Goal: Transaction & Acquisition: Purchase product/service

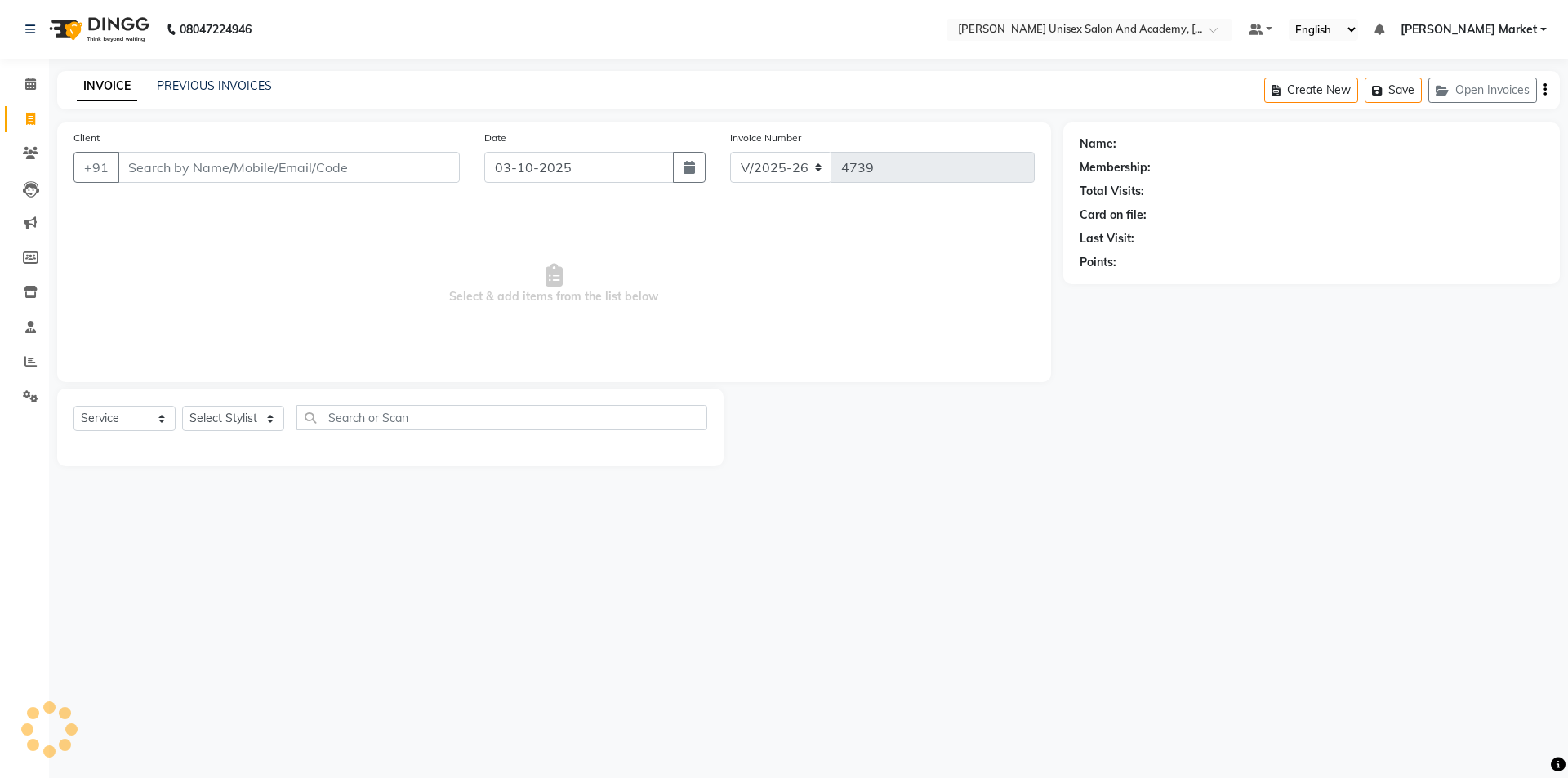
select select "8060"
select select "service"
click at [273, 409] on select "Select Stylist Amit anjali [PERSON_NAME] [PERSON_NAME] [PERSON_NAME] [PERSON_NA…" at bounding box center [233, 418] width 102 height 26
select select "78754"
click at [182, 406] on select "Select Stylist Amit anjali [PERSON_NAME] [PERSON_NAME] [PERSON_NAME] [PERSON_NA…" at bounding box center [233, 418] width 102 height 26
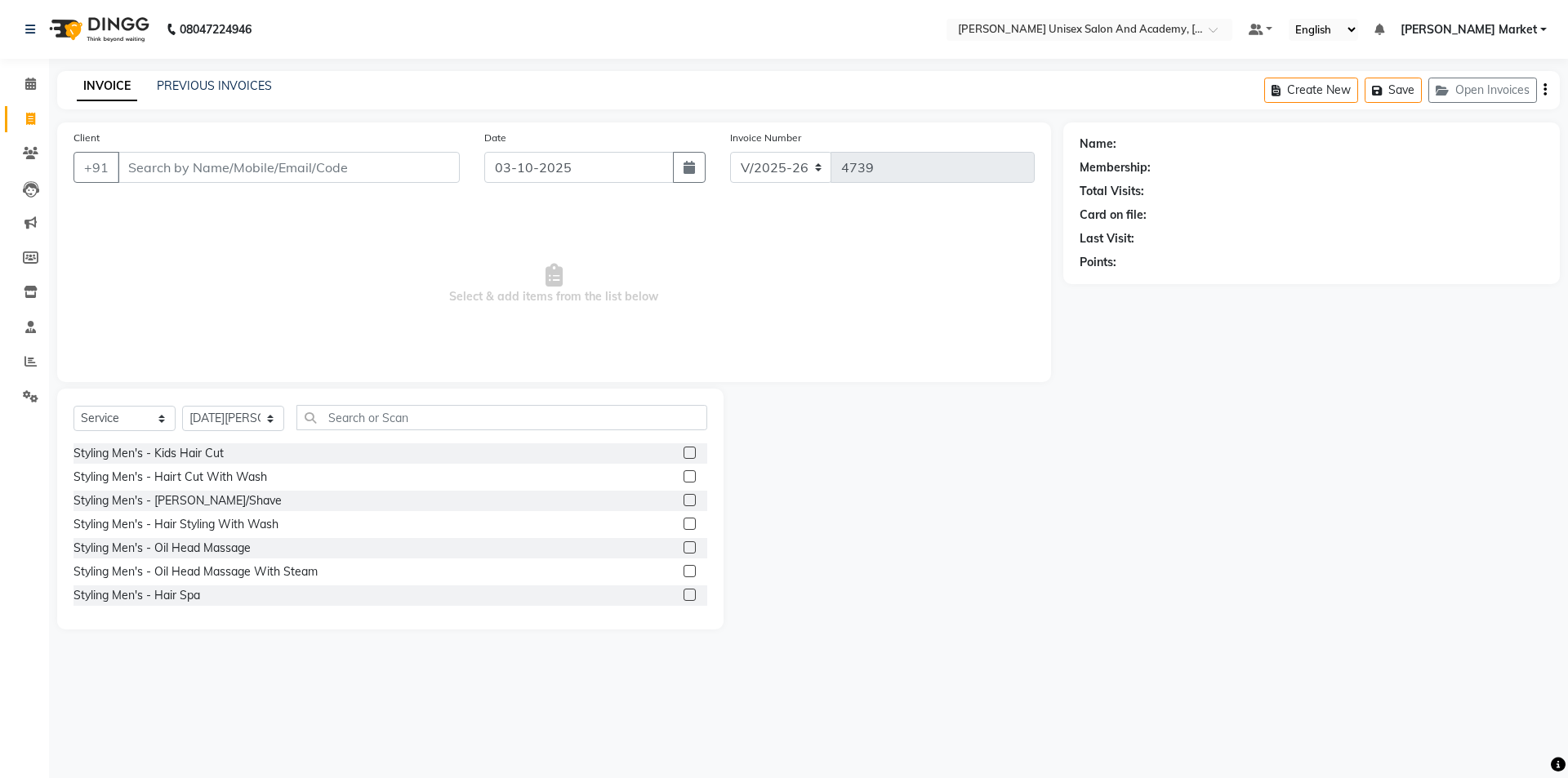
click at [683, 499] on label at bounding box center [689, 500] width 12 height 12
click at [683, 499] on input "checkbox" at bounding box center [688, 500] width 11 height 11
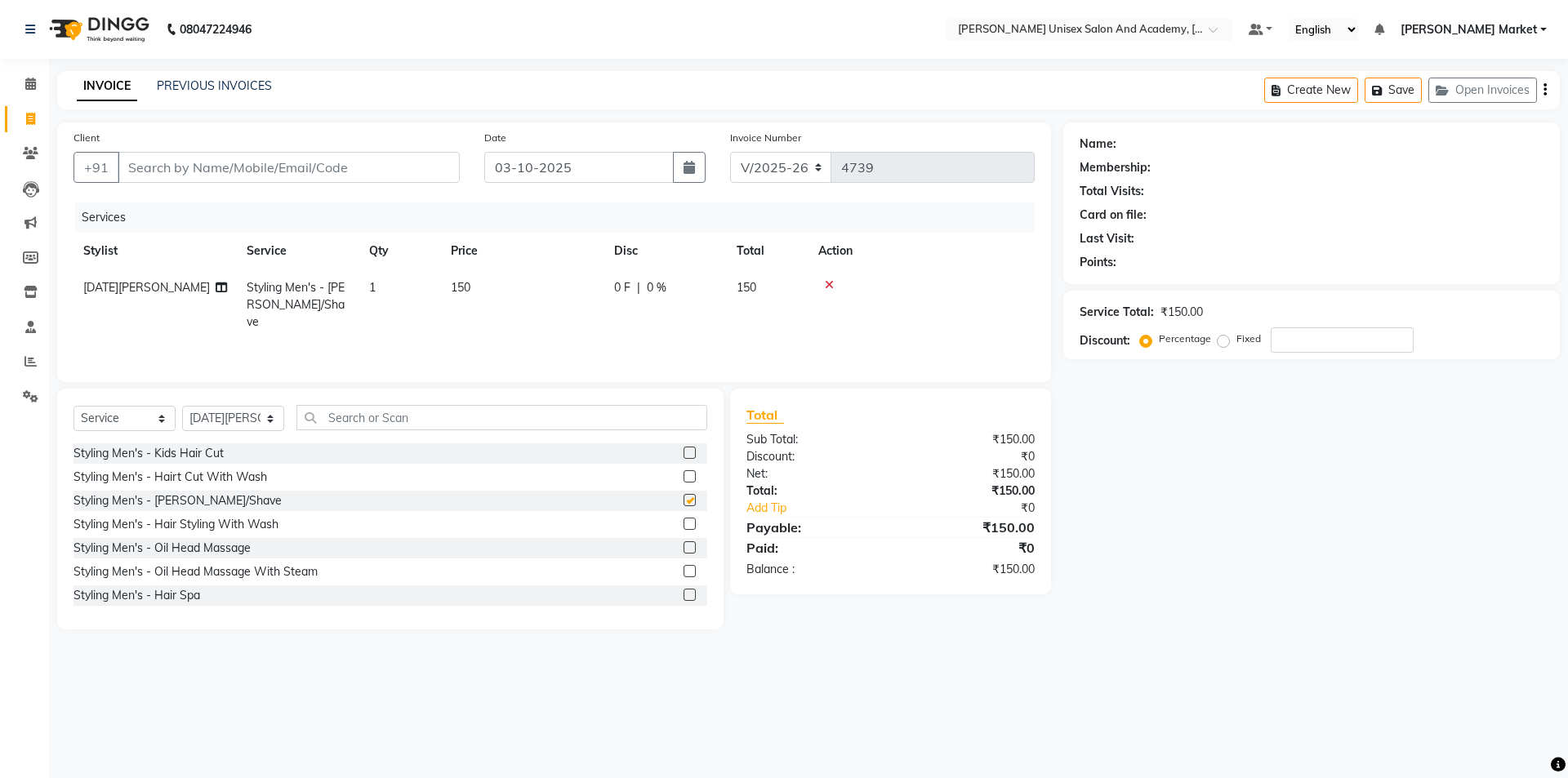
checkbox input "false"
click at [269, 413] on select "Select Stylist Amit anjali [PERSON_NAME] [PERSON_NAME] [PERSON_NAME] [PERSON_NA…" at bounding box center [233, 418] width 102 height 26
click at [135, 419] on select "Select Service Product Membership Package Voucher Prepaid Gift Card" at bounding box center [124, 418] width 102 height 26
select select "product"
click at [74, 406] on select "Select Service Product Membership Package Voucher Prepaid Gift Card" at bounding box center [124, 418] width 102 height 26
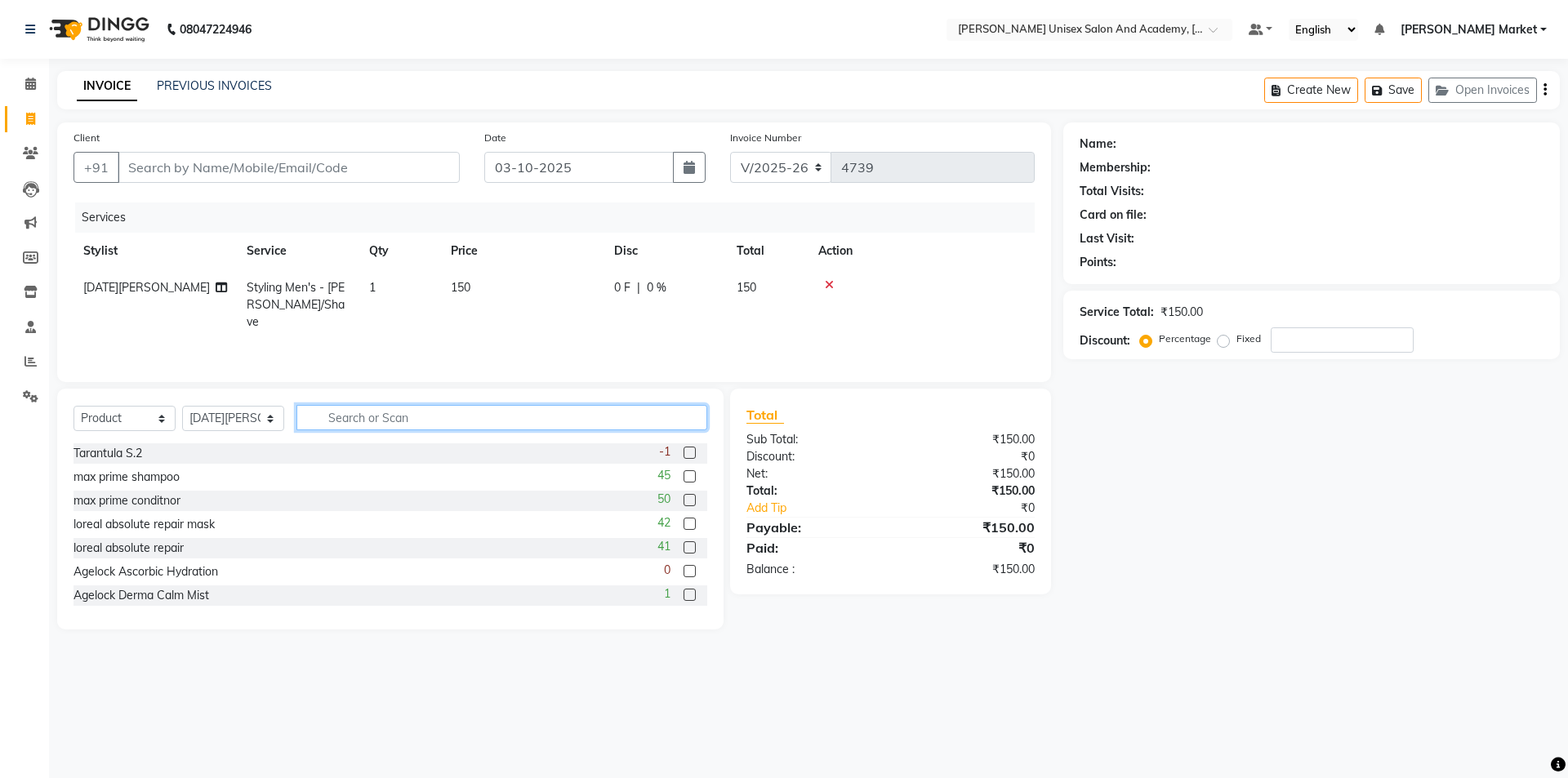
click at [335, 414] on input "text" at bounding box center [502, 418] width 411 height 26
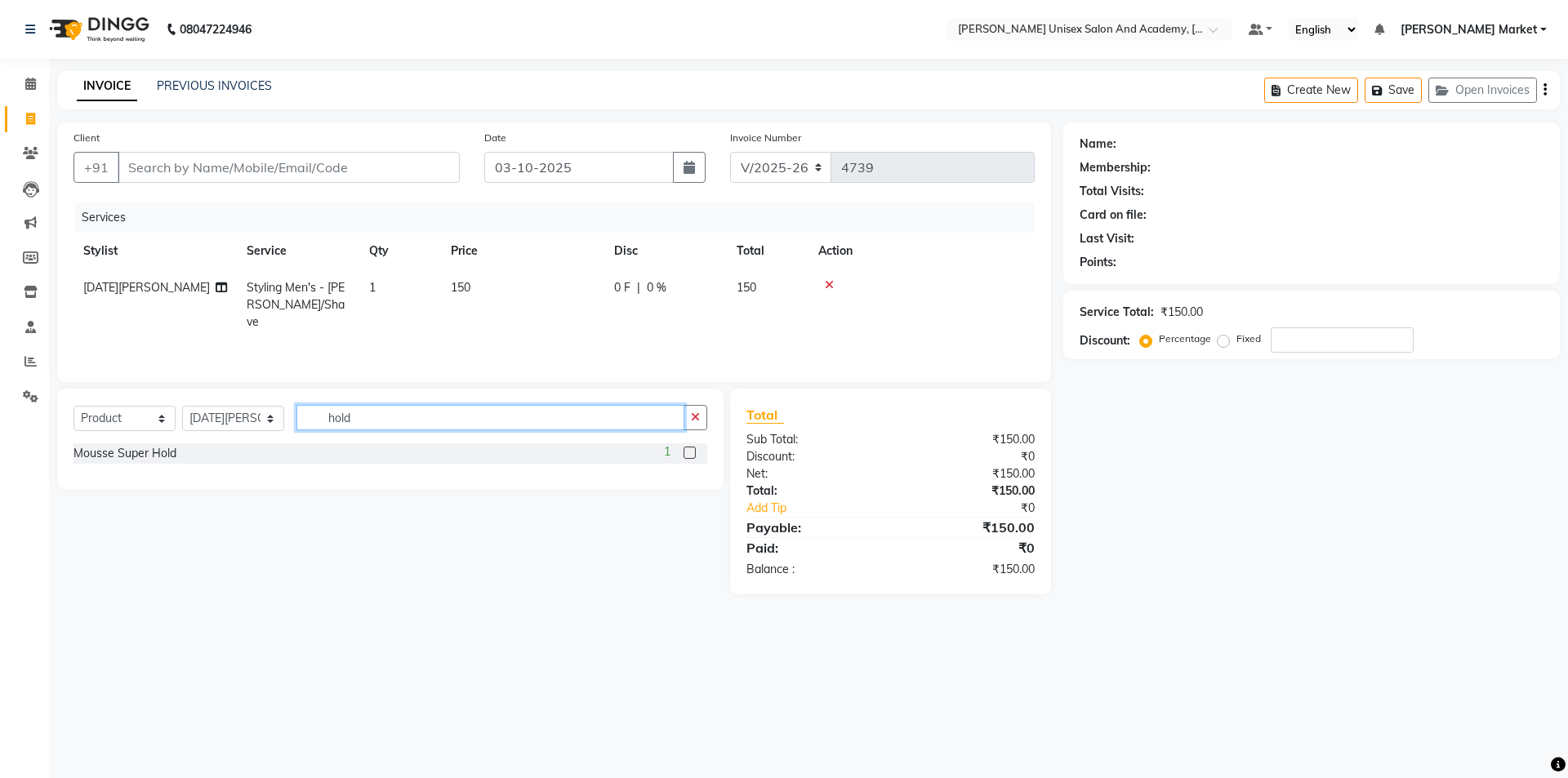
type input "hold"
click at [686, 450] on label at bounding box center [689, 452] width 12 height 12
click at [686, 450] on input "checkbox" at bounding box center [688, 453] width 11 height 11
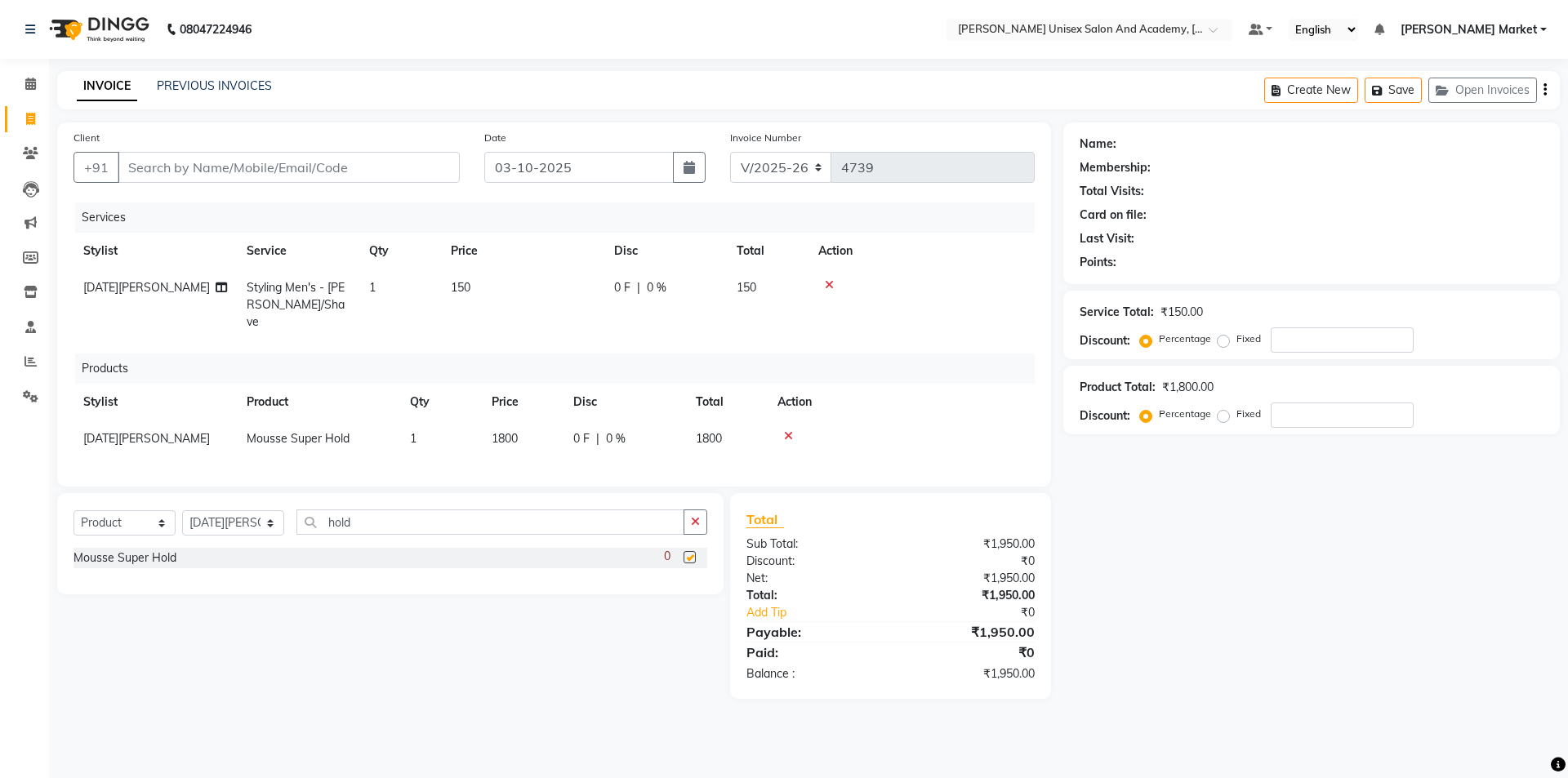
checkbox input "false"
click at [514, 432] on span "1800" at bounding box center [504, 439] width 27 height 15
select select "78754"
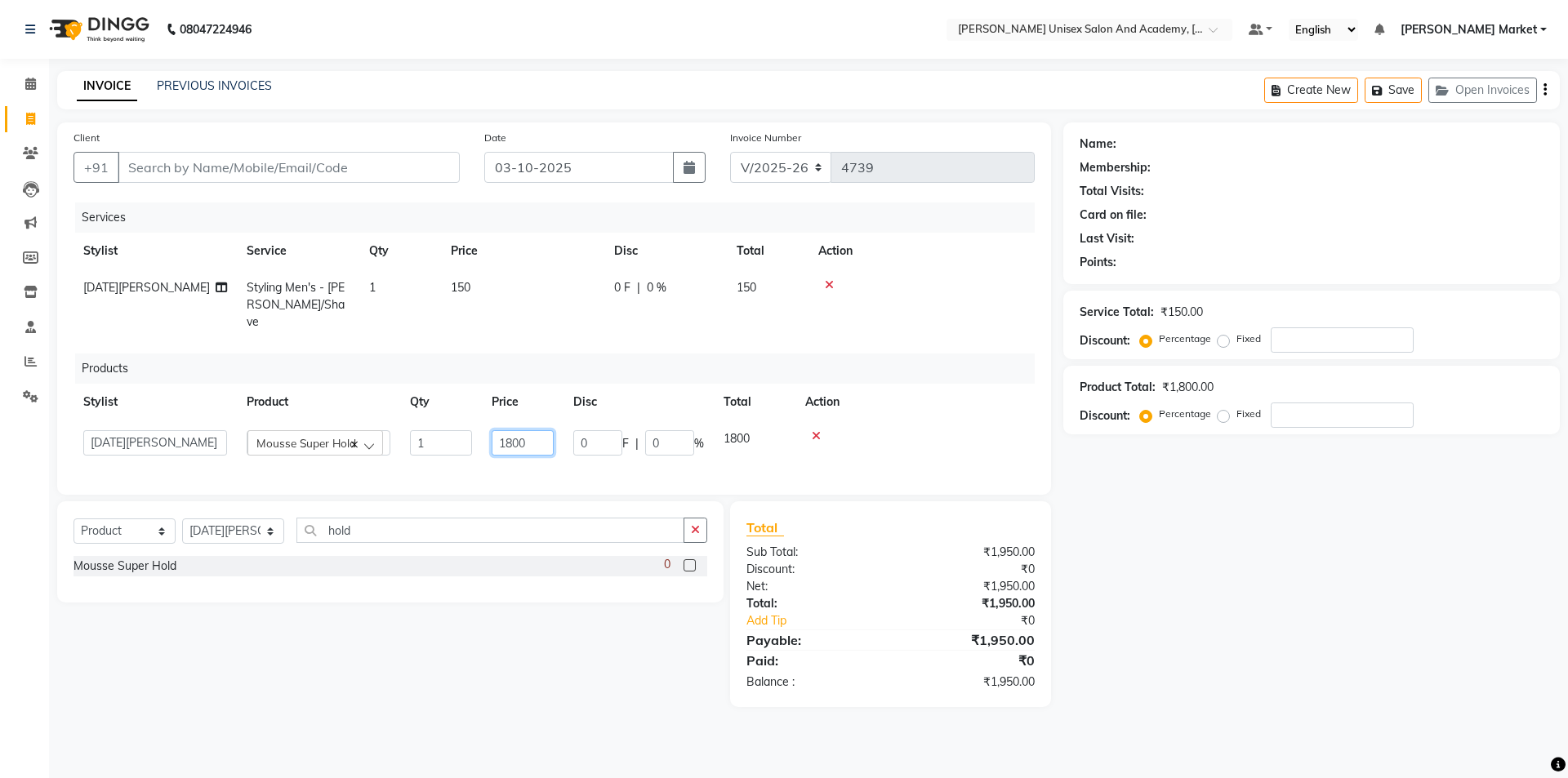
click at [533, 431] on input "1800" at bounding box center [522, 443] width 62 height 26
type input "1"
type input "479"
click at [905, 434] on td at bounding box center [914, 443] width 239 height 45
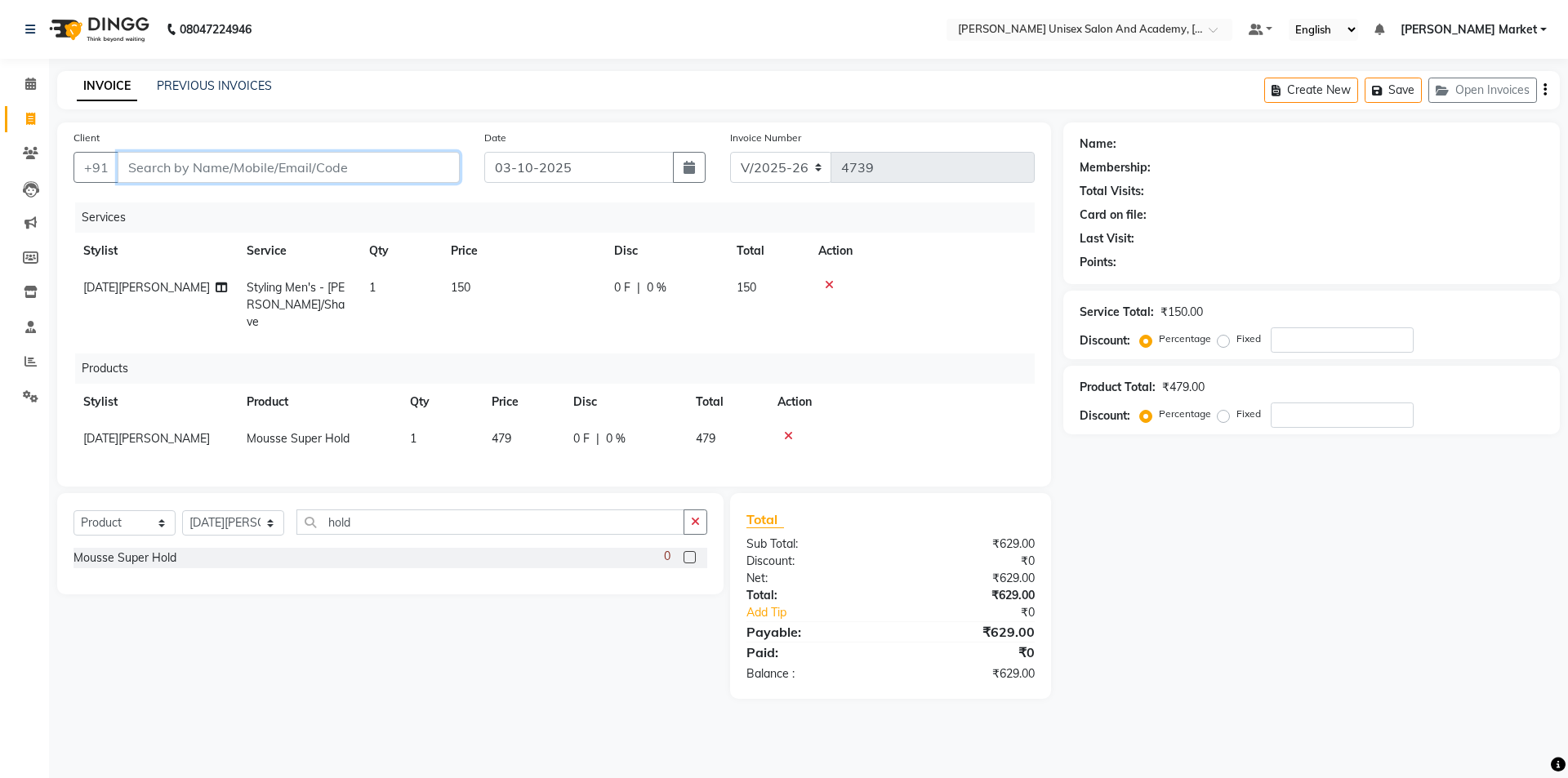
click at [180, 173] on input "Client" at bounding box center [288, 167] width 342 height 31
click at [252, 157] on input "Client" at bounding box center [288, 167] width 342 height 31
click at [155, 181] on input "Client" at bounding box center [288, 167] width 342 height 31
type input "a"
type input "0"
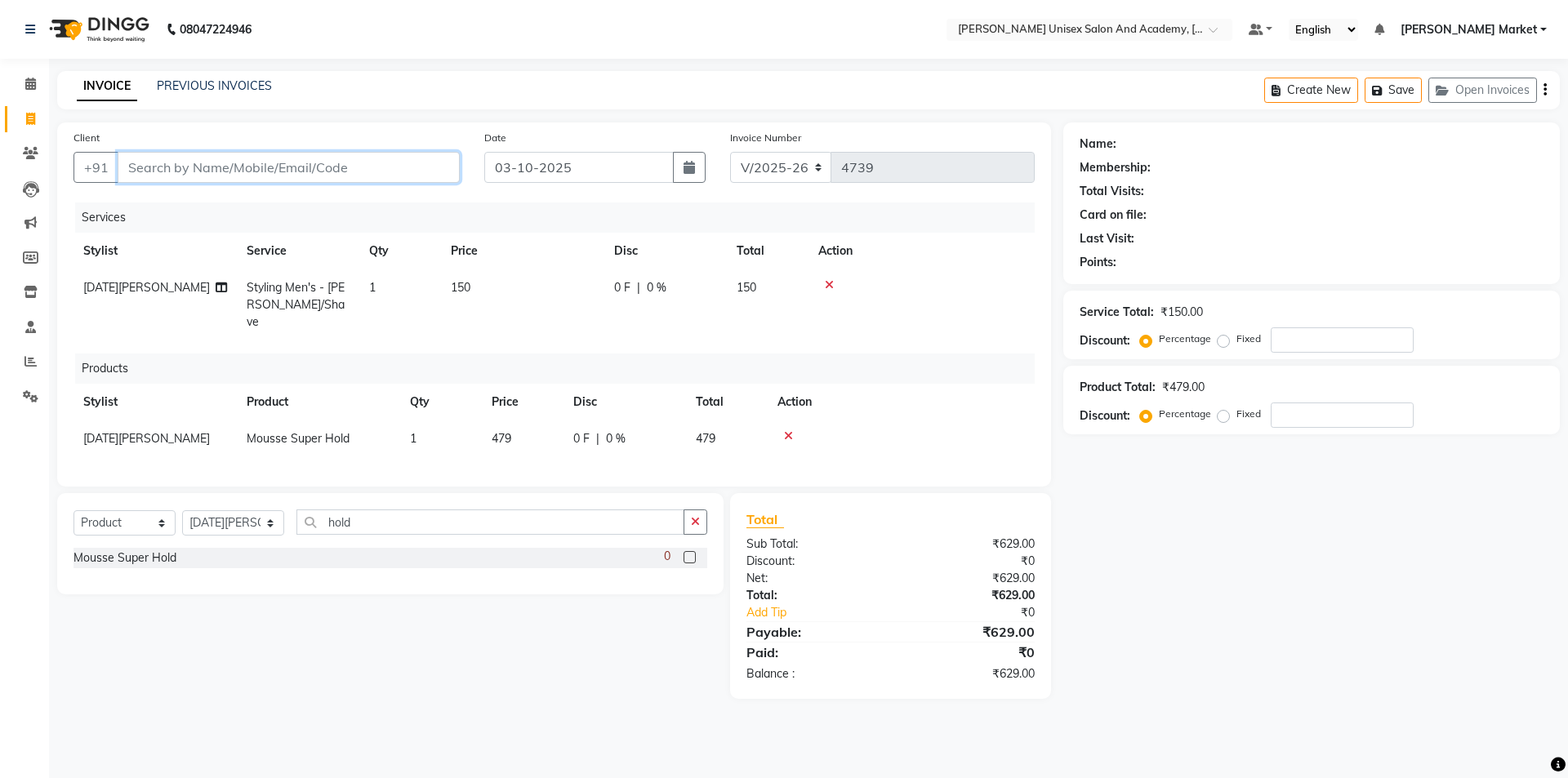
type input "0"
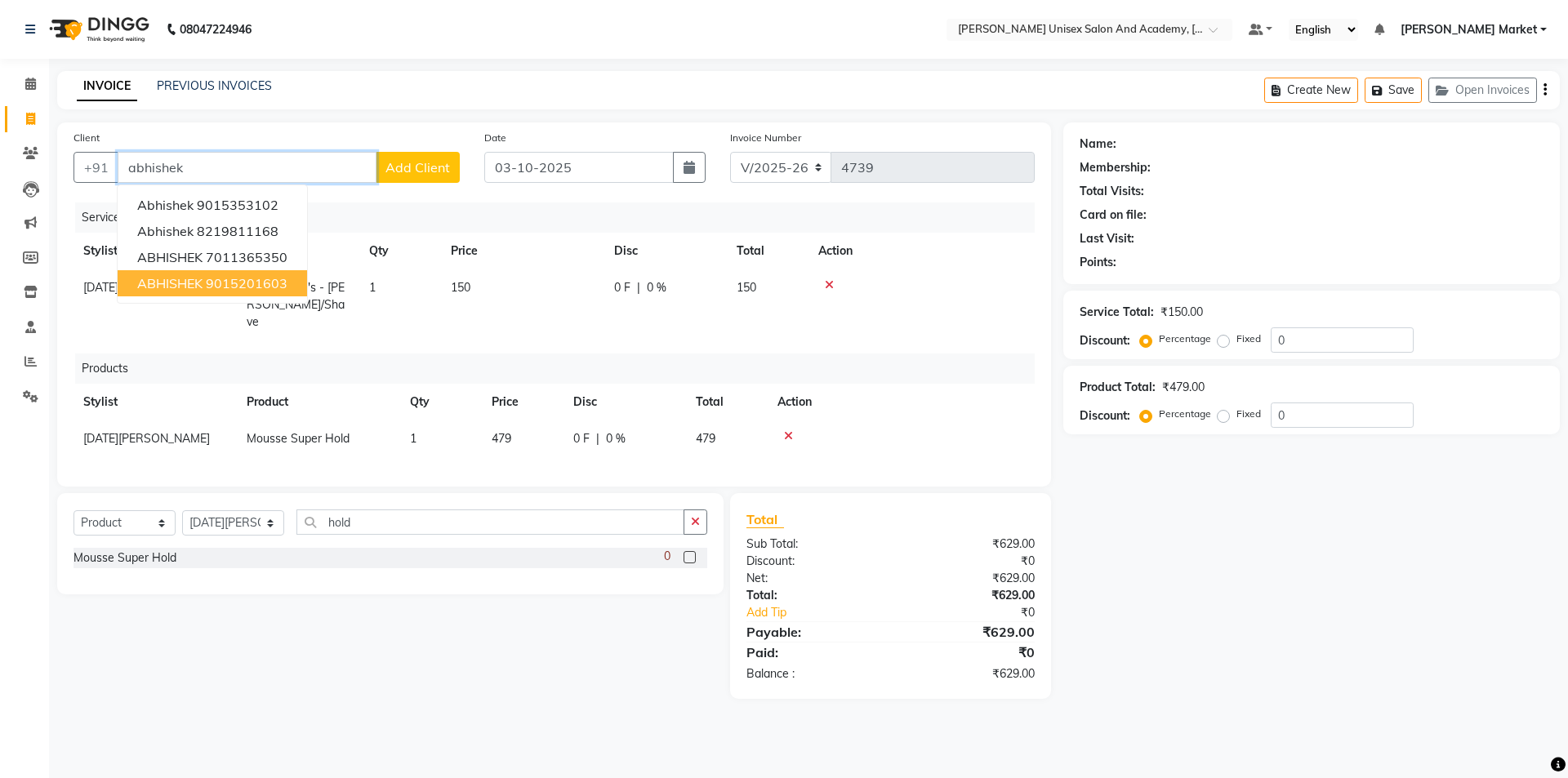
click at [304, 288] on button "ABHISHEK 9015201603" at bounding box center [212, 283] width 190 height 27
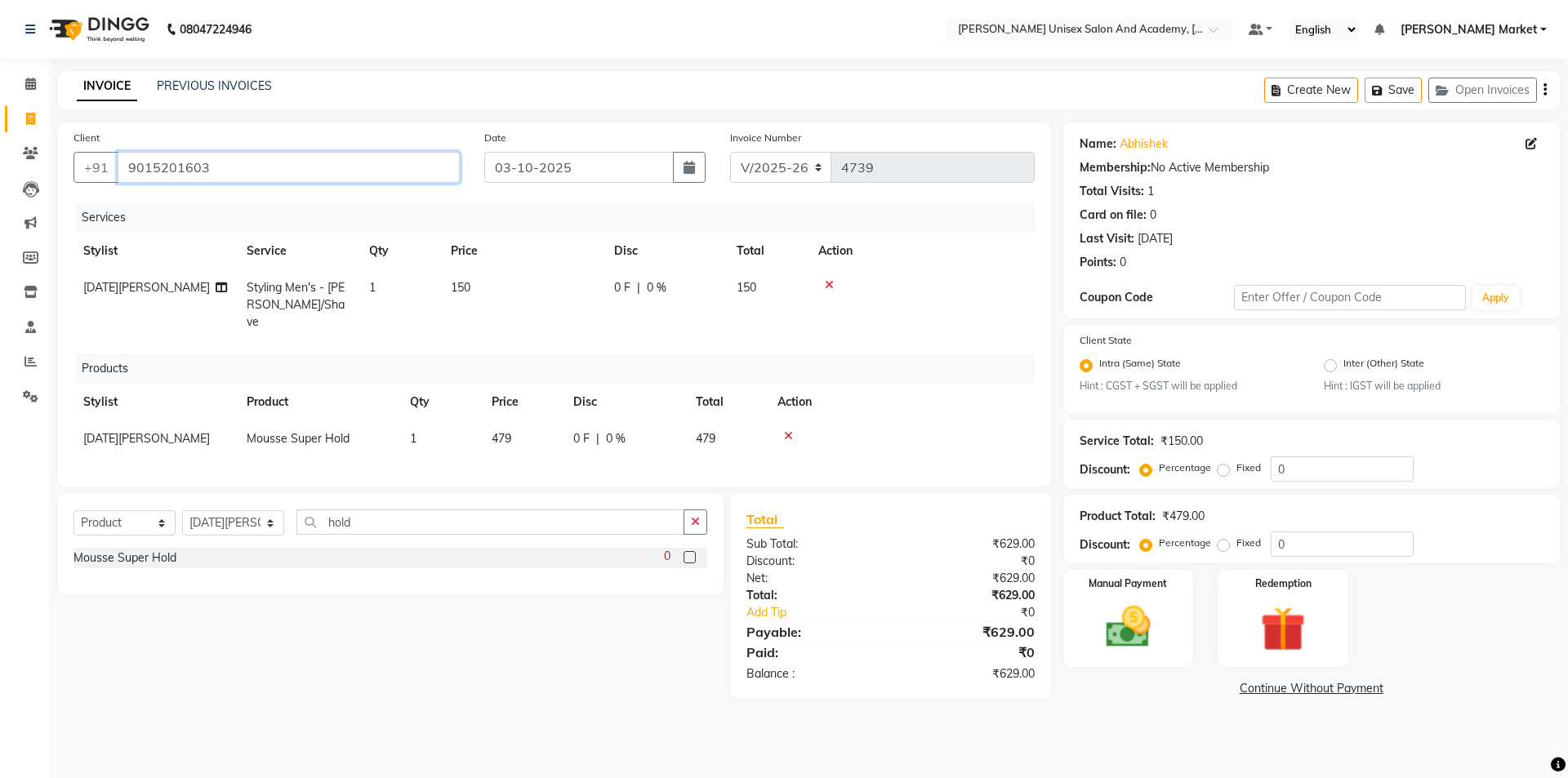
click at [307, 166] on input "9015201603" at bounding box center [288, 167] width 342 height 31
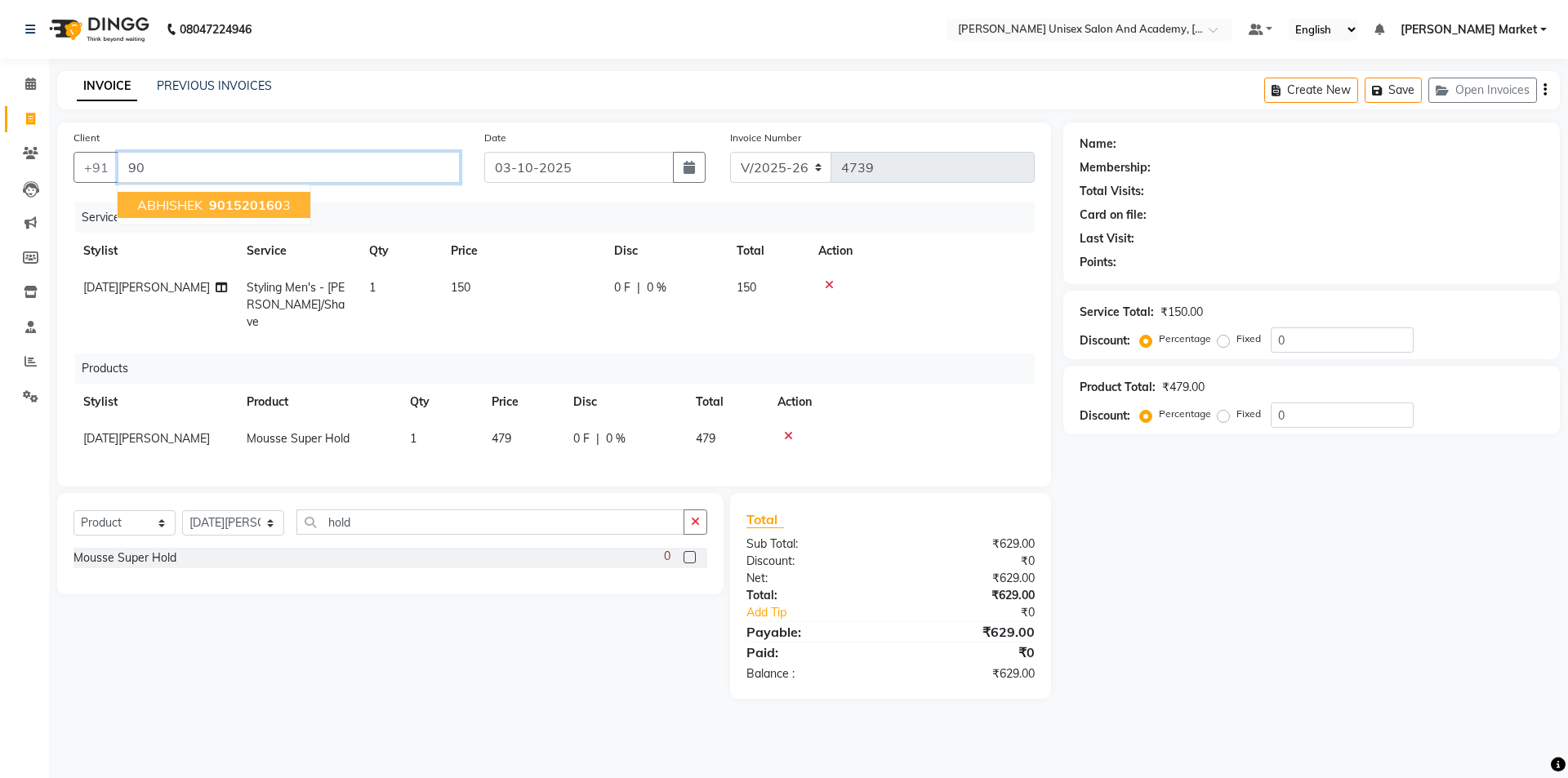
type input "9"
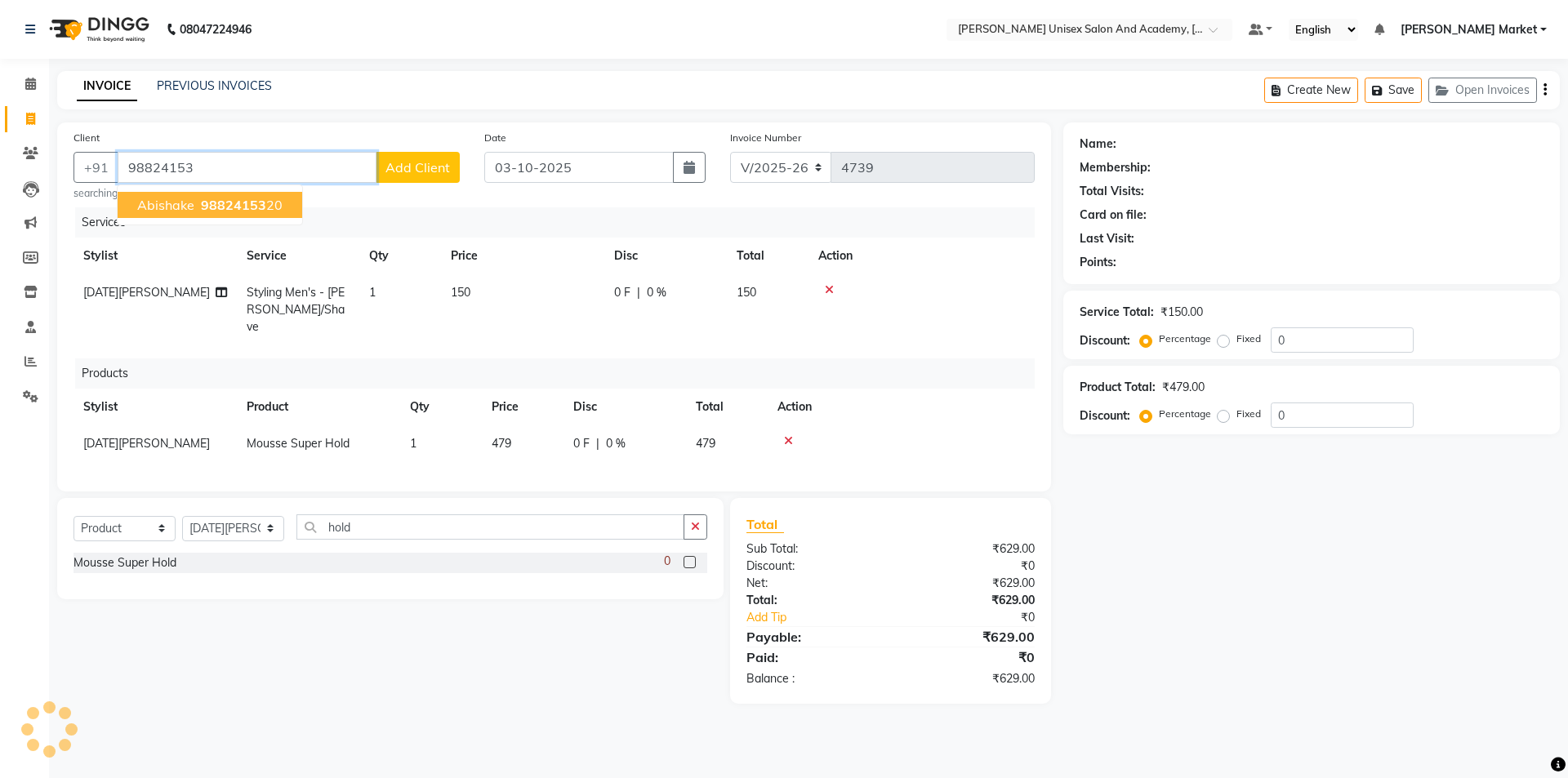
click at [272, 204] on ngb-highlight "98824153 20" at bounding box center [240, 205] width 85 height 17
type input "9882415320"
click at [423, 161] on span "Add Client" at bounding box center [417, 167] width 65 height 17
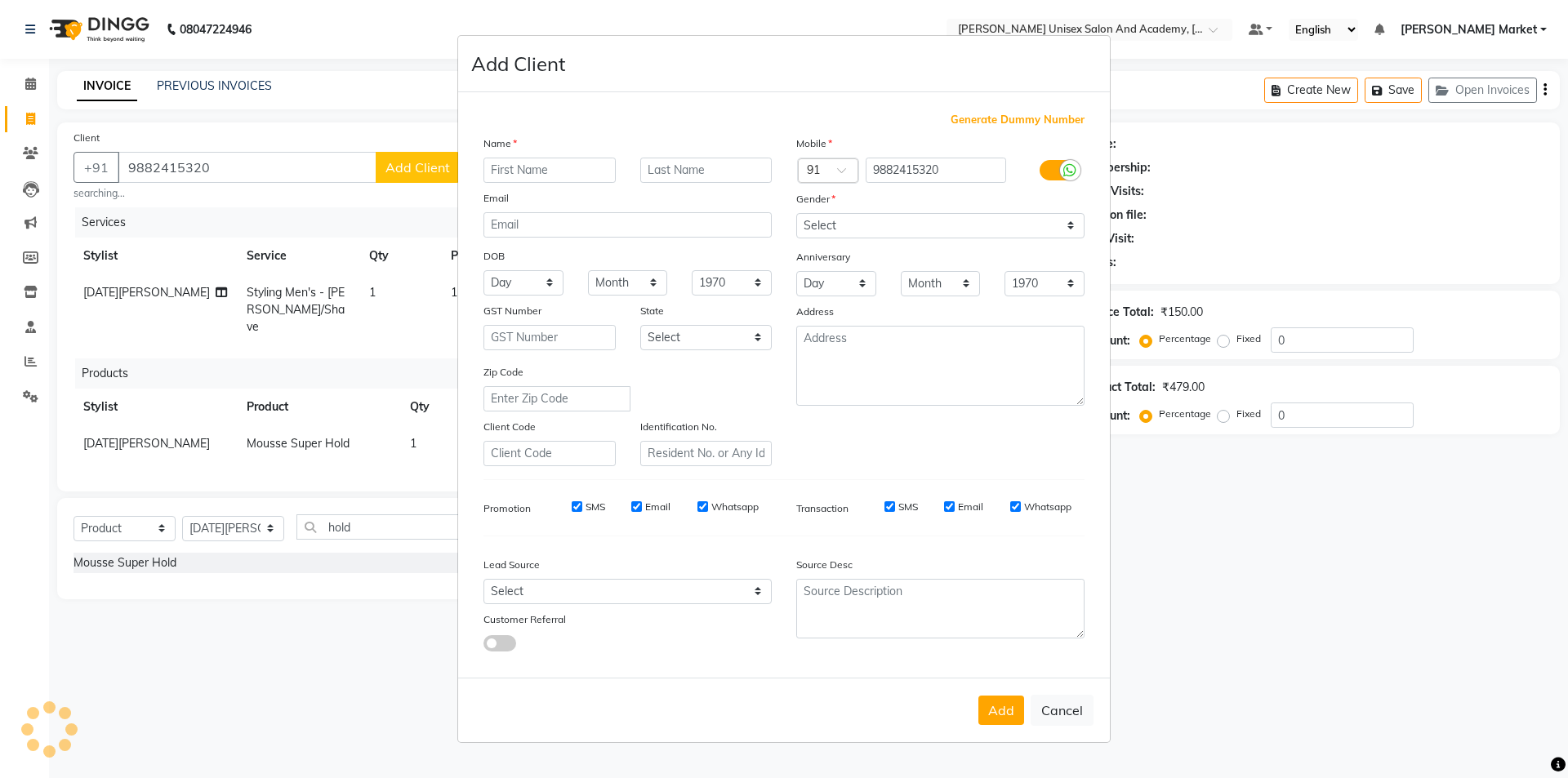
click at [126, 305] on ngb-modal-window "Add Client Generate Dummy Number Name Email DOB Day 01 02 03 04 05 06 07 08 09 …" at bounding box center [784, 389] width 1568 height 778
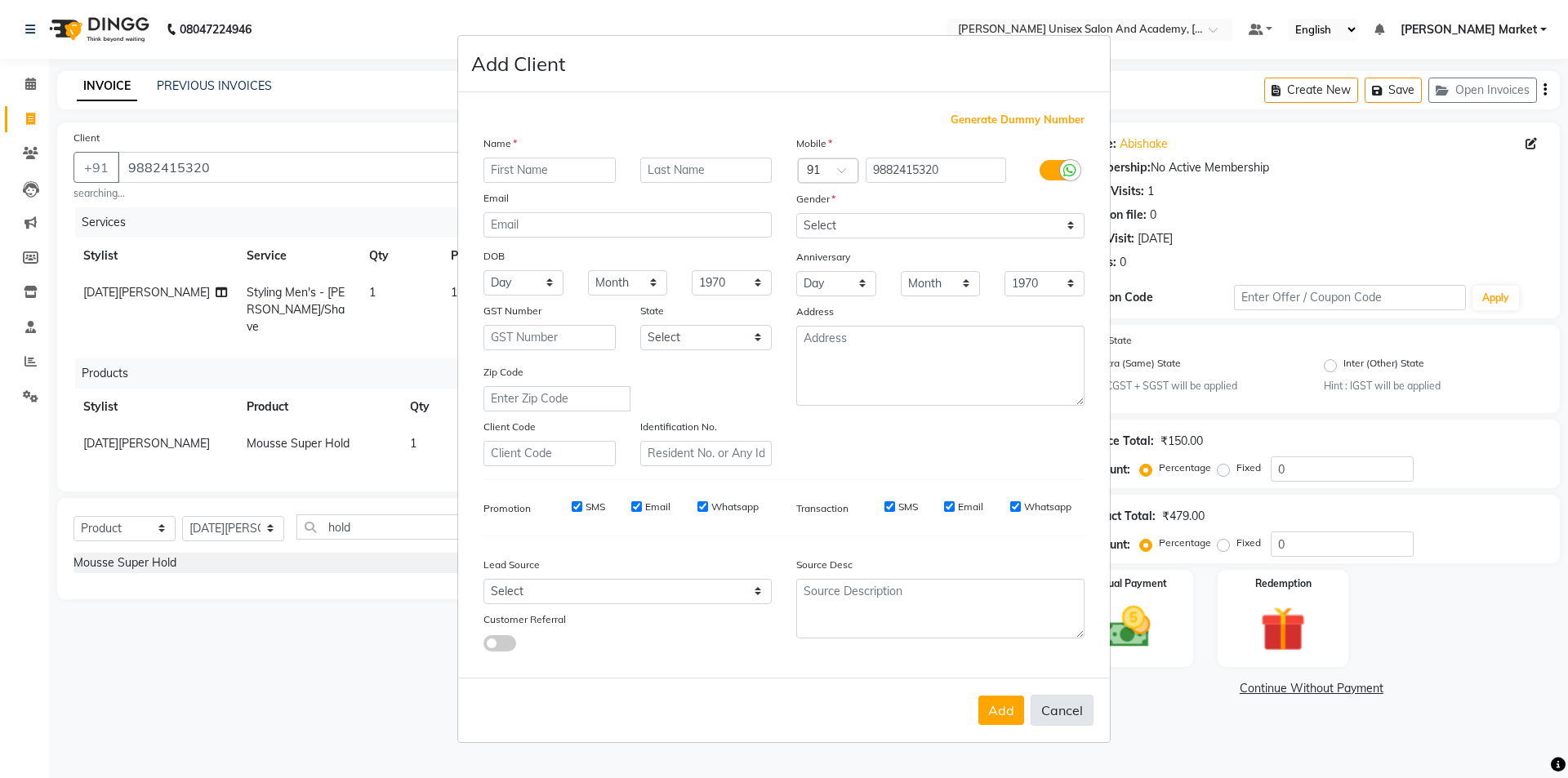
click at [1055, 708] on button "Cancel" at bounding box center [1062, 710] width 63 height 31
select select
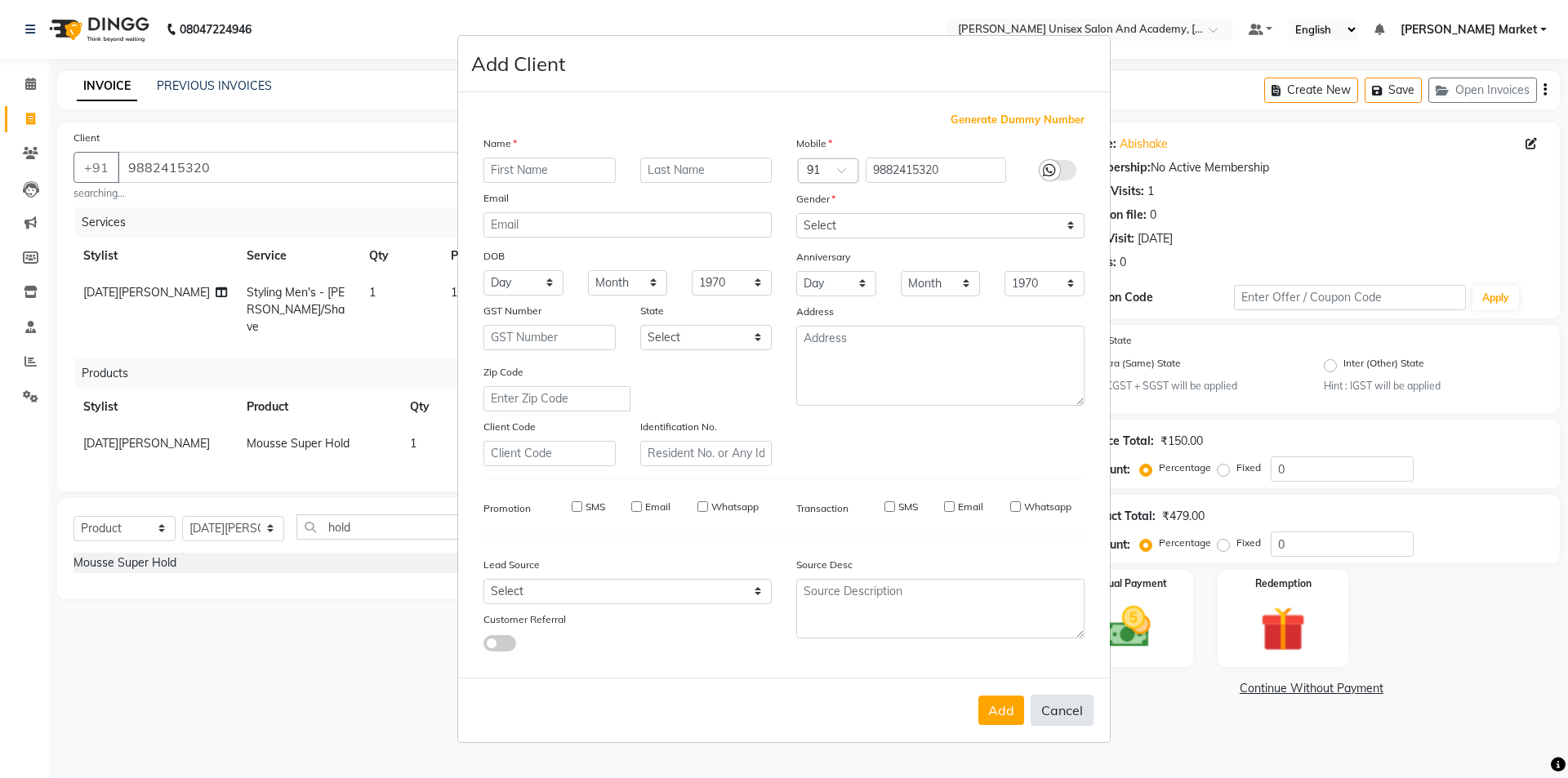
select select
checkbox input "false"
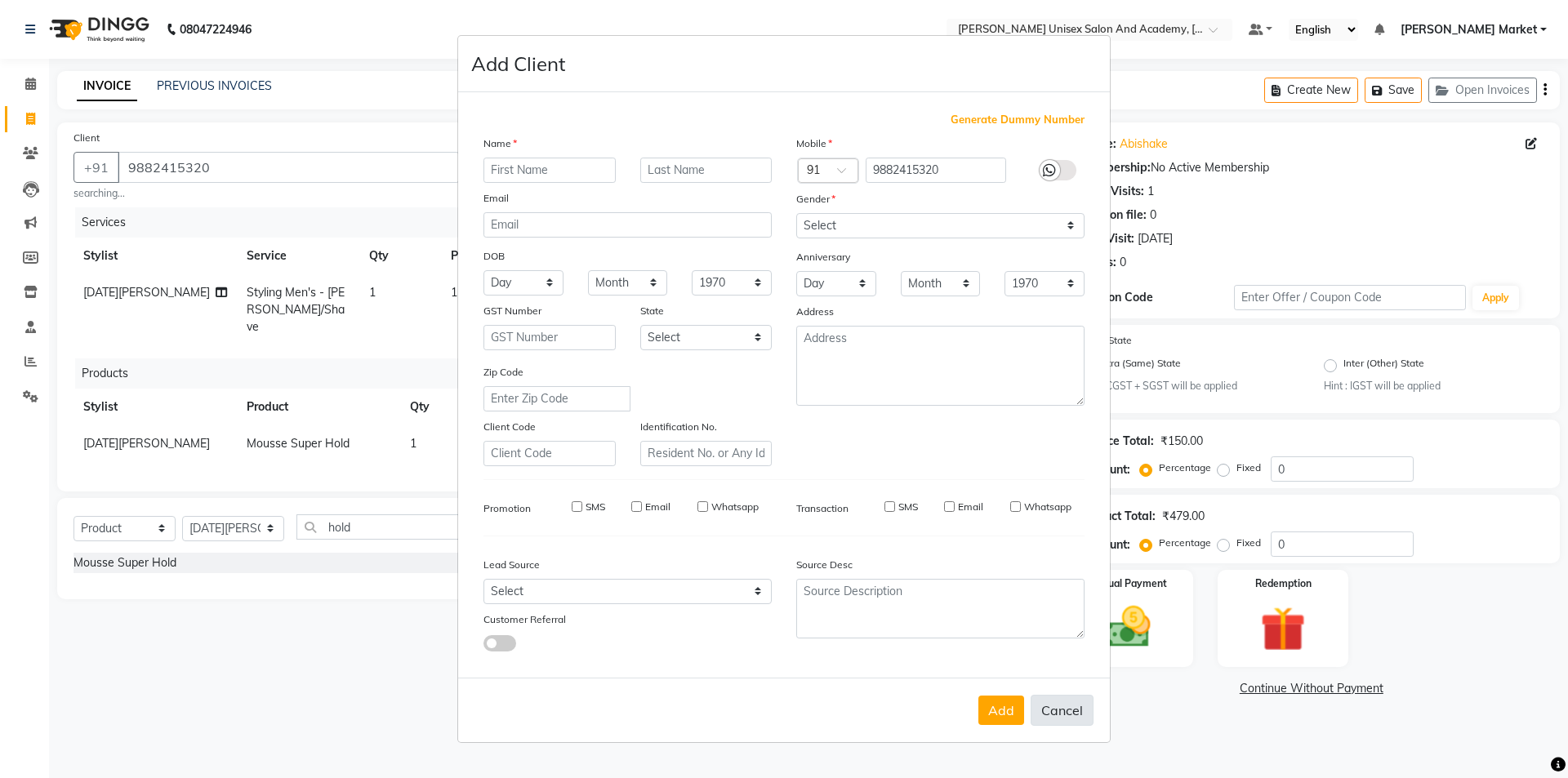
checkbox input "false"
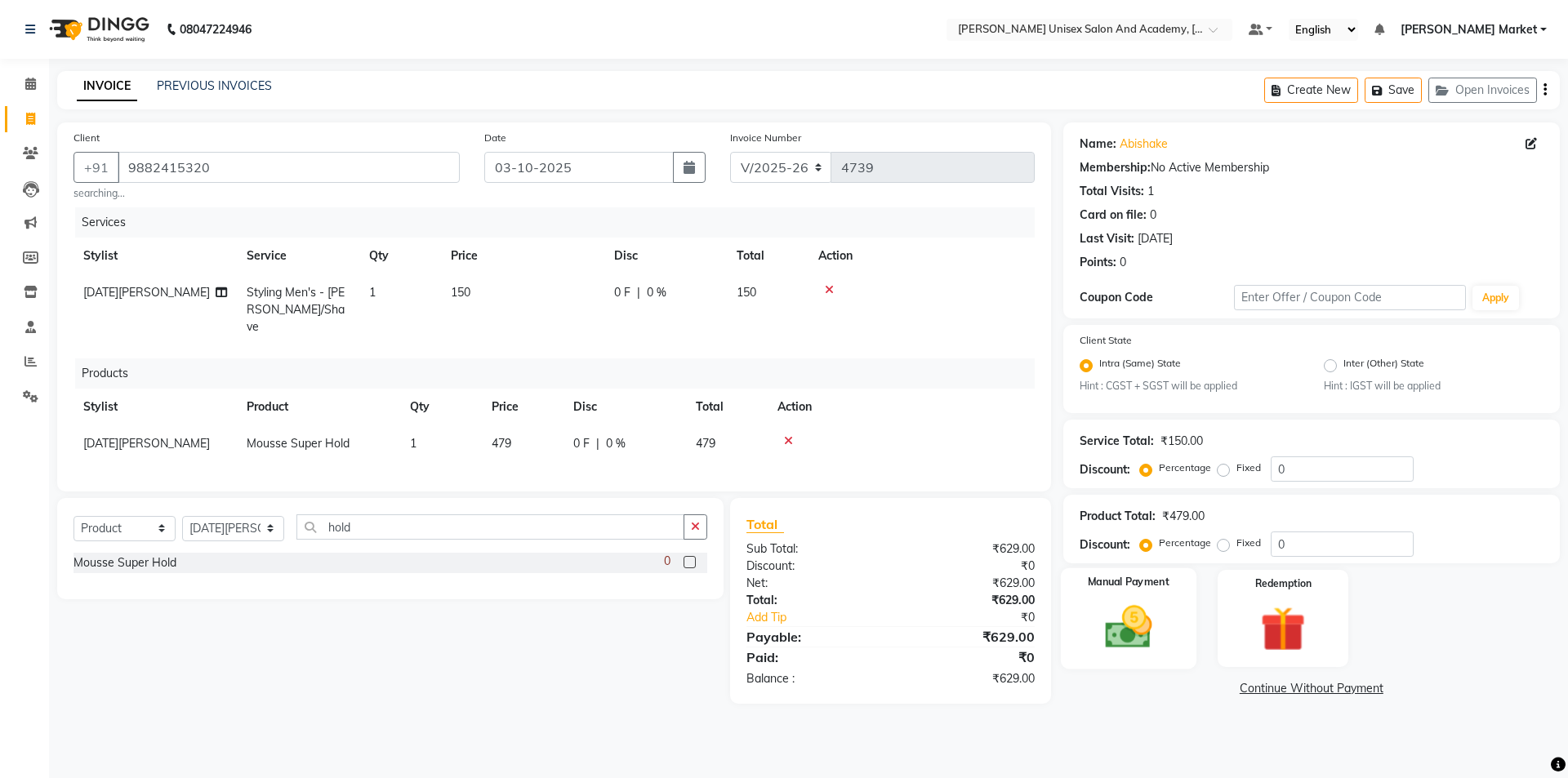
click at [1117, 619] on img at bounding box center [1128, 628] width 76 height 54
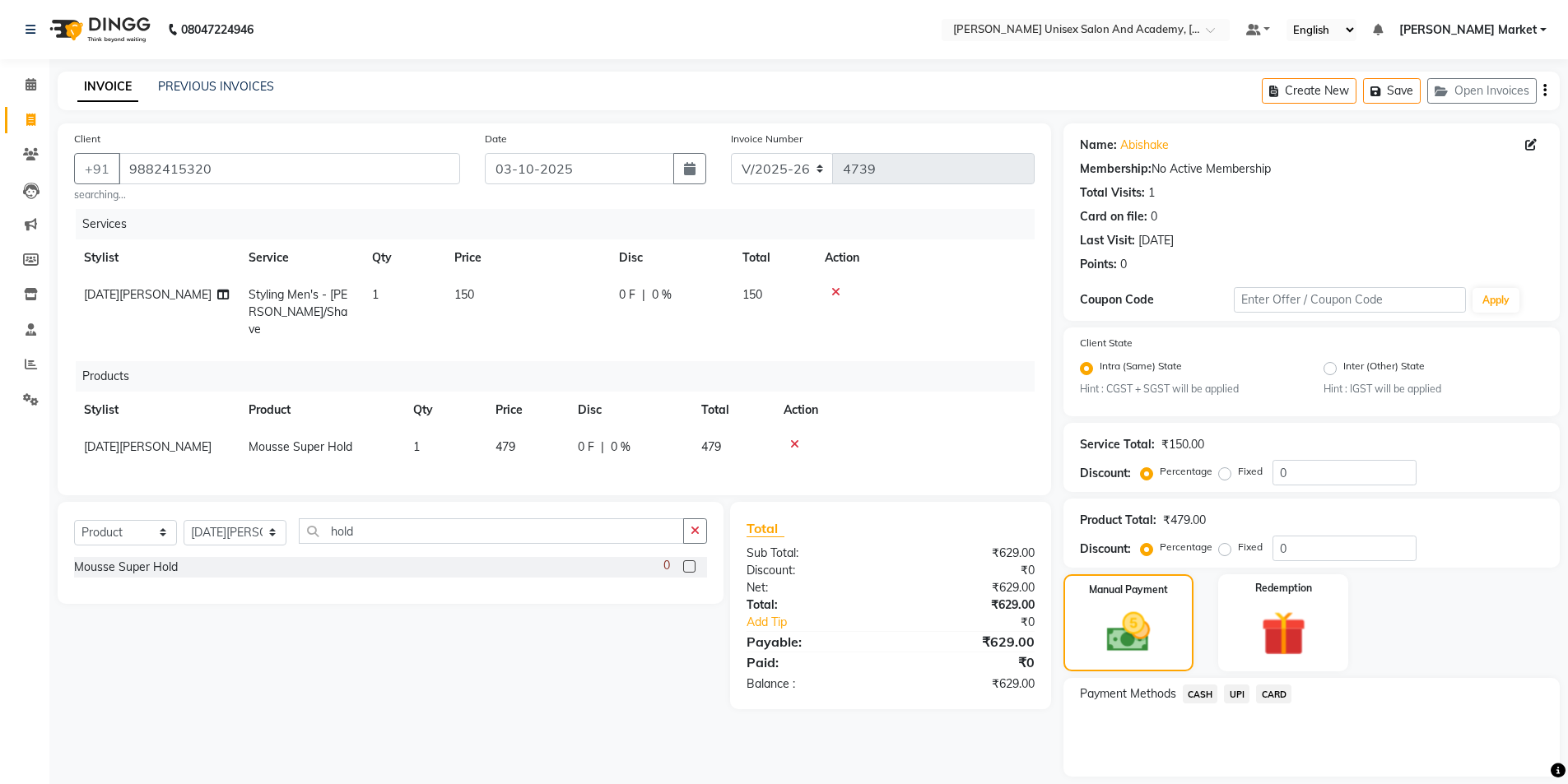
click at [1240, 690] on span "UPI" at bounding box center [1237, 694] width 26 height 19
click at [1350, 778] on button "Add Payment" at bounding box center [1393, 781] width 301 height 26
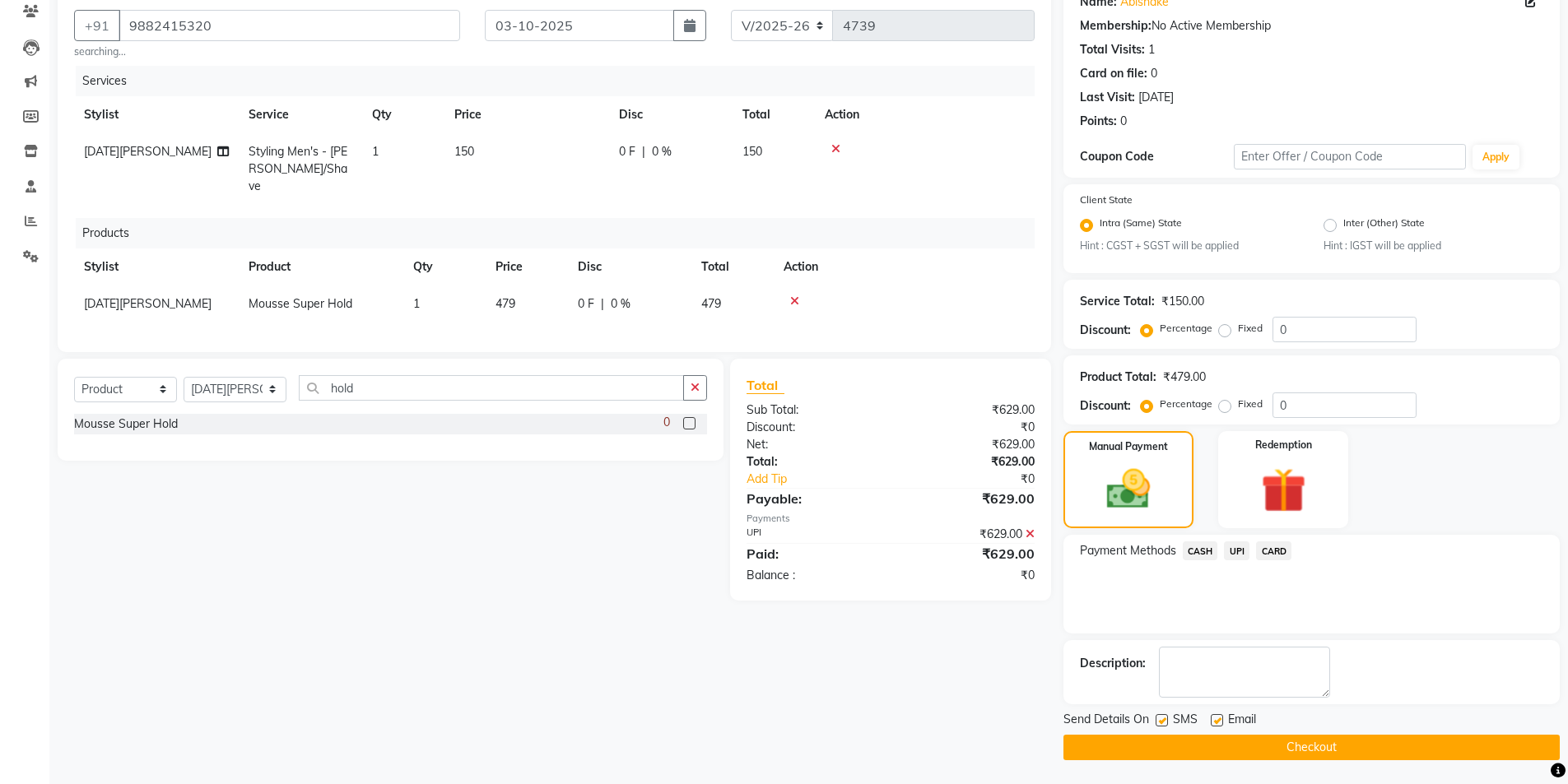
scroll to position [144, 0]
click at [1357, 737] on button "Checkout" at bounding box center [1312, 746] width 496 height 26
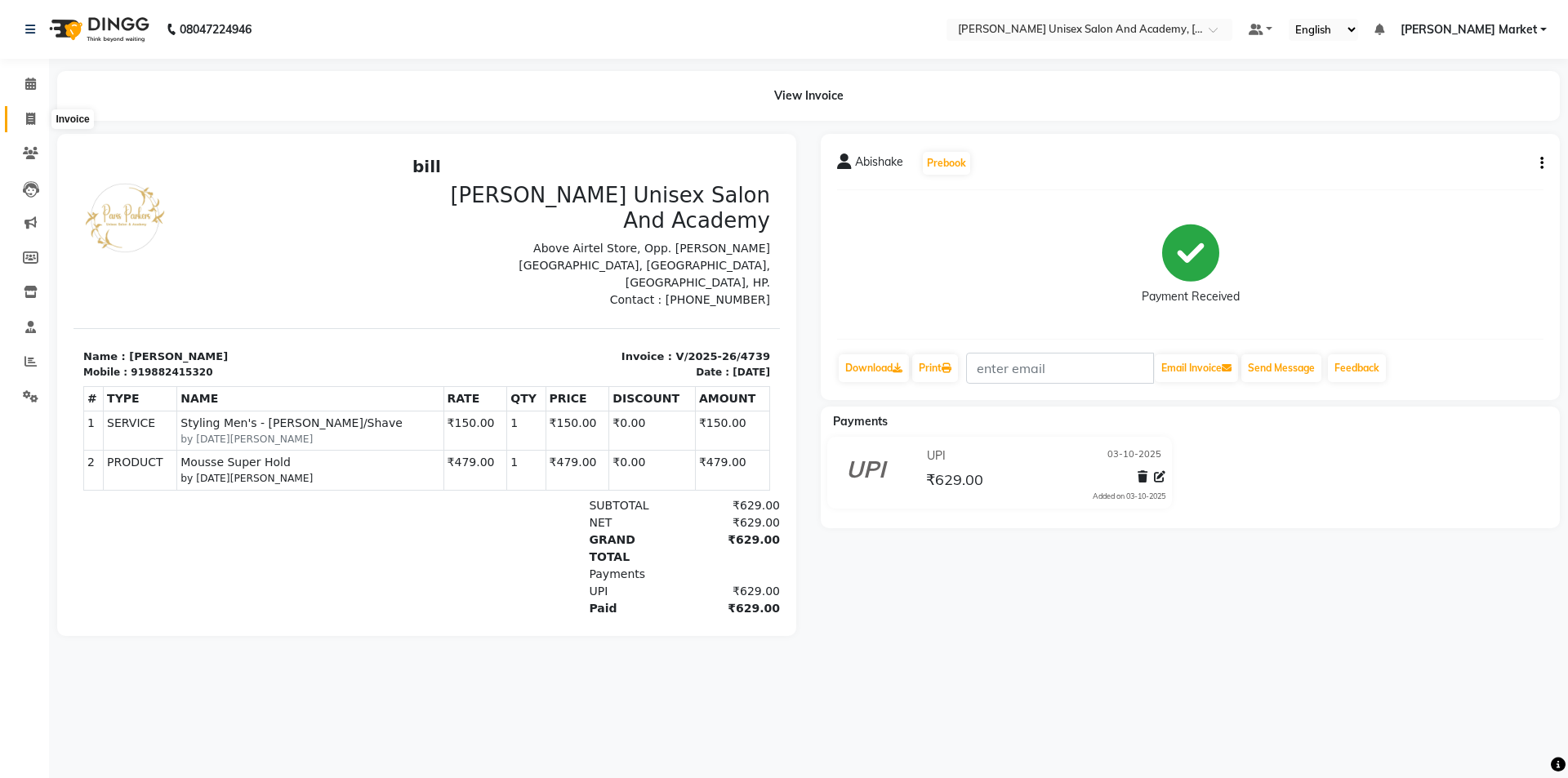
click at [29, 115] on icon at bounding box center [31, 118] width 9 height 12
select select "service"
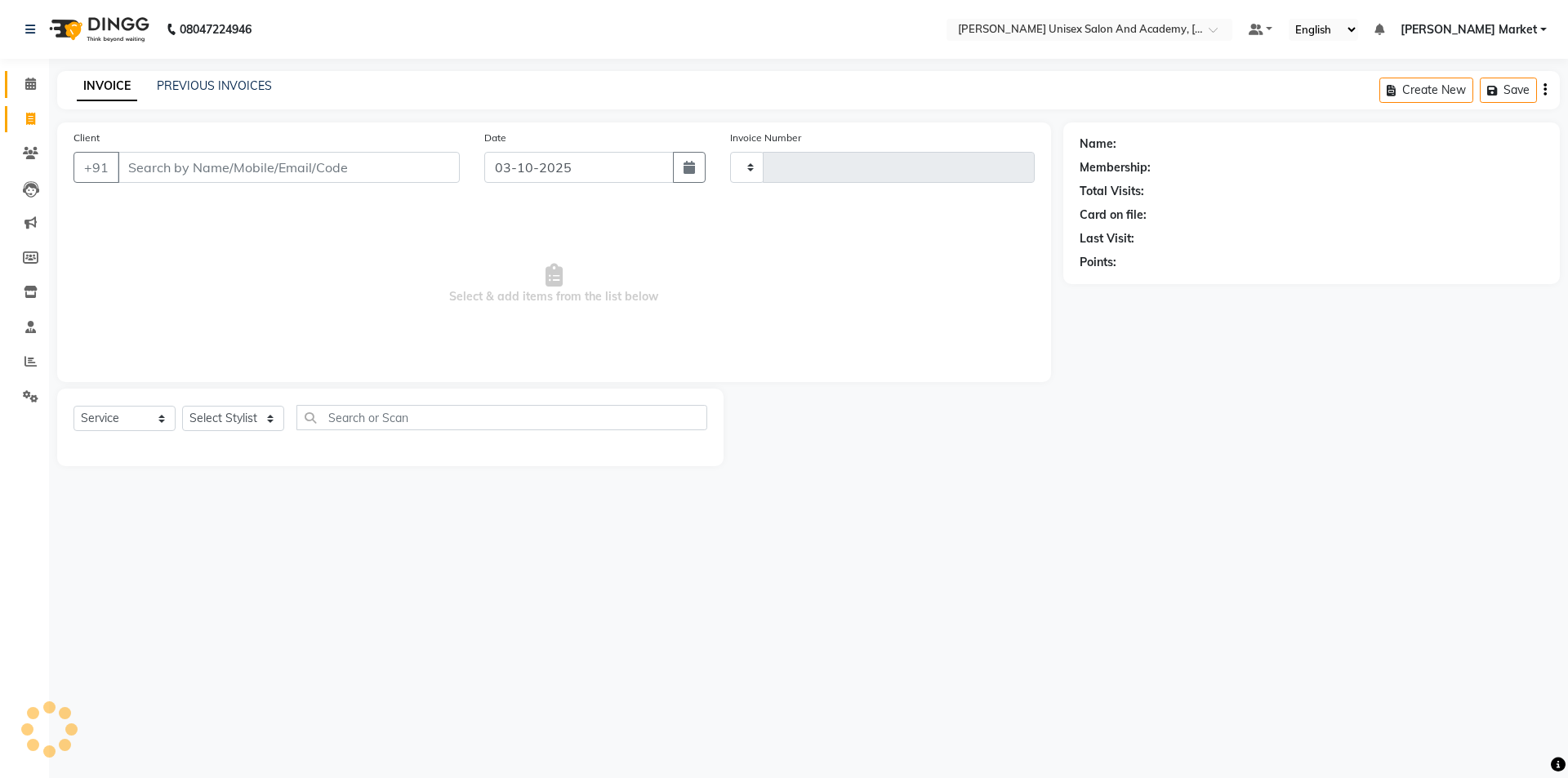
type input "4740"
select select "8060"
click at [31, 80] on icon at bounding box center [31, 84] width 11 height 12
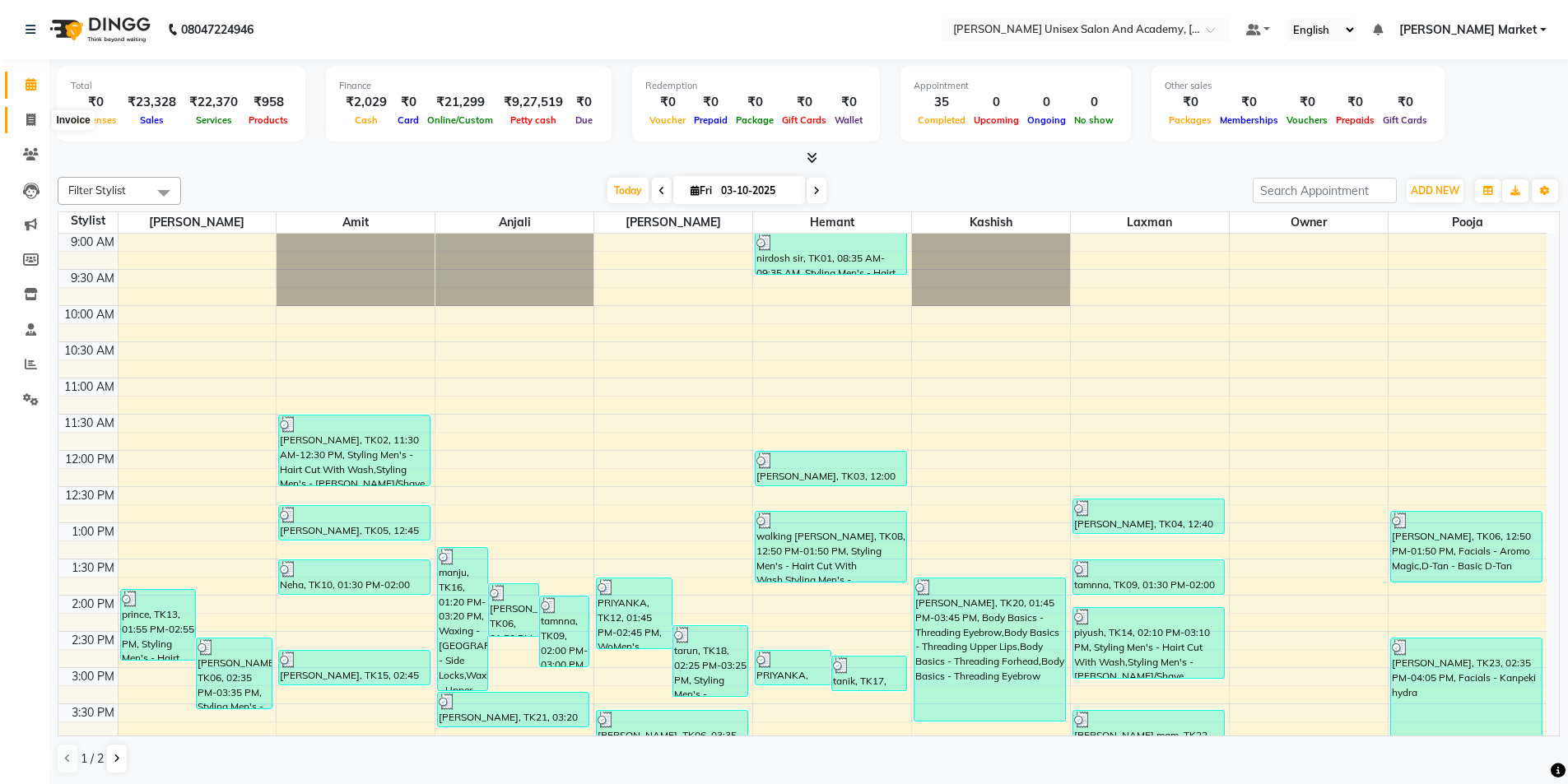
click at [33, 118] on icon at bounding box center [31, 119] width 9 height 13
select select "service"
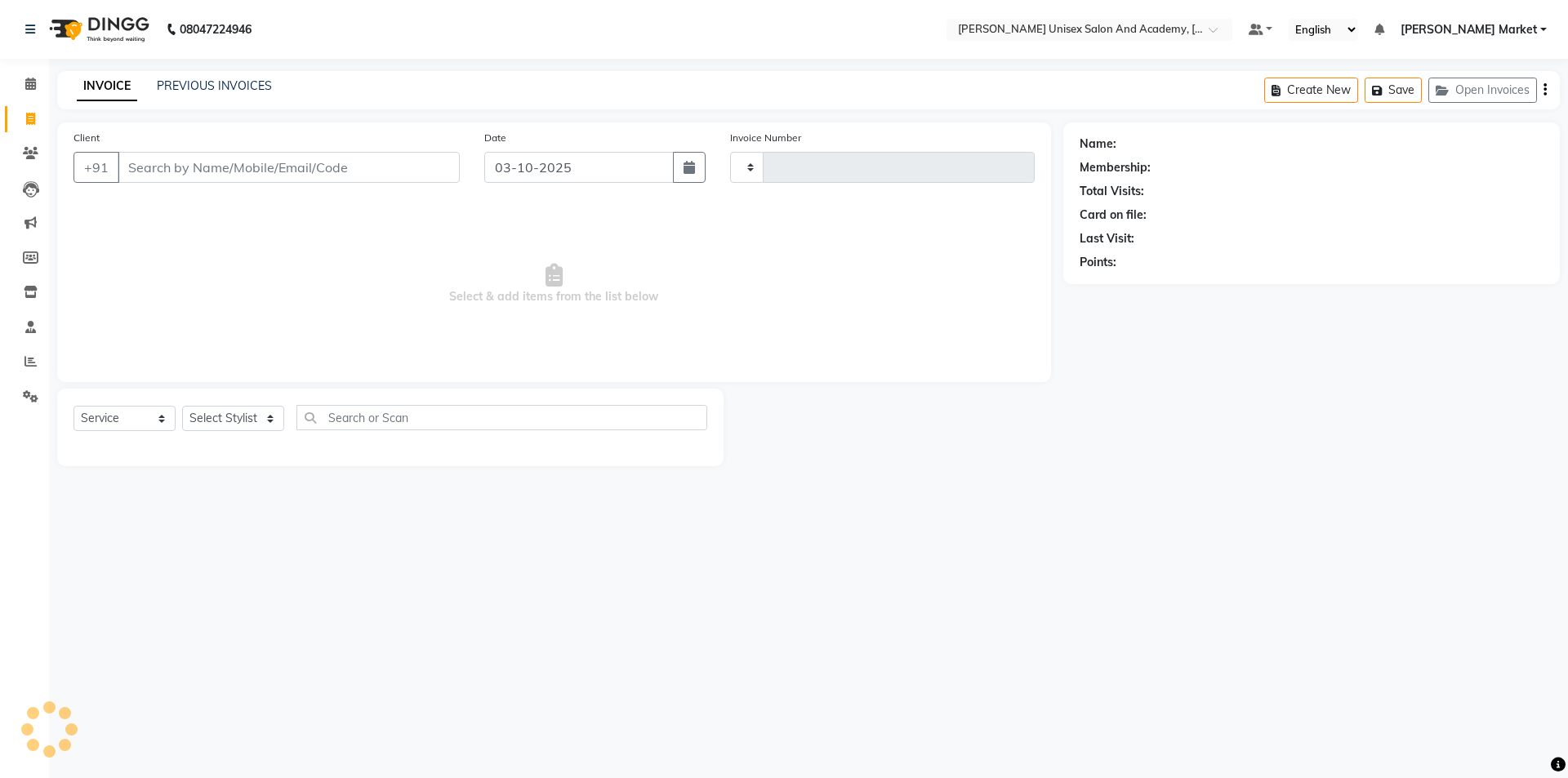
type input "4740"
select select "8060"
click at [265, 423] on select "Select Stylist Amit anjali [PERSON_NAME] [PERSON_NAME] [PERSON_NAME] [PERSON_NA…" at bounding box center [233, 418] width 102 height 26
select select "74040"
click at [182, 406] on select "Select Stylist Amit anjali [PERSON_NAME] [PERSON_NAME] [PERSON_NAME] [PERSON_NA…" at bounding box center [233, 418] width 102 height 26
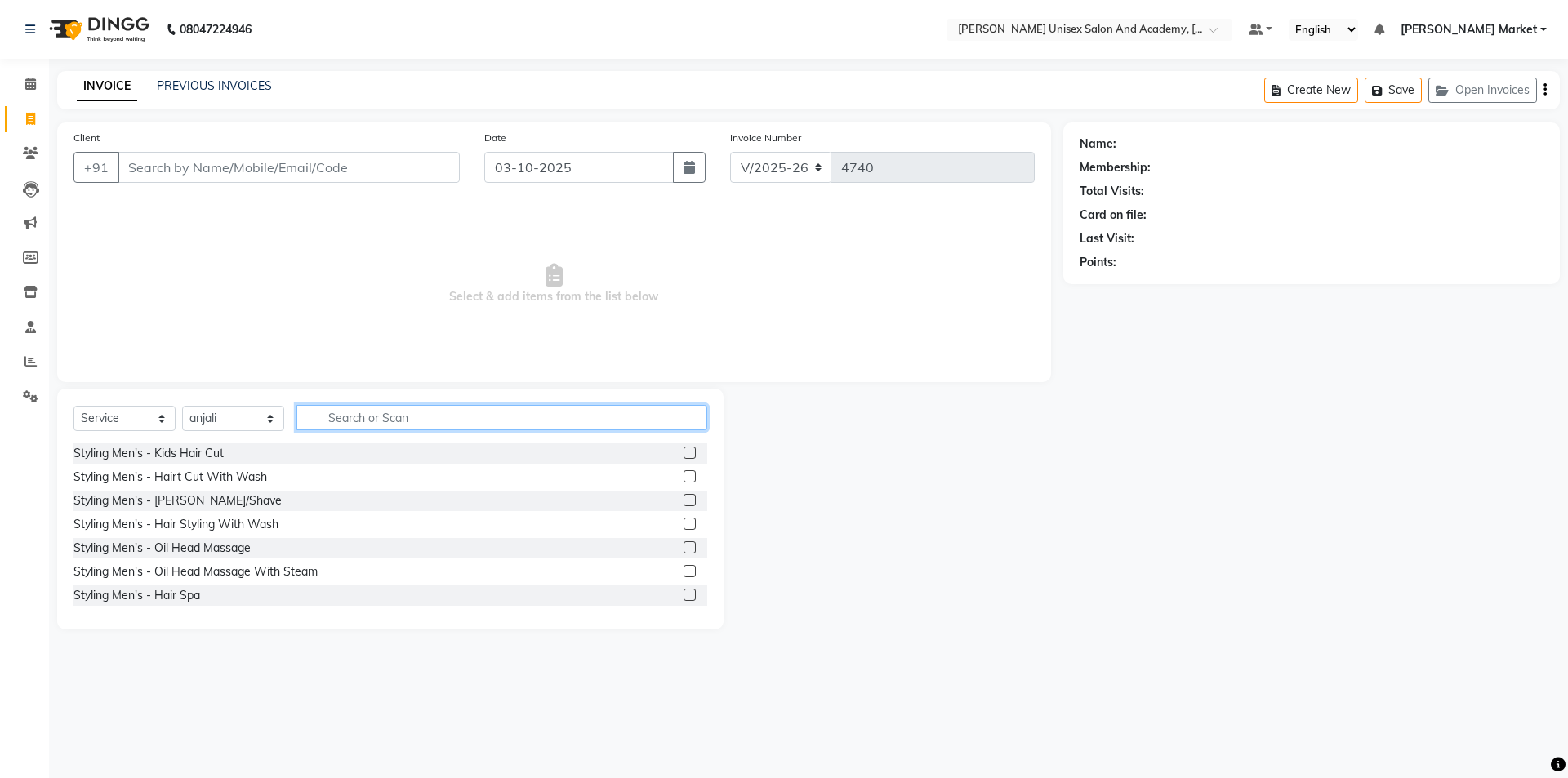
click at [327, 421] on input "text" at bounding box center [502, 418] width 411 height 26
type input "nail"
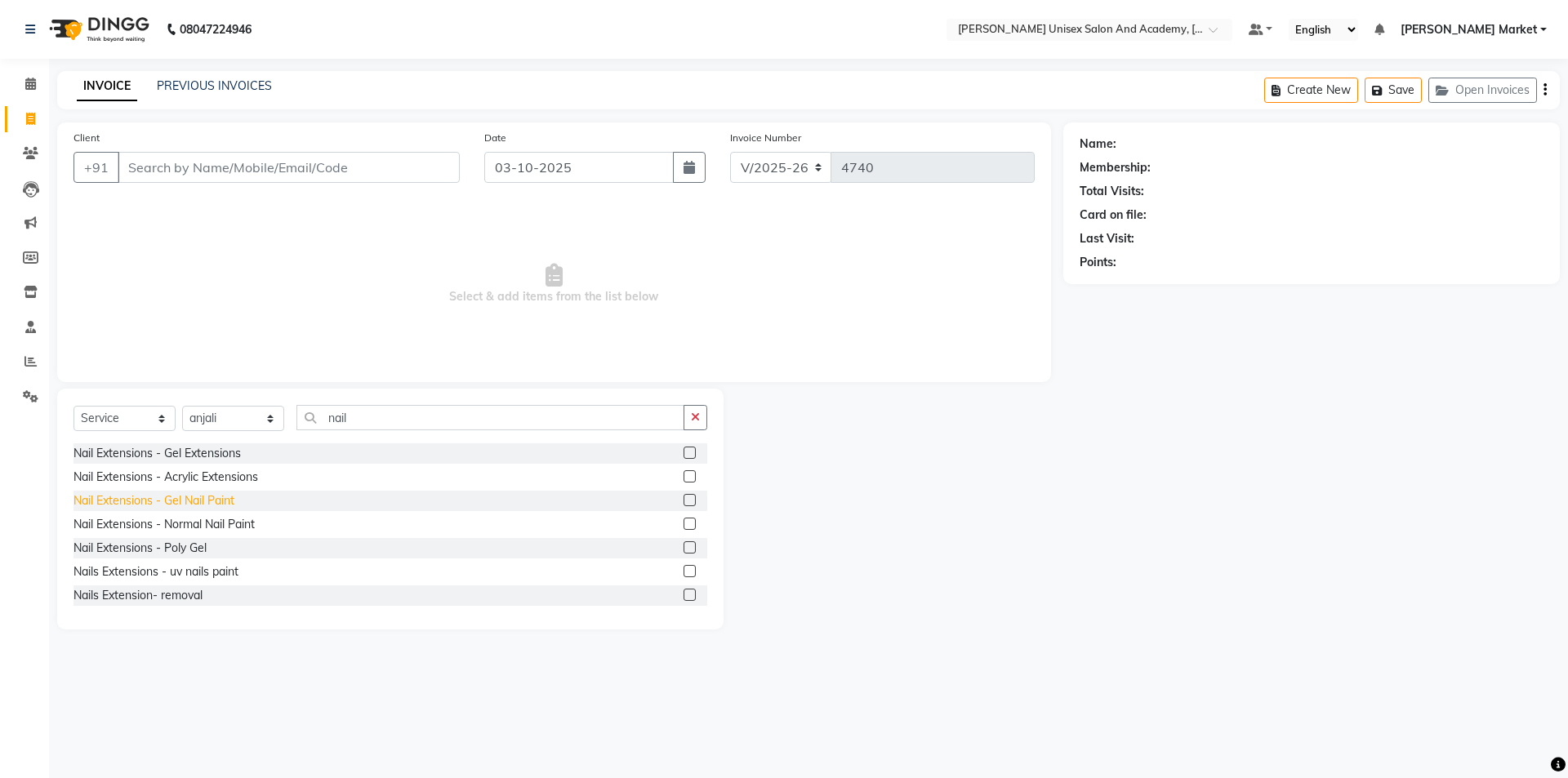
click at [213, 495] on div "Nail Extensions - Gel Nail Paint" at bounding box center [154, 500] width 161 height 17
checkbox input "false"
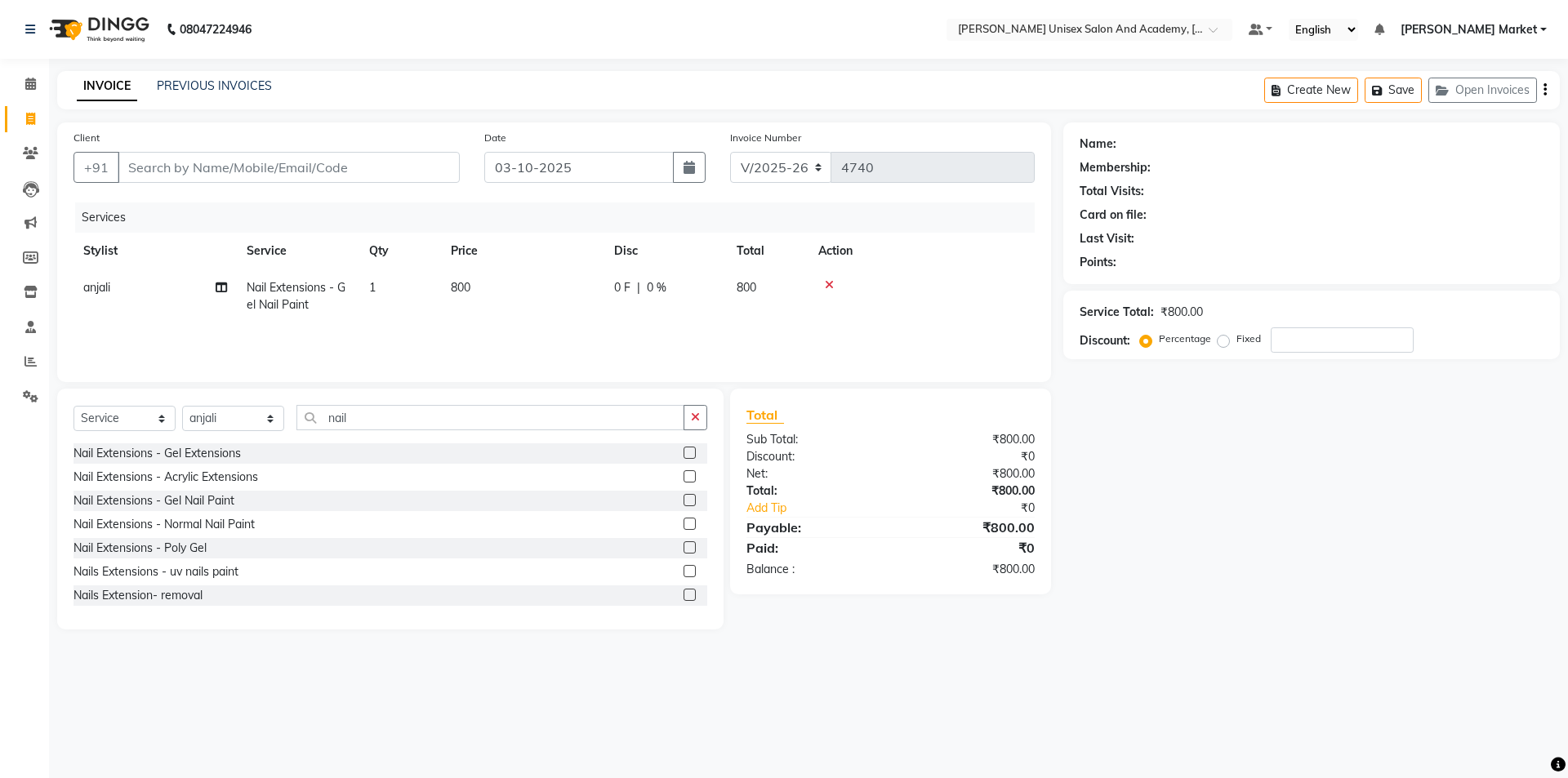
click at [484, 279] on td "800" at bounding box center [522, 296] width 163 height 54
select select "74040"
click at [576, 291] on input "800" at bounding box center [600, 292] width 144 height 26
type input "8"
type input "1800"
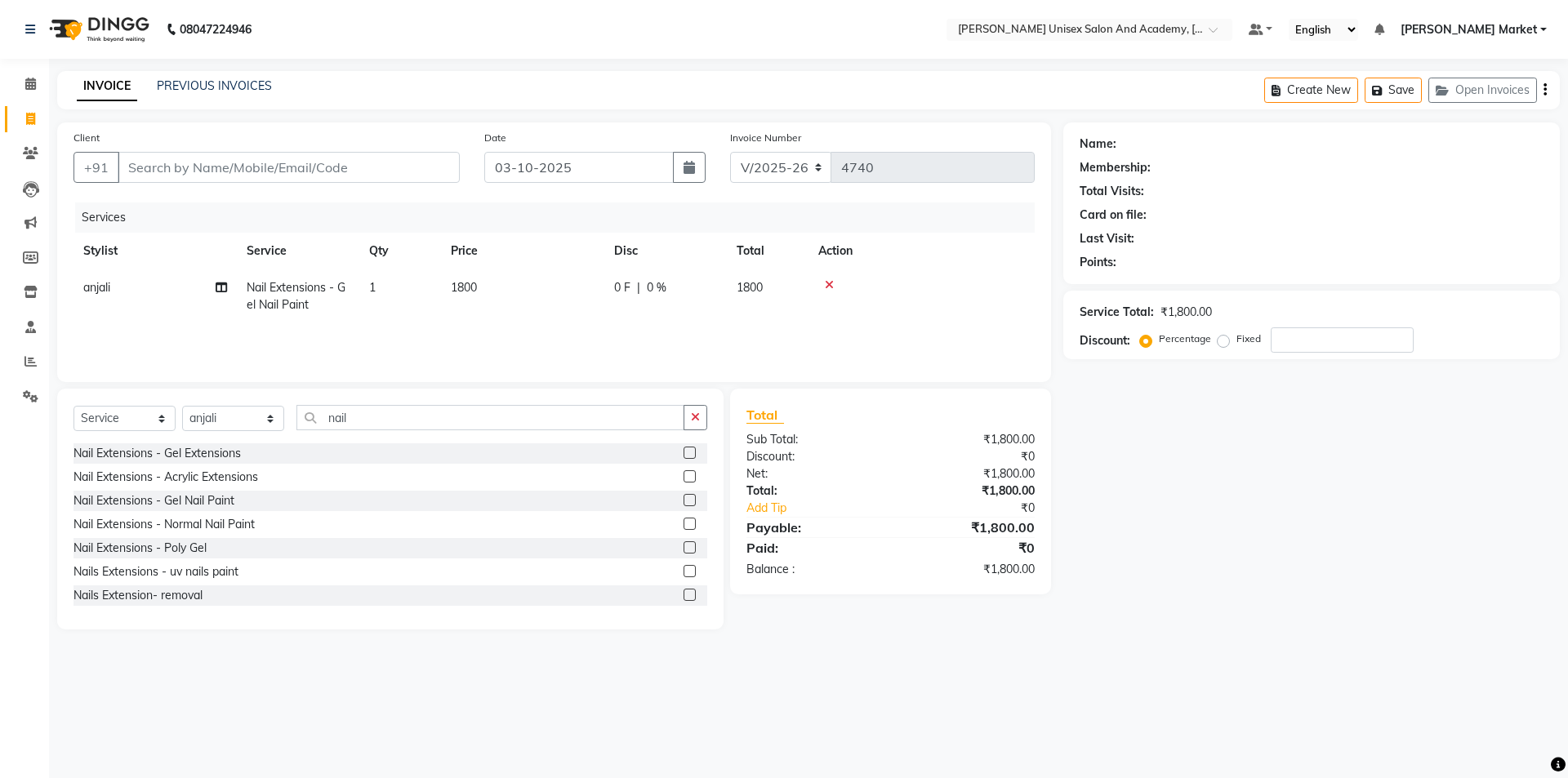
click at [631, 336] on div "Services Stylist Service Qty Price Disc Total Action anjali Nail Extensions - G…" at bounding box center [554, 283] width 961 height 163
click at [253, 408] on select "Select Stylist Amit anjali [PERSON_NAME] [PERSON_NAME] [PERSON_NAME] [PERSON_NA…" at bounding box center [233, 418] width 102 height 26
select select "73407"
click at [182, 406] on select "Select Stylist Amit anjali [PERSON_NAME] [PERSON_NAME] [PERSON_NAME] [PERSON_NA…" at bounding box center [233, 418] width 102 height 26
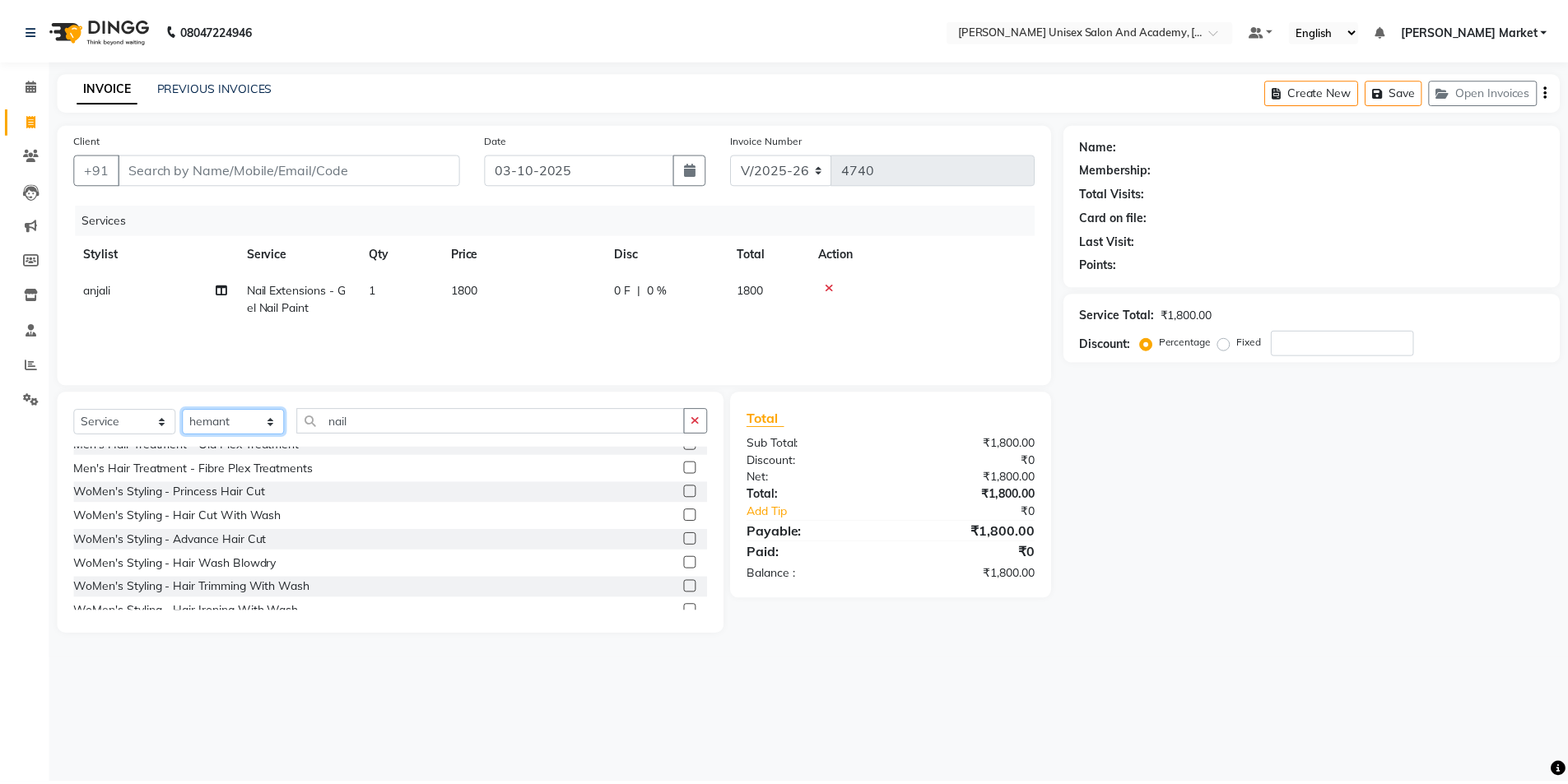
scroll to position [493, 0]
click at [276, 583] on div "WoMen's Styling - Hair Trimming With Wash" at bounding box center [193, 584] width 238 height 18
checkbox input "false"
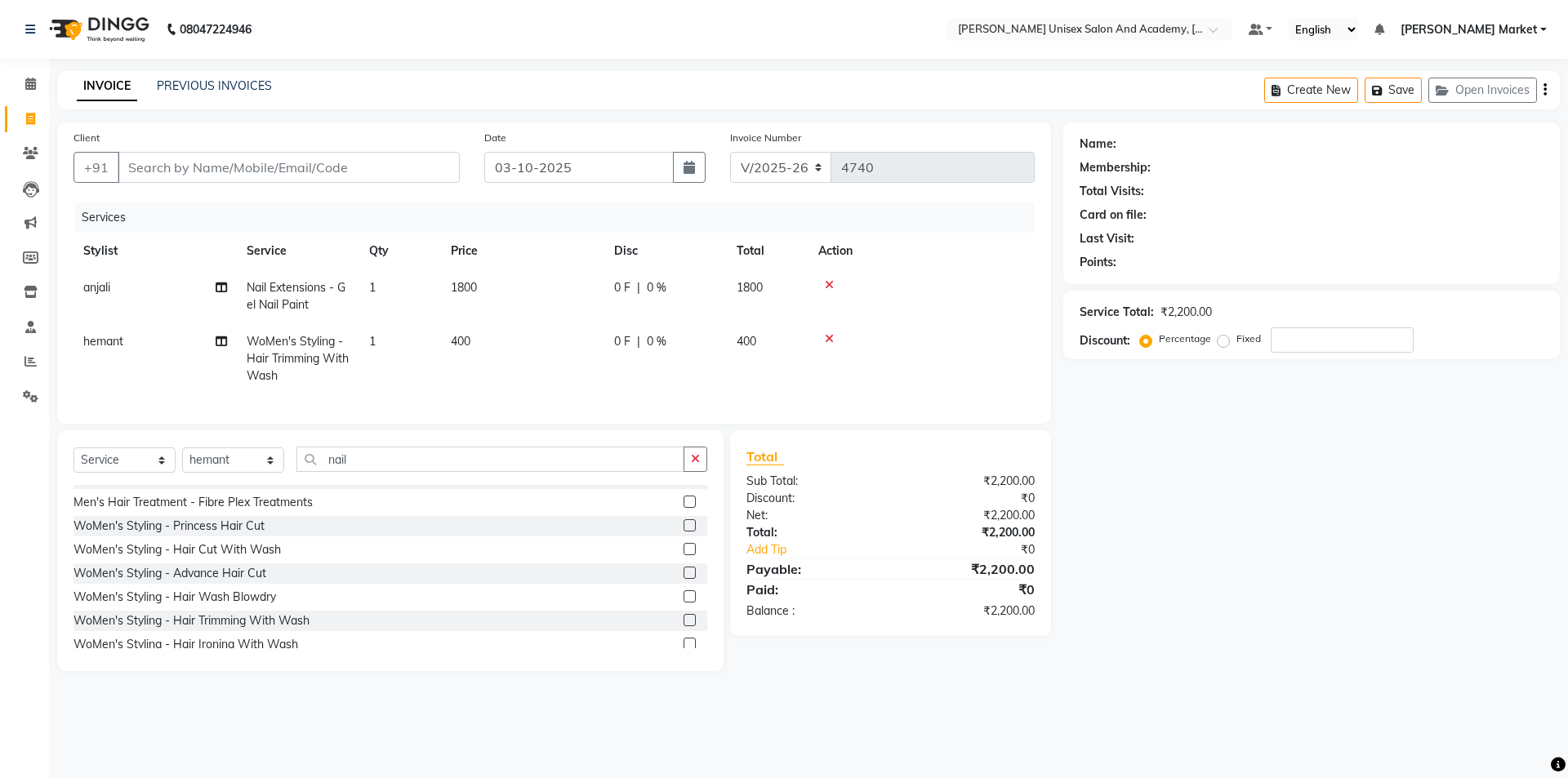
click at [138, 335] on td "hemant" at bounding box center [155, 359] width 163 height 71
select select "73407"
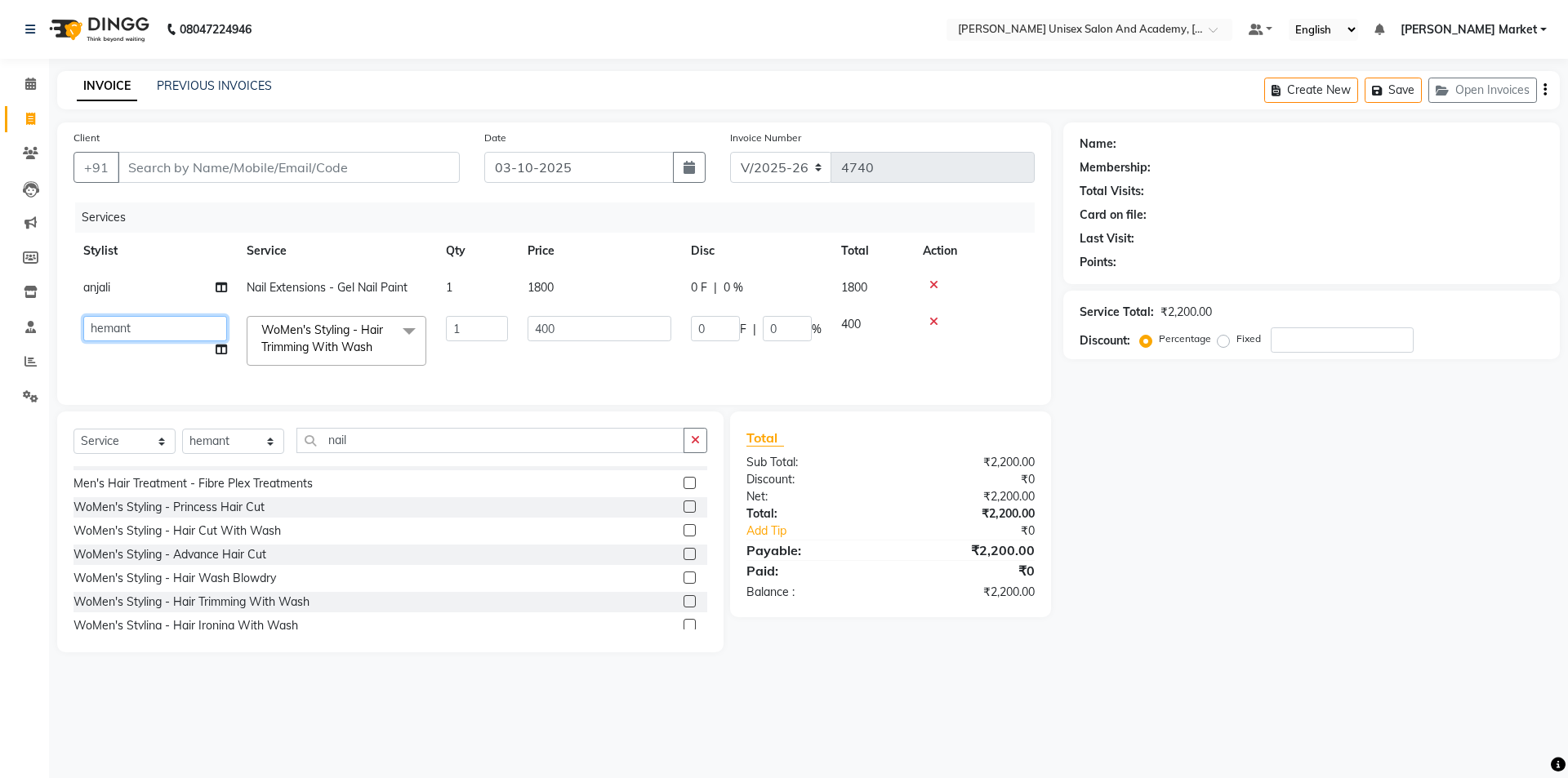
click at [141, 326] on select "Amit anjali [PERSON_NAME] [PERSON_NAME] [PERSON_NAME] [PERSON_NAME] owner [PERS…" at bounding box center [156, 329] width 144 height 26
select select "73416"
click at [165, 169] on input "Client" at bounding box center [288, 167] width 342 height 31
type input "9"
type input "0"
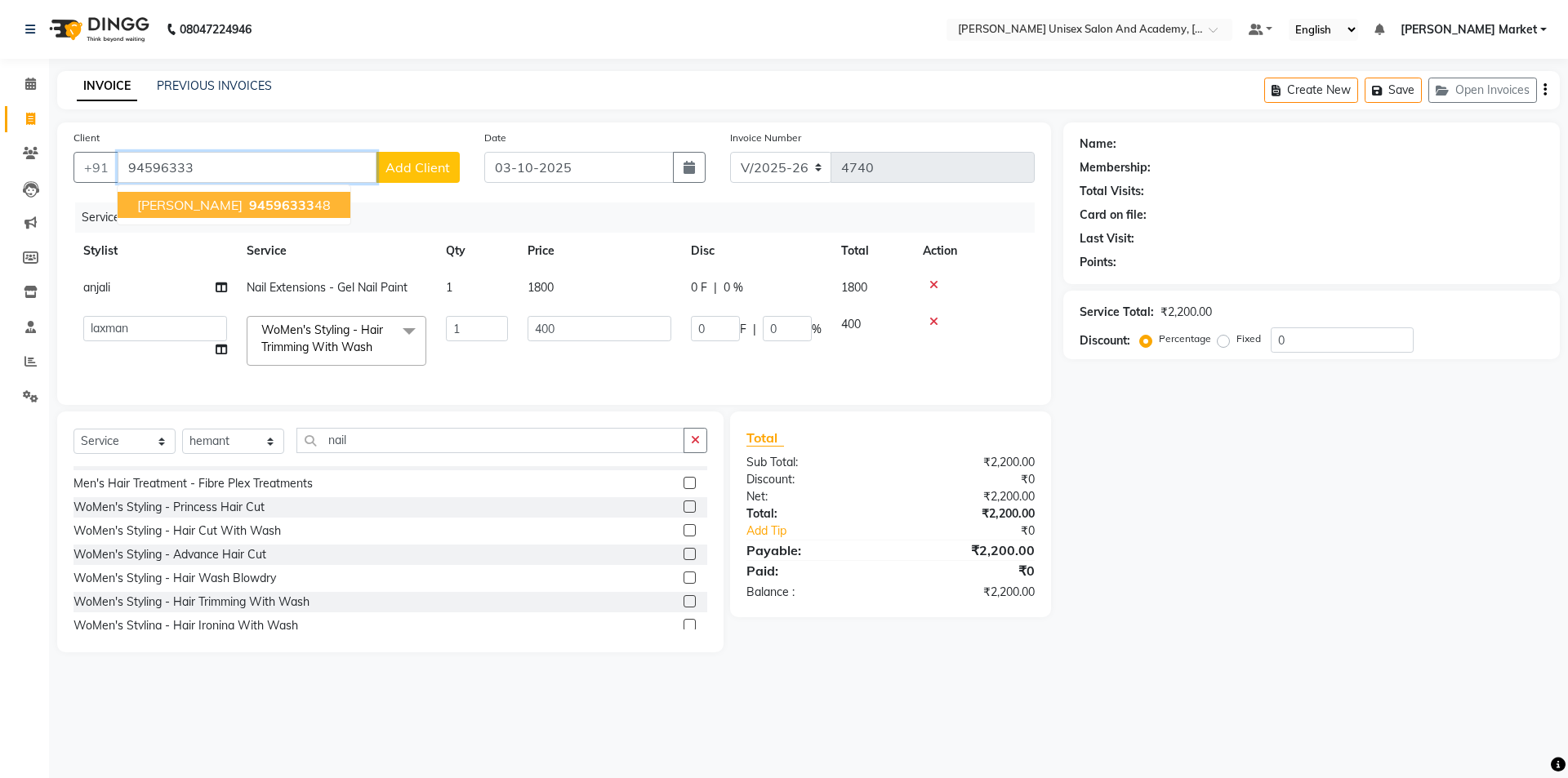
click at [278, 198] on span "94596333" at bounding box center [282, 205] width 65 height 17
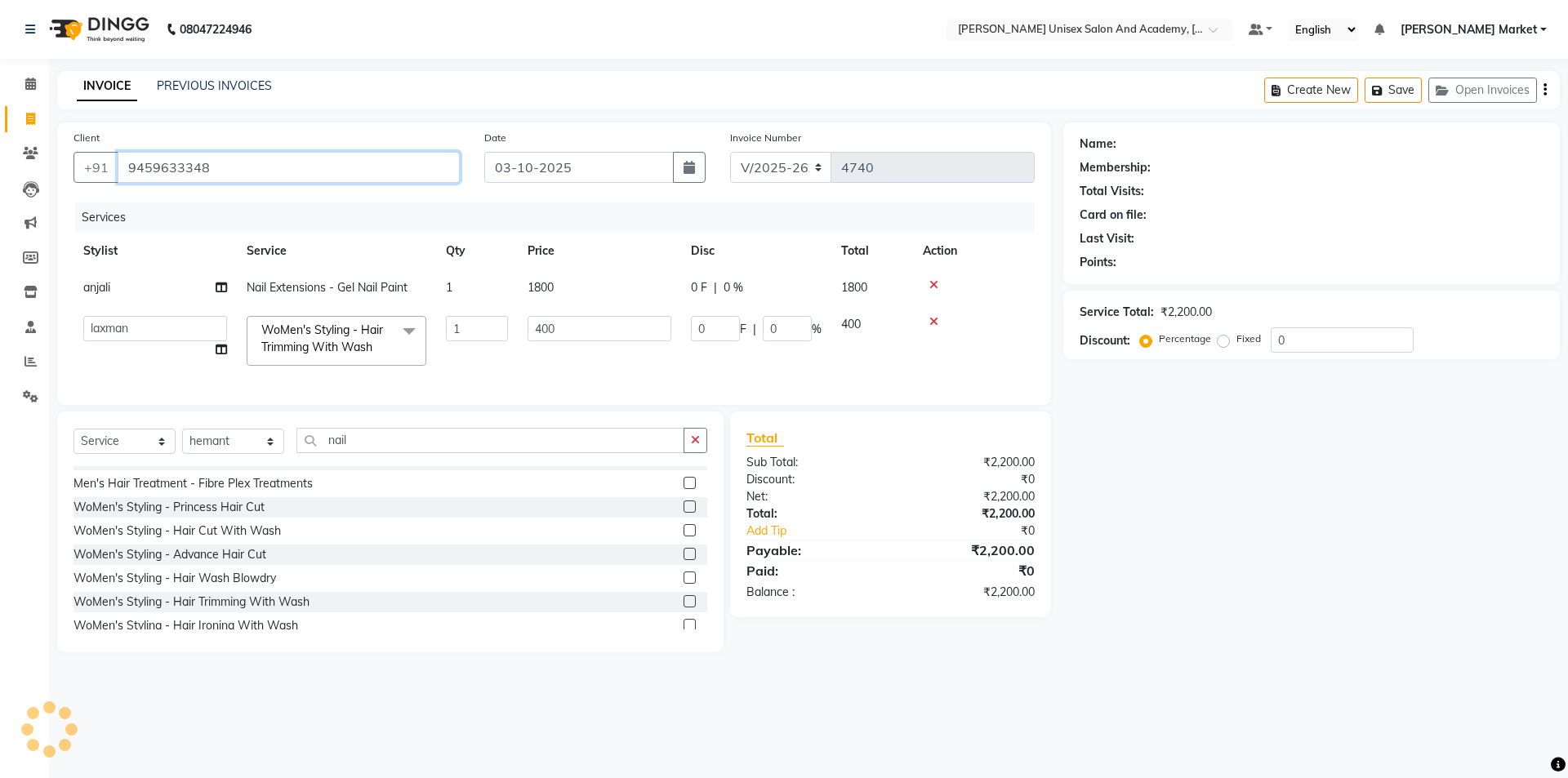
type input "9459633348"
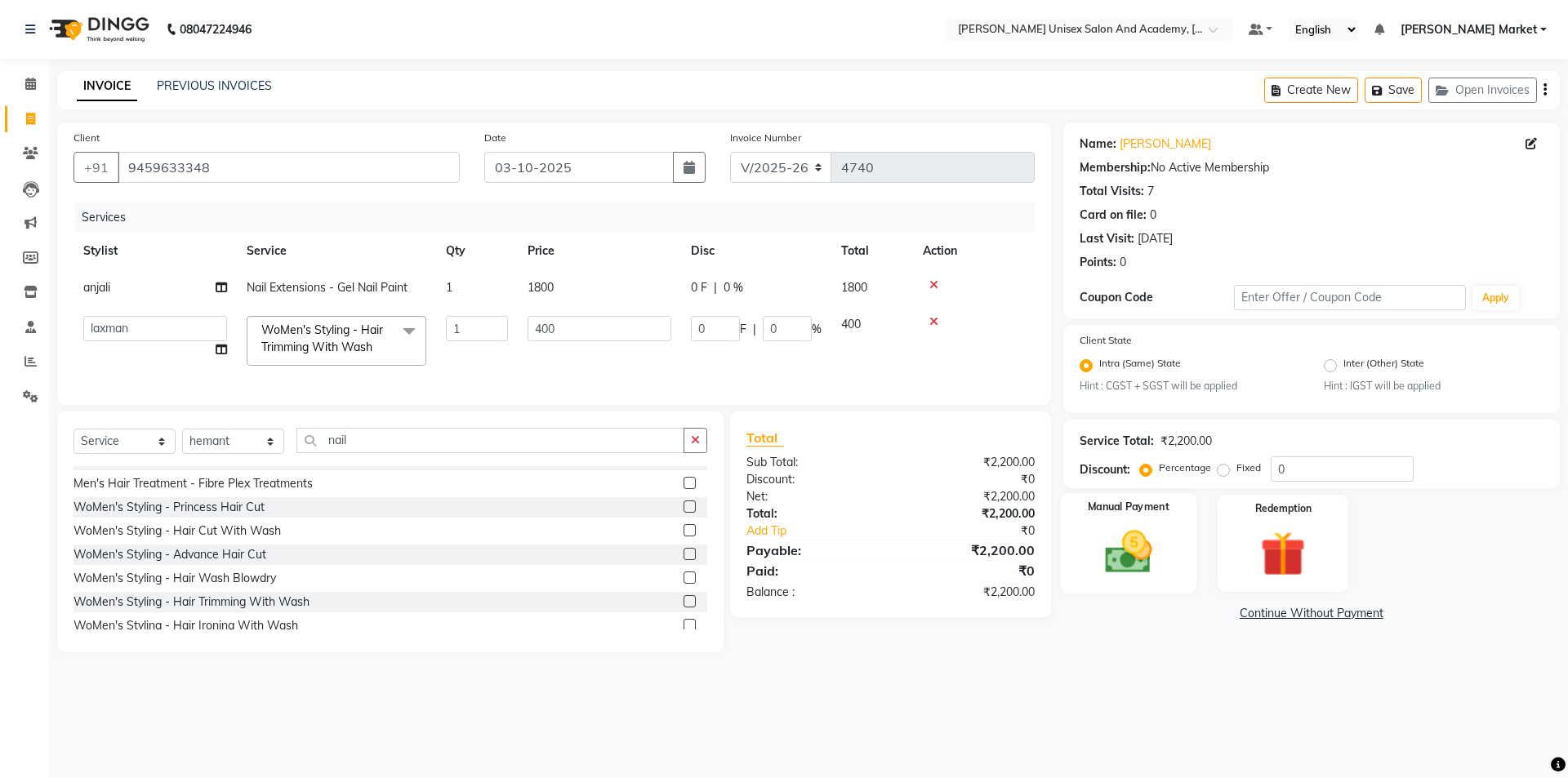
click at [1155, 562] on img at bounding box center [1128, 553] width 76 height 54
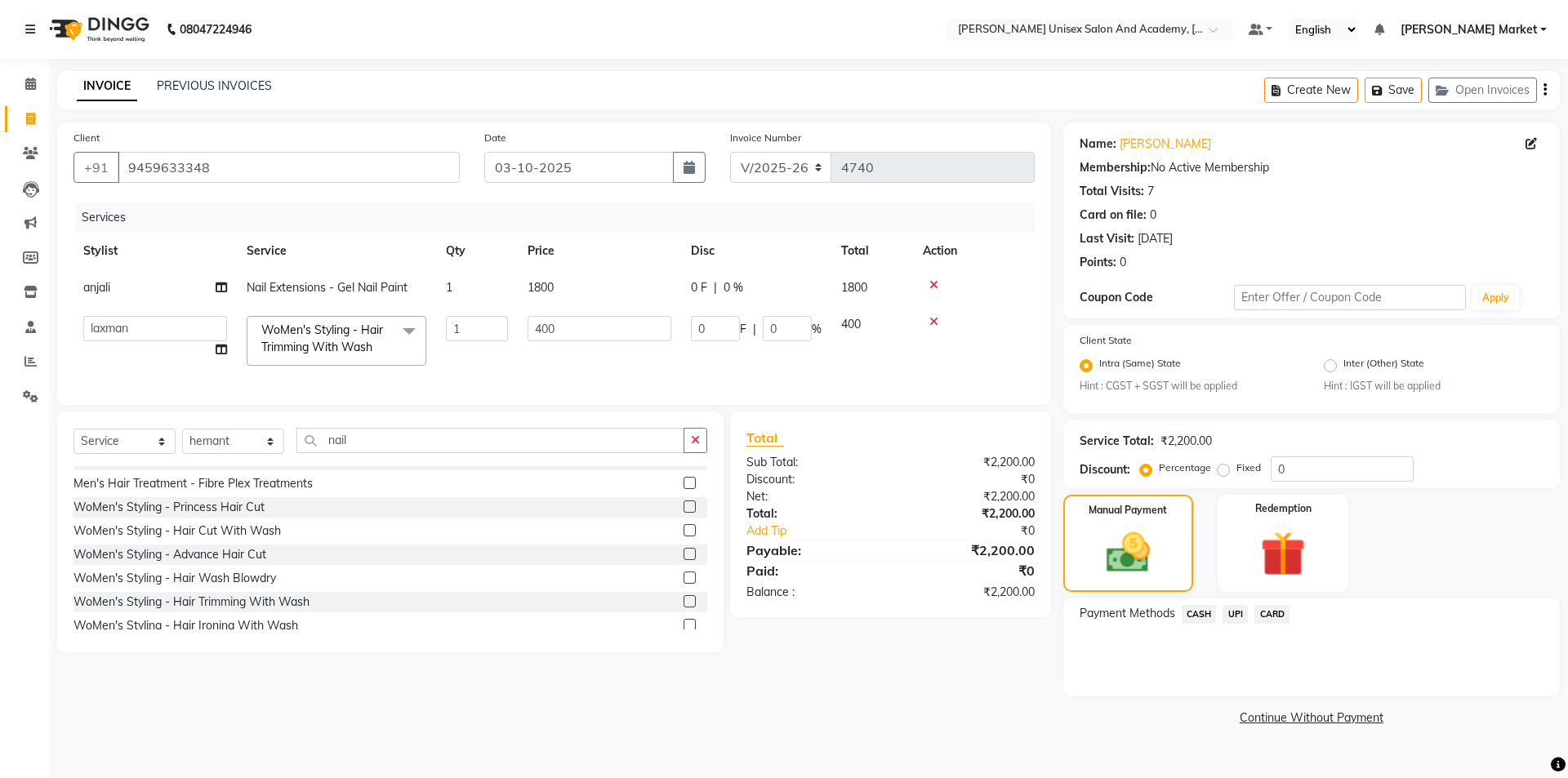
click at [1198, 611] on span "CASH" at bounding box center [1199, 614] width 35 height 19
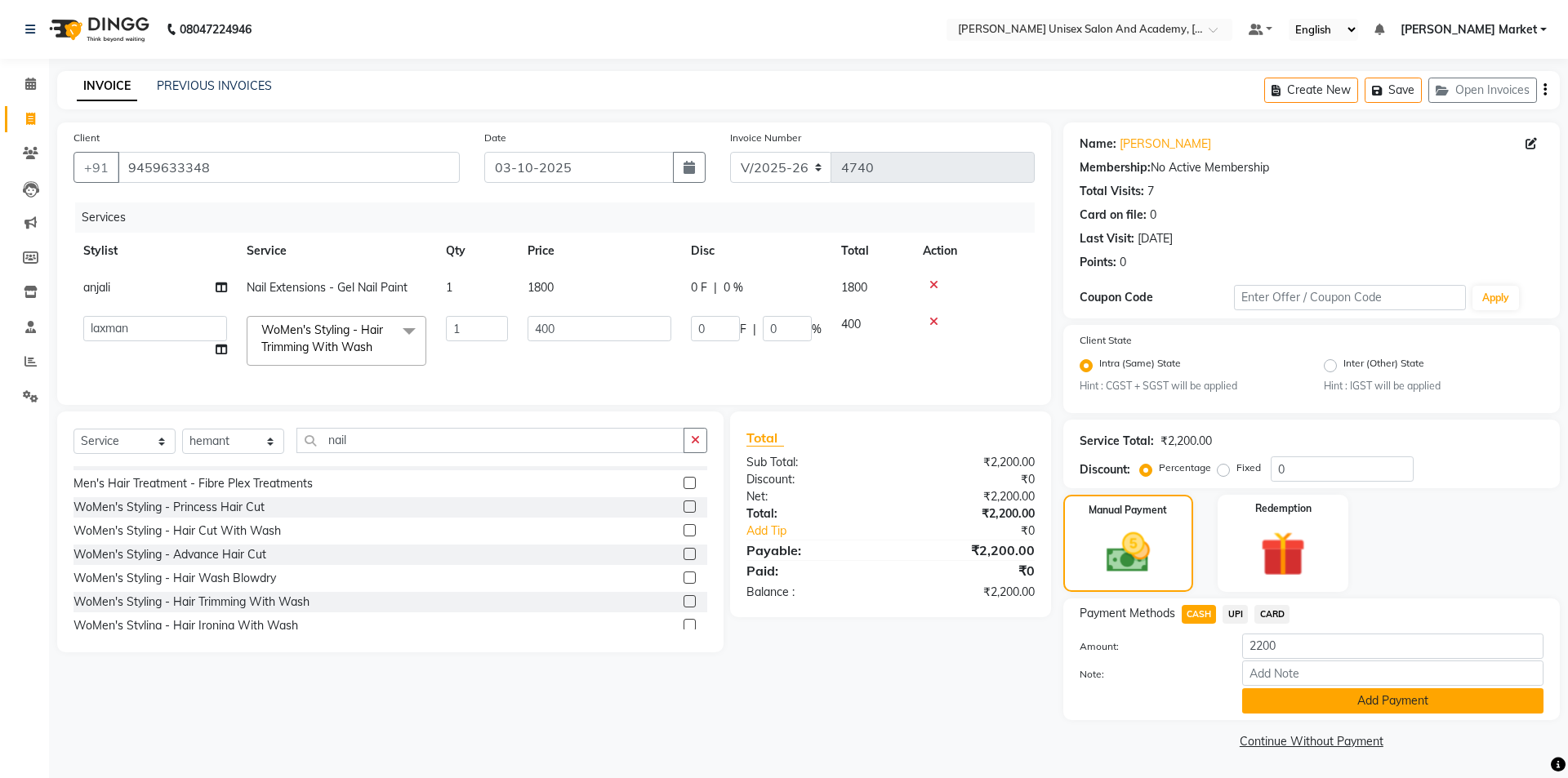
click at [1290, 697] on button "Add Payment" at bounding box center [1392, 701] width 302 height 26
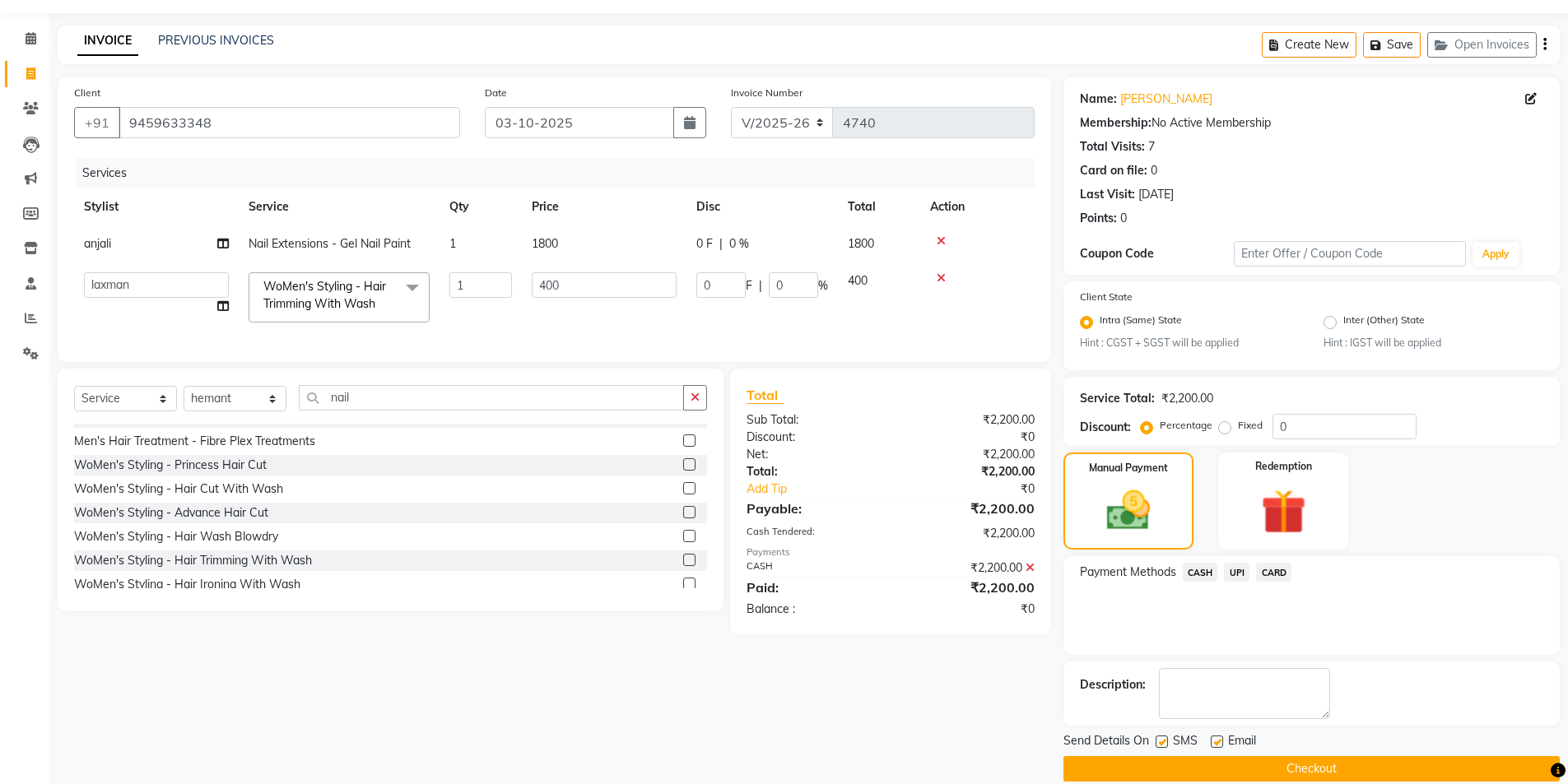
scroll to position [68, 0]
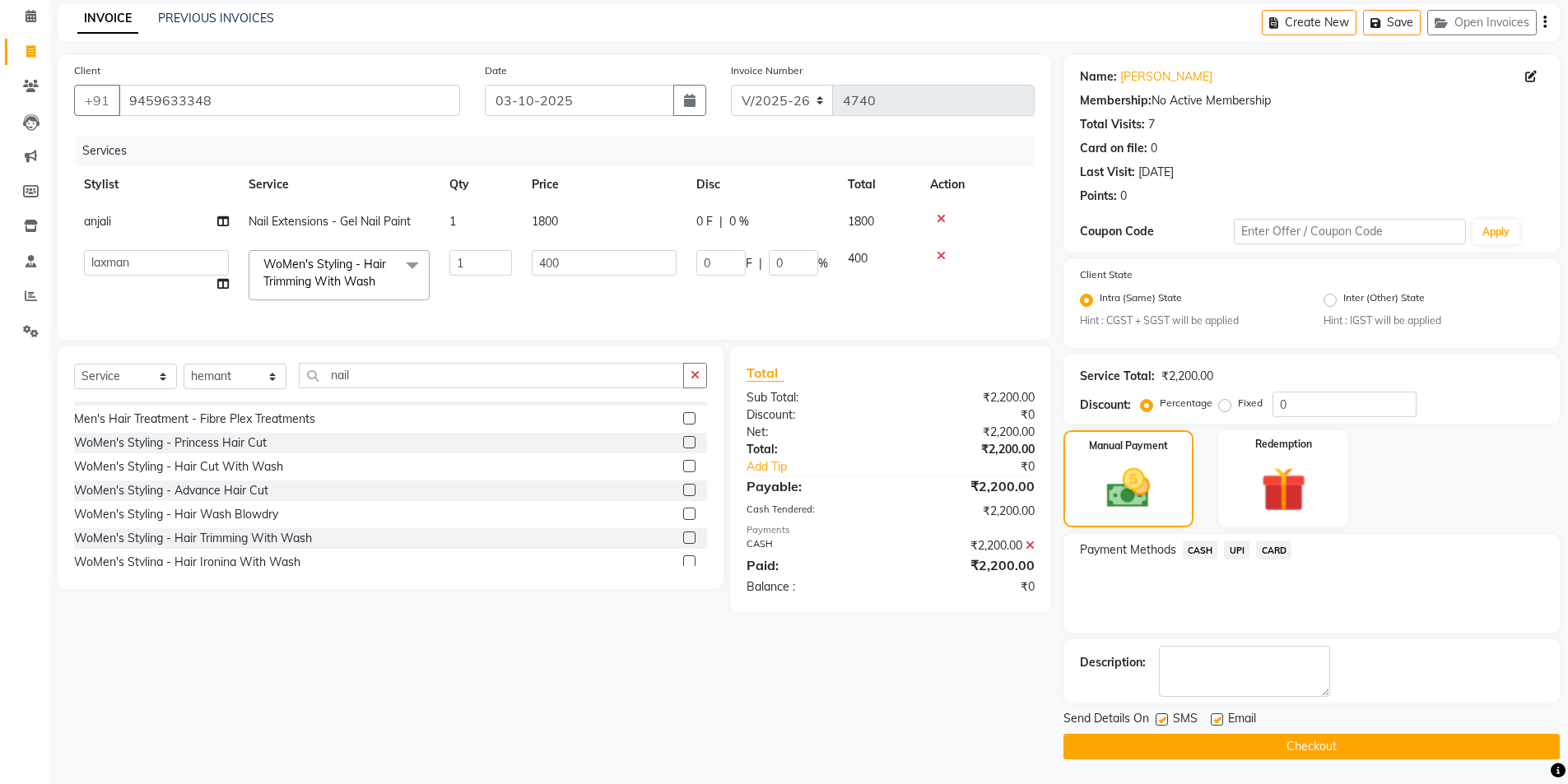
click at [1312, 750] on button "Checkout" at bounding box center [1312, 746] width 496 height 26
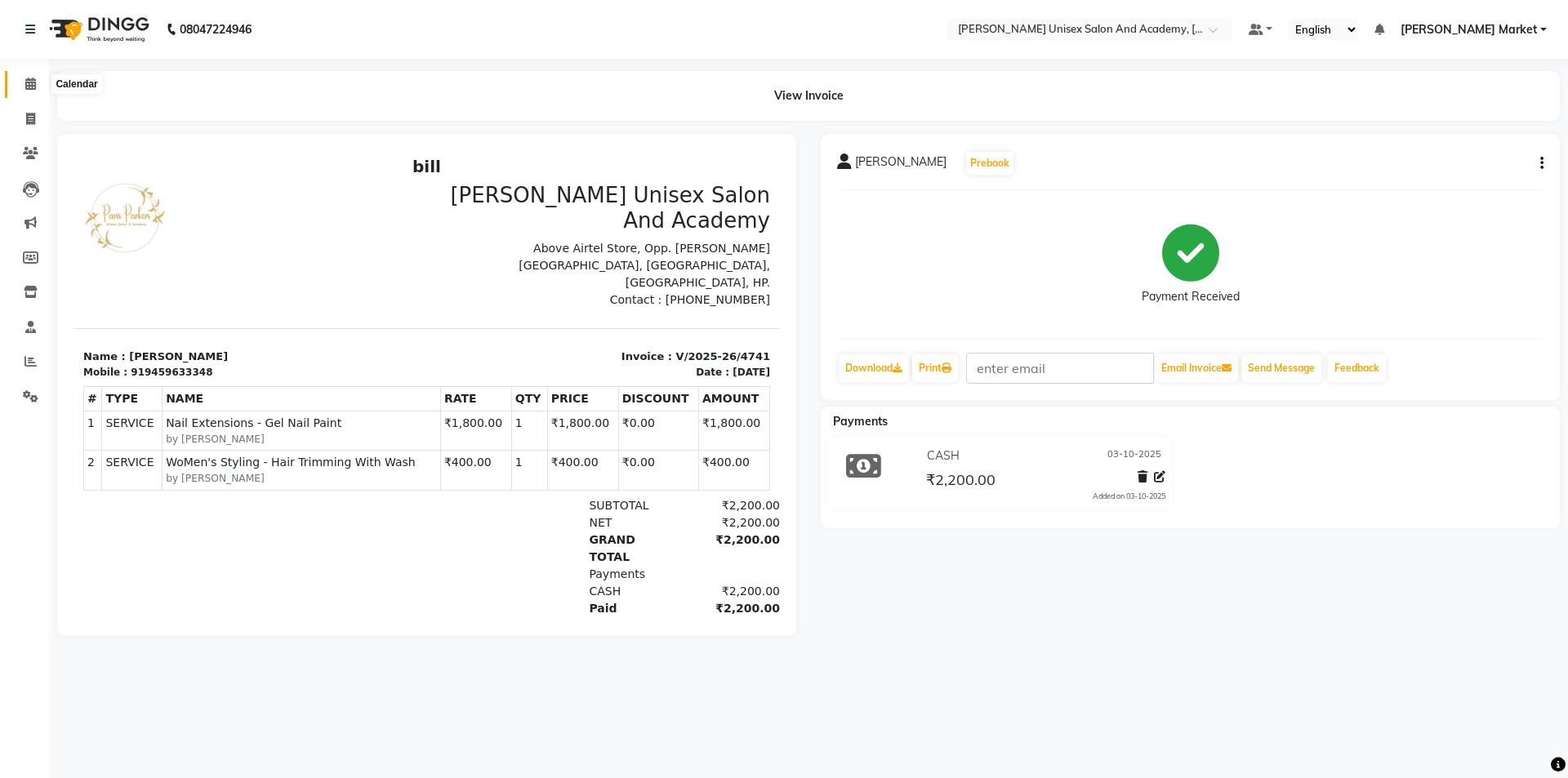
click at [33, 78] on icon at bounding box center [31, 84] width 11 height 12
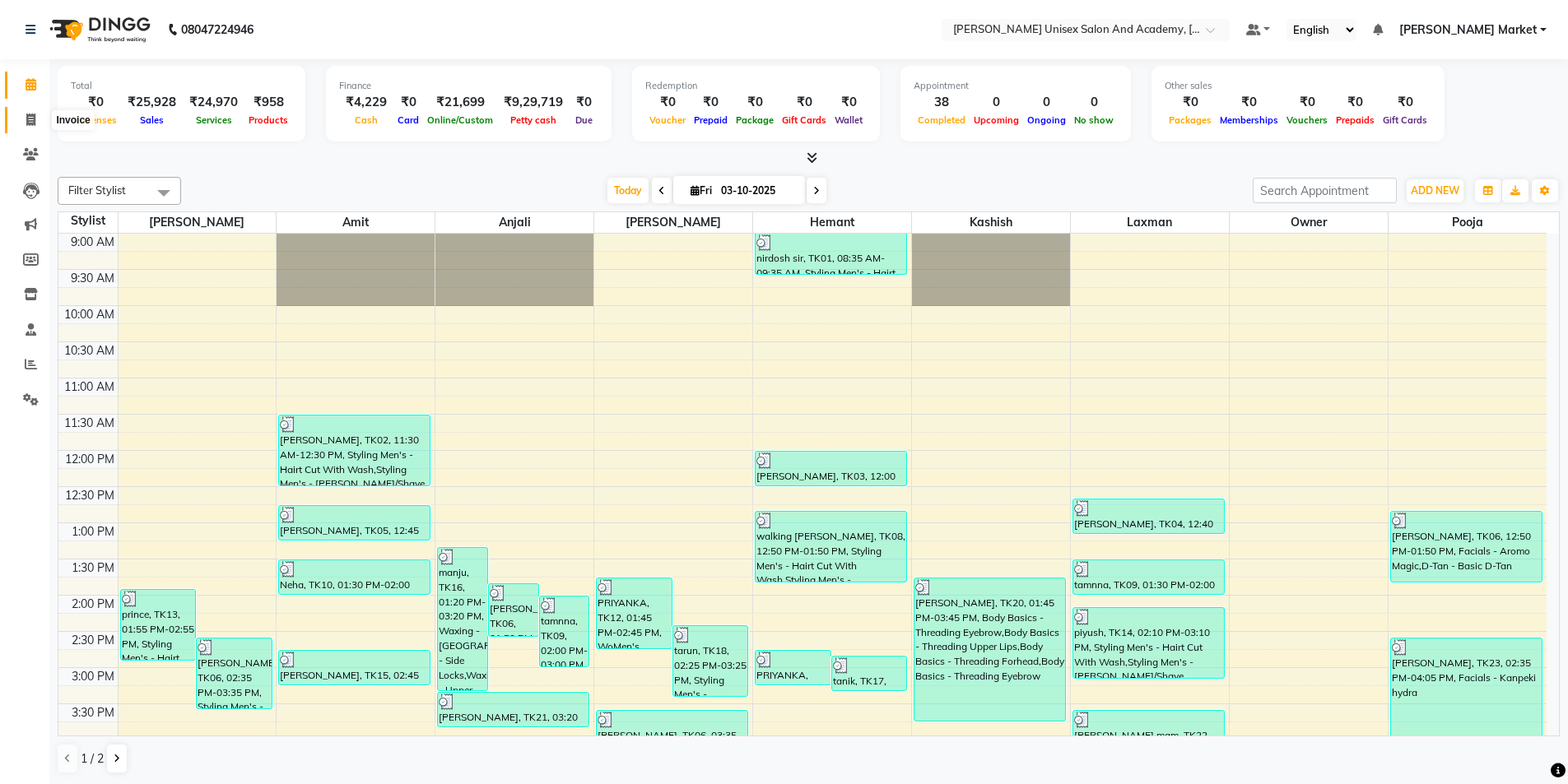
click at [24, 126] on span at bounding box center [31, 120] width 29 height 19
select select "8060"
select select "service"
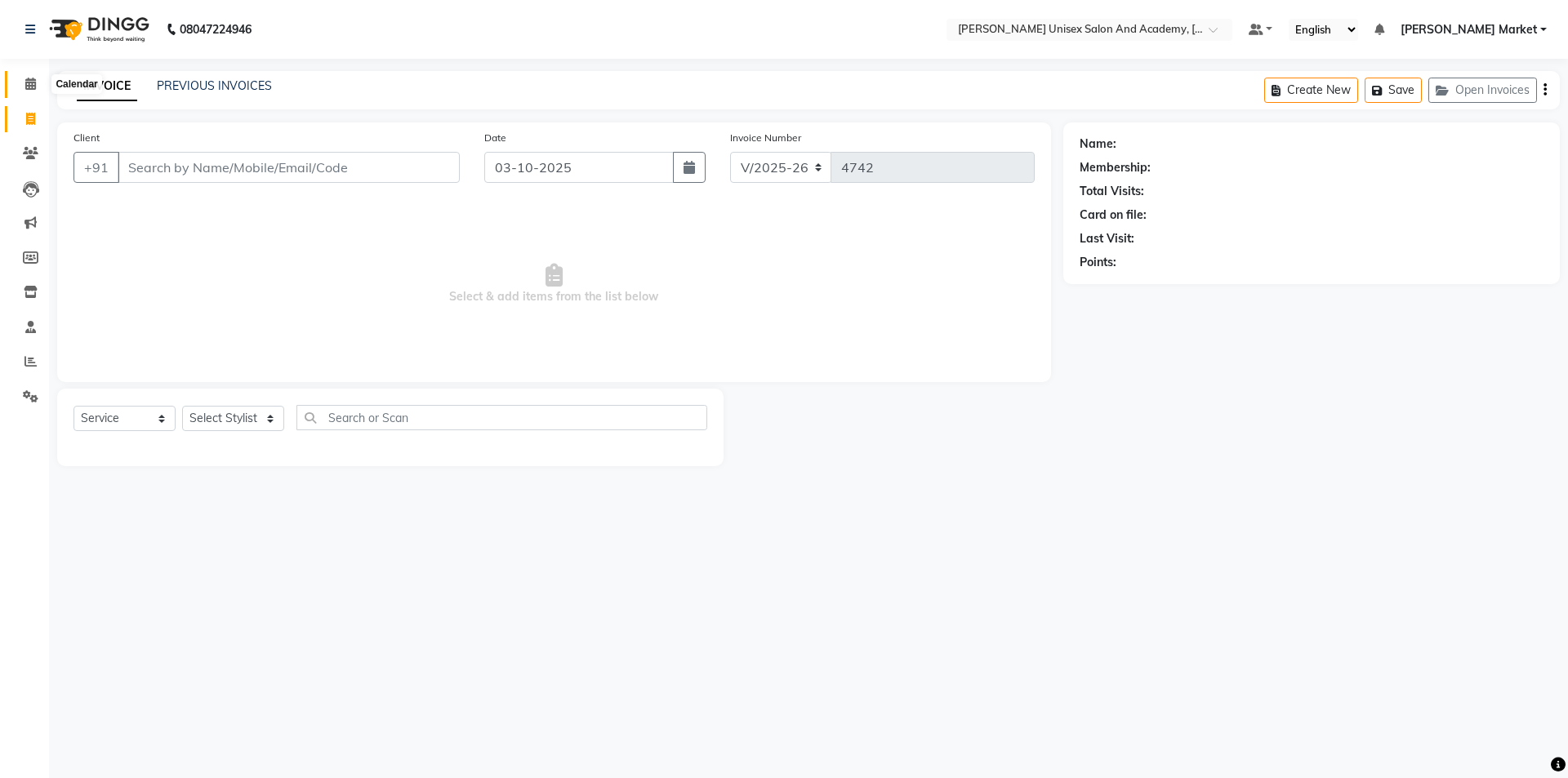
click at [31, 88] on icon at bounding box center [31, 84] width 11 height 12
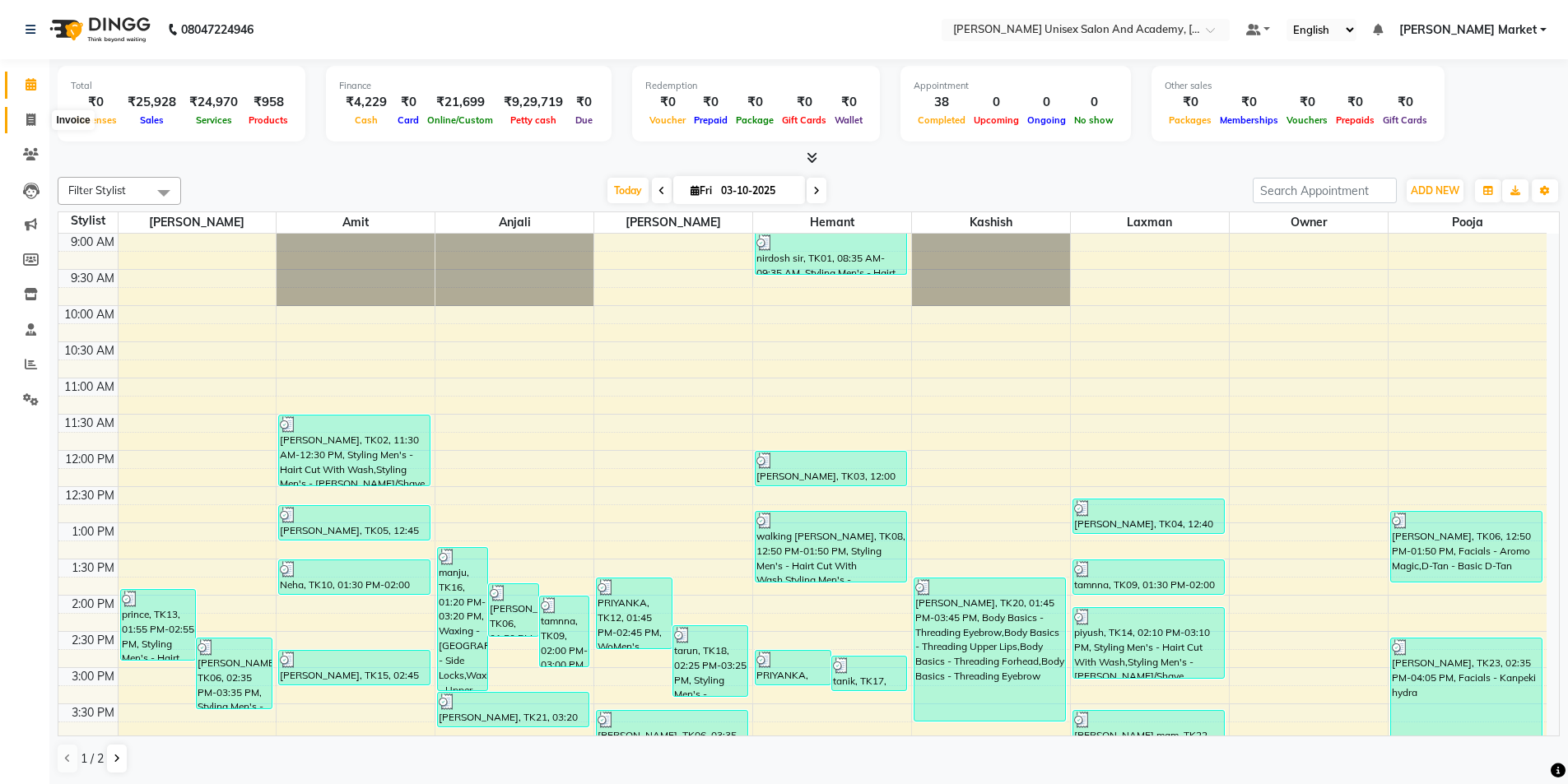
click at [28, 120] on icon at bounding box center [31, 119] width 9 height 13
select select "service"
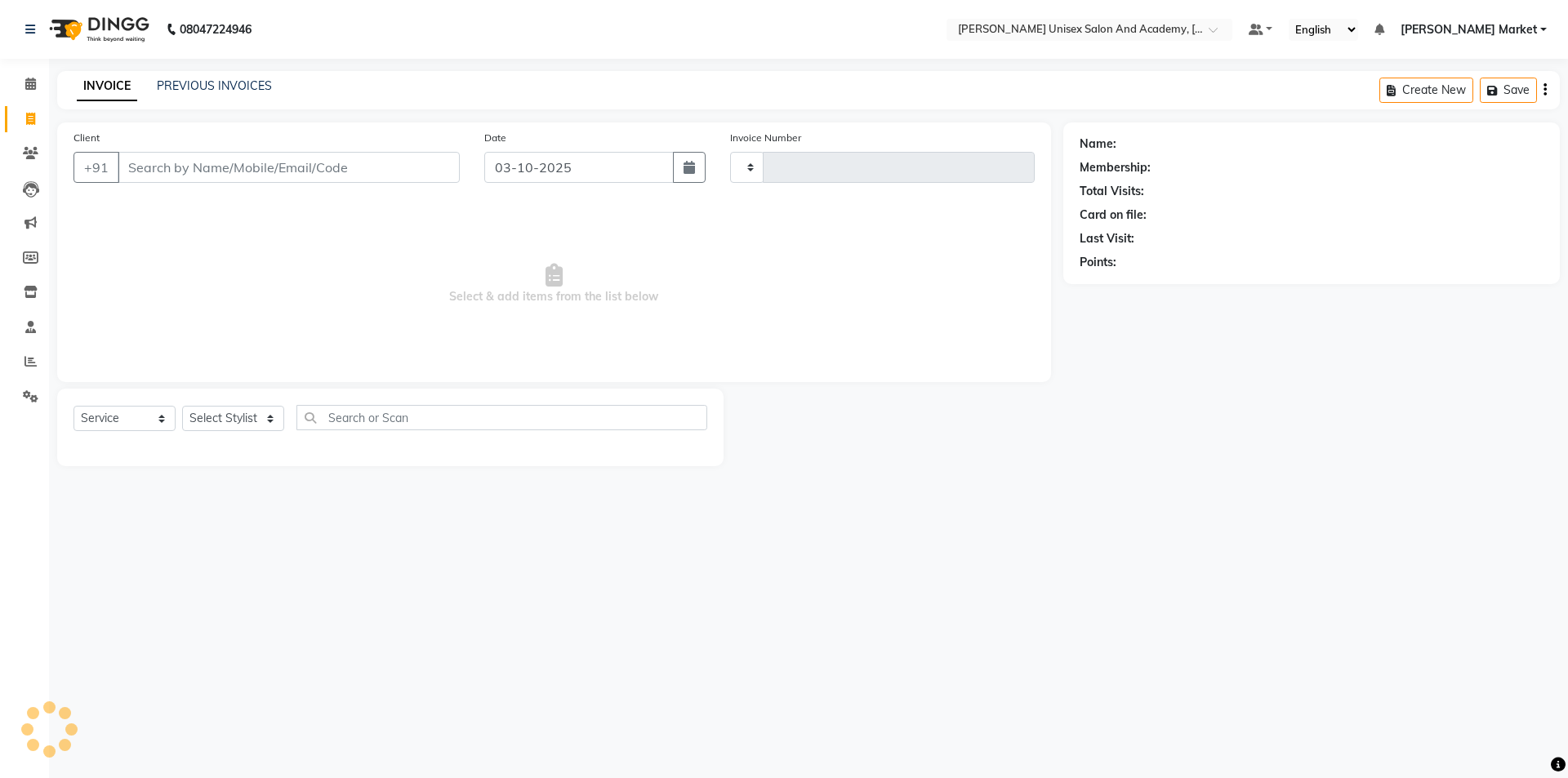
type input "4742"
select select "8060"
click at [49, 118] on main "INVOICE PREVIOUS INVOICES Create New Save Open Invoices Client +91 Date [DATE] …" at bounding box center [808, 281] width 1519 height 420
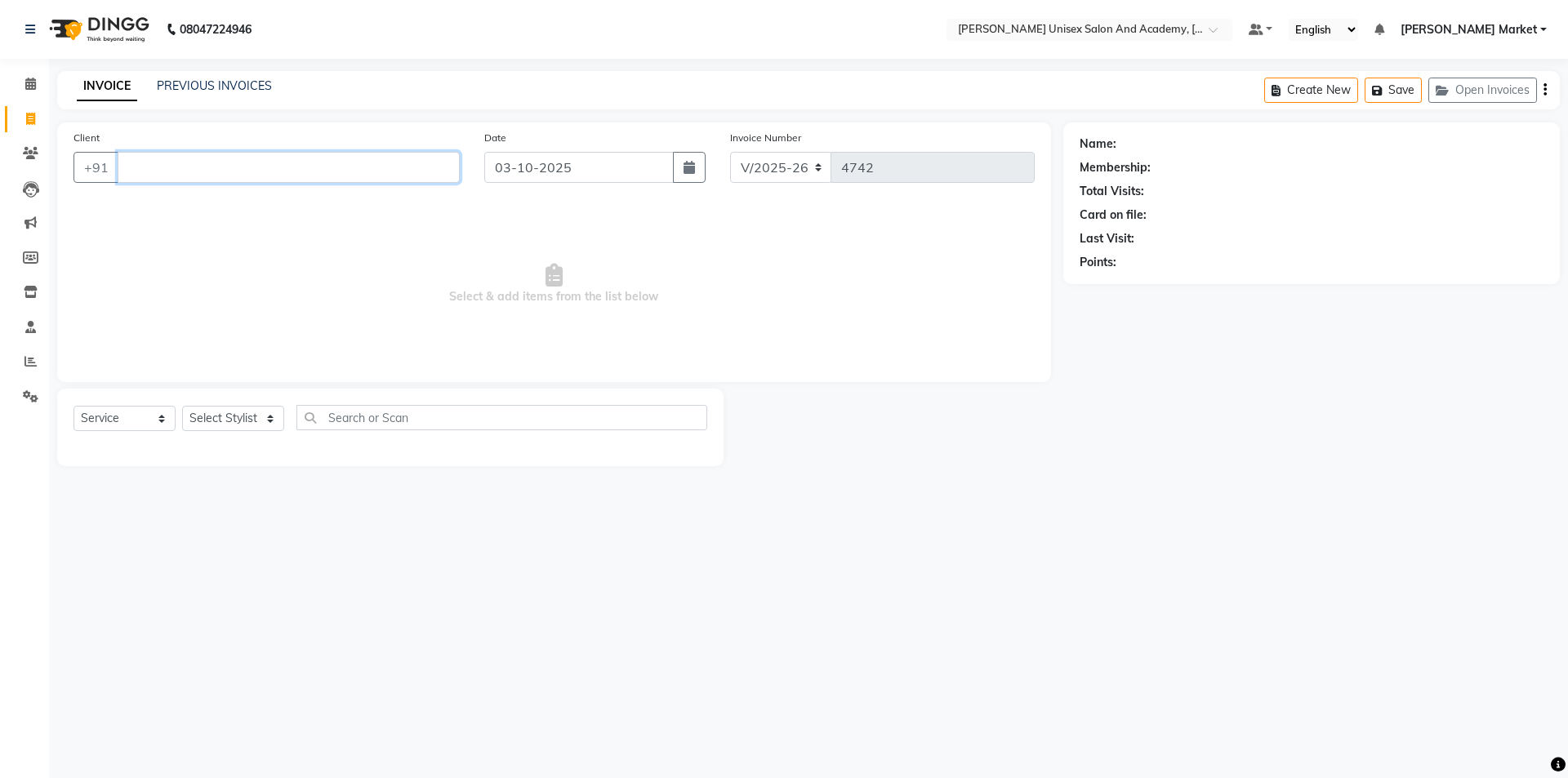
click at [177, 171] on input "Client" at bounding box center [288, 167] width 342 height 31
type input "8968898054"
click at [419, 162] on span "Add Client" at bounding box center [417, 167] width 65 height 17
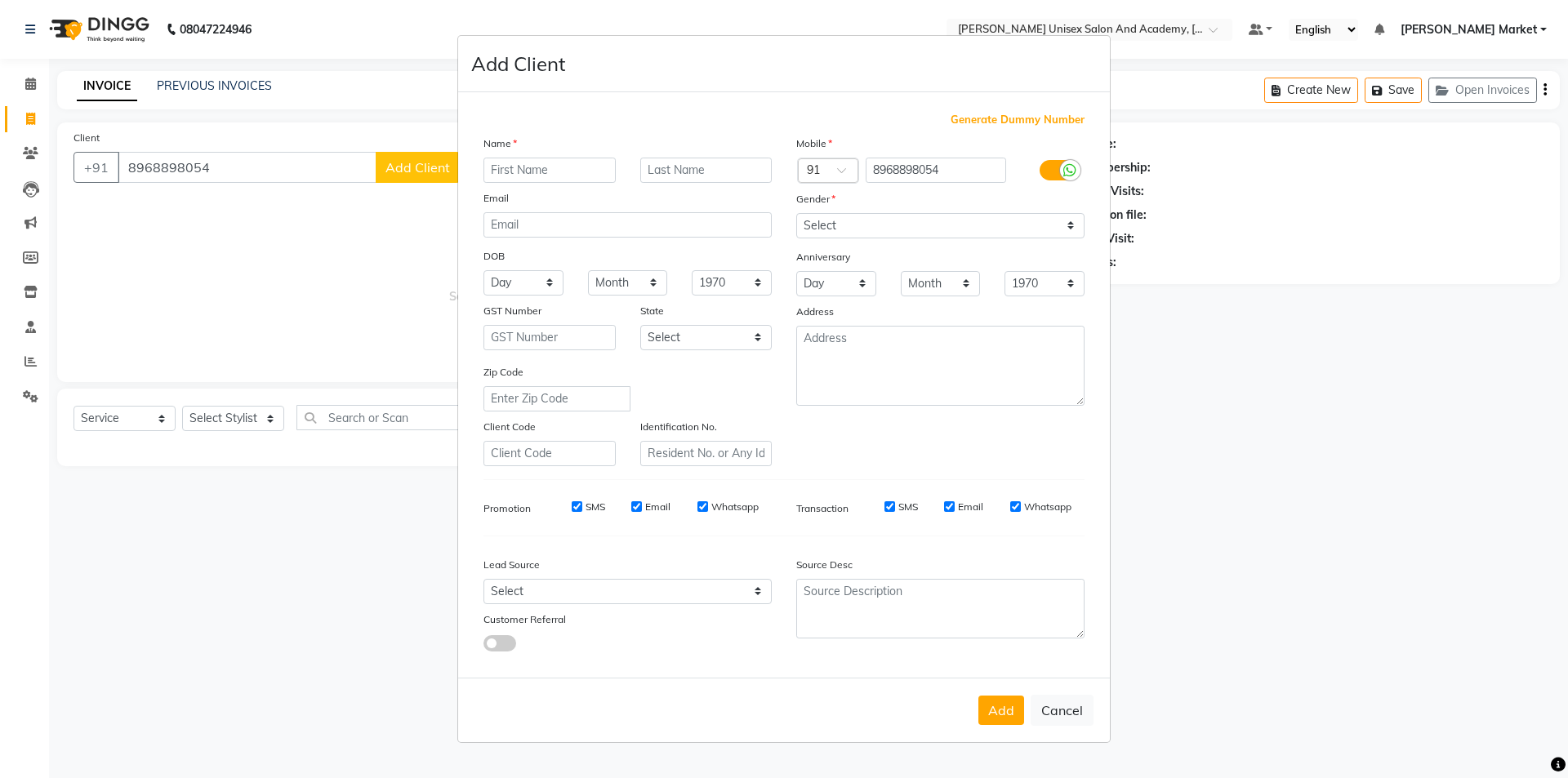
click at [562, 171] on input "text" at bounding box center [550, 170] width 133 height 26
click at [909, 221] on select "Select [DEMOGRAPHIC_DATA] [DEMOGRAPHIC_DATA] Other Prefer Not To Say" at bounding box center [940, 225] width 288 height 26
click at [581, 151] on div "Name" at bounding box center [628, 147] width 313 height 23
click at [537, 176] on input "[PERSON_NAME]" at bounding box center [550, 170] width 133 height 26
type input "mansi"
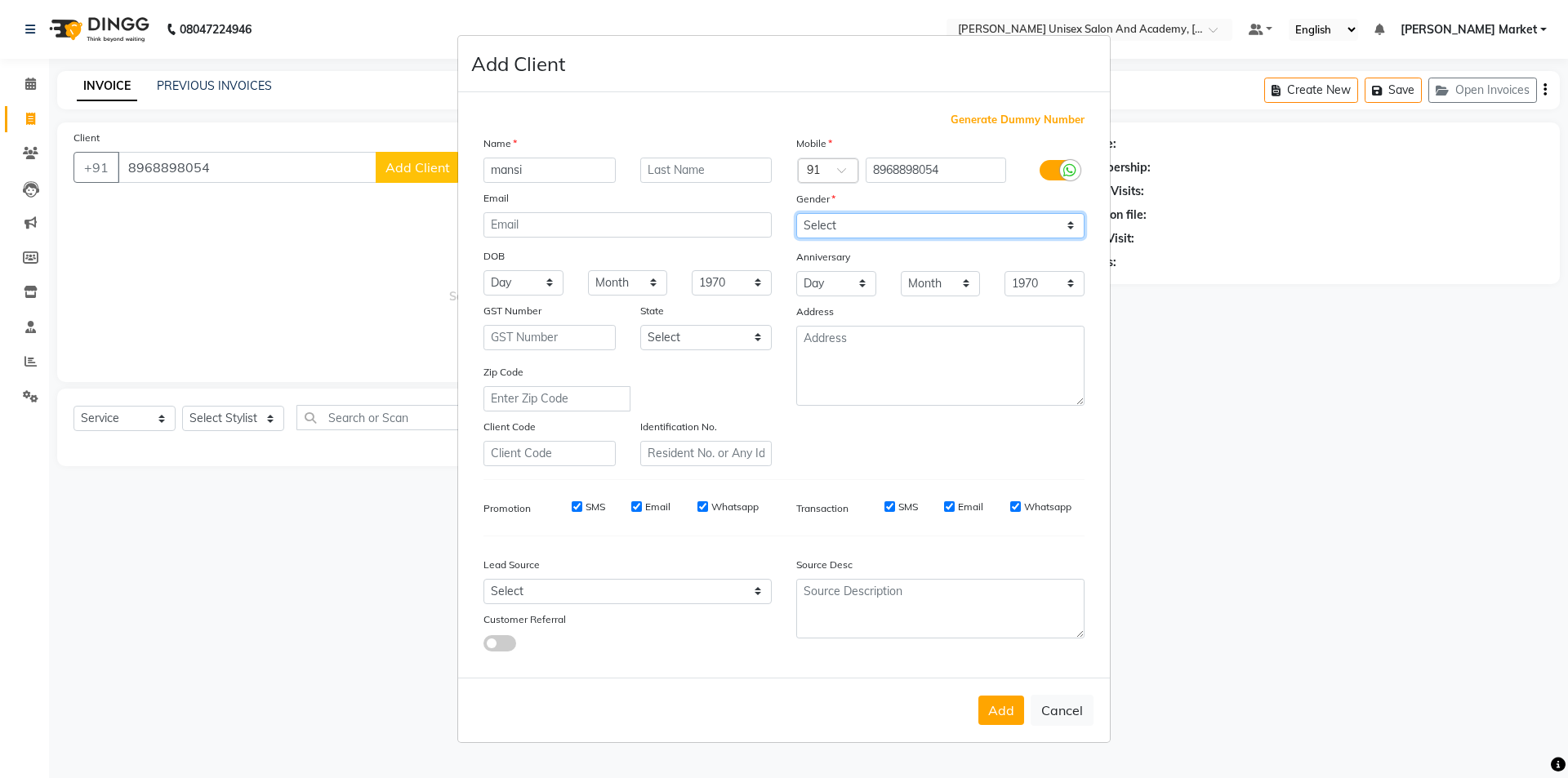
click at [887, 228] on select "Select [DEMOGRAPHIC_DATA] [DEMOGRAPHIC_DATA] Other Prefer Not To Say" at bounding box center [940, 225] width 288 height 26
select select "[DEMOGRAPHIC_DATA]"
click at [796, 213] on select "Select [DEMOGRAPHIC_DATA] [DEMOGRAPHIC_DATA] Other Prefer Not To Say" at bounding box center [940, 225] width 288 height 26
click at [1002, 713] on button "Add" at bounding box center [1001, 710] width 46 height 29
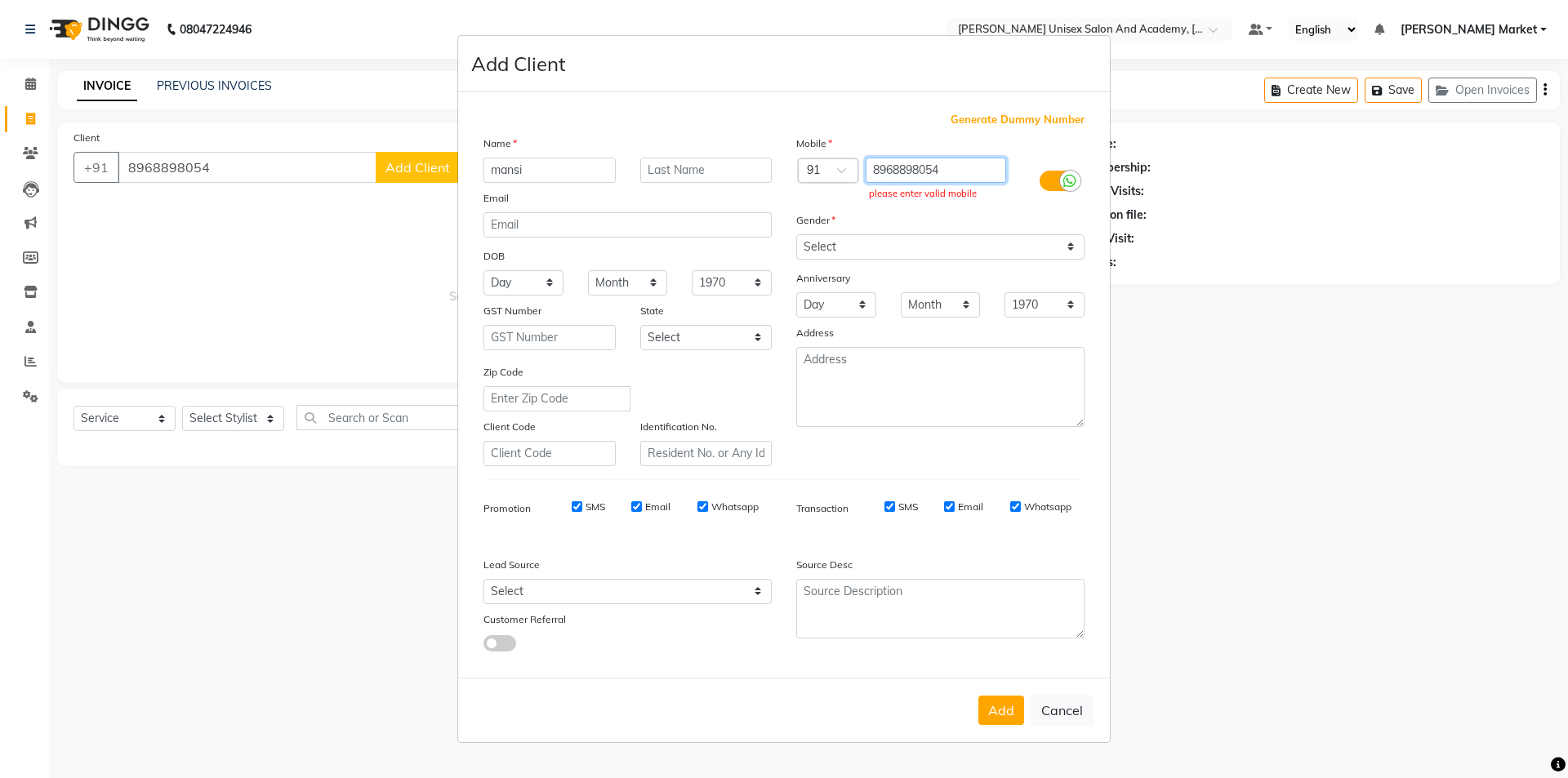
click at [878, 167] on input "8968898054" at bounding box center [936, 170] width 142 height 26
type input "8968898054"
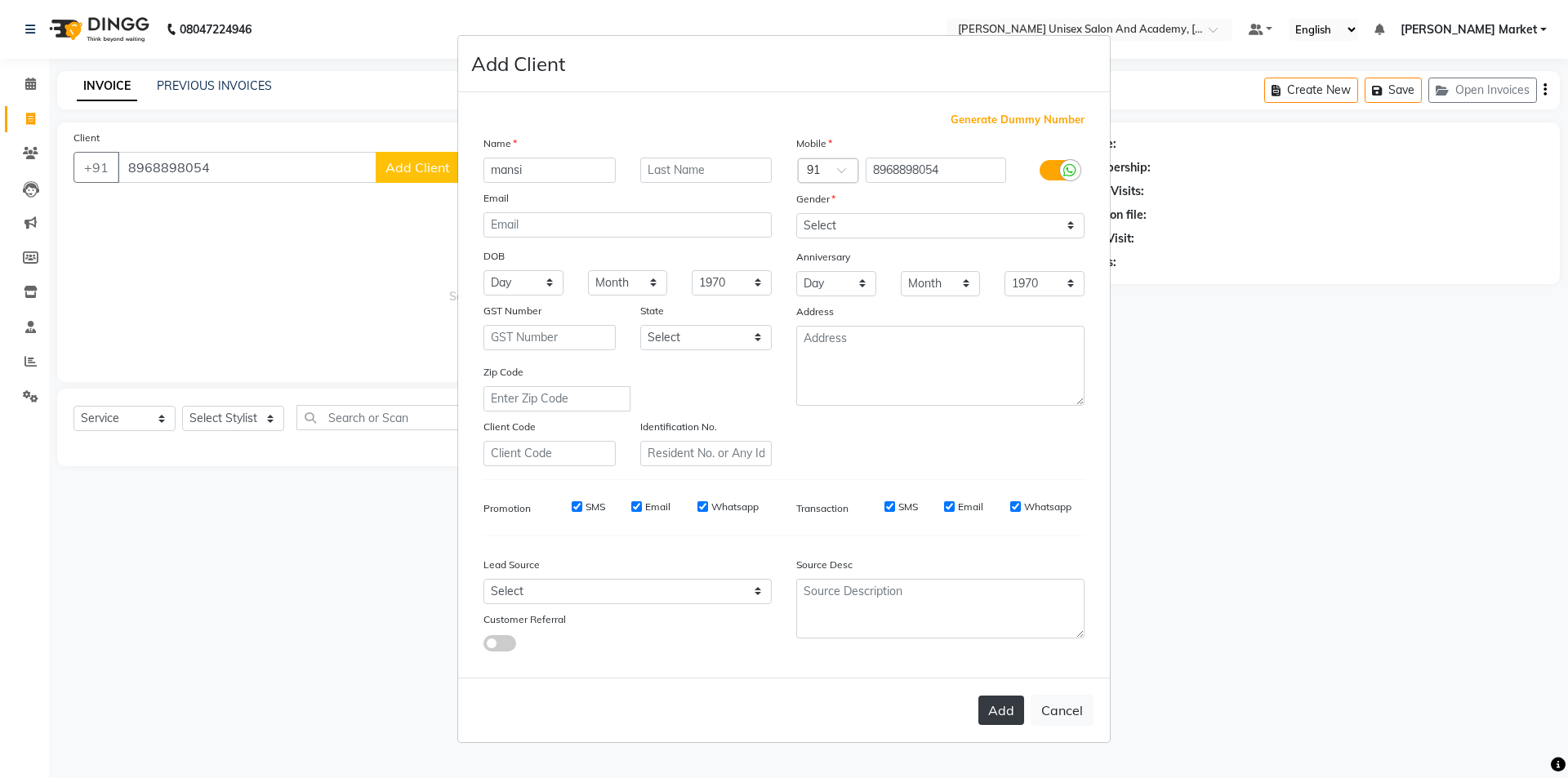
click at [996, 722] on button "Add" at bounding box center [1001, 710] width 46 height 29
type input "8968898054"
select select
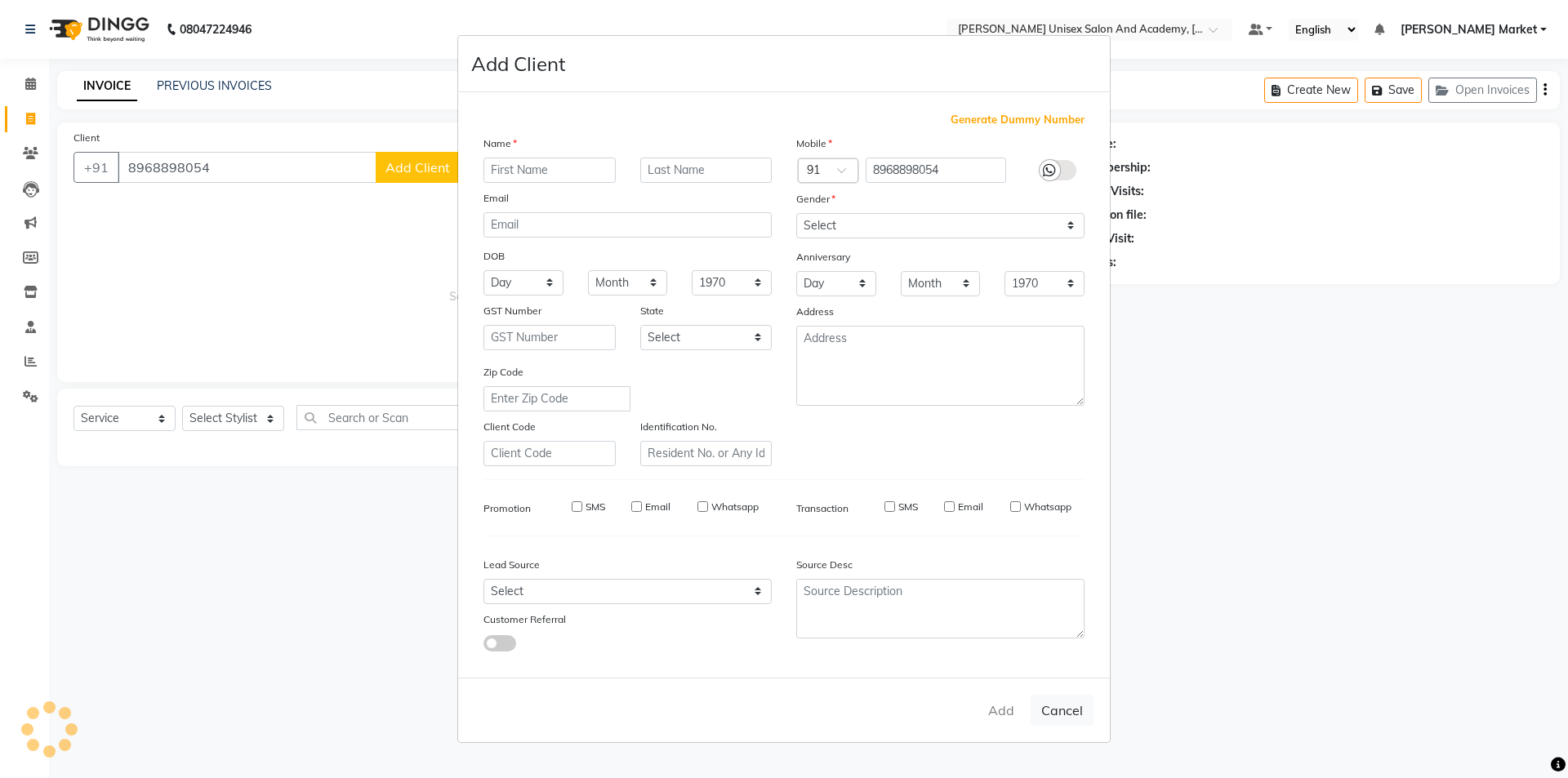
select select
checkbox input "false"
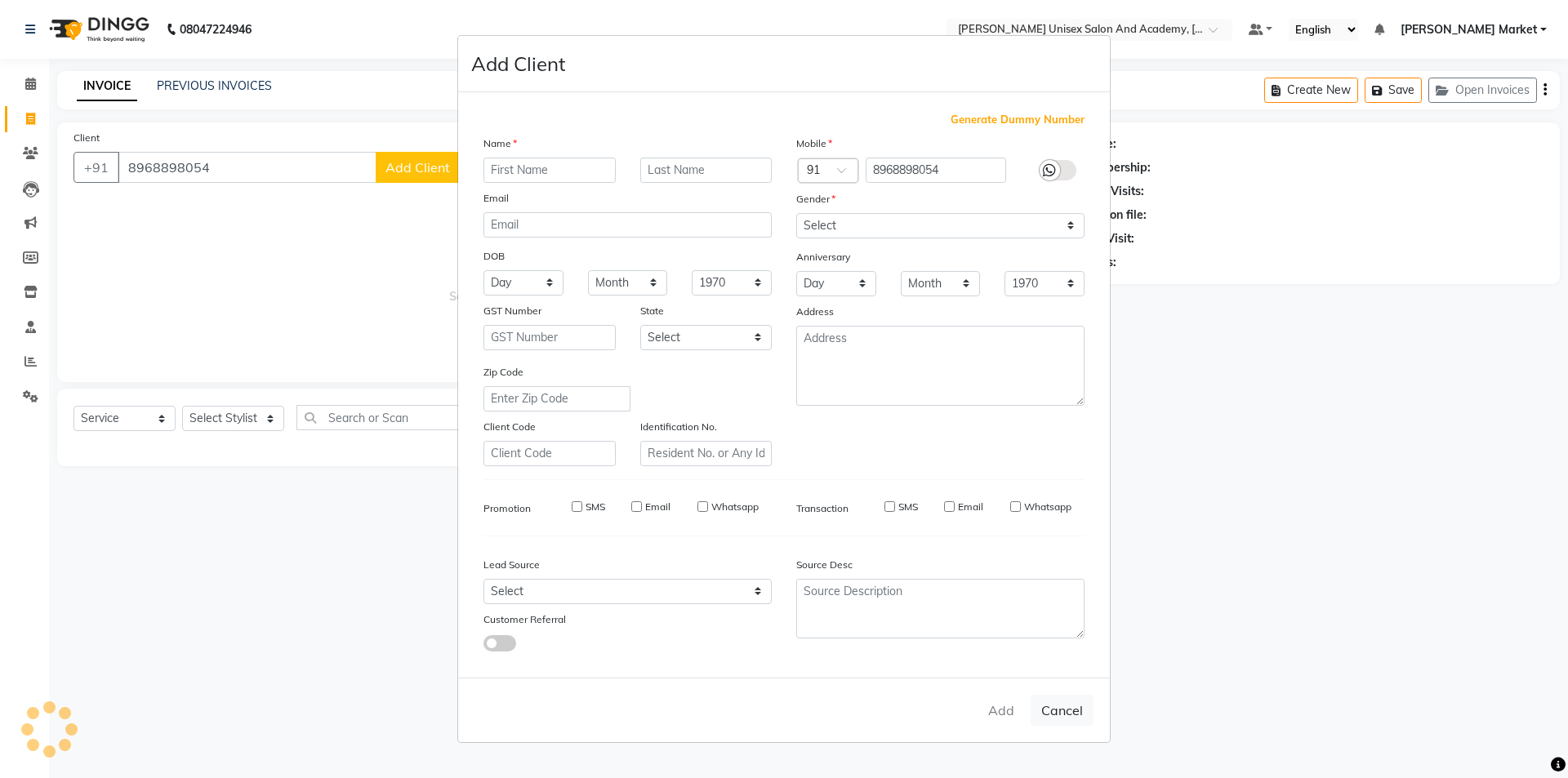
checkbox input "false"
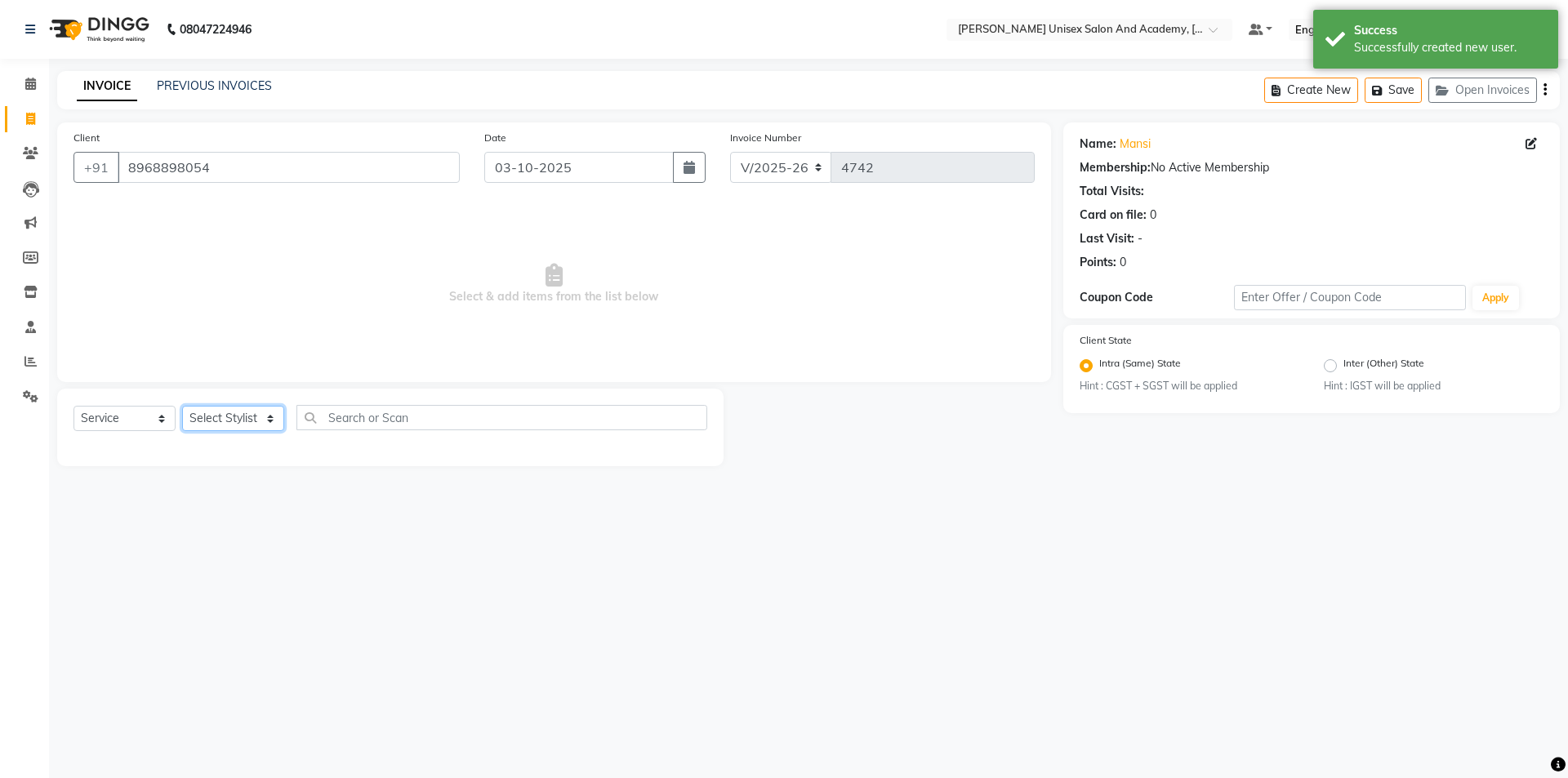
click at [260, 419] on select "Select Stylist Amit anjali [PERSON_NAME] [PERSON_NAME] [PERSON_NAME] [PERSON_NA…" at bounding box center [233, 418] width 102 height 26
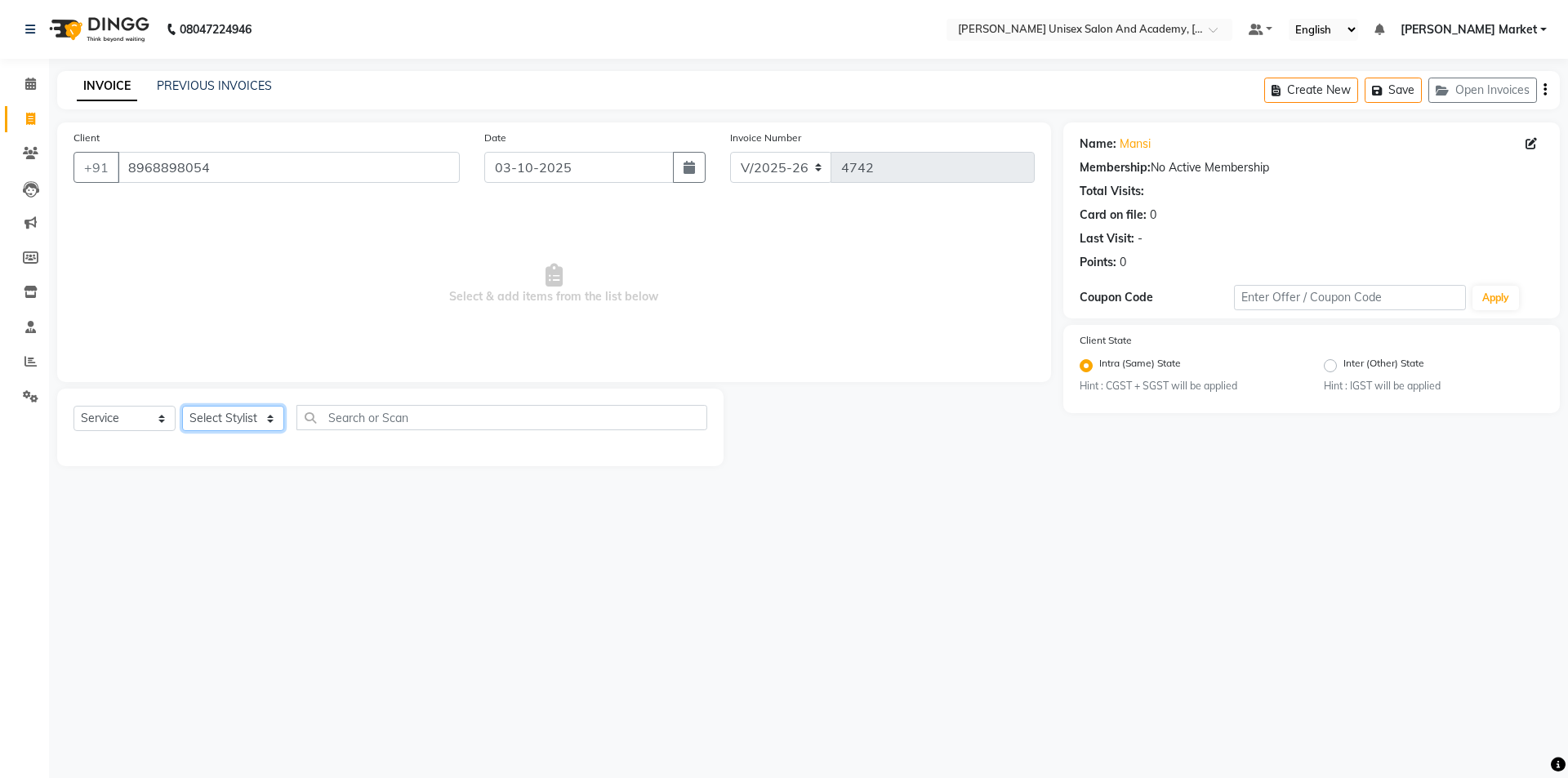
select select "73406"
click at [182, 406] on select "Select Stylist Amit anjali [PERSON_NAME] [PERSON_NAME] [PERSON_NAME] [PERSON_NA…" at bounding box center [233, 418] width 102 height 26
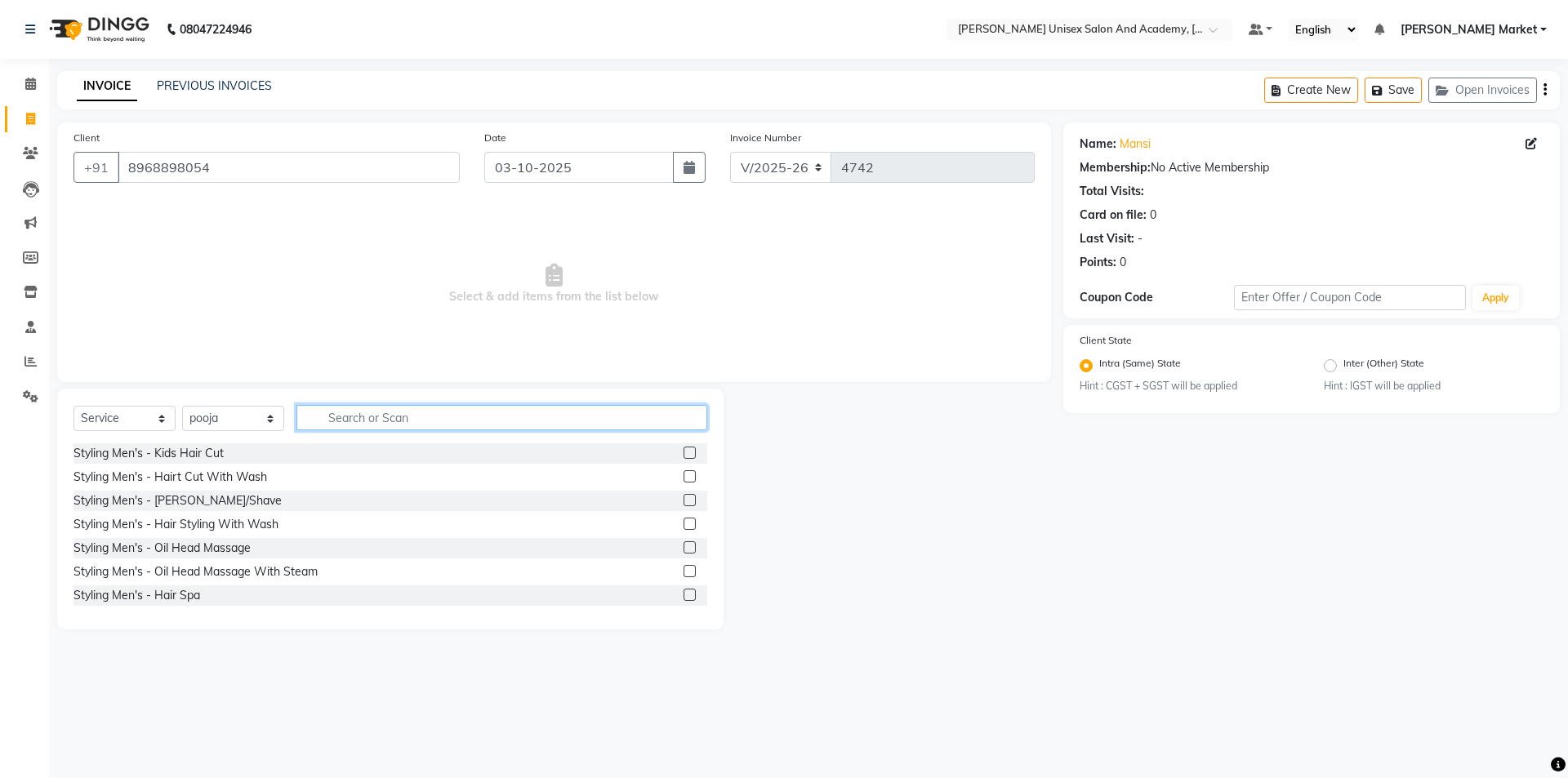
click at [352, 413] on input "text" at bounding box center [502, 418] width 411 height 26
type input "thr"
click at [683, 449] on label at bounding box center [689, 452] width 12 height 12
click at [683, 449] on input "checkbox" at bounding box center [688, 453] width 11 height 11
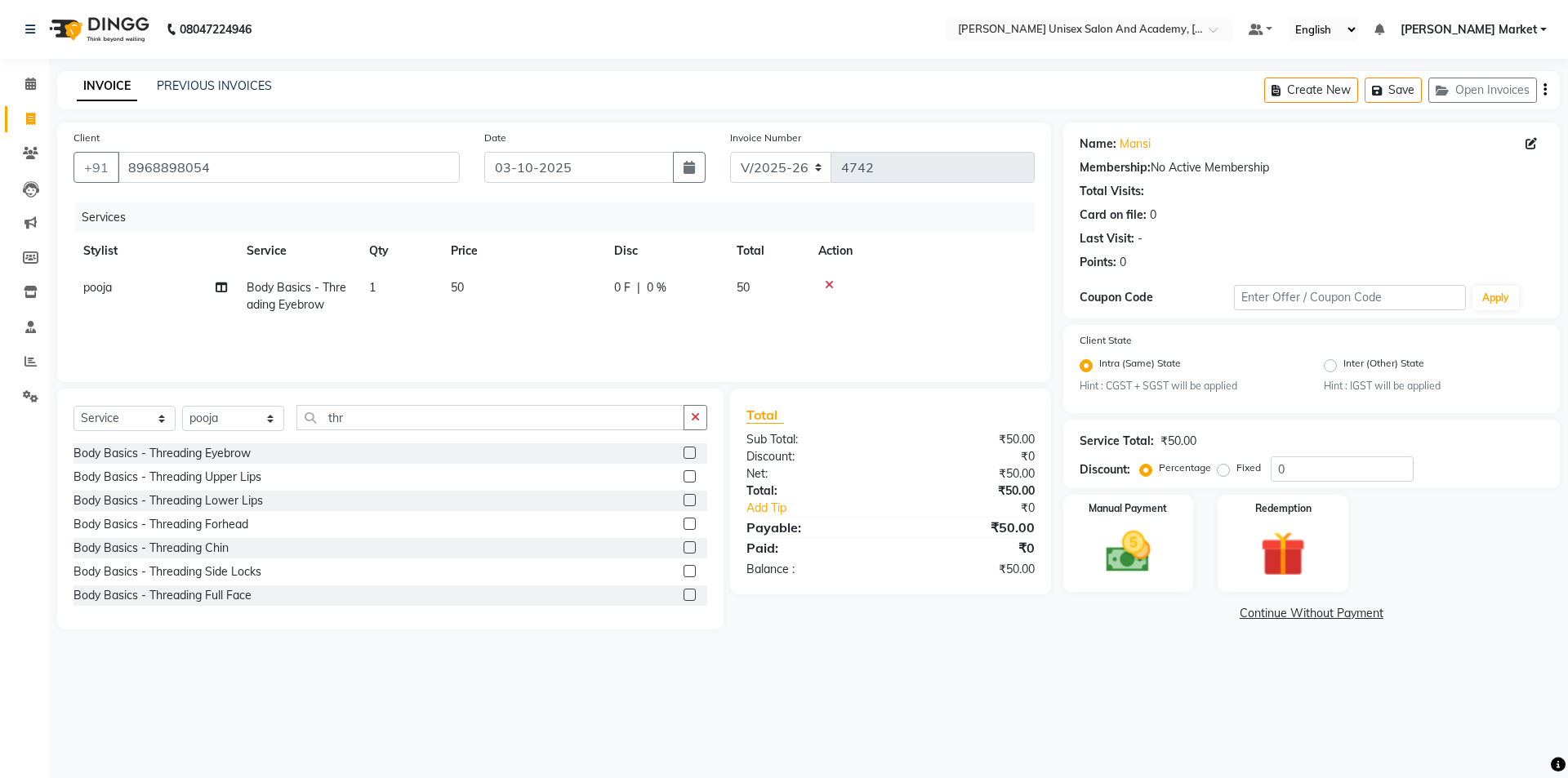
checkbox input "false"
click at [683, 473] on label at bounding box center [689, 476] width 12 height 12
click at [683, 473] on input "checkbox" at bounding box center [688, 477] width 11 height 11
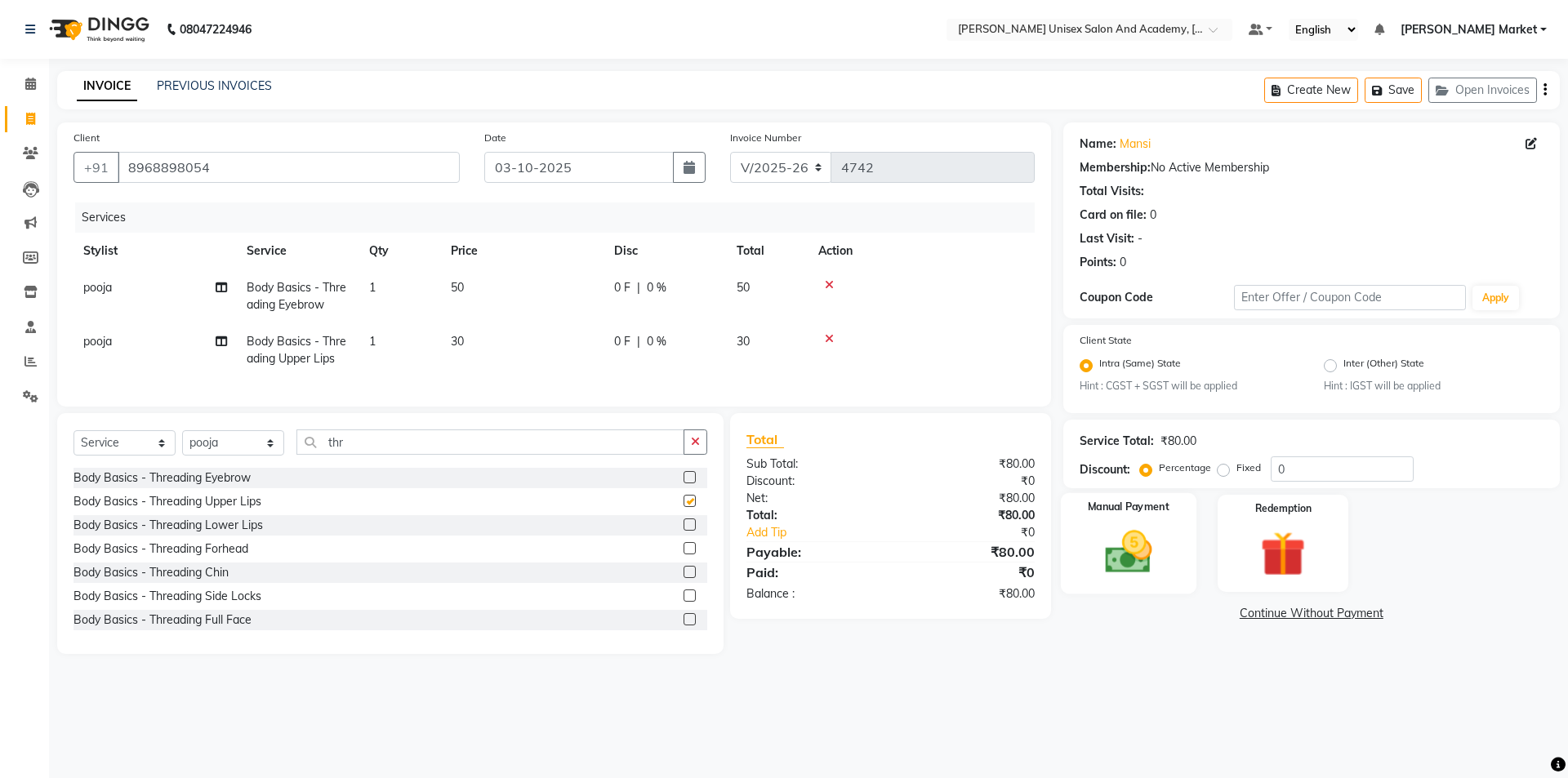
checkbox input "false"
click at [1152, 532] on img at bounding box center [1128, 553] width 76 height 54
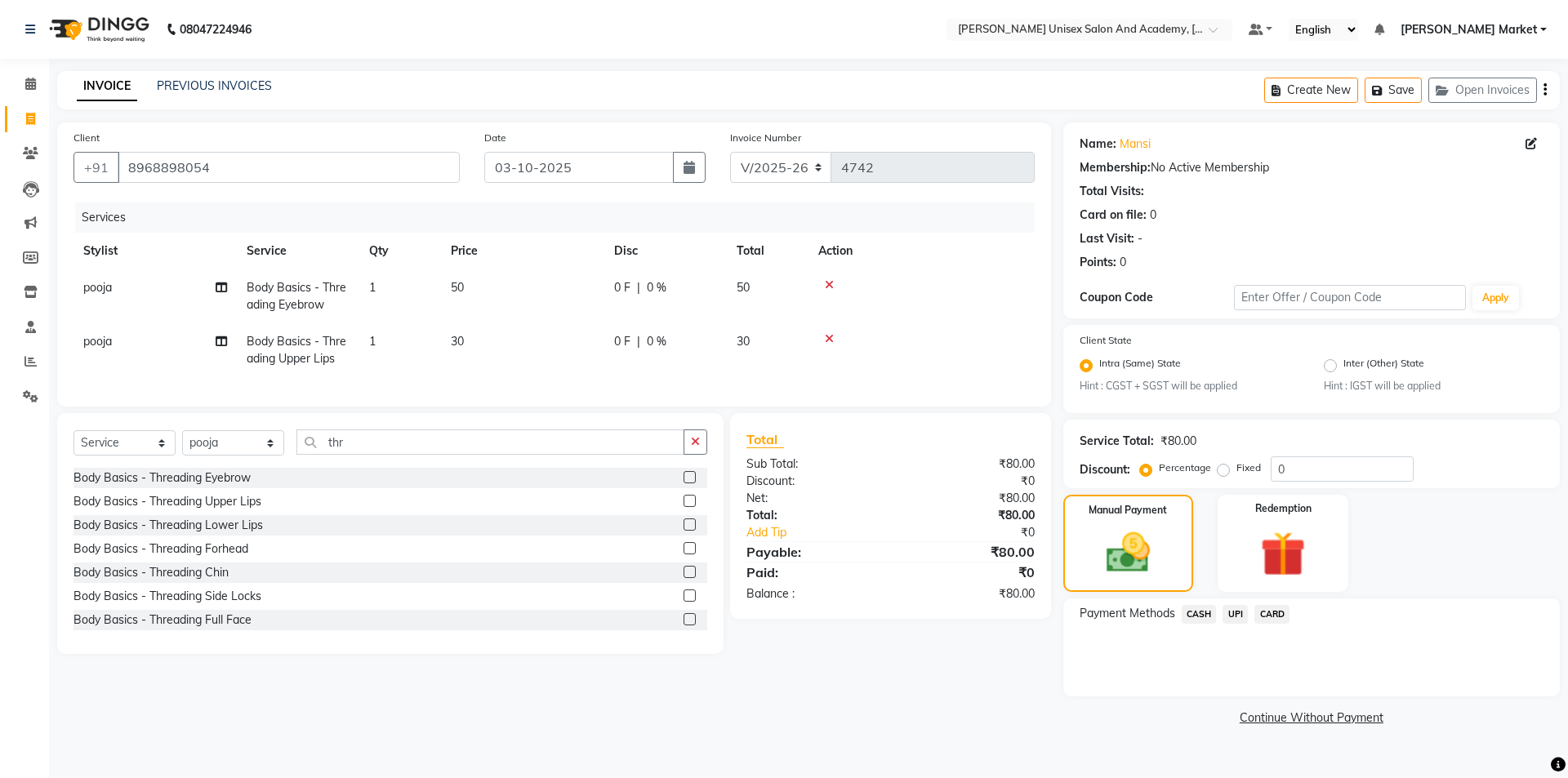
click at [1235, 616] on span "UPI" at bounding box center [1235, 614] width 26 height 19
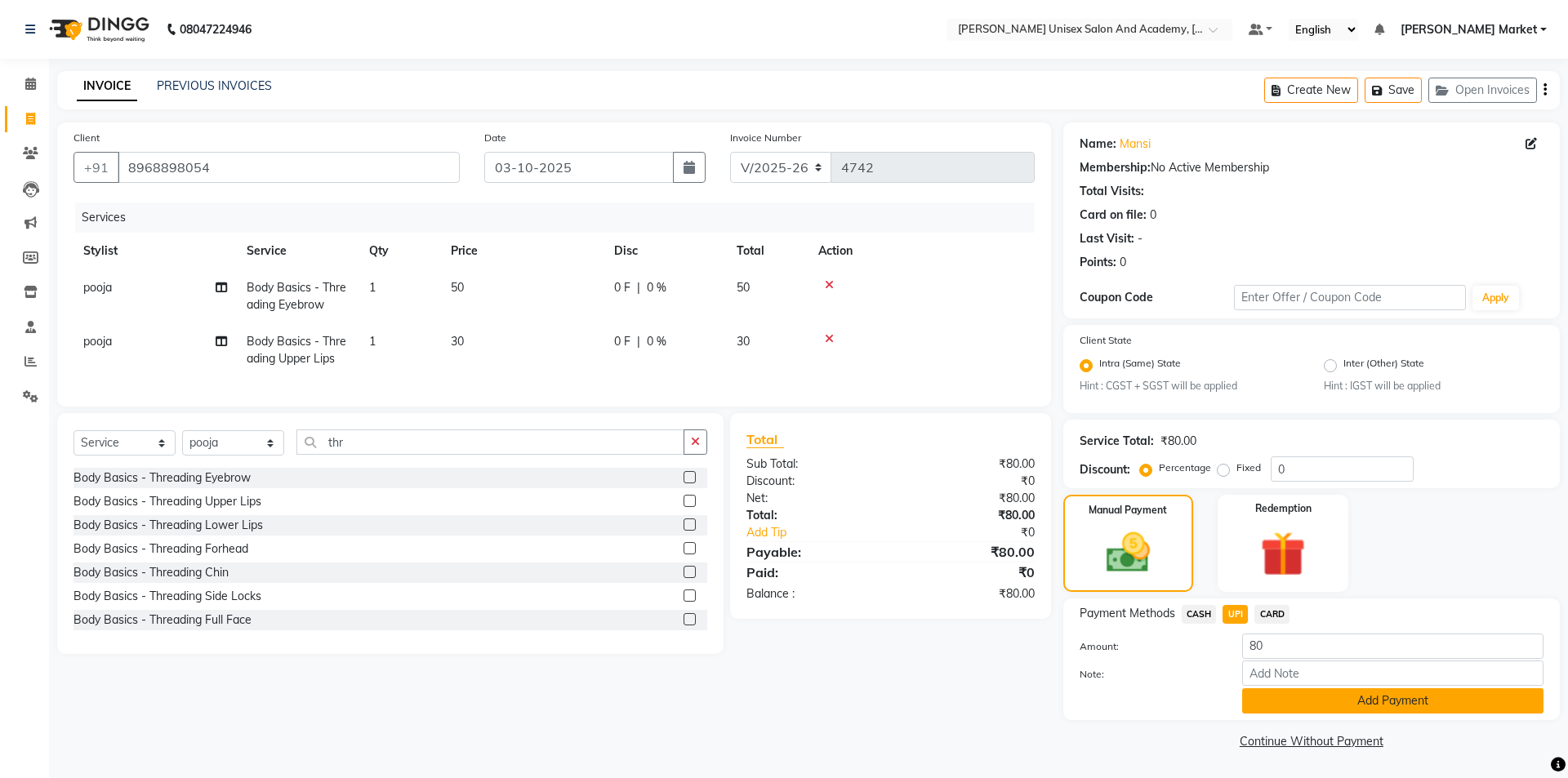
click at [1295, 708] on button "Add Payment" at bounding box center [1392, 701] width 302 height 26
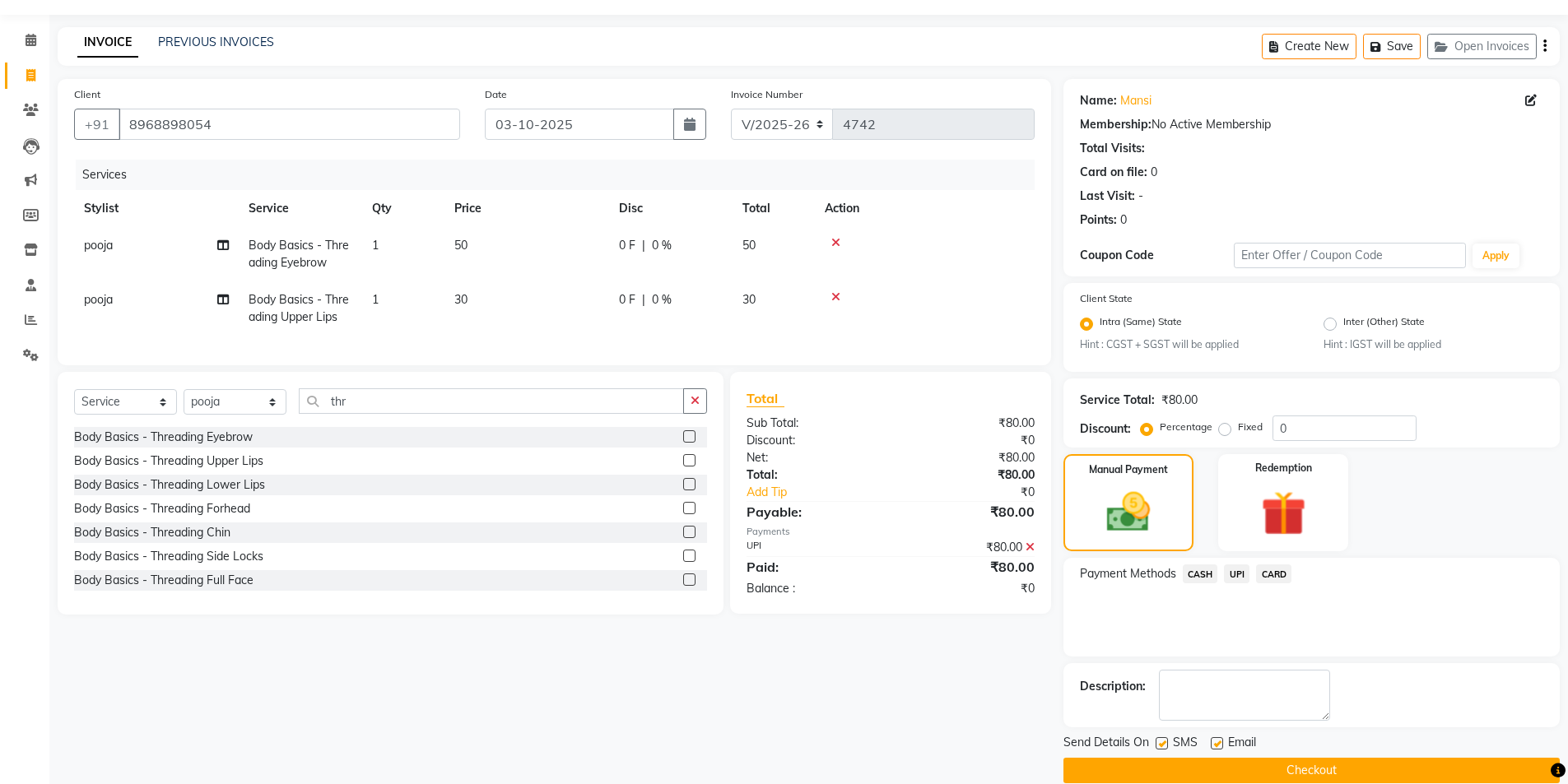
scroll to position [68, 0]
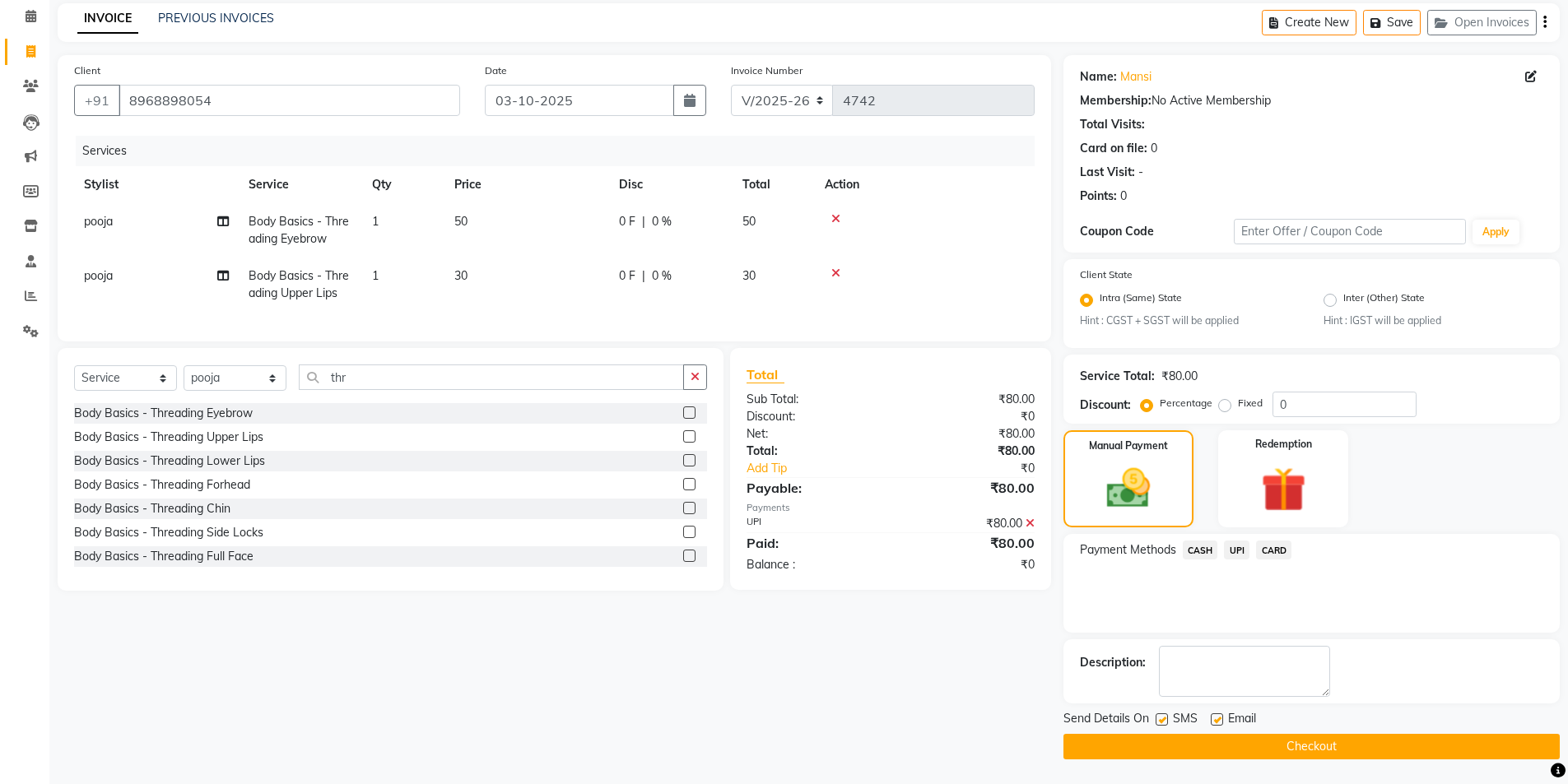
click at [1302, 752] on button "Checkout" at bounding box center [1312, 746] width 496 height 26
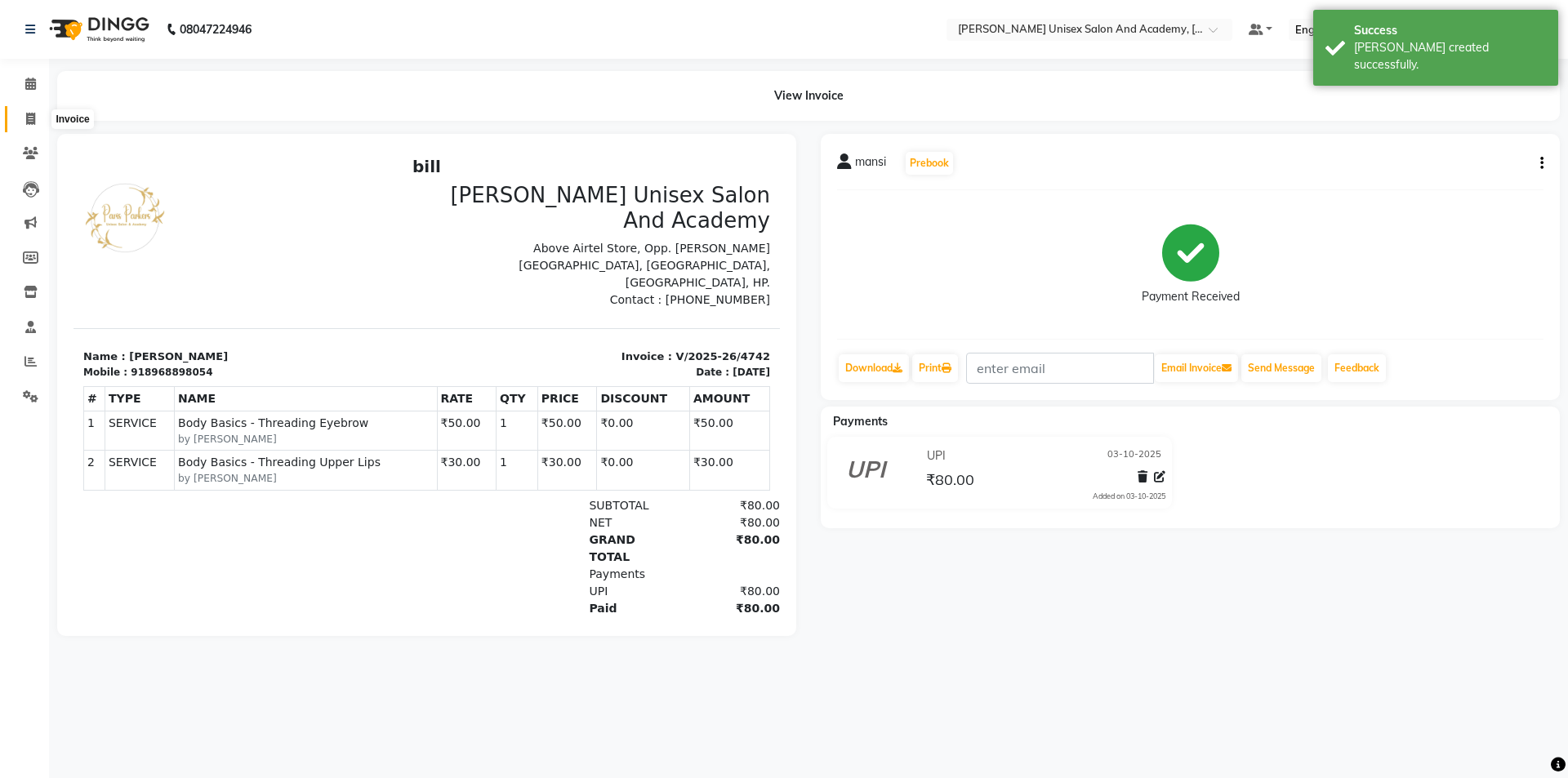
click at [30, 118] on icon at bounding box center [31, 118] width 9 height 12
select select "8060"
select select "service"
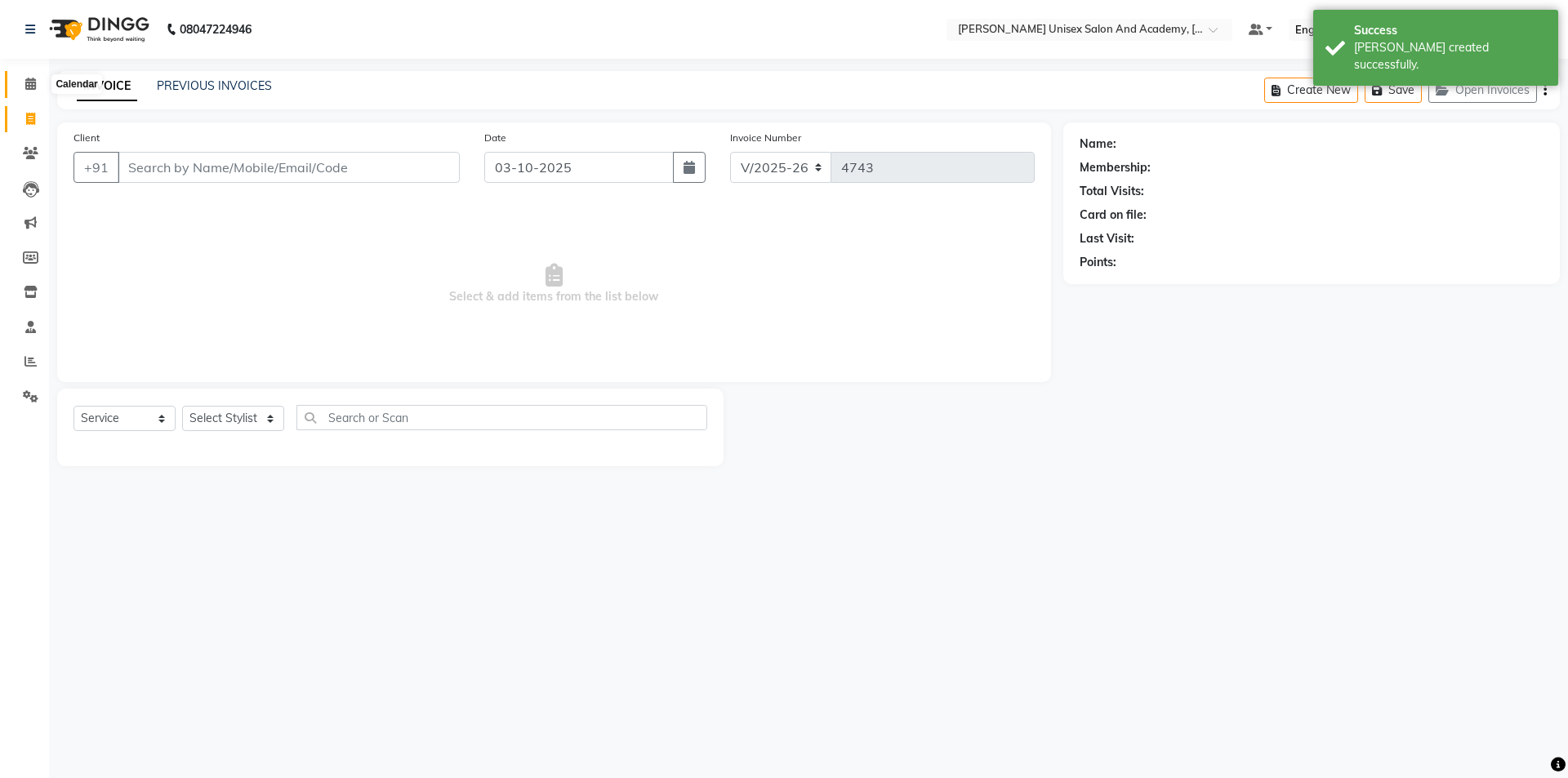
click at [31, 75] on span at bounding box center [31, 85] width 29 height 19
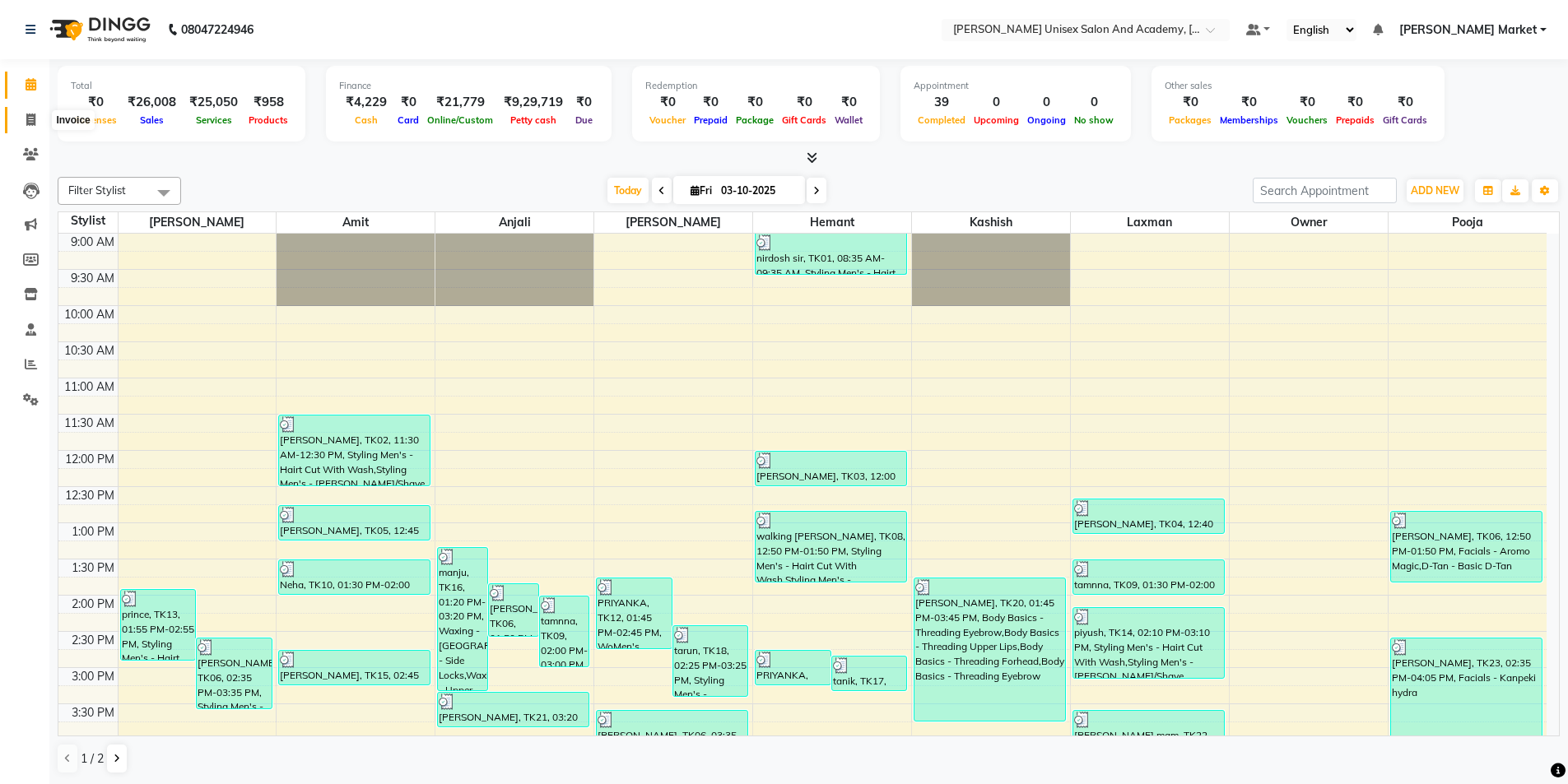
click at [25, 121] on span at bounding box center [31, 120] width 29 height 19
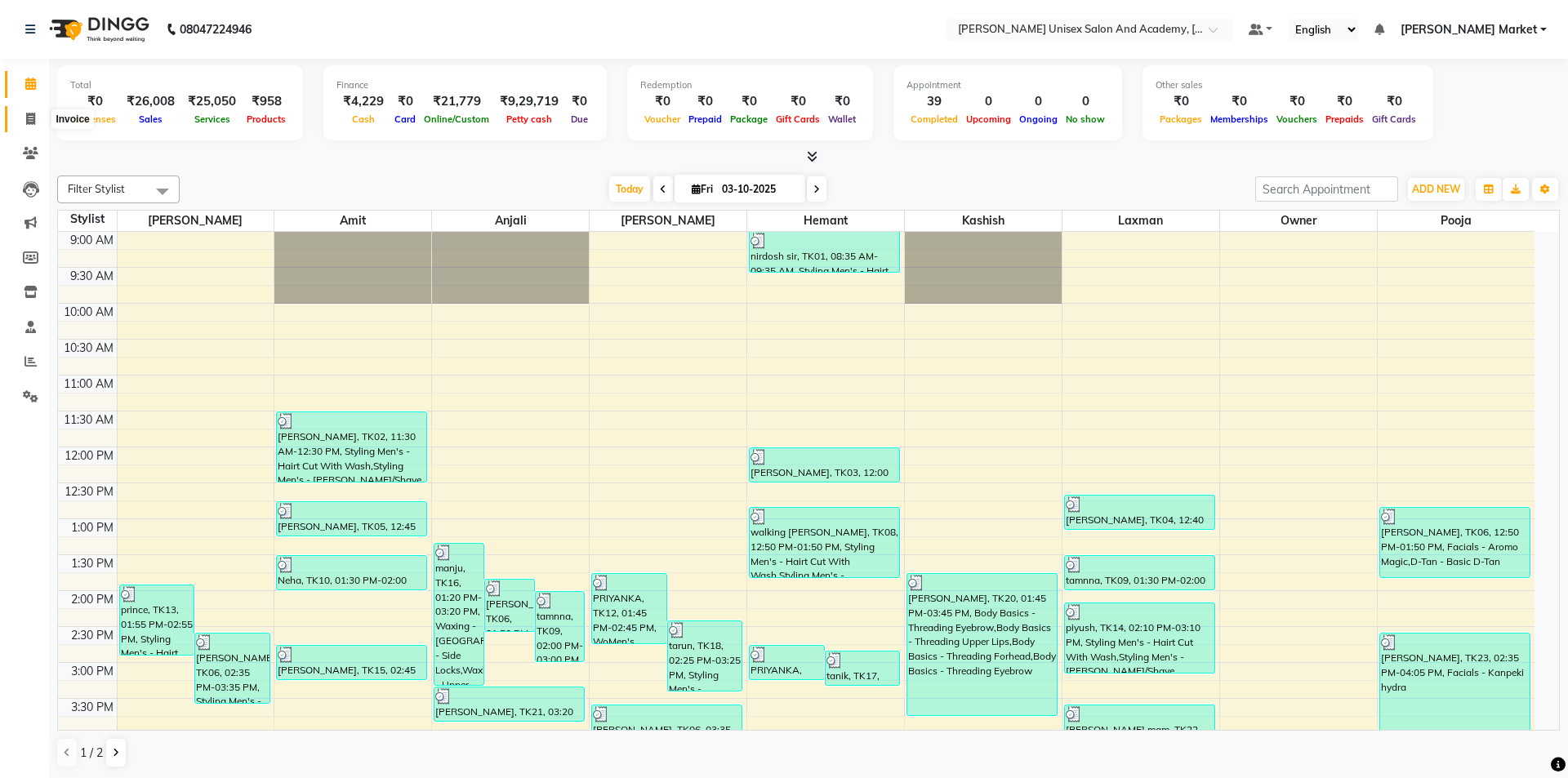
select select "service"
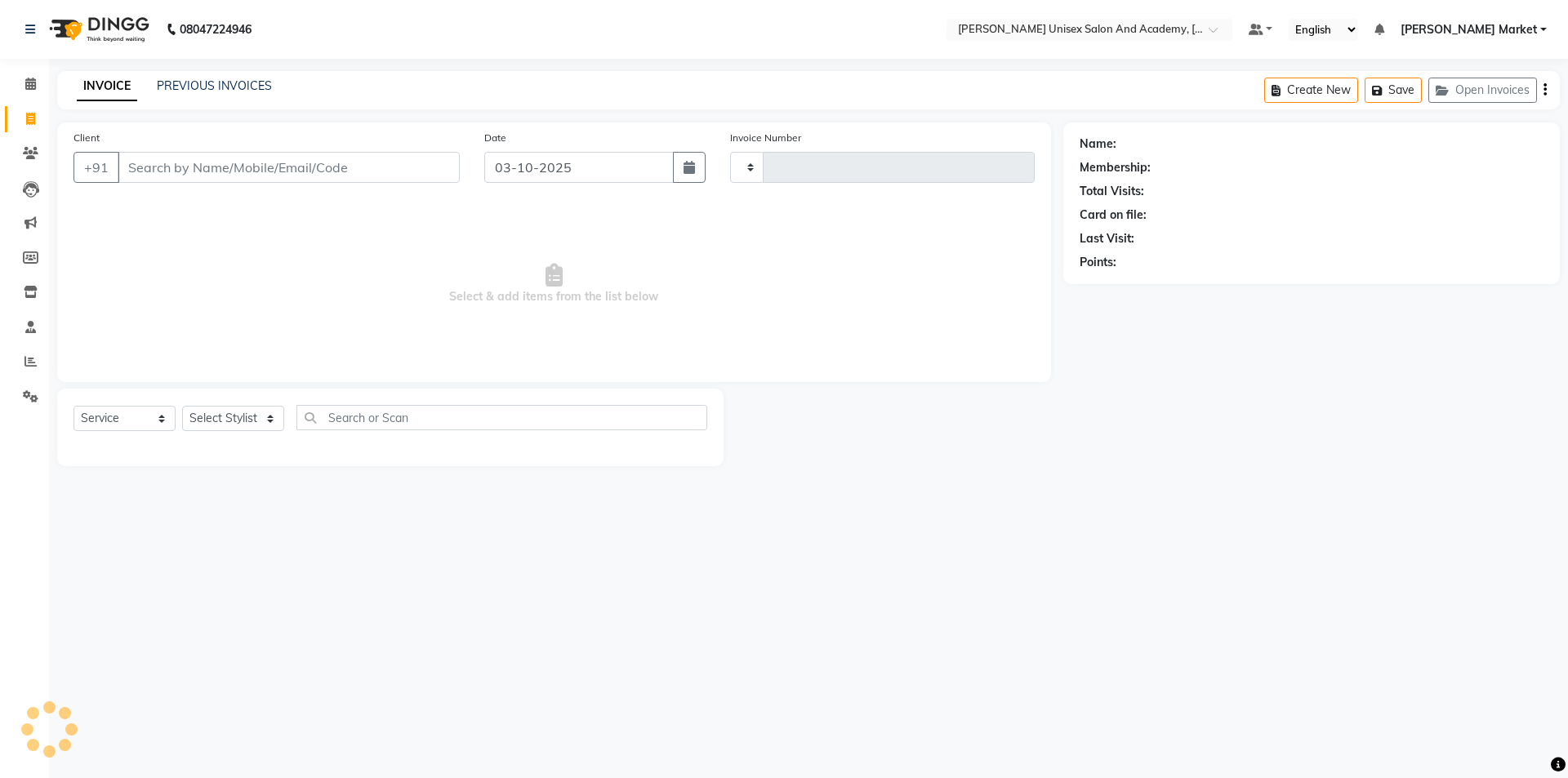
type input "4743"
select select "8060"
click at [29, 80] on icon at bounding box center [31, 84] width 11 height 12
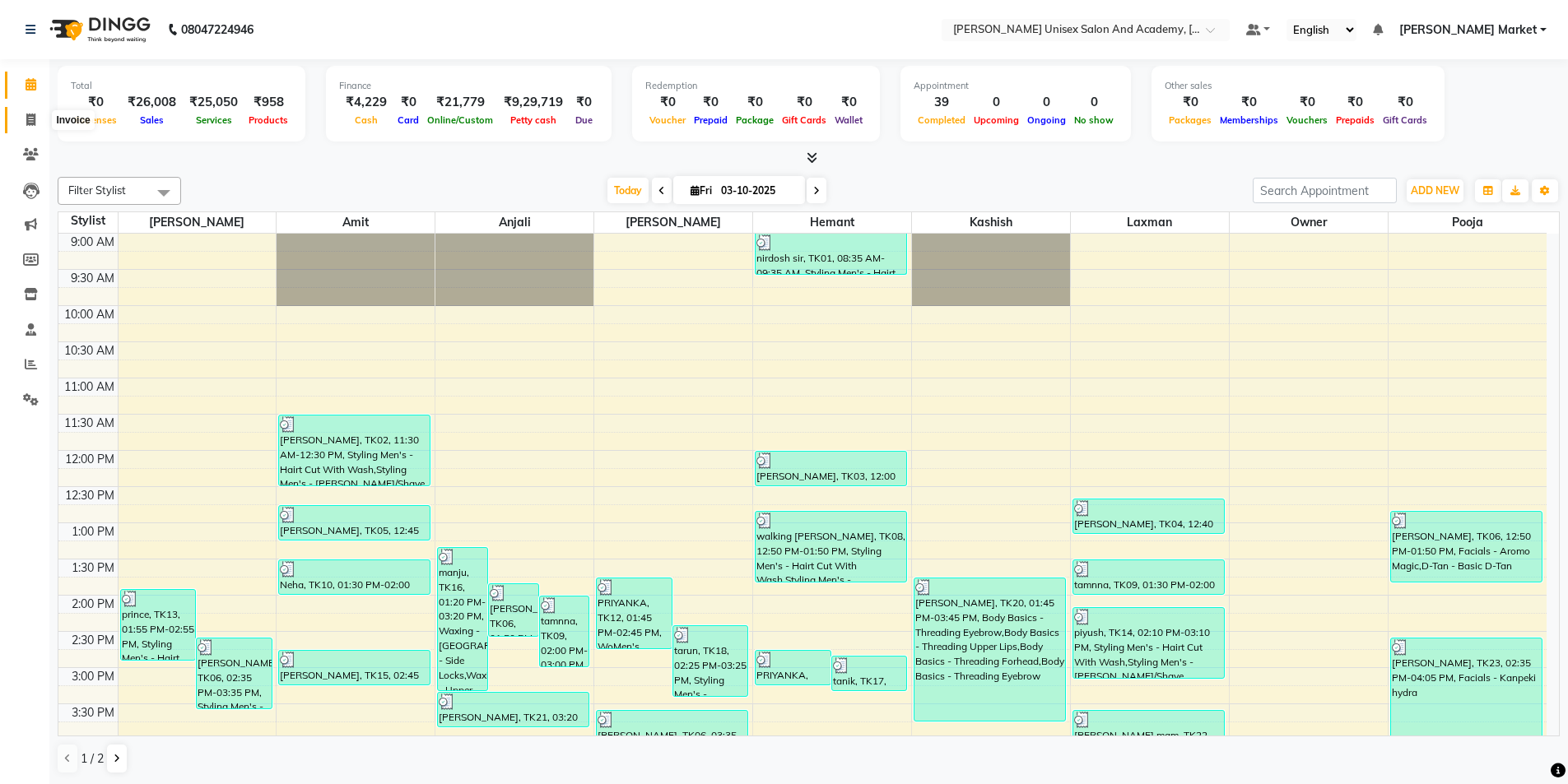
click at [35, 122] on icon at bounding box center [31, 119] width 9 height 13
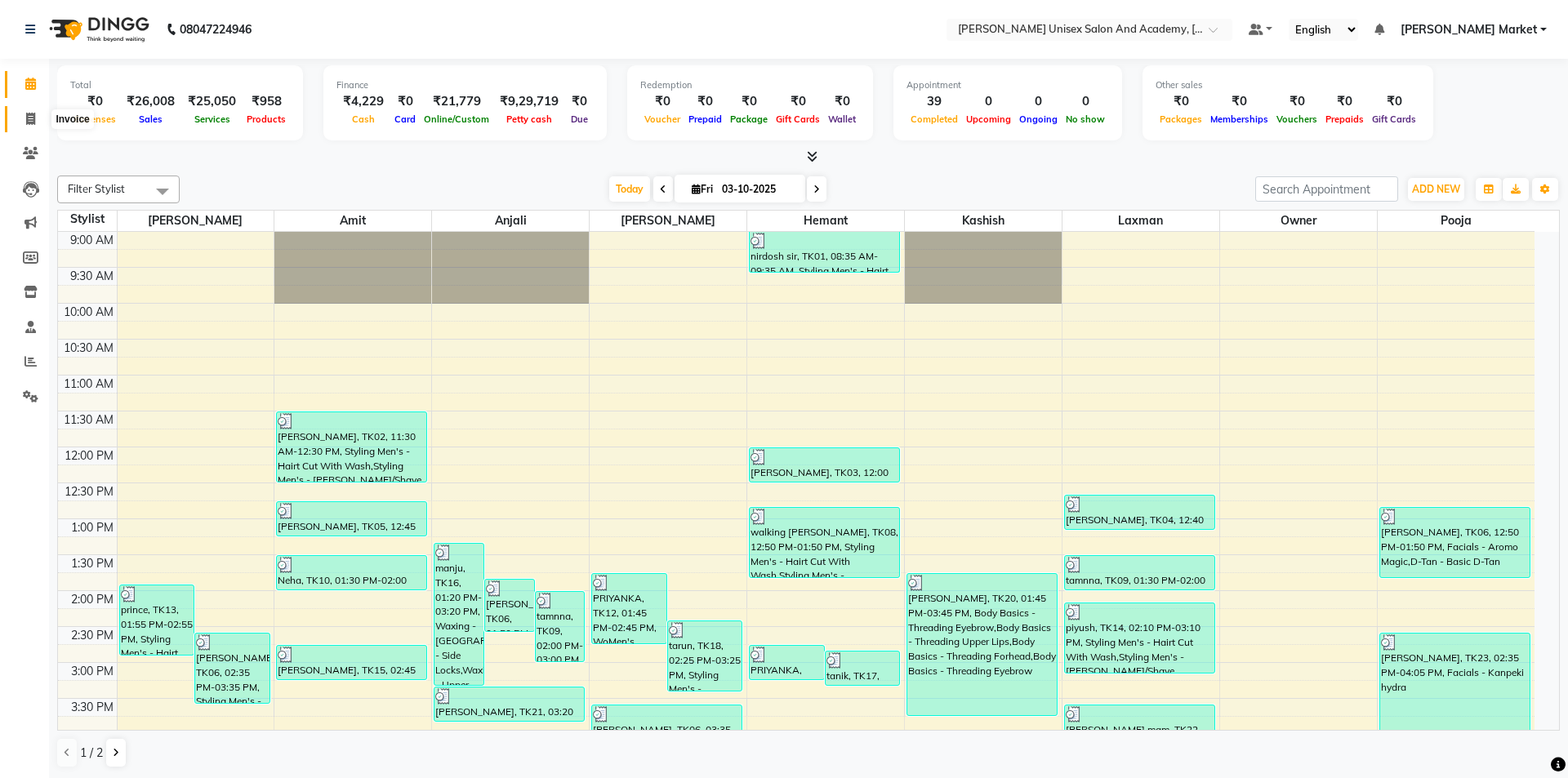
select select "service"
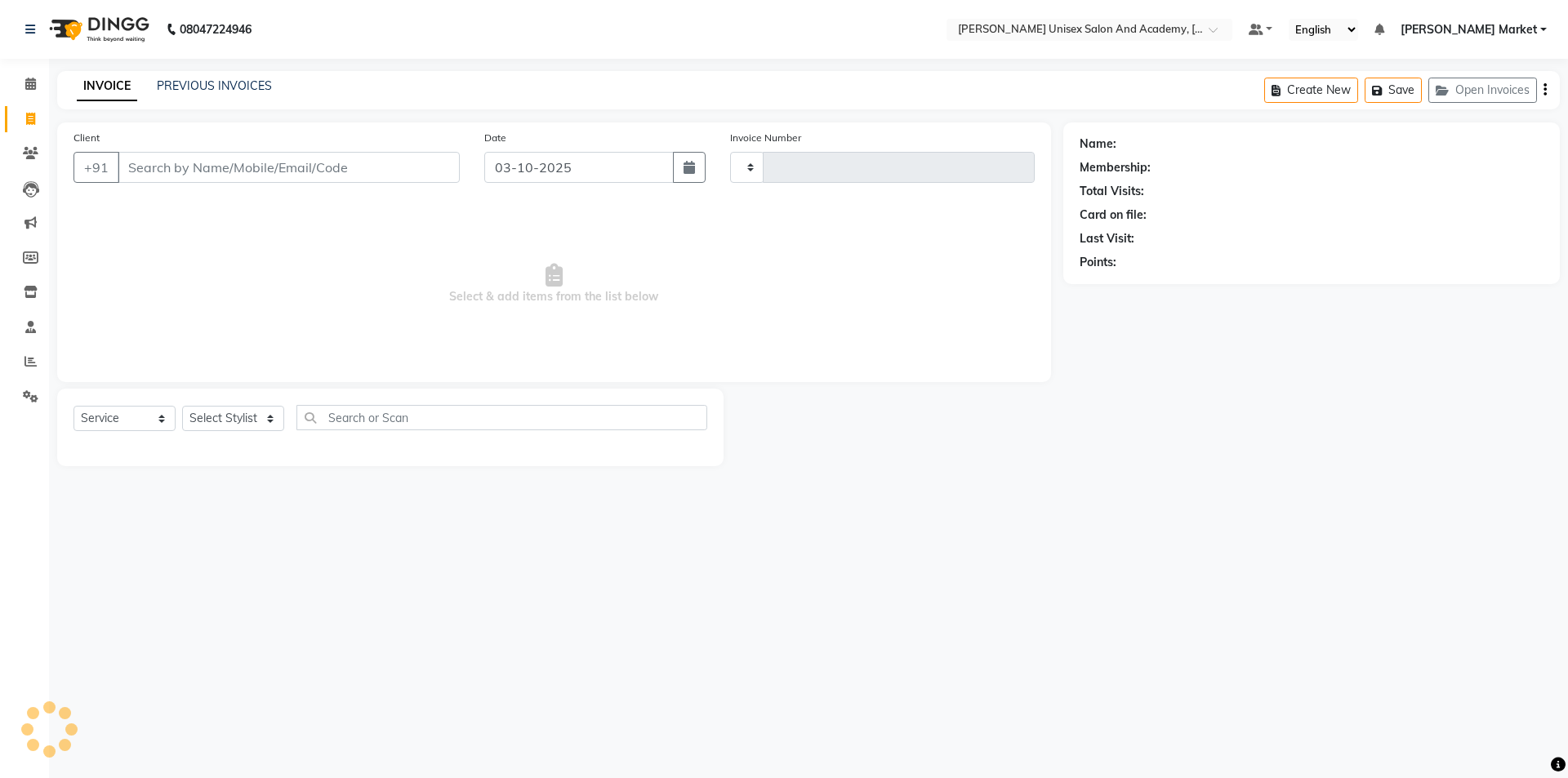
type input "4743"
select select "8060"
click at [271, 413] on select "Select Stylist Amit anjali [PERSON_NAME] [PERSON_NAME] [PERSON_NAME] [PERSON_NA…" at bounding box center [233, 418] width 102 height 26
select select "74041"
click at [182, 406] on select "Select Stylist Amit anjali [PERSON_NAME] [PERSON_NAME] [PERSON_NAME] [PERSON_NA…" at bounding box center [233, 418] width 102 height 26
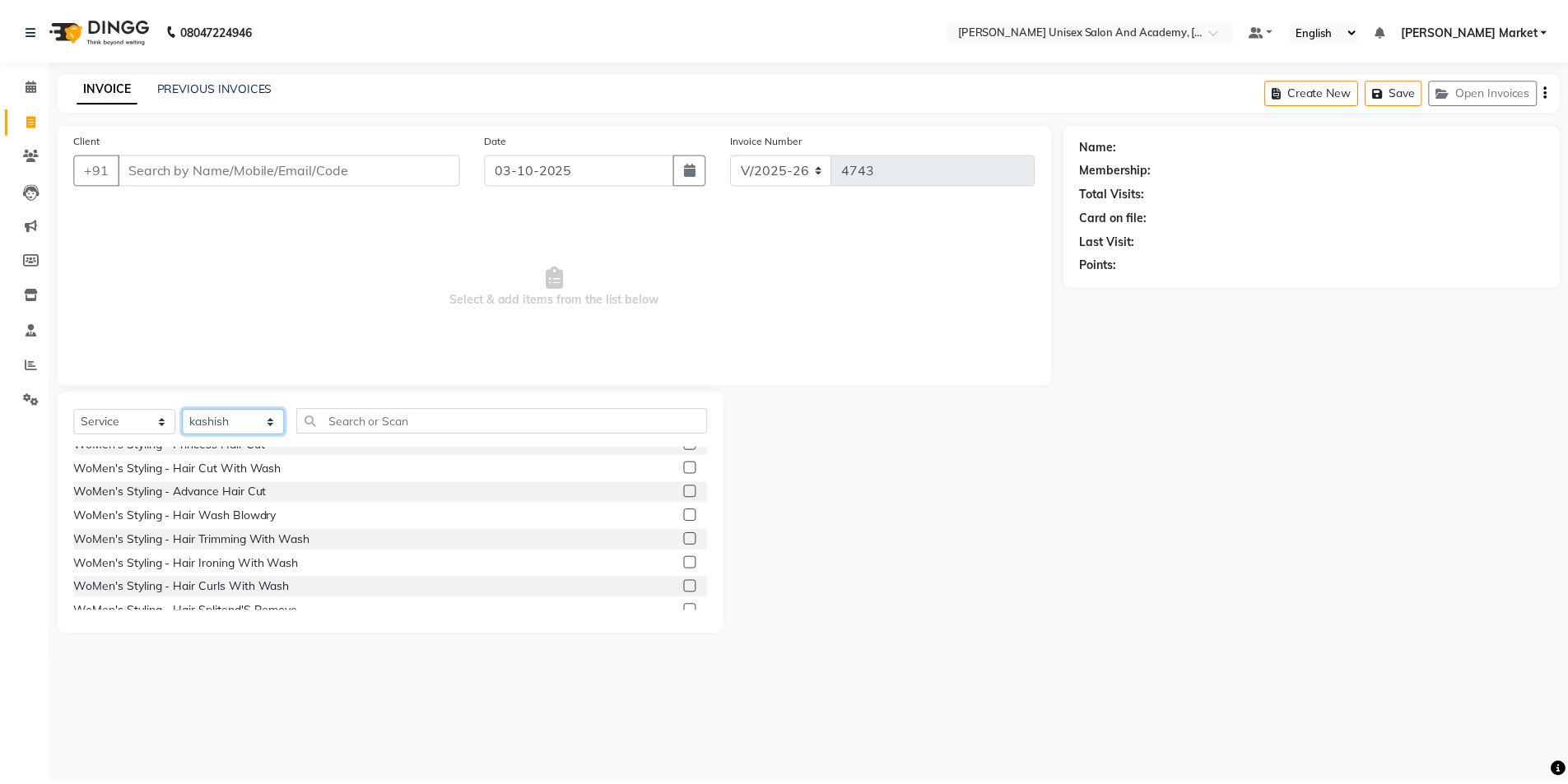
scroll to position [576, 0]
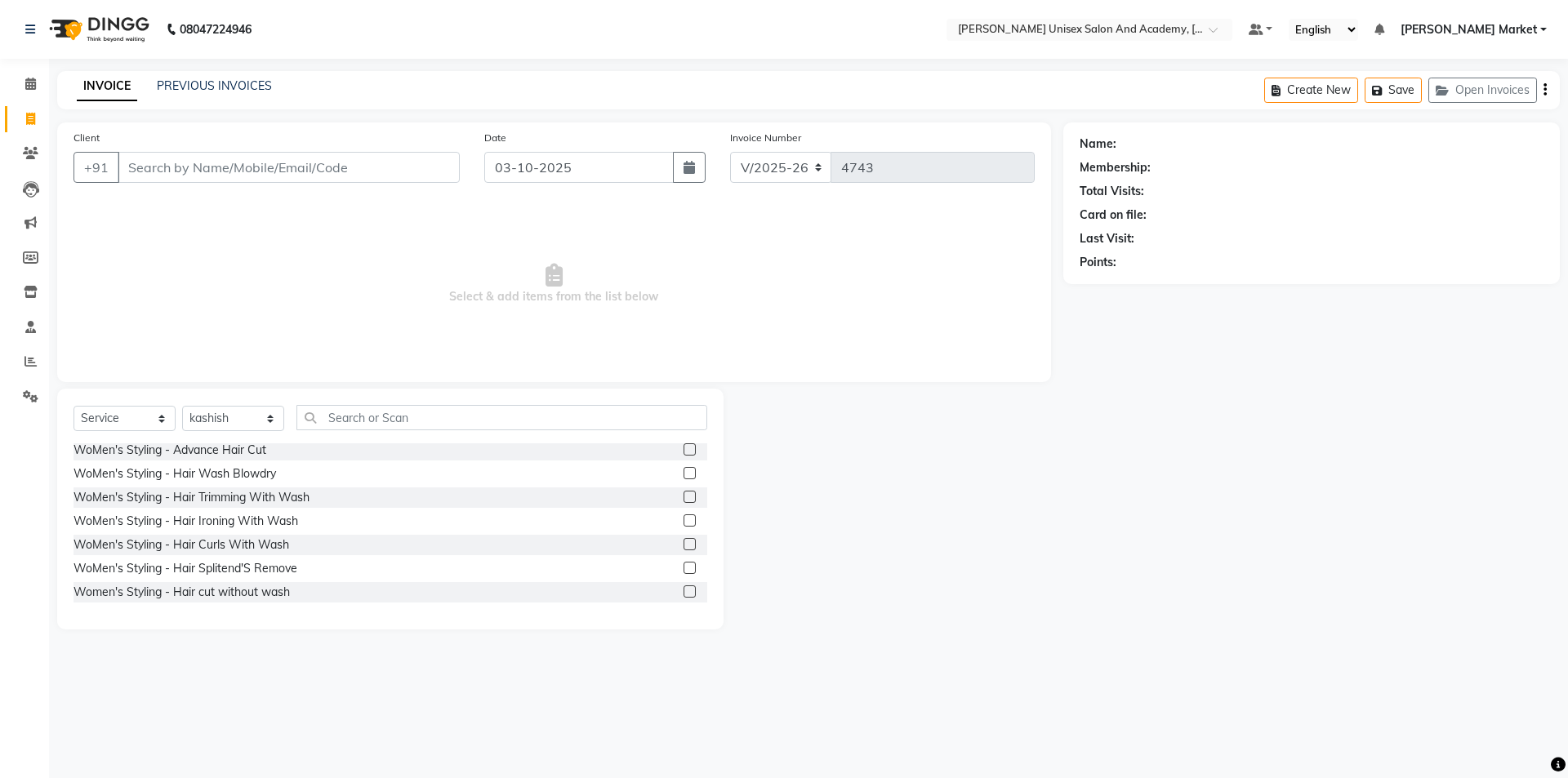
click at [287, 475] on div "WoMen's Styling - Hair Wash Blowdry" at bounding box center [390, 474] width 634 height 21
click at [683, 475] on label at bounding box center [689, 473] width 12 height 12
click at [683, 475] on input "checkbox" at bounding box center [688, 474] width 11 height 11
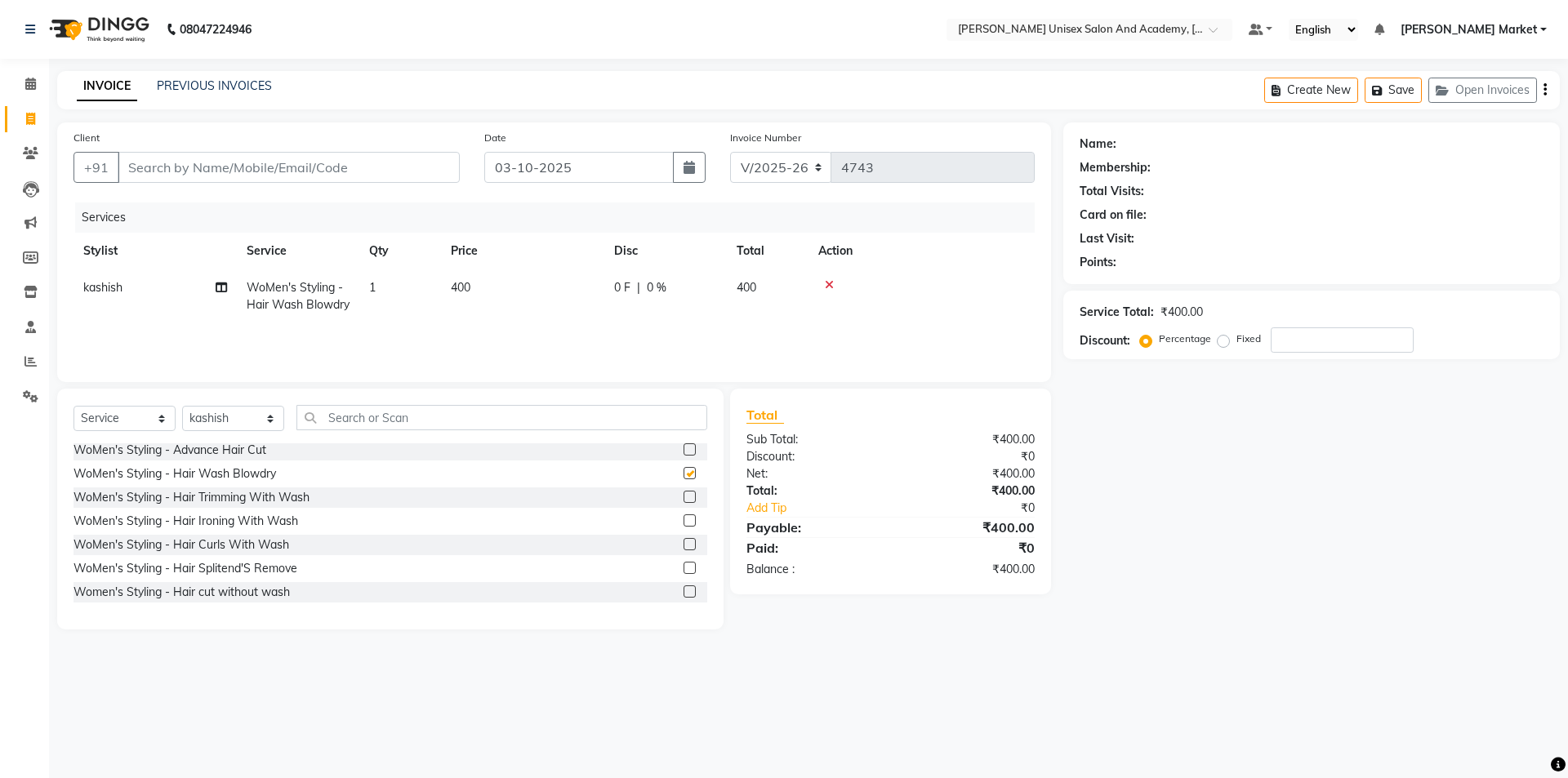
checkbox input "false"
click at [192, 168] on input "Client" at bounding box center [288, 167] width 342 height 31
type input "8"
type input "0"
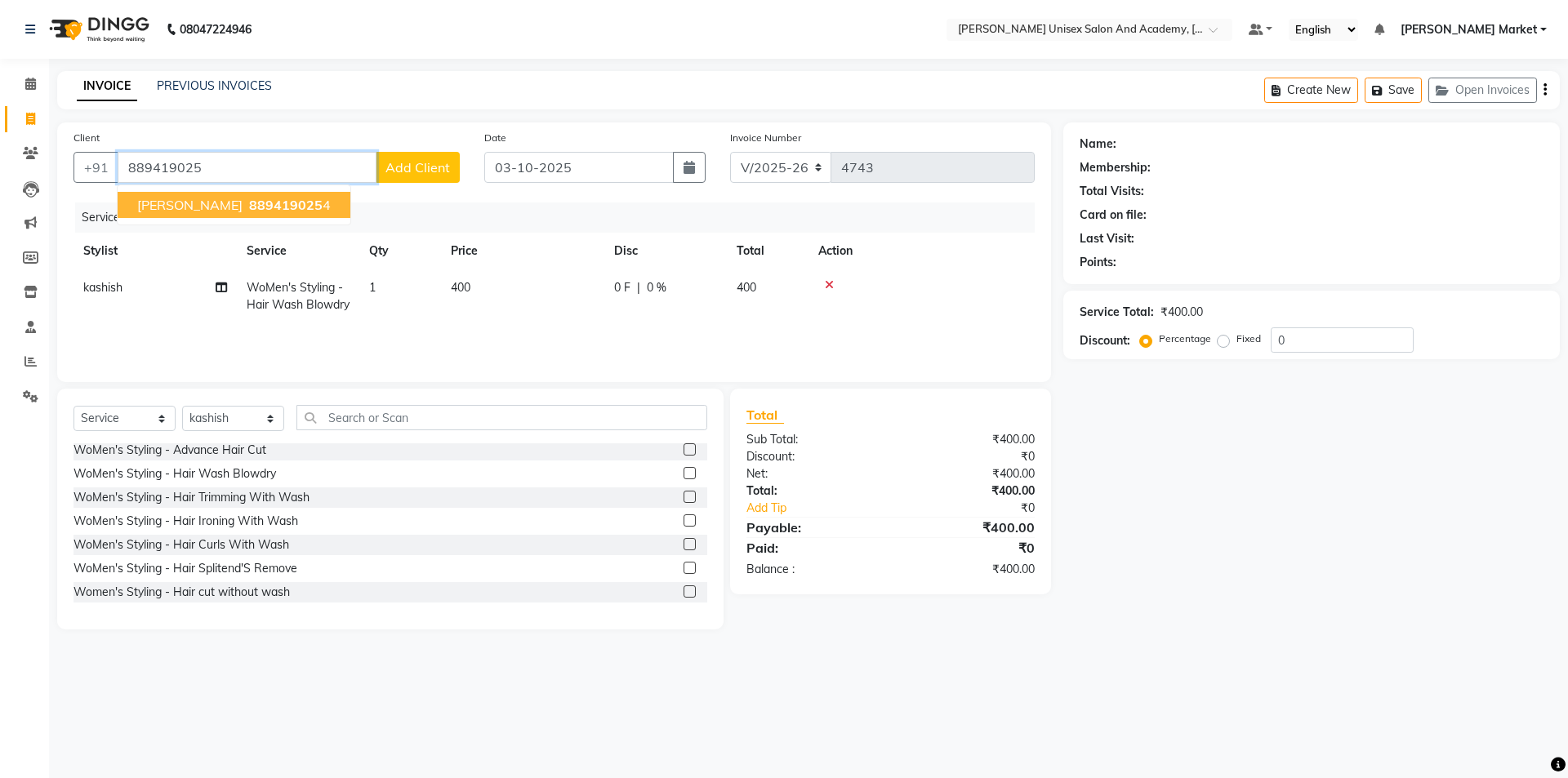
click at [186, 200] on span "[PERSON_NAME]" at bounding box center [190, 205] width 105 height 17
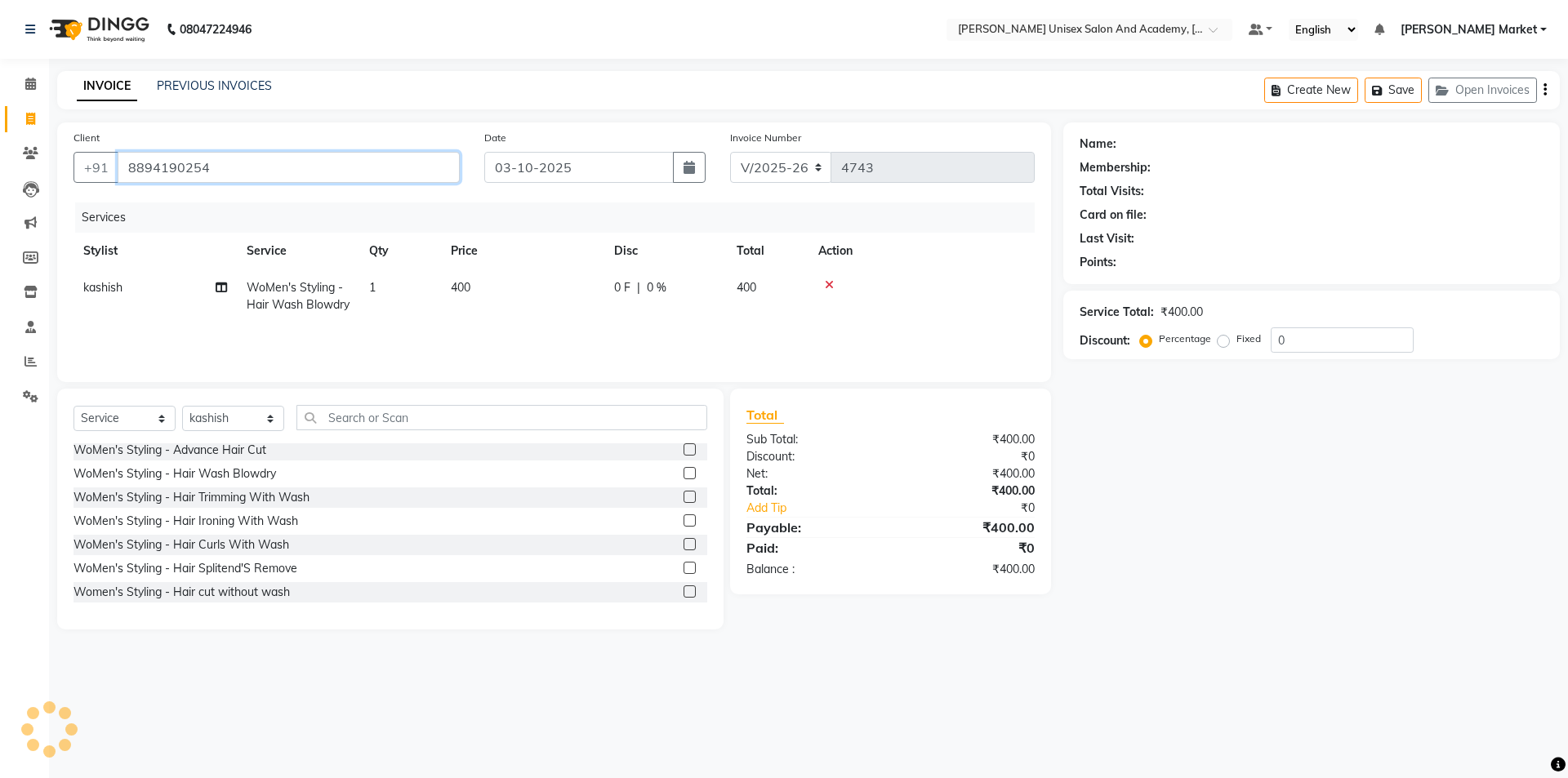
type input "8894190254"
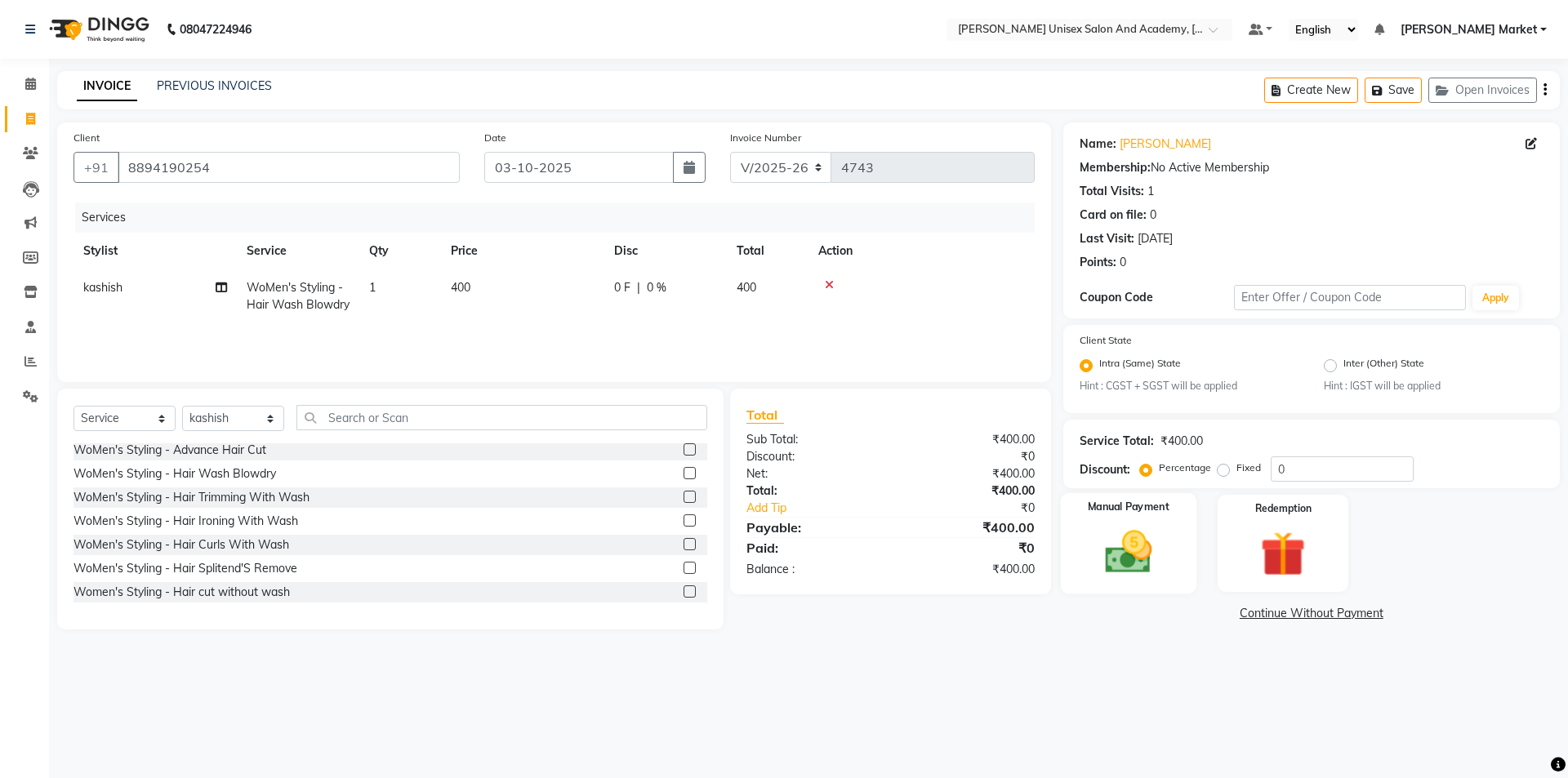
click at [1127, 543] on img at bounding box center [1128, 553] width 76 height 54
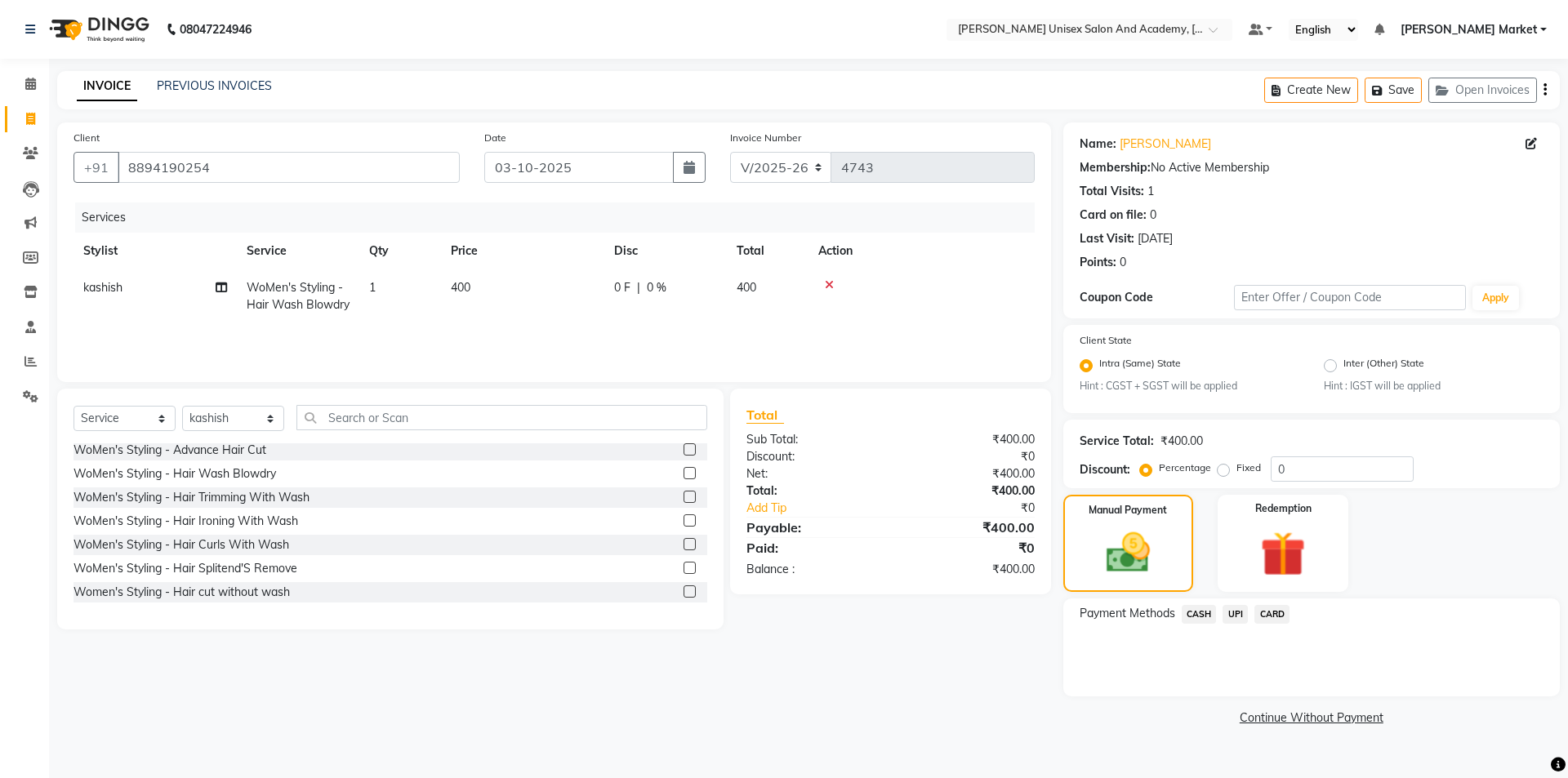
click at [1241, 614] on span "UPI" at bounding box center [1235, 614] width 26 height 19
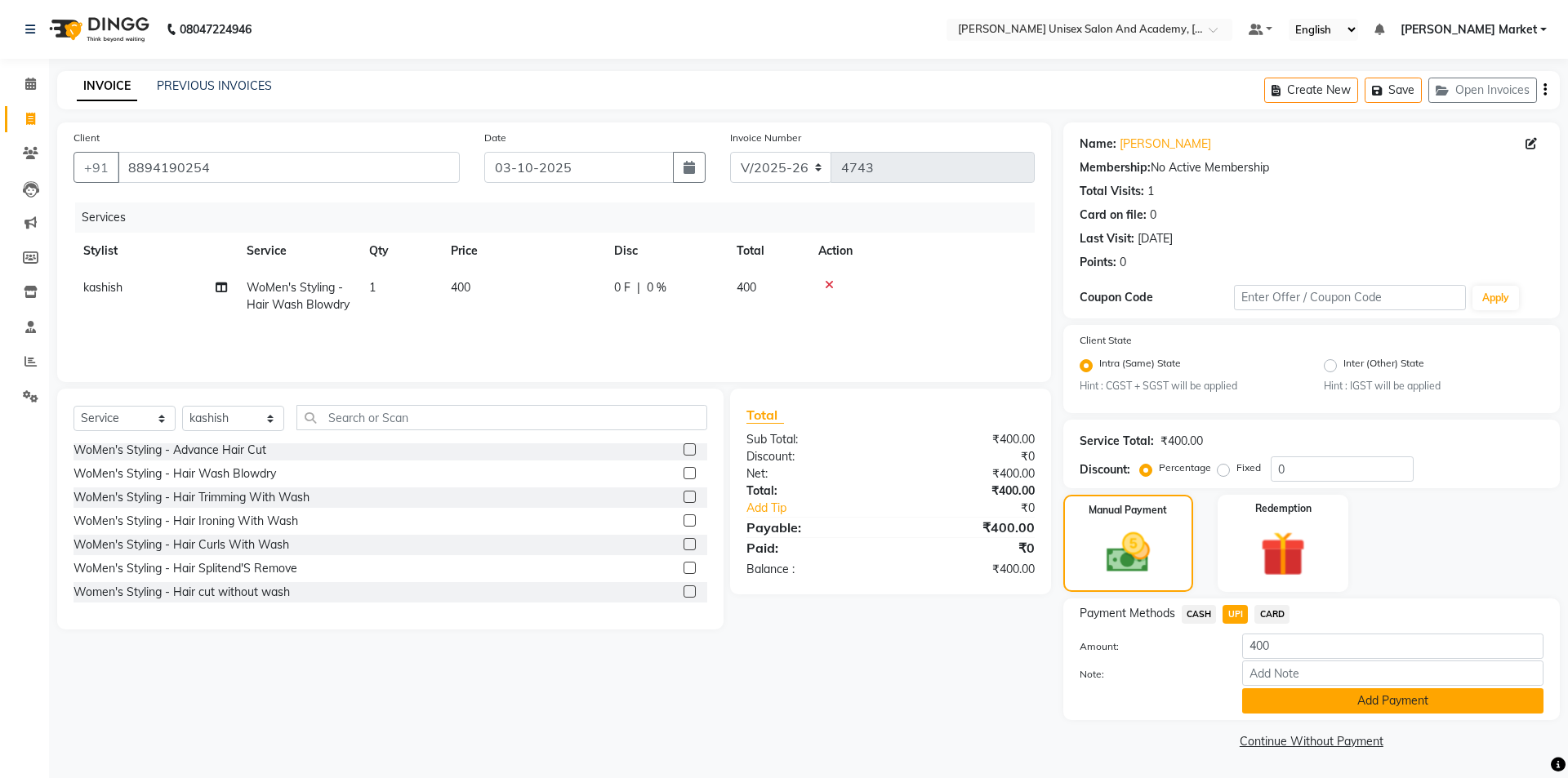
click at [1336, 698] on button "Add Payment" at bounding box center [1392, 701] width 302 height 26
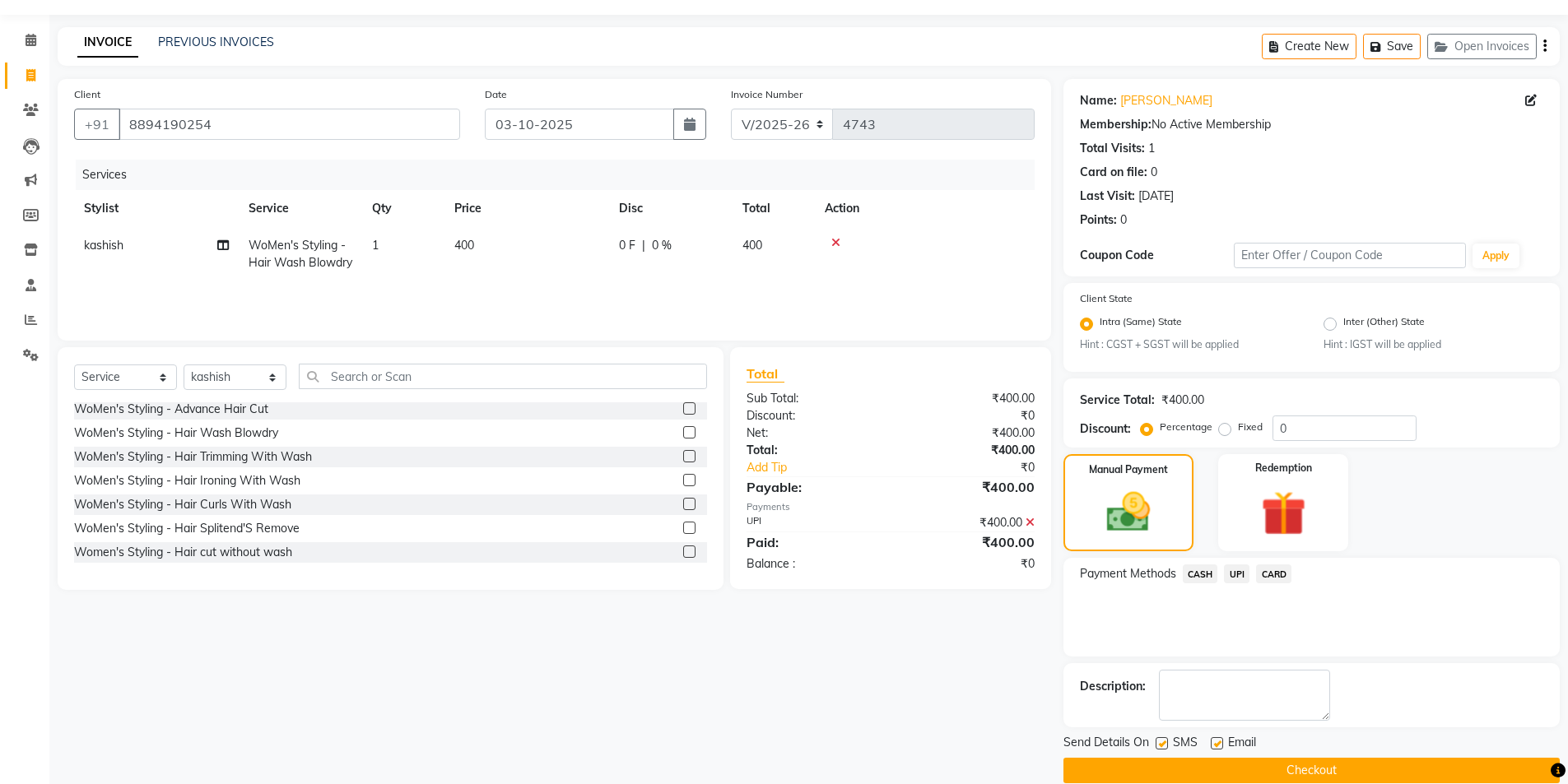
scroll to position [68, 0]
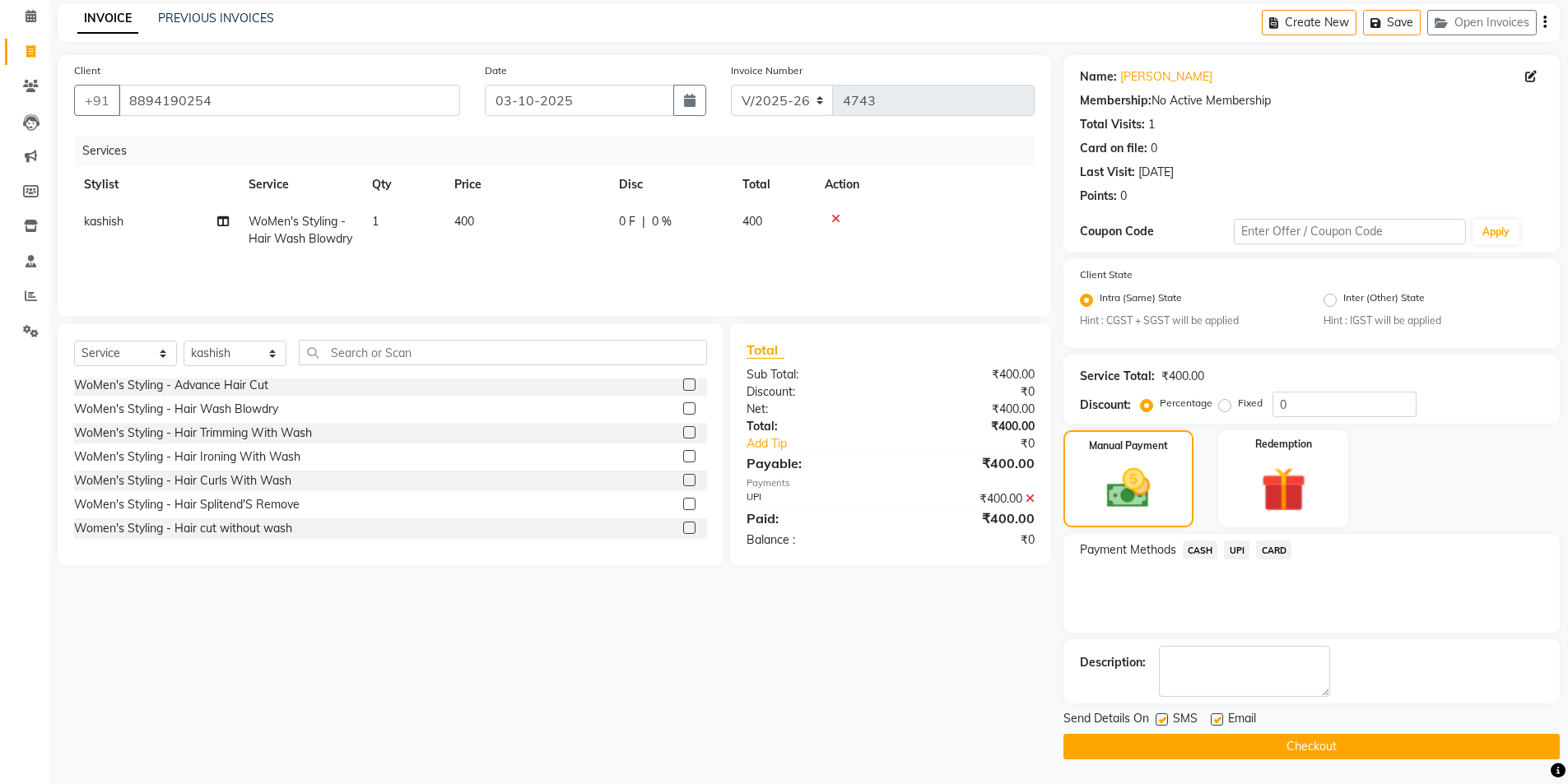
click at [1325, 741] on button "Checkout" at bounding box center [1312, 746] width 496 height 26
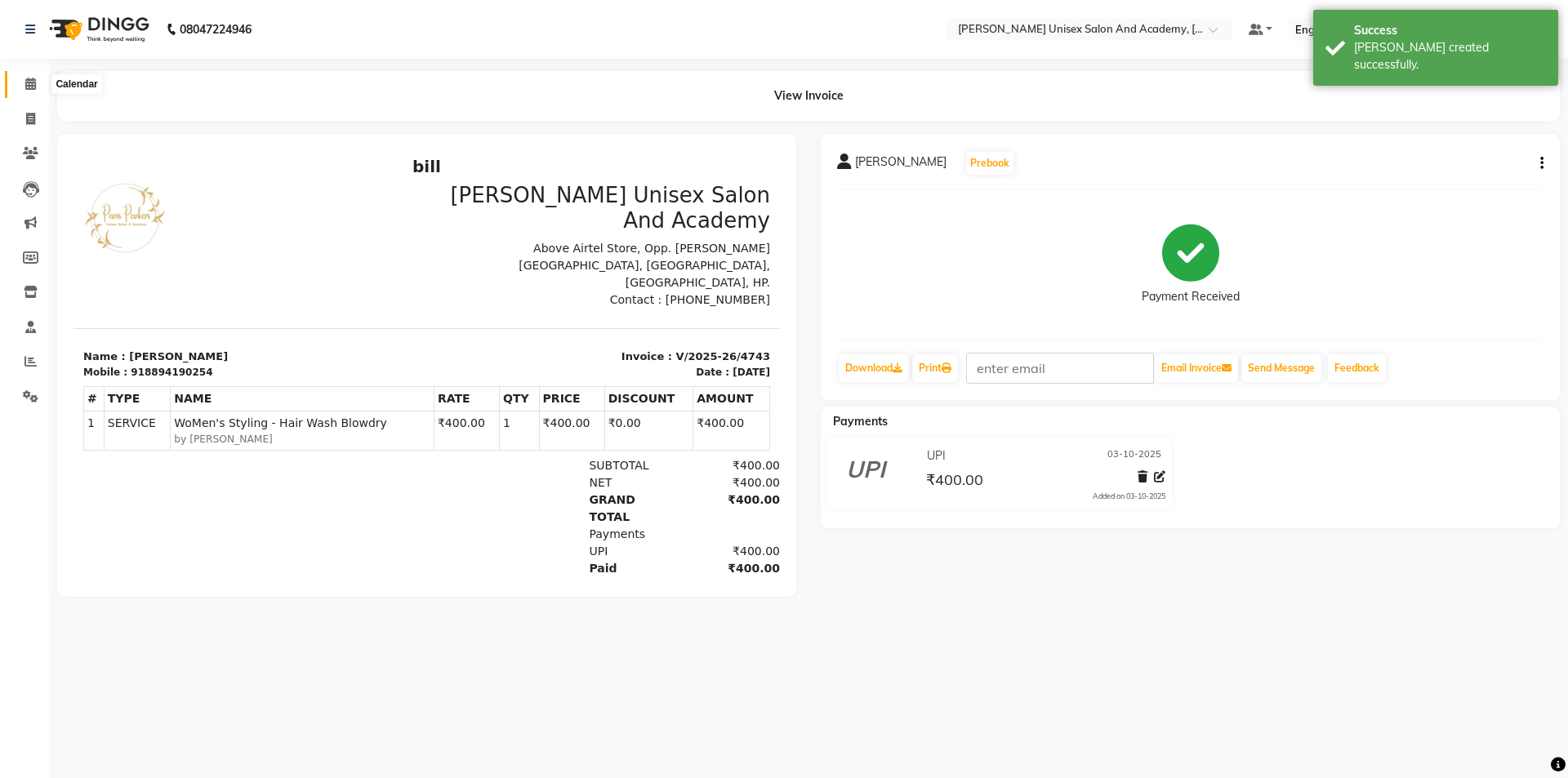
click at [36, 80] on icon at bounding box center [31, 84] width 11 height 12
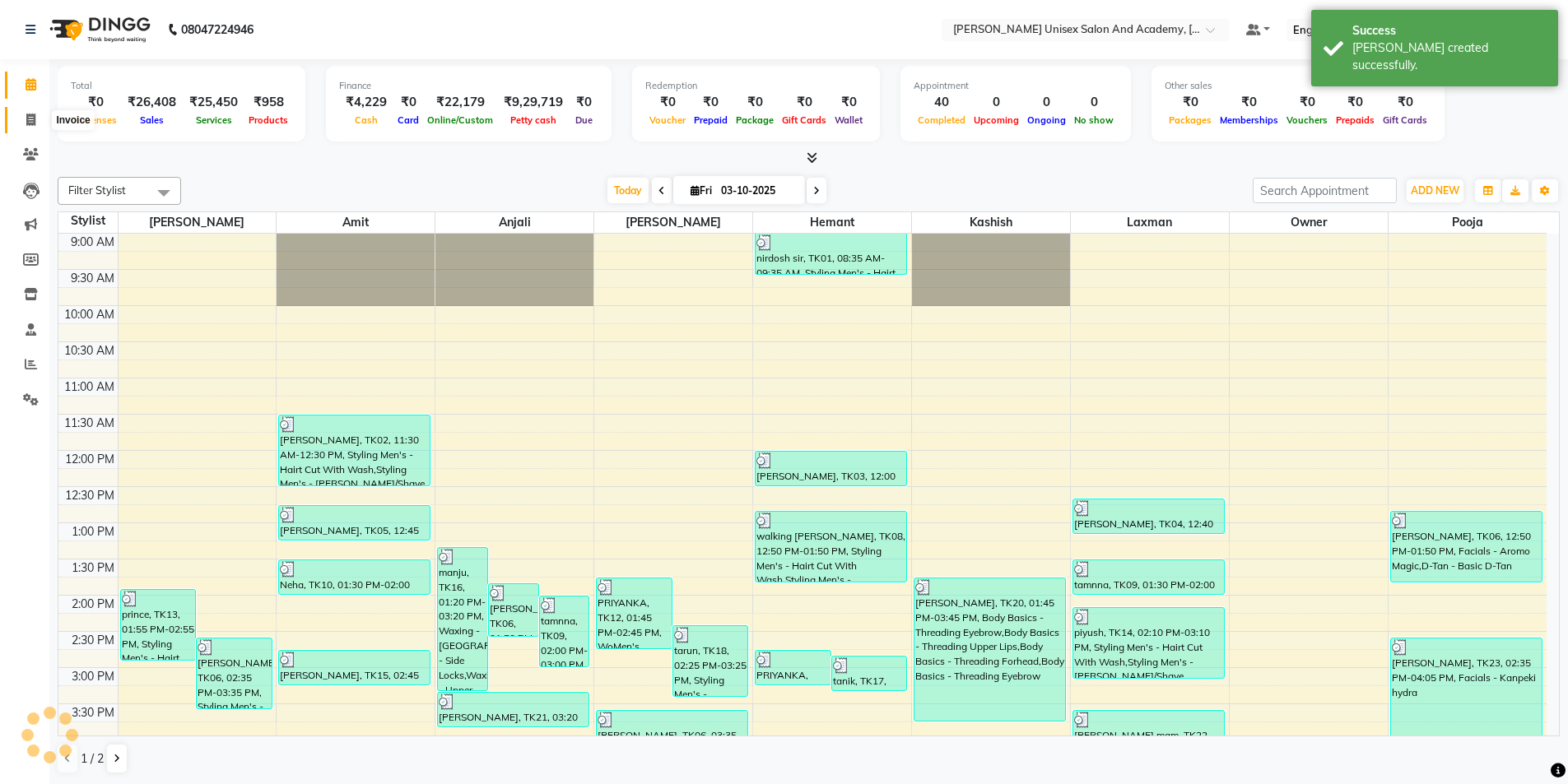
click at [32, 122] on icon at bounding box center [31, 119] width 9 height 13
select select "service"
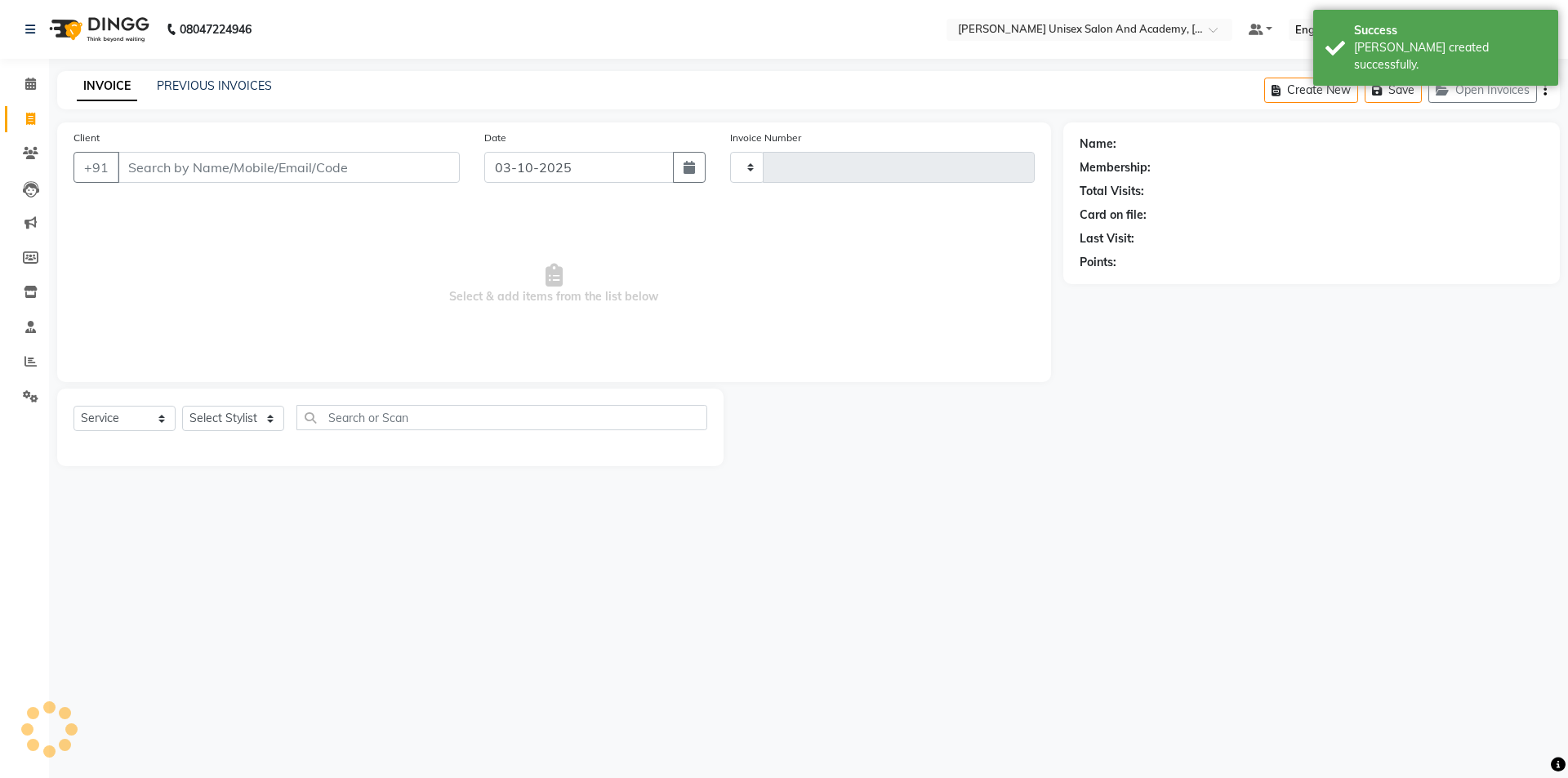
type input "4744"
select select "8060"
click at [166, 174] on input "Client" at bounding box center [288, 167] width 342 height 31
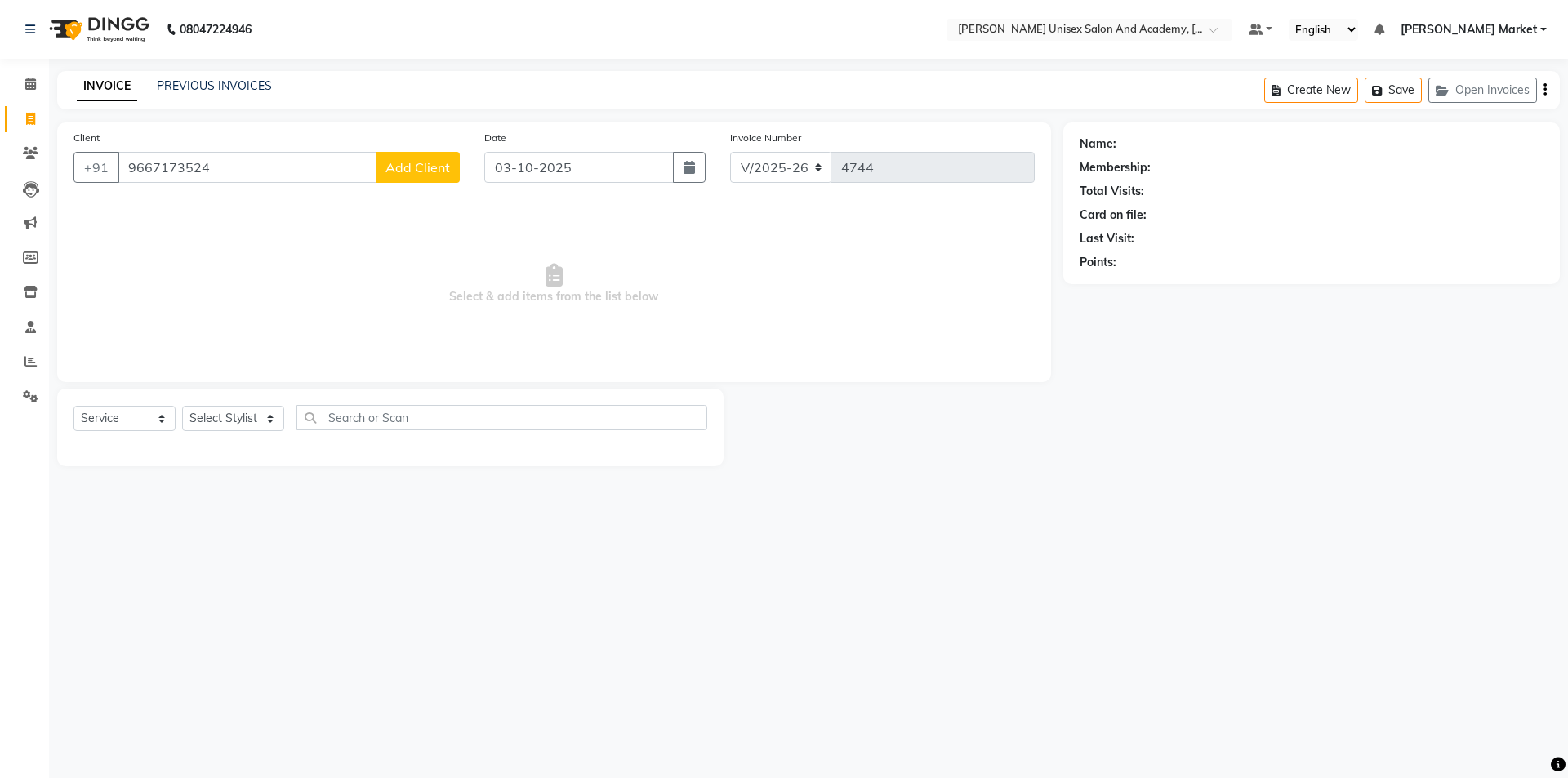
type input "9667173524"
click at [427, 173] on span "Add Client" at bounding box center [417, 167] width 65 height 17
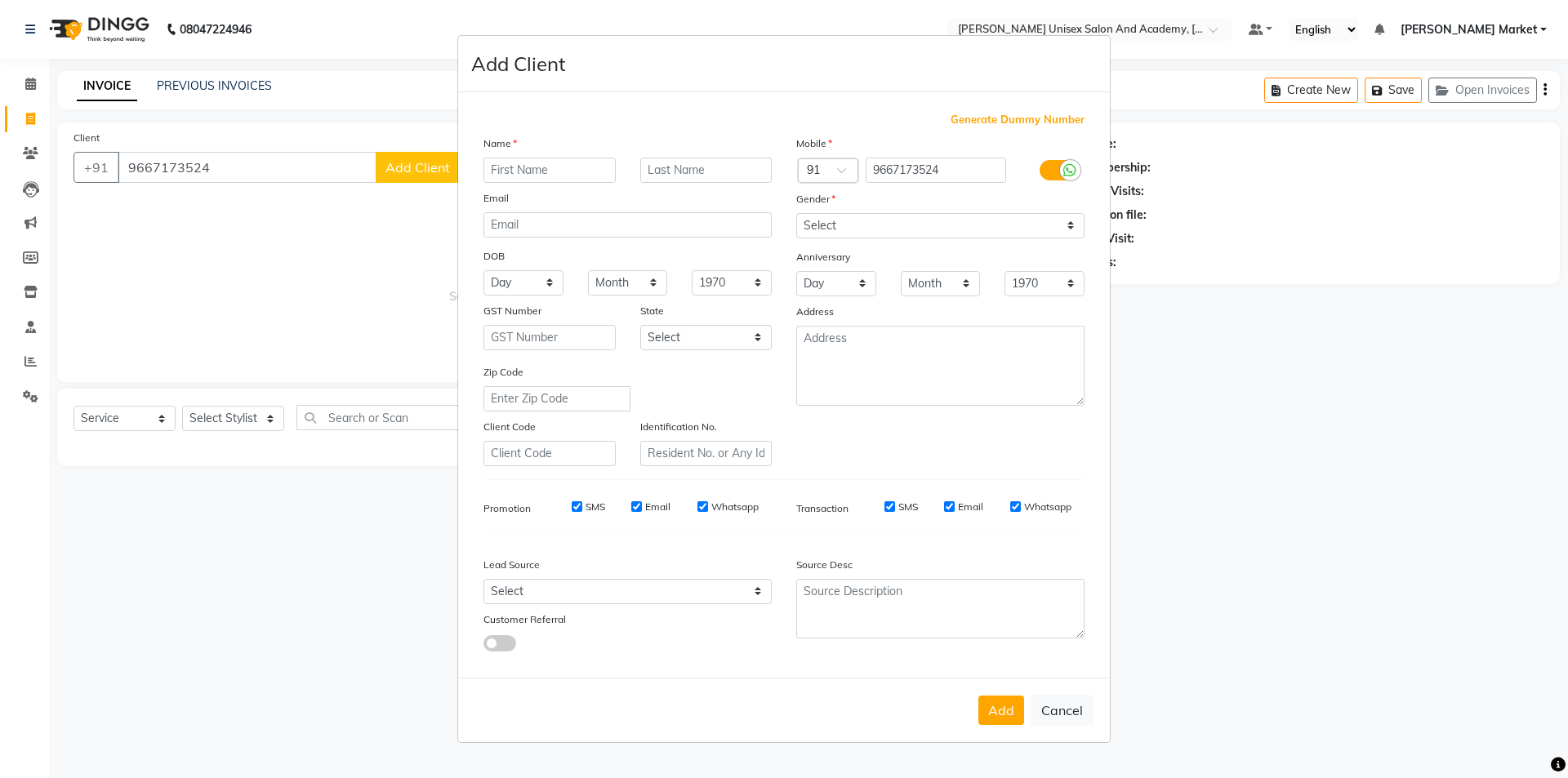
click at [525, 172] on input "text" at bounding box center [550, 170] width 133 height 26
type input "[PERSON_NAME]"
click at [857, 225] on select "Select [DEMOGRAPHIC_DATA] [DEMOGRAPHIC_DATA] Other Prefer Not To Say" at bounding box center [940, 225] width 288 height 26
select select "[DEMOGRAPHIC_DATA]"
click at [796, 213] on select "Select [DEMOGRAPHIC_DATA] [DEMOGRAPHIC_DATA] Other Prefer Not To Say" at bounding box center [940, 225] width 288 height 26
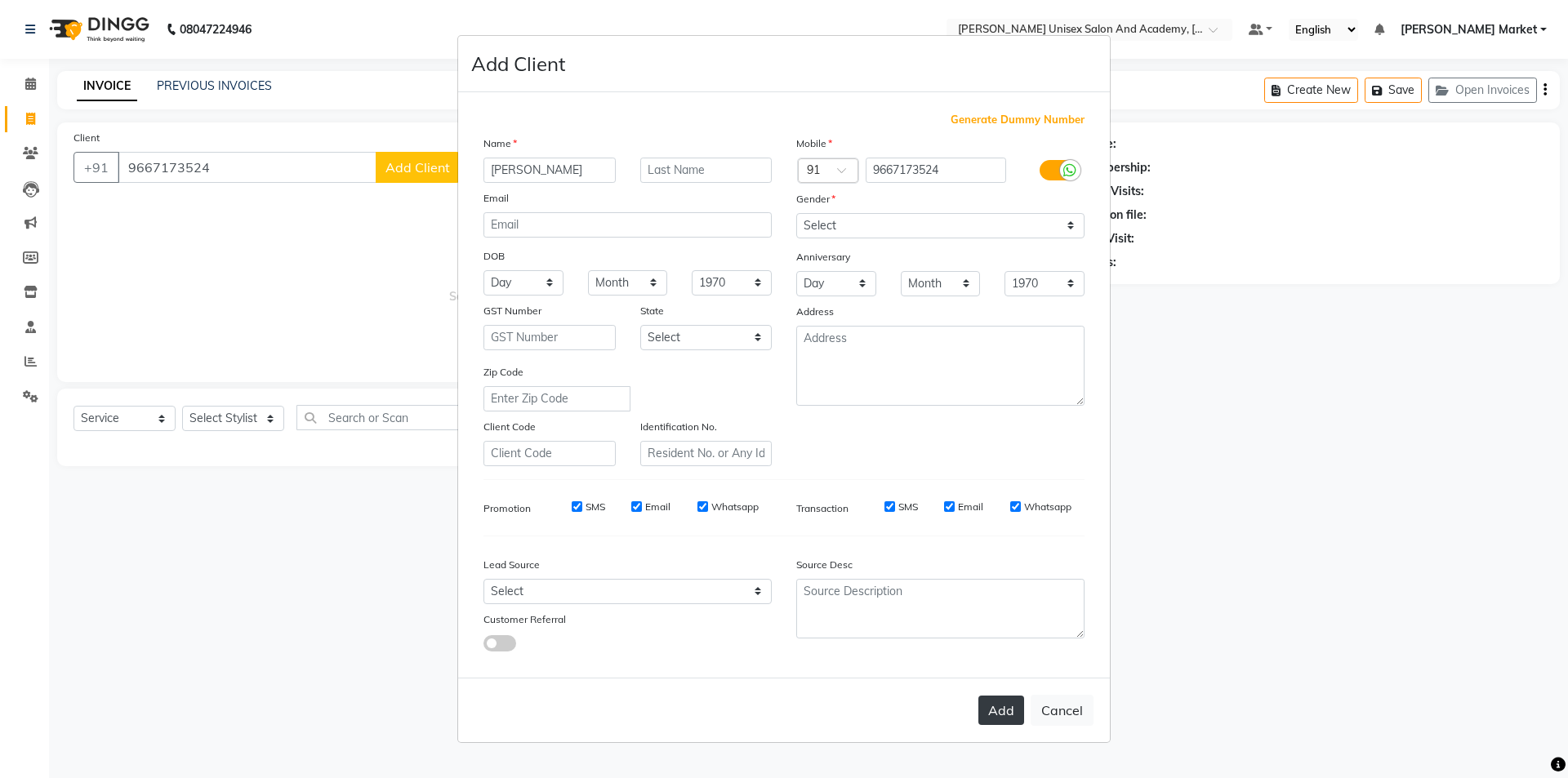
click at [1006, 701] on button "Add" at bounding box center [1001, 710] width 46 height 29
select select
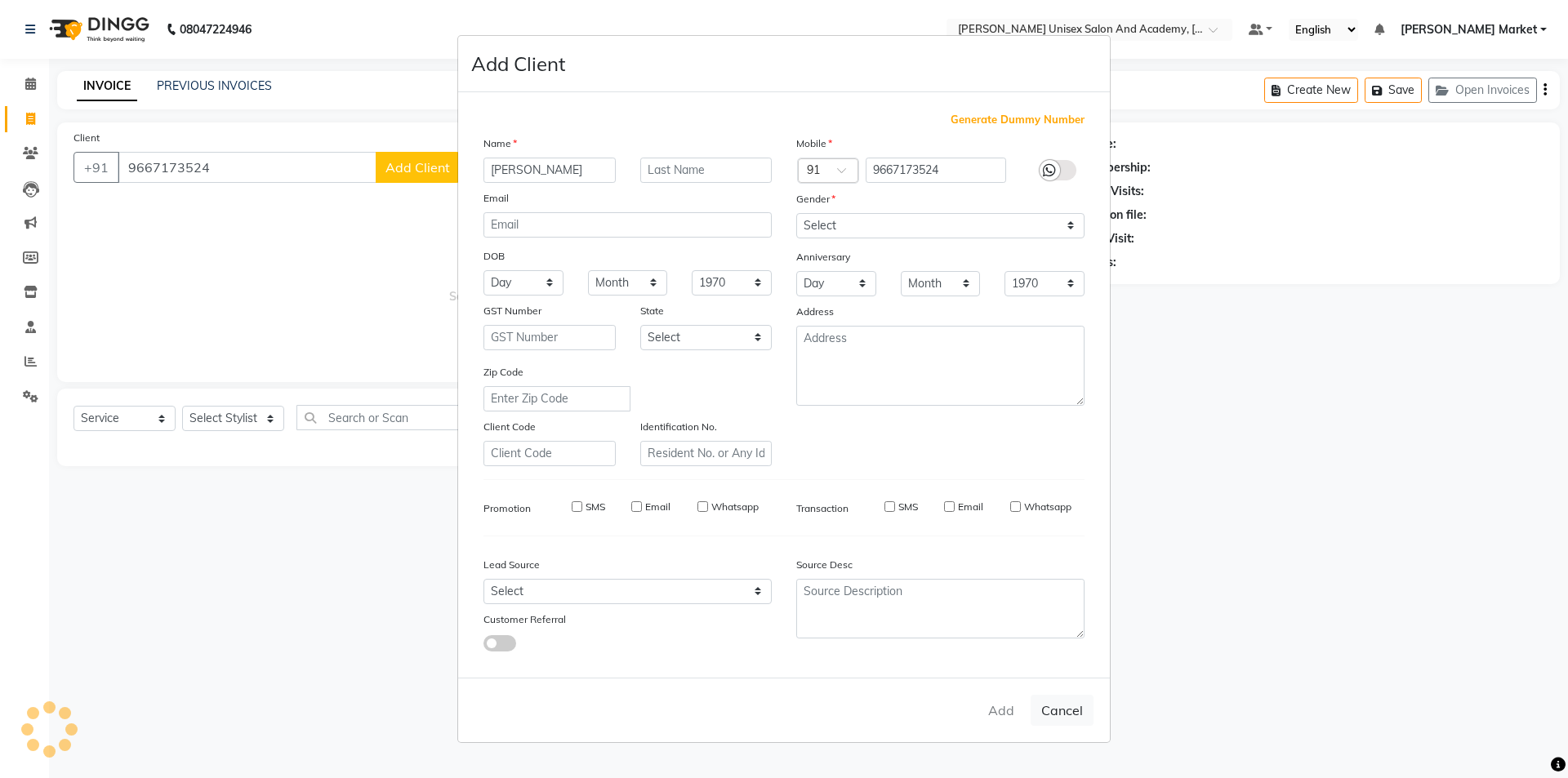
select select
checkbox input "false"
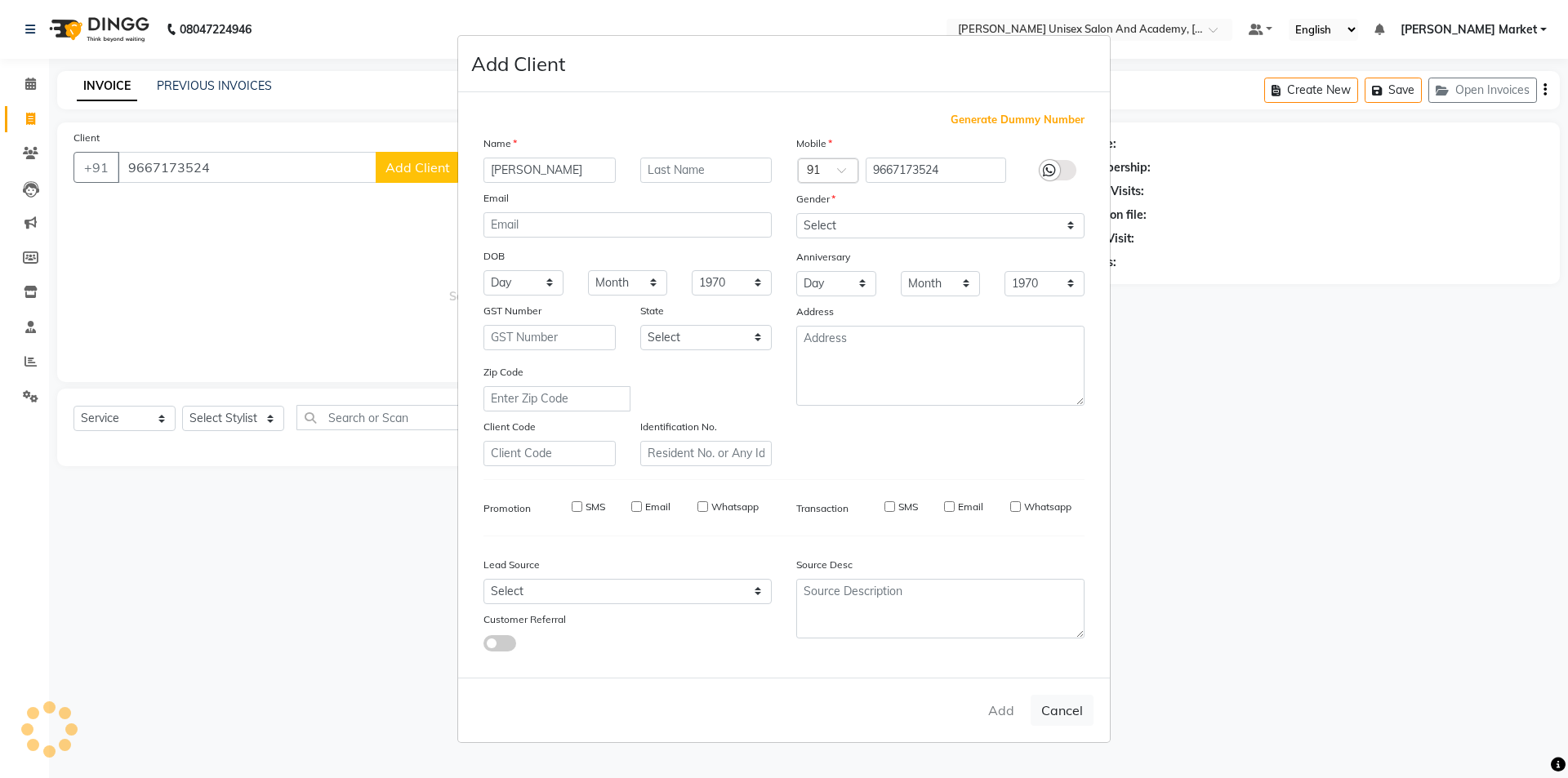
checkbox input "false"
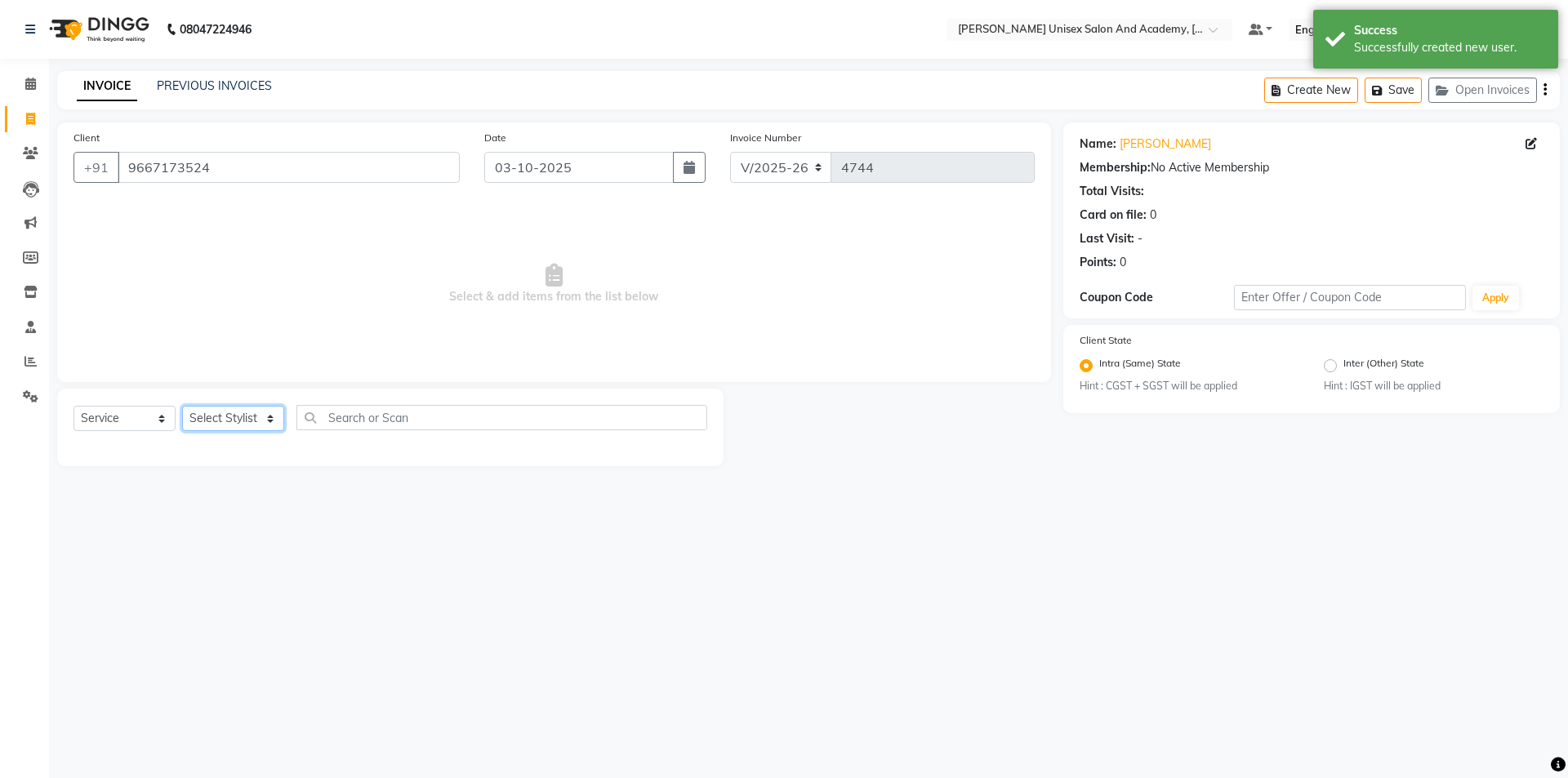
click at [265, 420] on select "Select Stylist Amit anjali [PERSON_NAME] [PERSON_NAME] [PERSON_NAME] [PERSON_NA…" at bounding box center [233, 418] width 102 height 26
select select "75210"
click at [182, 406] on select "Select Stylist Amit anjali [PERSON_NAME] [PERSON_NAME] [PERSON_NAME] [PERSON_NA…" at bounding box center [233, 418] width 102 height 26
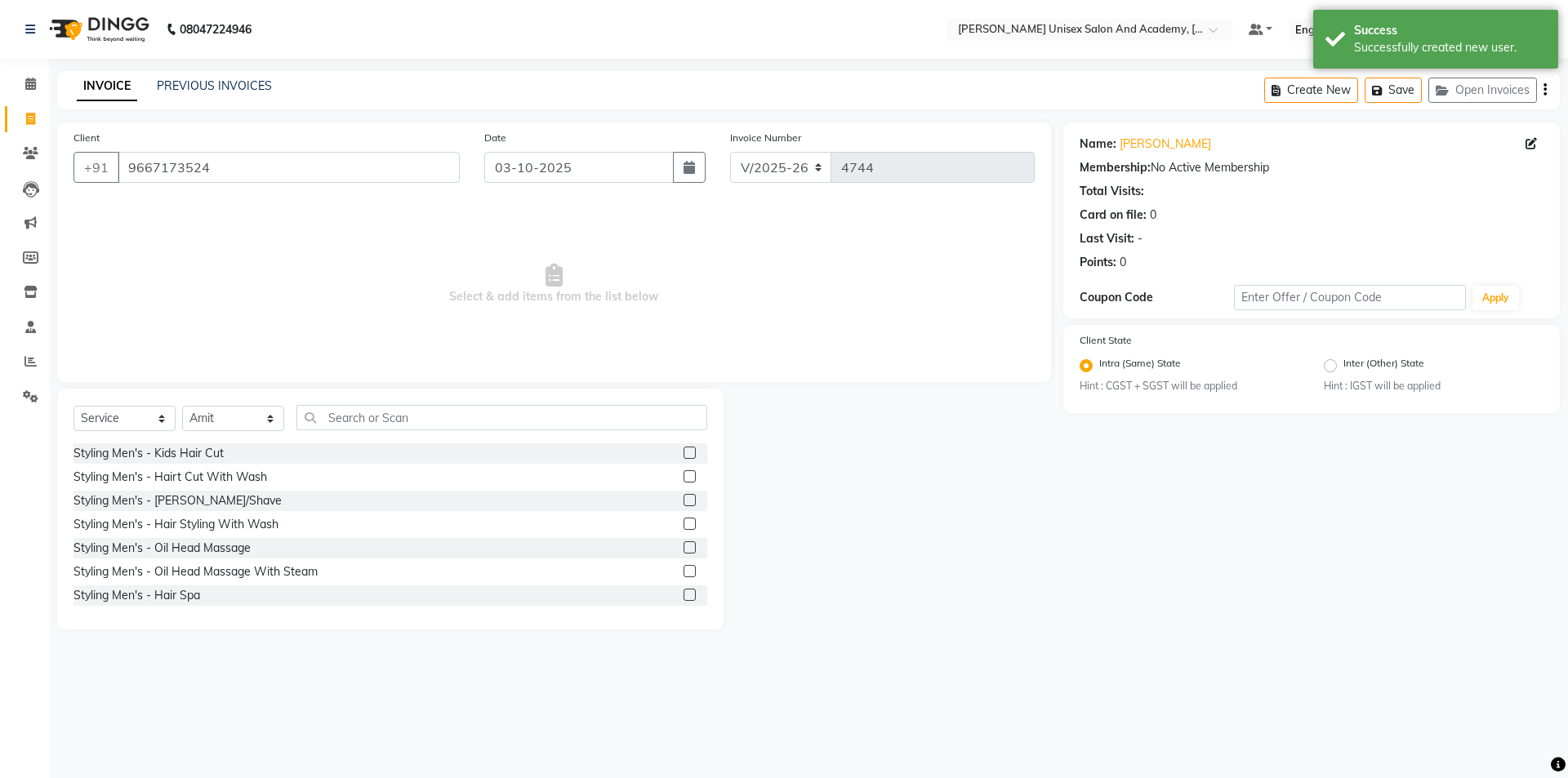
click at [683, 471] on label at bounding box center [689, 476] width 12 height 12
click at [683, 472] on input "checkbox" at bounding box center [688, 477] width 11 height 11
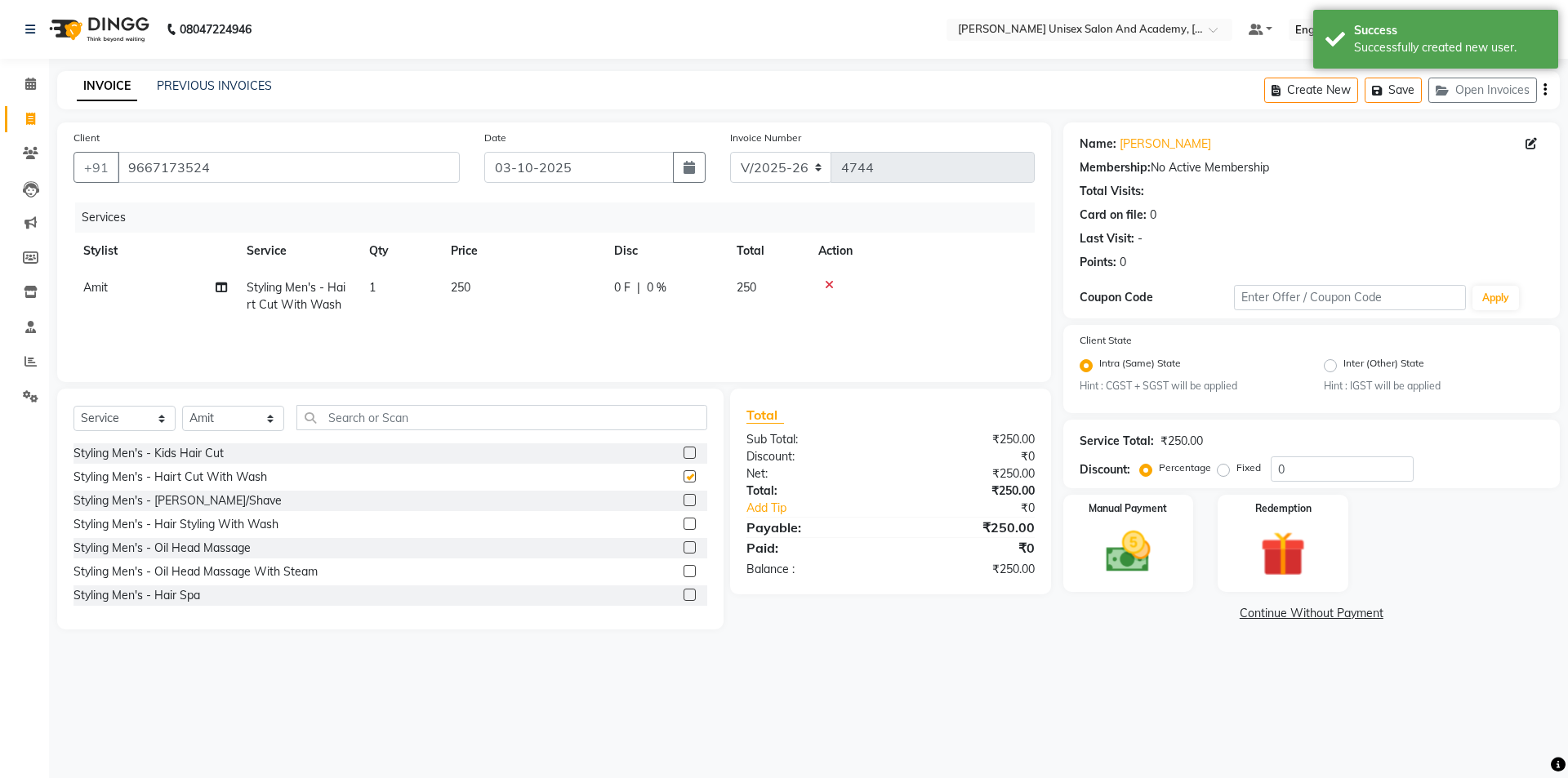
checkbox input "false"
click at [683, 503] on label at bounding box center [689, 500] width 12 height 12
click at [683, 503] on input "checkbox" at bounding box center [688, 500] width 11 height 11
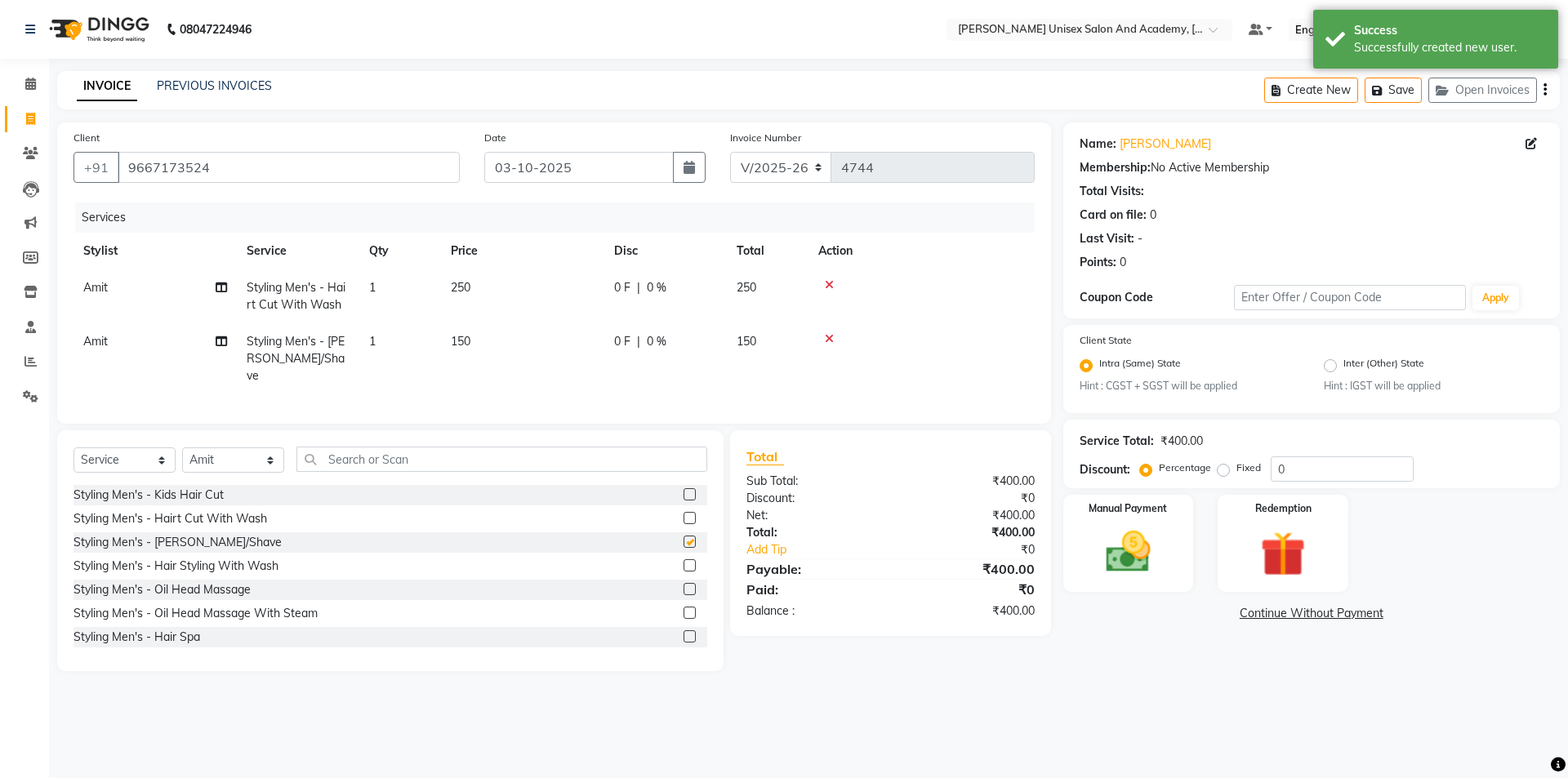
checkbox input "false"
click at [277, 456] on select "Select Stylist Amit anjali [PERSON_NAME] [PERSON_NAME] [PERSON_NAME] [PERSON_NA…" at bounding box center [233, 460] width 102 height 26
select select "73404"
click at [182, 447] on select "Select Stylist Amit anjali [PERSON_NAME] [PERSON_NAME] [PERSON_NAME] [PERSON_NA…" at bounding box center [233, 460] width 102 height 26
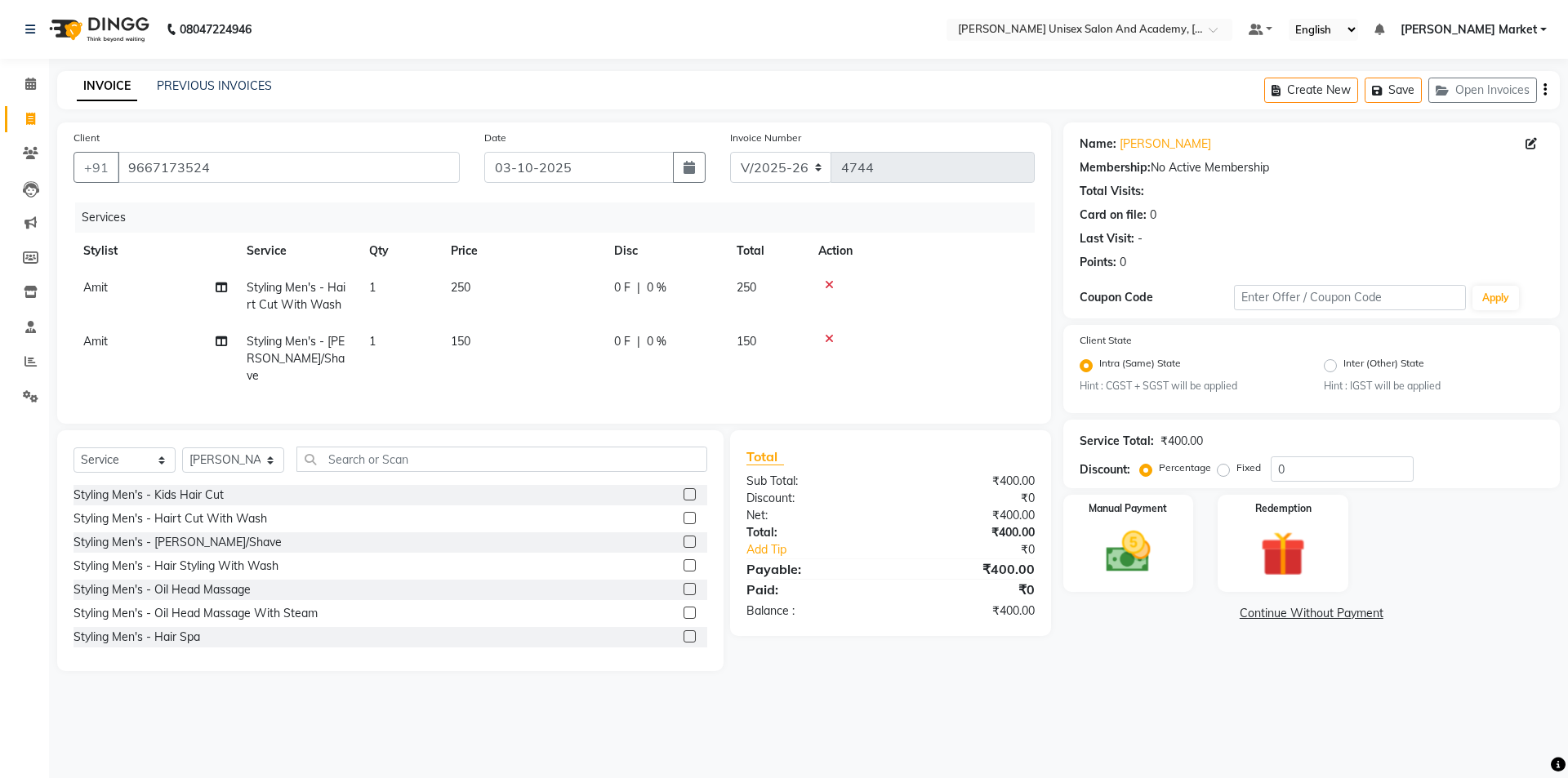
click at [683, 514] on label at bounding box center [689, 518] width 12 height 12
click at [683, 514] on input "checkbox" at bounding box center [688, 519] width 11 height 11
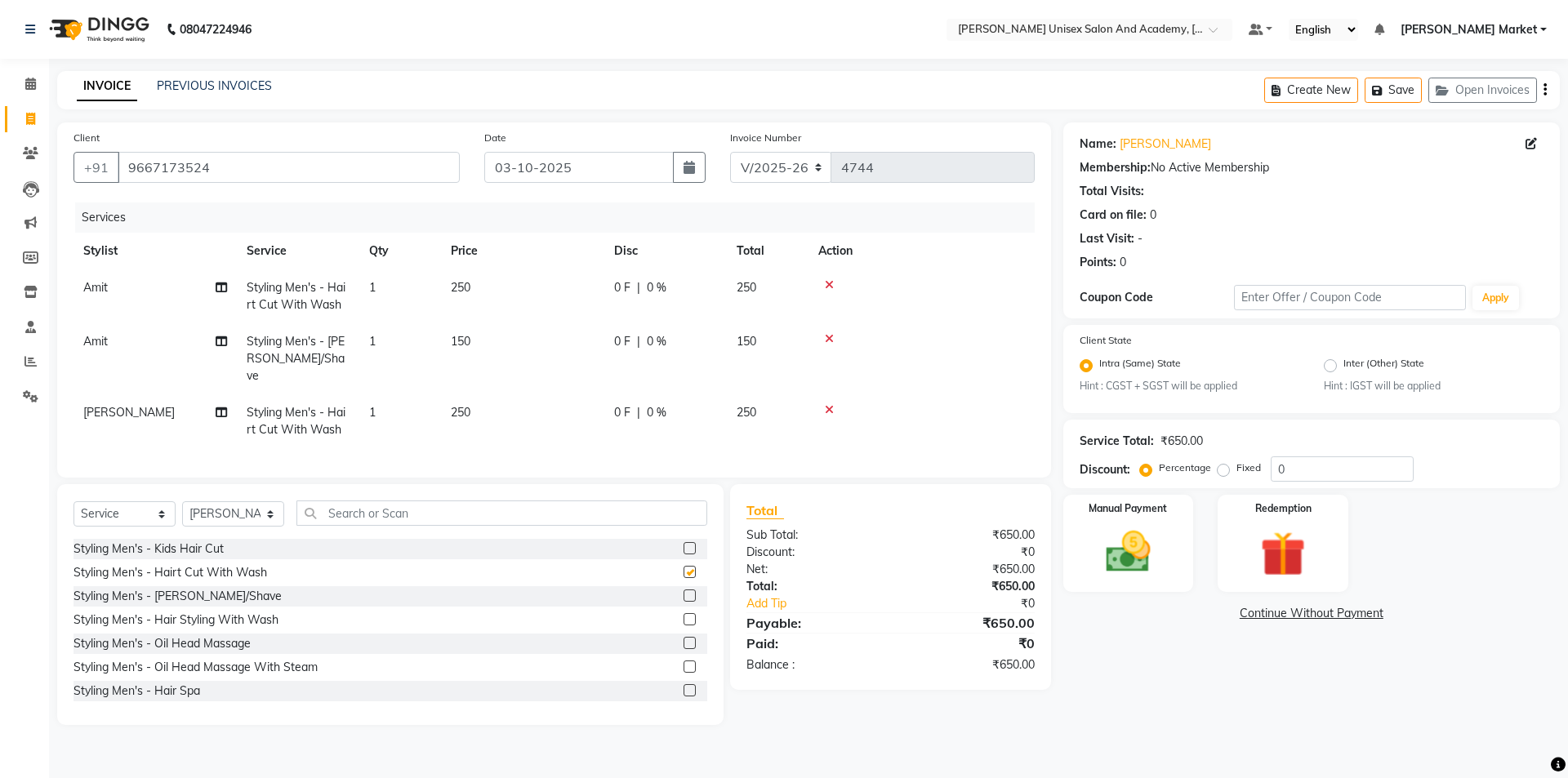
checkbox input "false"
click at [683, 594] on label at bounding box center [689, 596] width 12 height 12
click at [683, 594] on input "checkbox" at bounding box center [688, 597] width 11 height 11
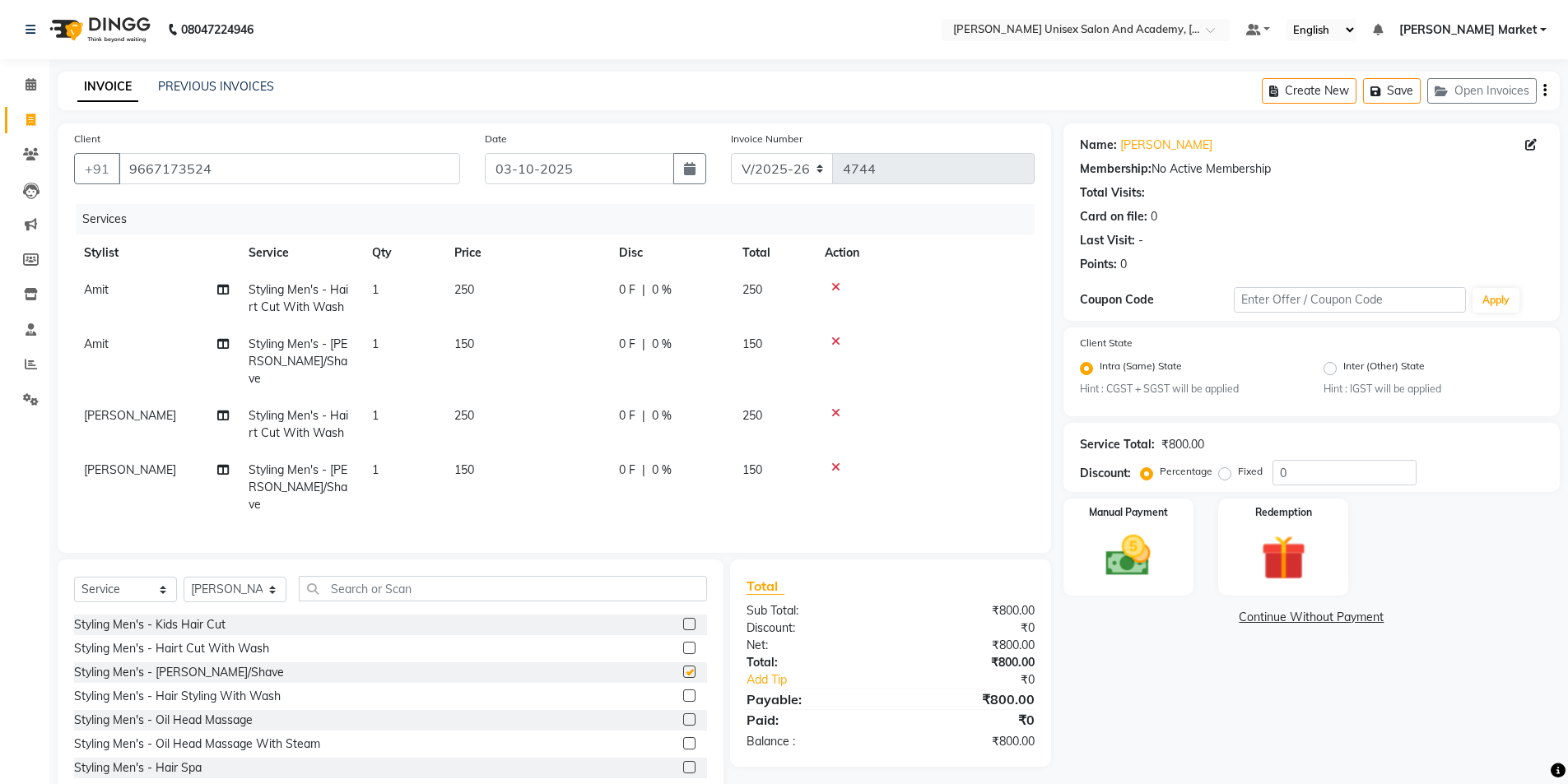
checkbox input "false"
click at [1109, 565] on img at bounding box center [1128, 557] width 76 height 53
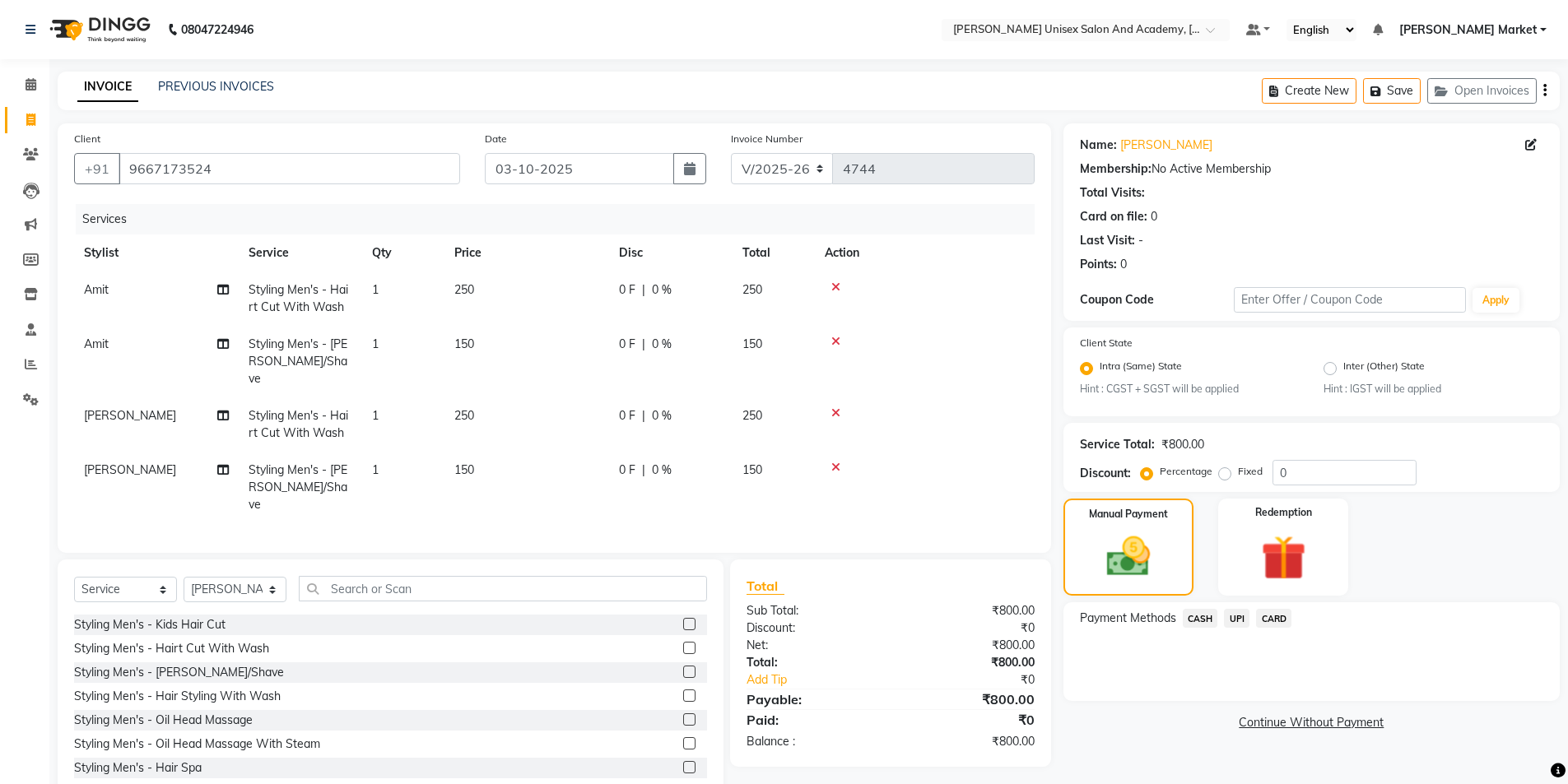
click at [1240, 622] on span "UPI" at bounding box center [1237, 618] width 26 height 19
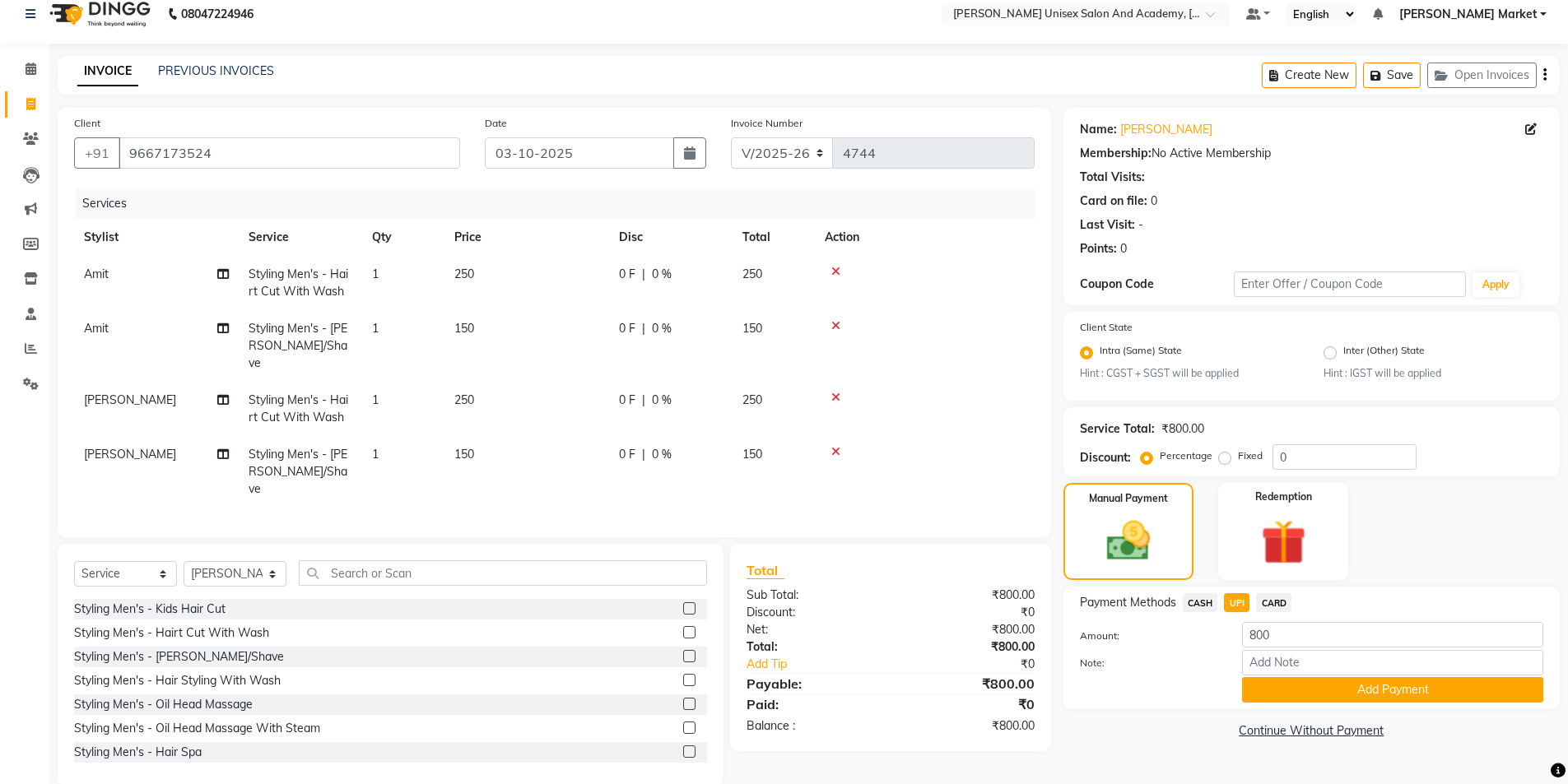
scroll to position [21, 0]
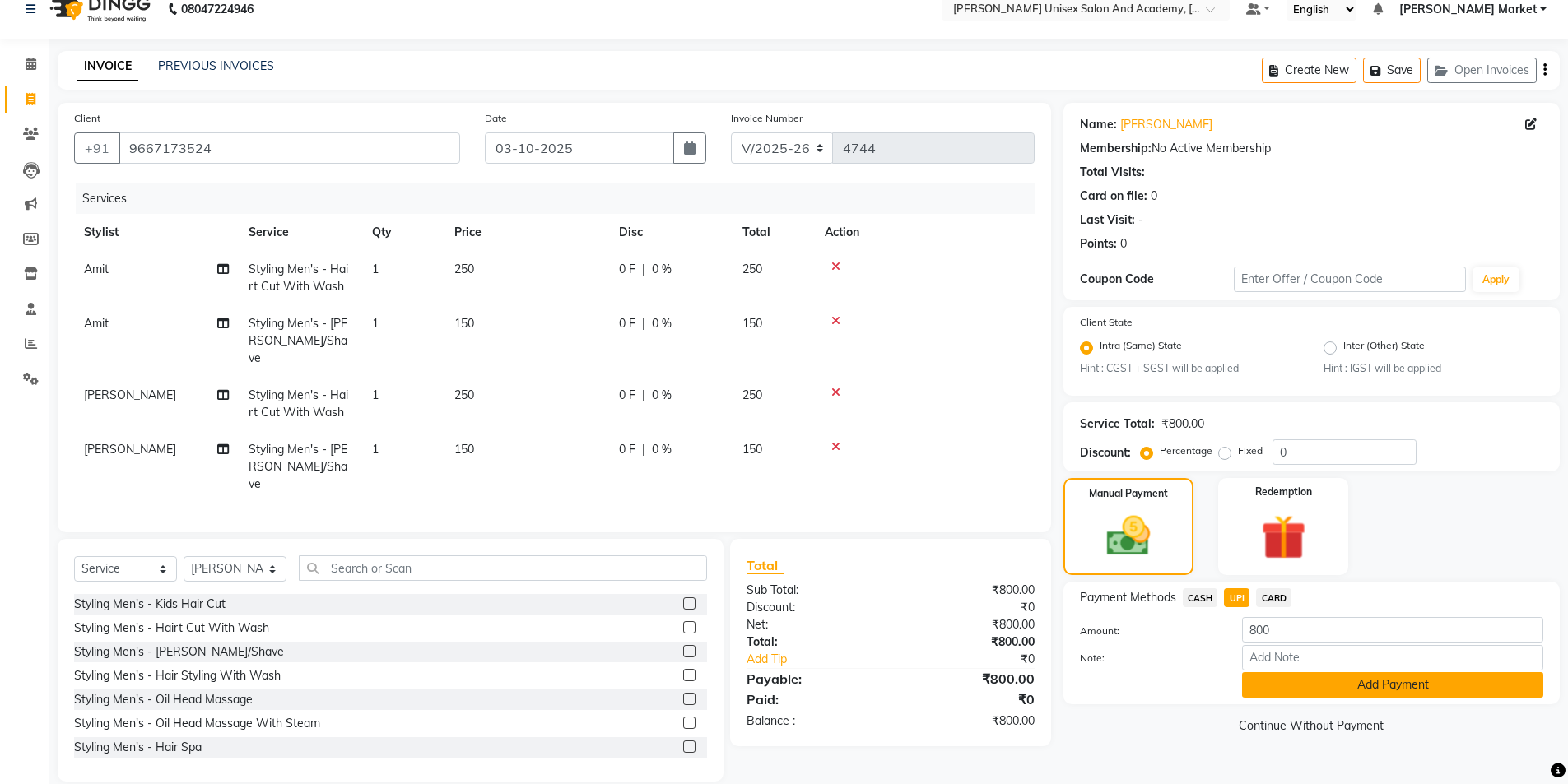
click at [1303, 678] on button "Add Payment" at bounding box center [1393, 685] width 301 height 26
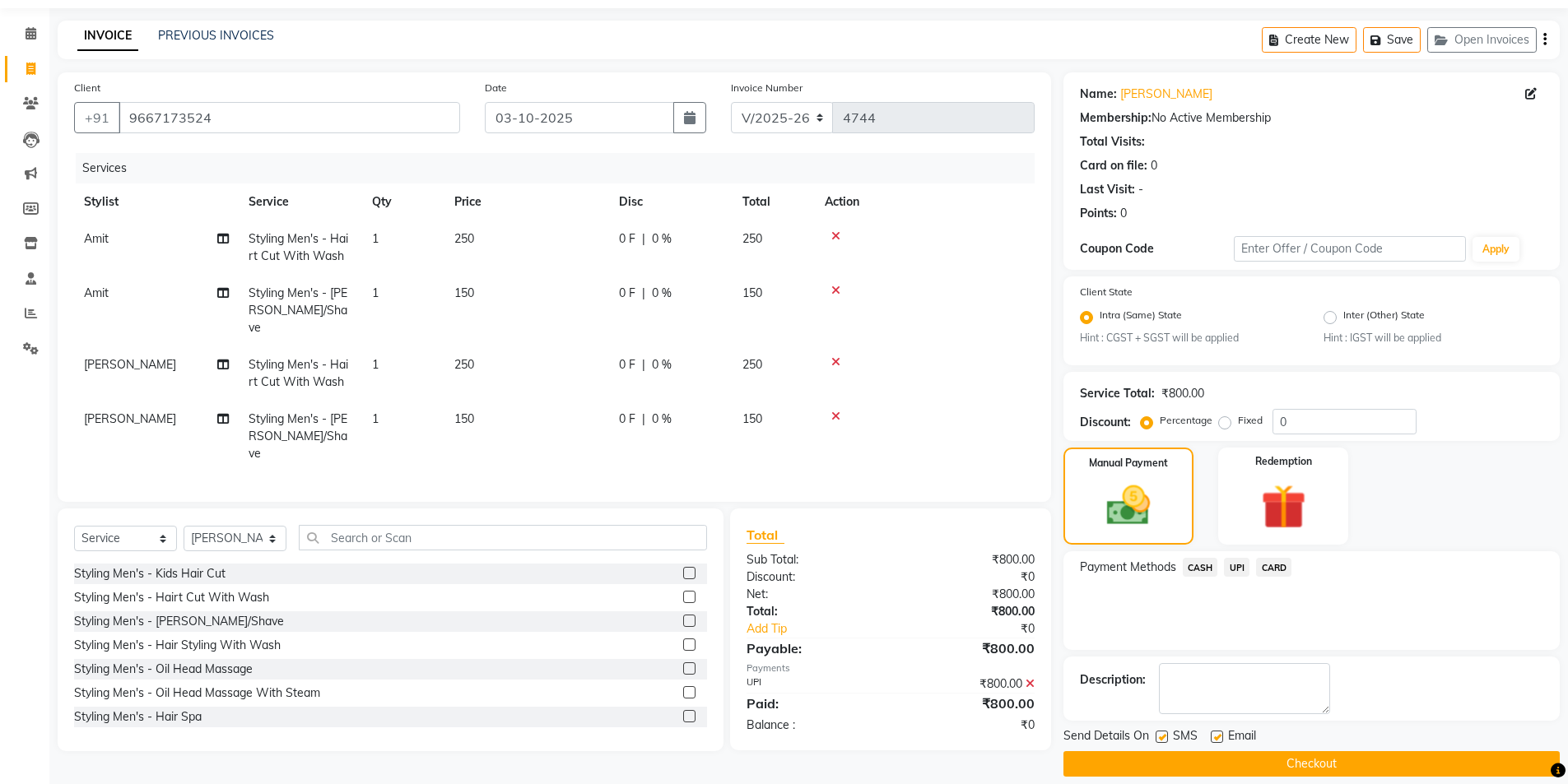
scroll to position [68, 0]
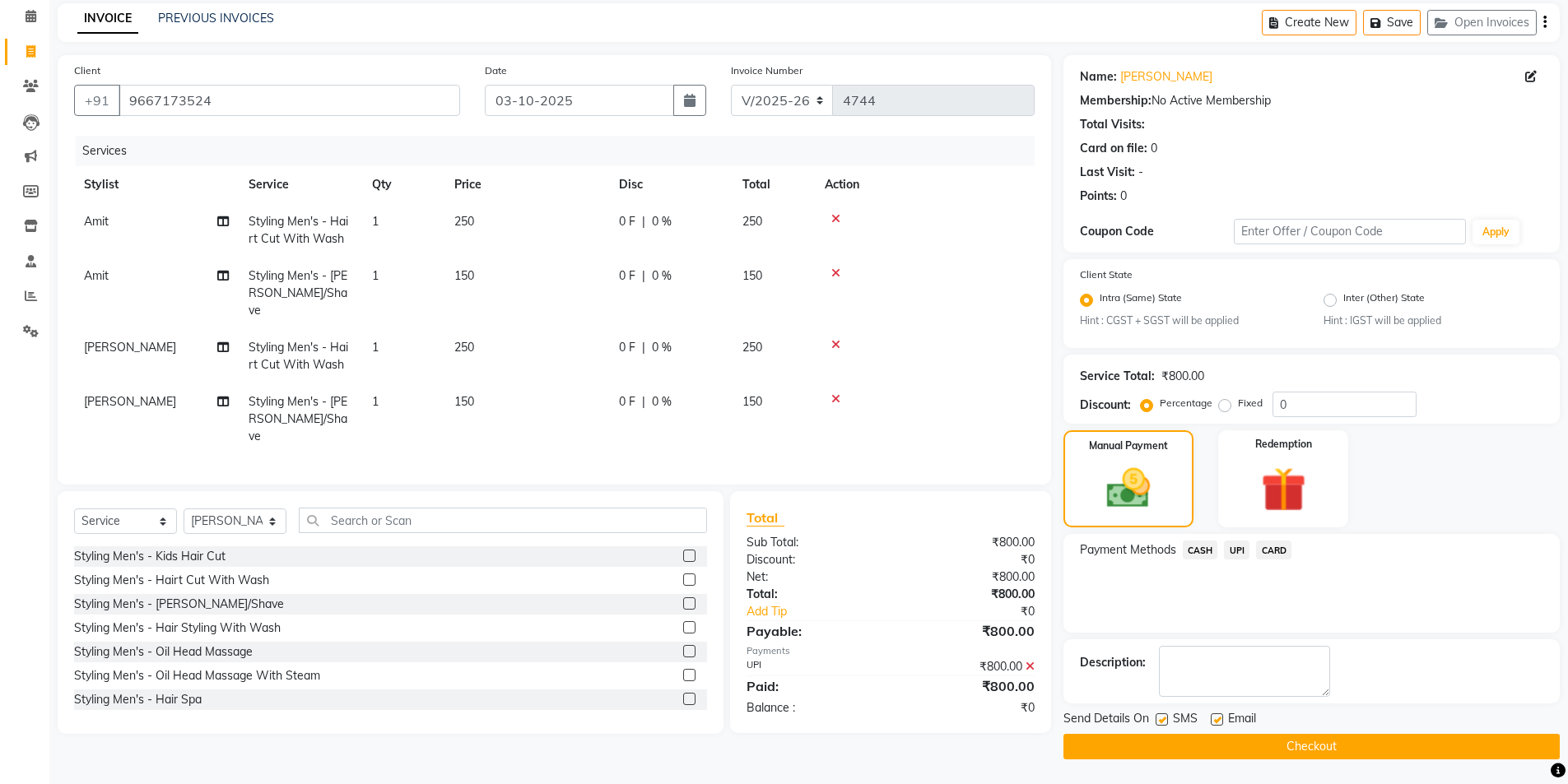
click at [1176, 755] on button "Checkout" at bounding box center [1312, 746] width 496 height 26
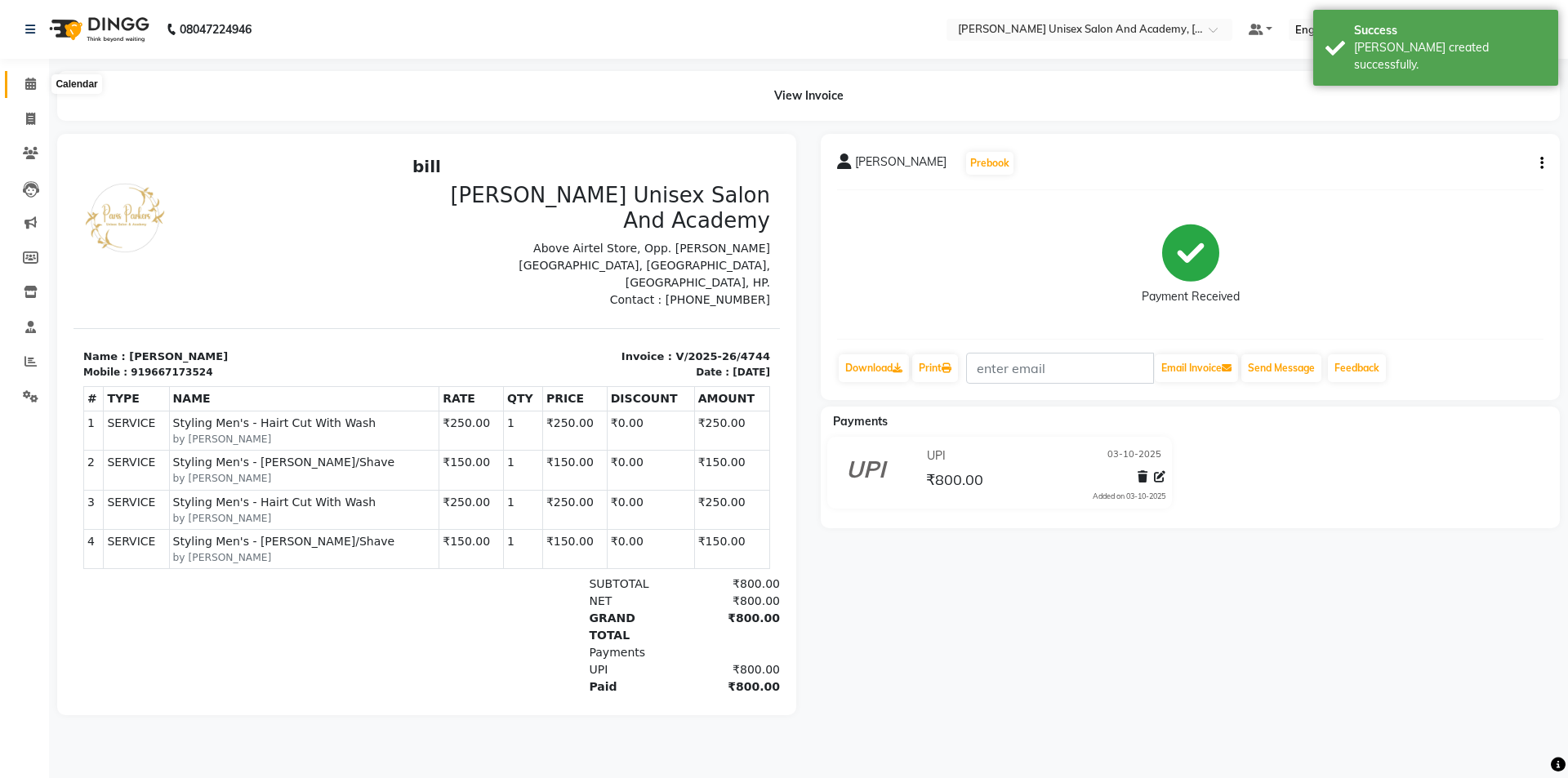
click at [34, 83] on icon at bounding box center [31, 84] width 11 height 12
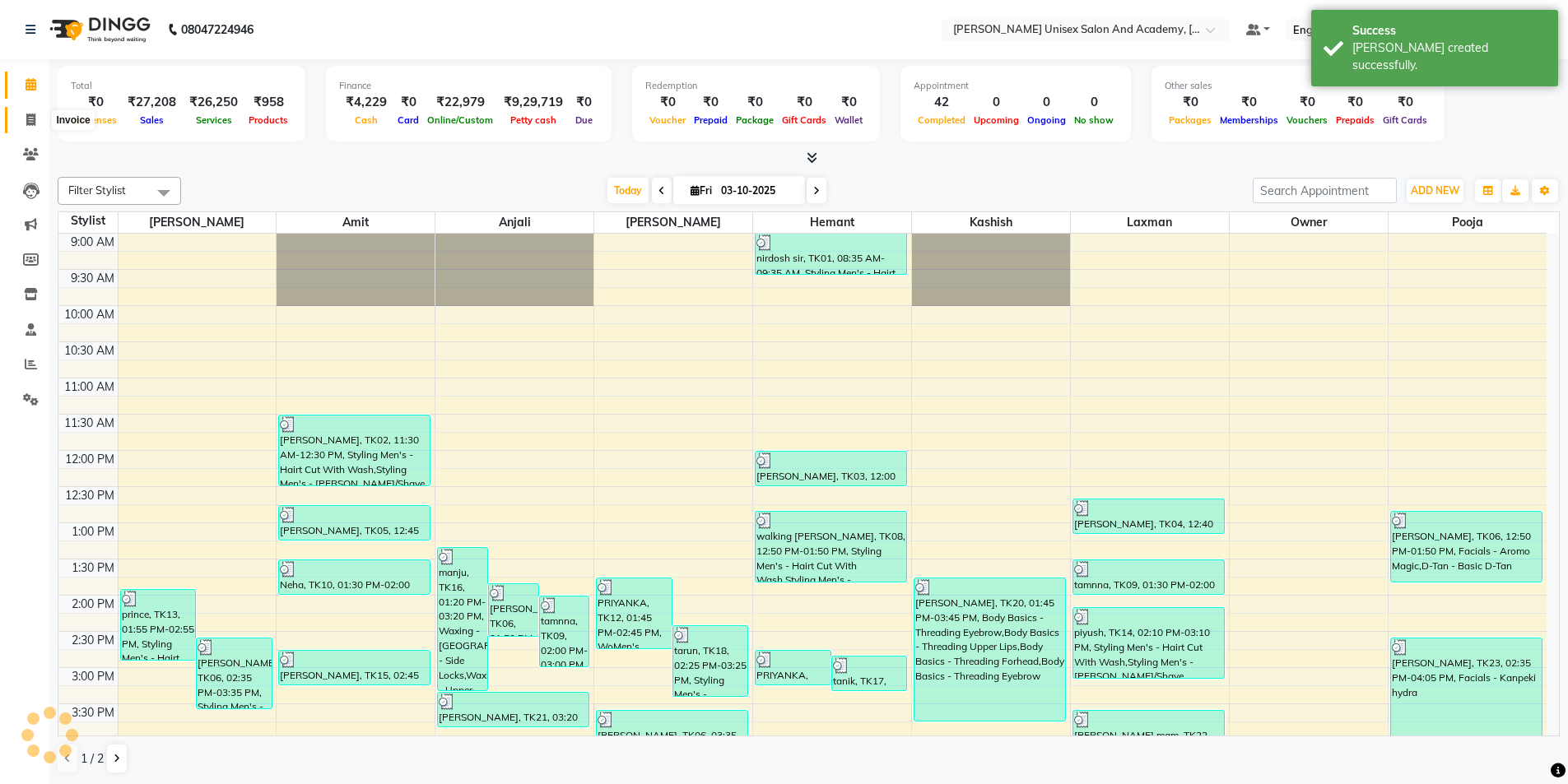
click at [29, 124] on icon at bounding box center [31, 119] width 9 height 13
select select "service"
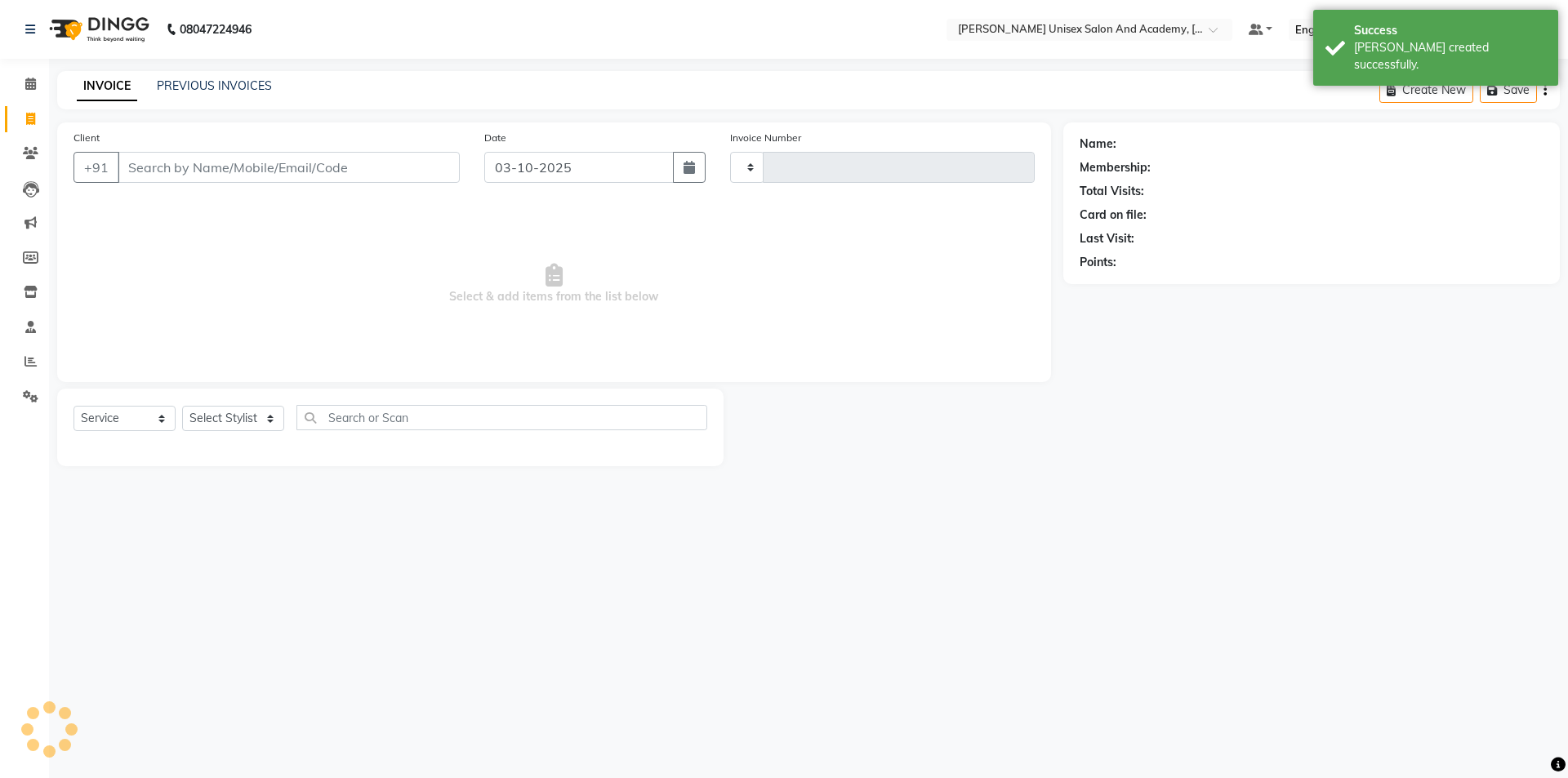
type input "4745"
select select "8060"
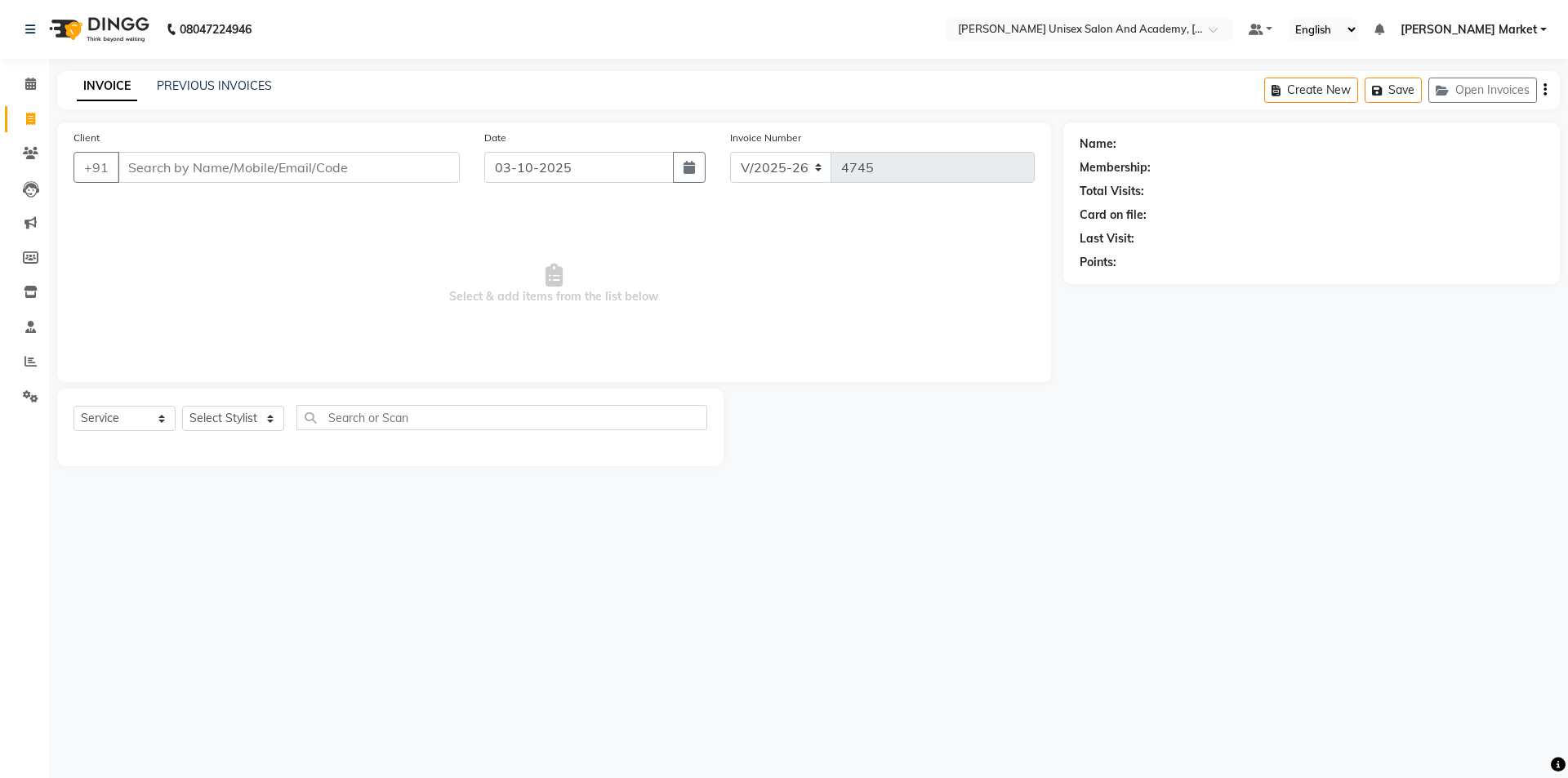
click at [174, 181] on input "Client" at bounding box center [288, 167] width 342 height 31
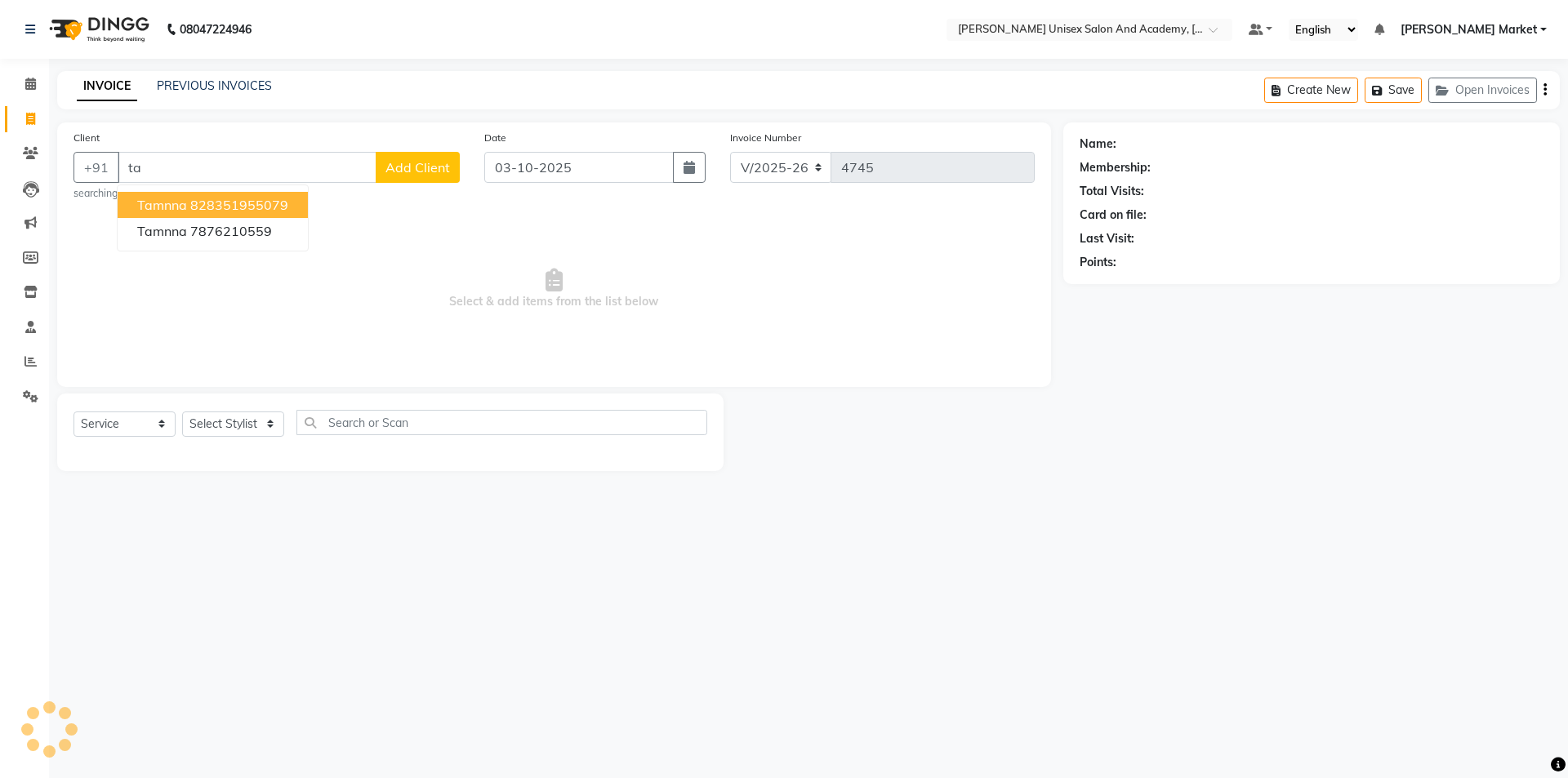
type input "t"
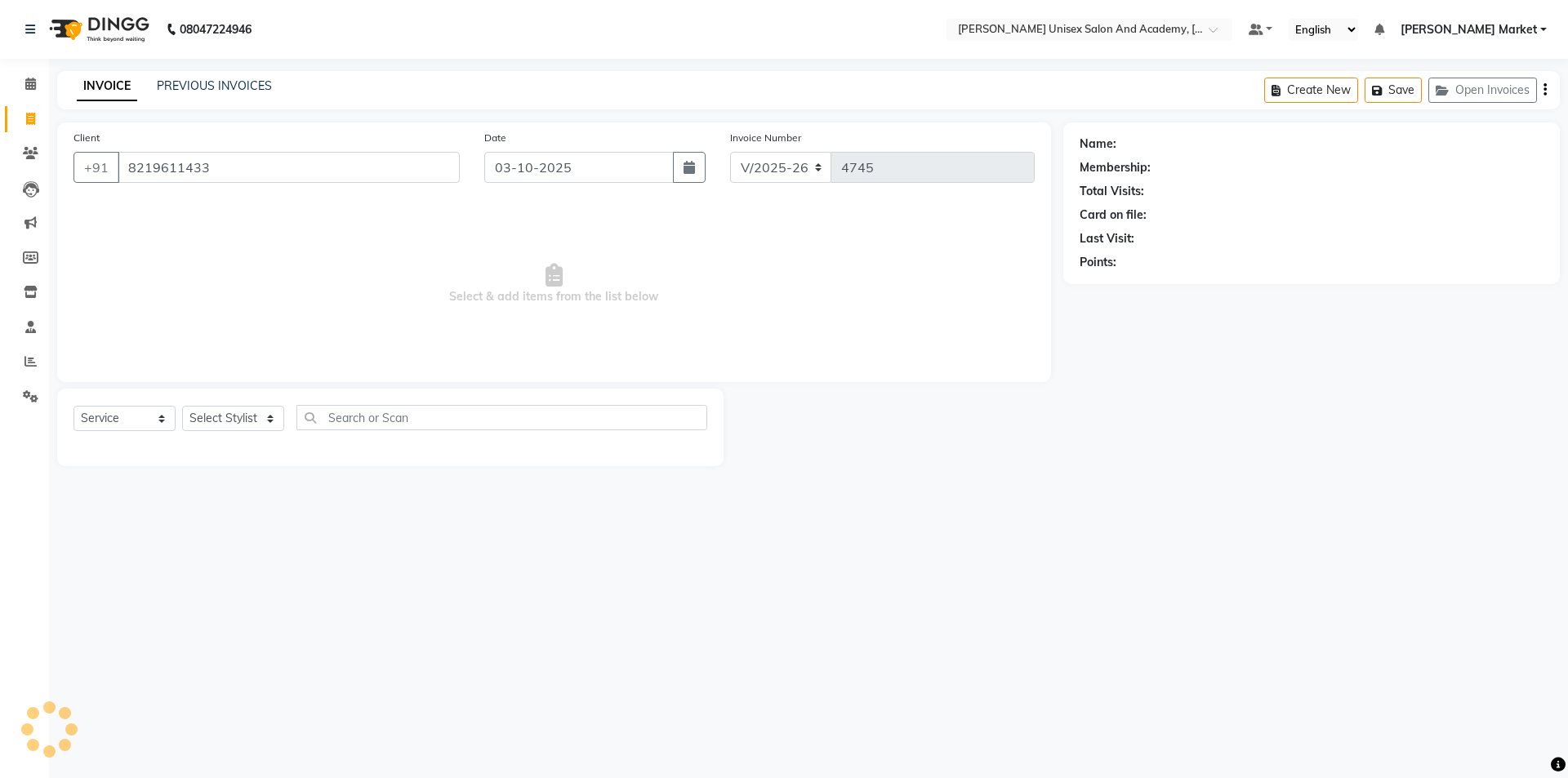
type input "8219611433"
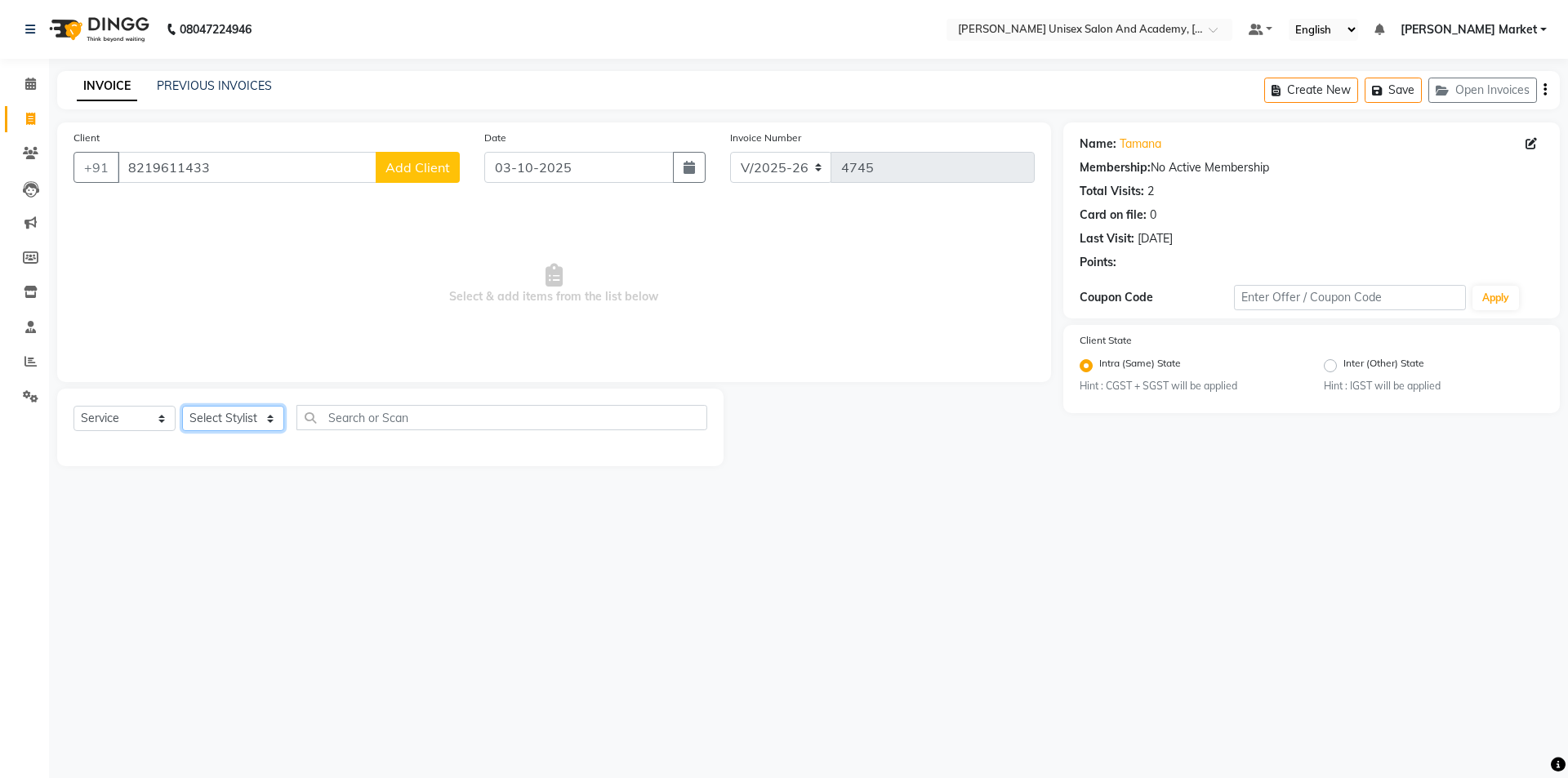
click at [259, 415] on select "Select Stylist Amit anjali [PERSON_NAME] [PERSON_NAME] [PERSON_NAME] [PERSON_NA…" at bounding box center [233, 418] width 102 height 26
select select "73416"
click at [182, 406] on select "Select Stylist Amit anjali [PERSON_NAME] [PERSON_NAME] [PERSON_NAME] [PERSON_NA…" at bounding box center [233, 418] width 102 height 26
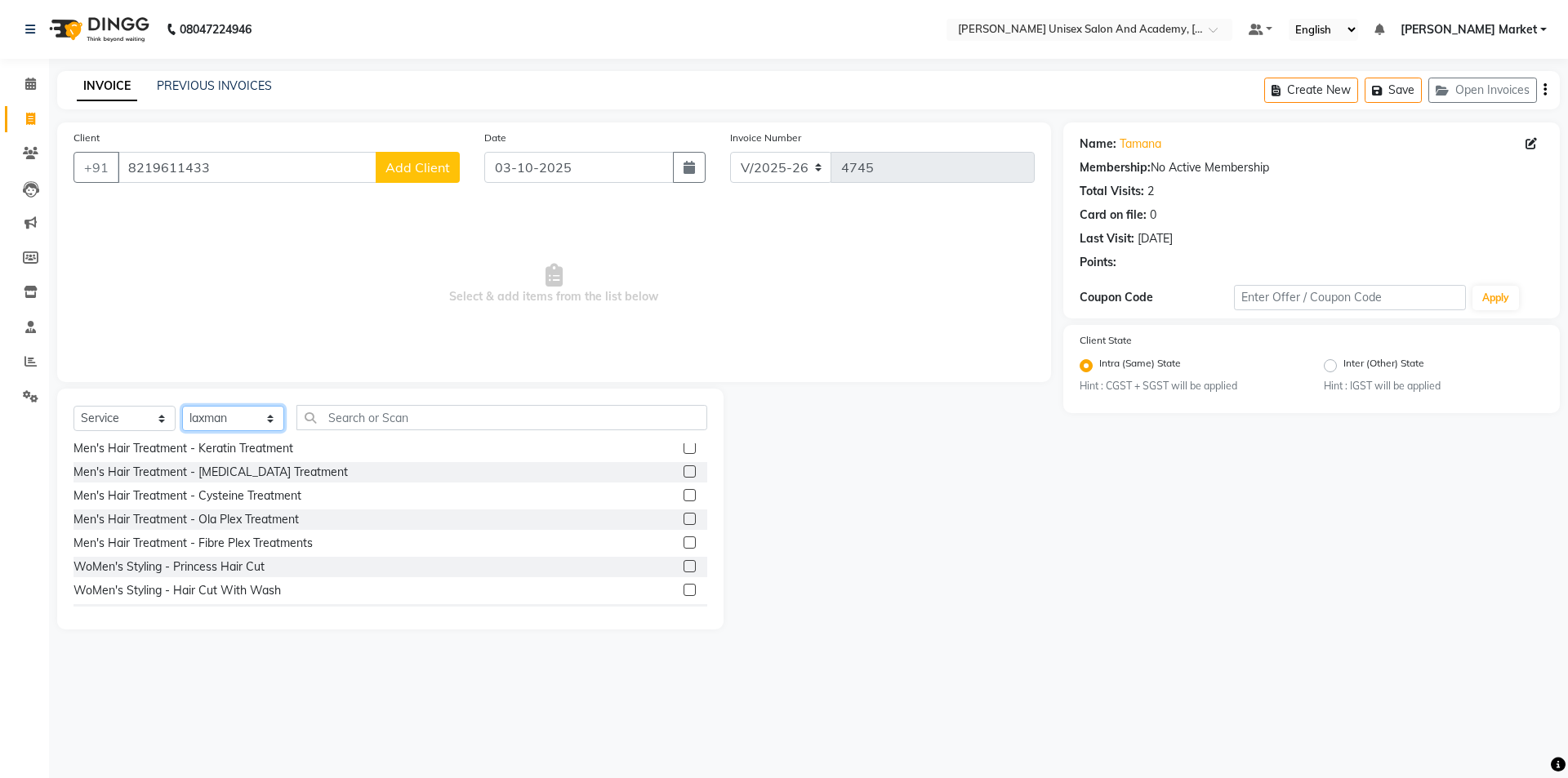
scroll to position [408, 0]
click at [244, 593] on div "WoMen's Styling - Hair Cut With Wash" at bounding box center [177, 590] width 207 height 17
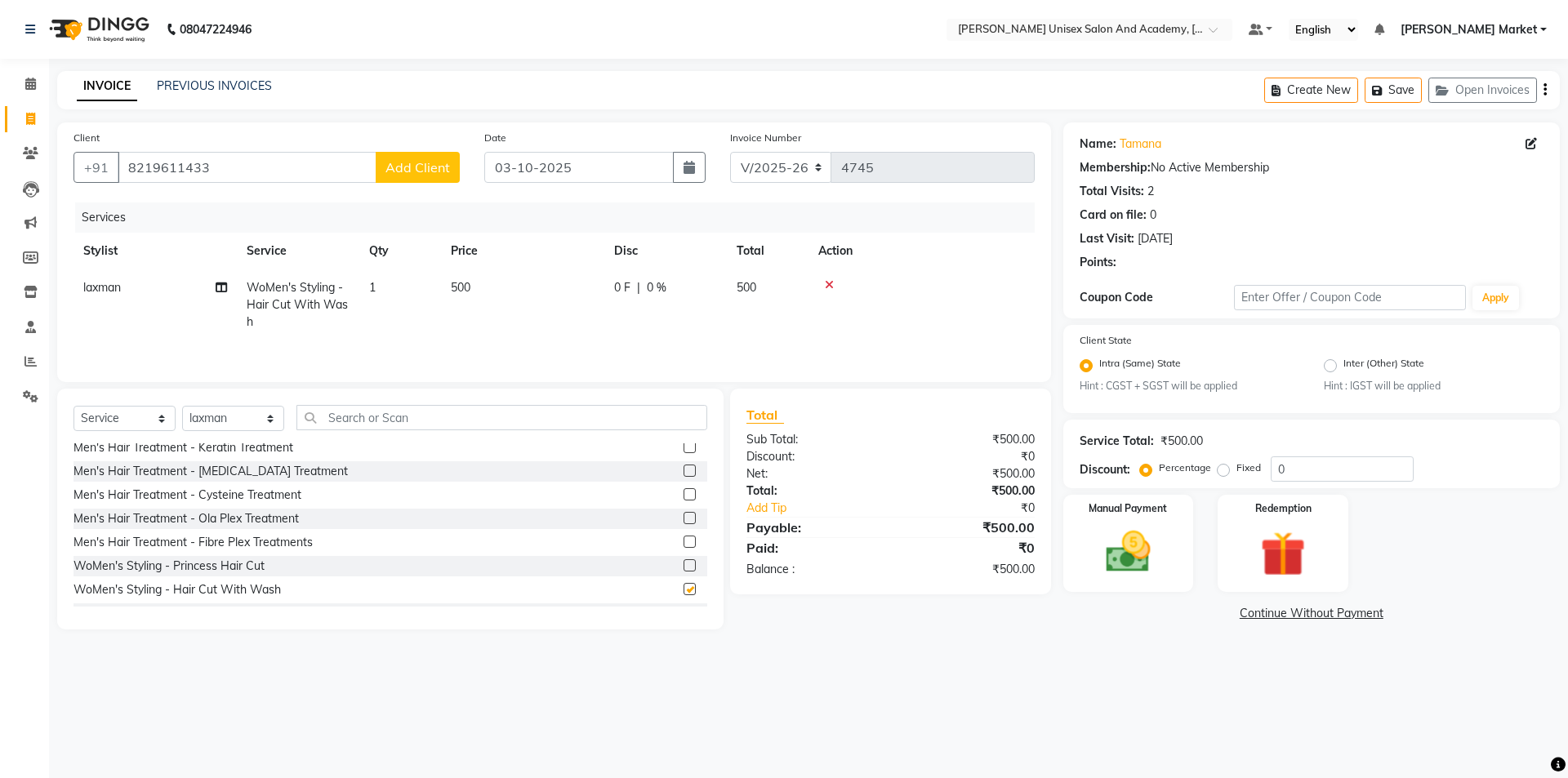
checkbox input "false"
click at [264, 414] on select "Select Stylist Amit anjali [PERSON_NAME] [PERSON_NAME] [PERSON_NAME] [PERSON_NA…" at bounding box center [233, 418] width 102 height 26
select select "73406"
click at [182, 406] on select "Select Stylist Amit anjali [PERSON_NAME] [PERSON_NAME] [PERSON_NAME] [PERSON_NA…" at bounding box center [233, 418] width 102 height 26
click at [418, 418] on input "text" at bounding box center [502, 418] width 411 height 26
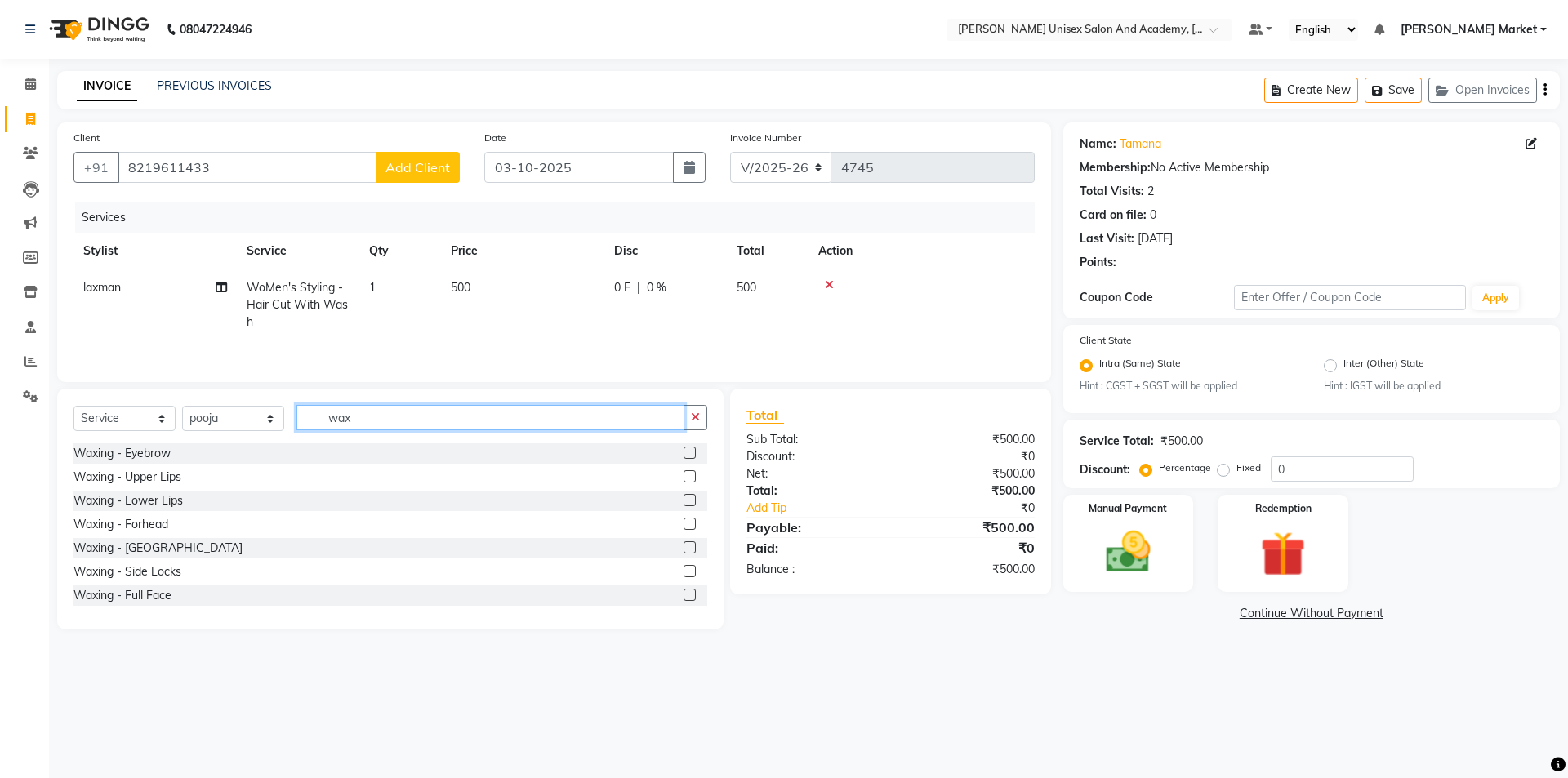
scroll to position [82, 0]
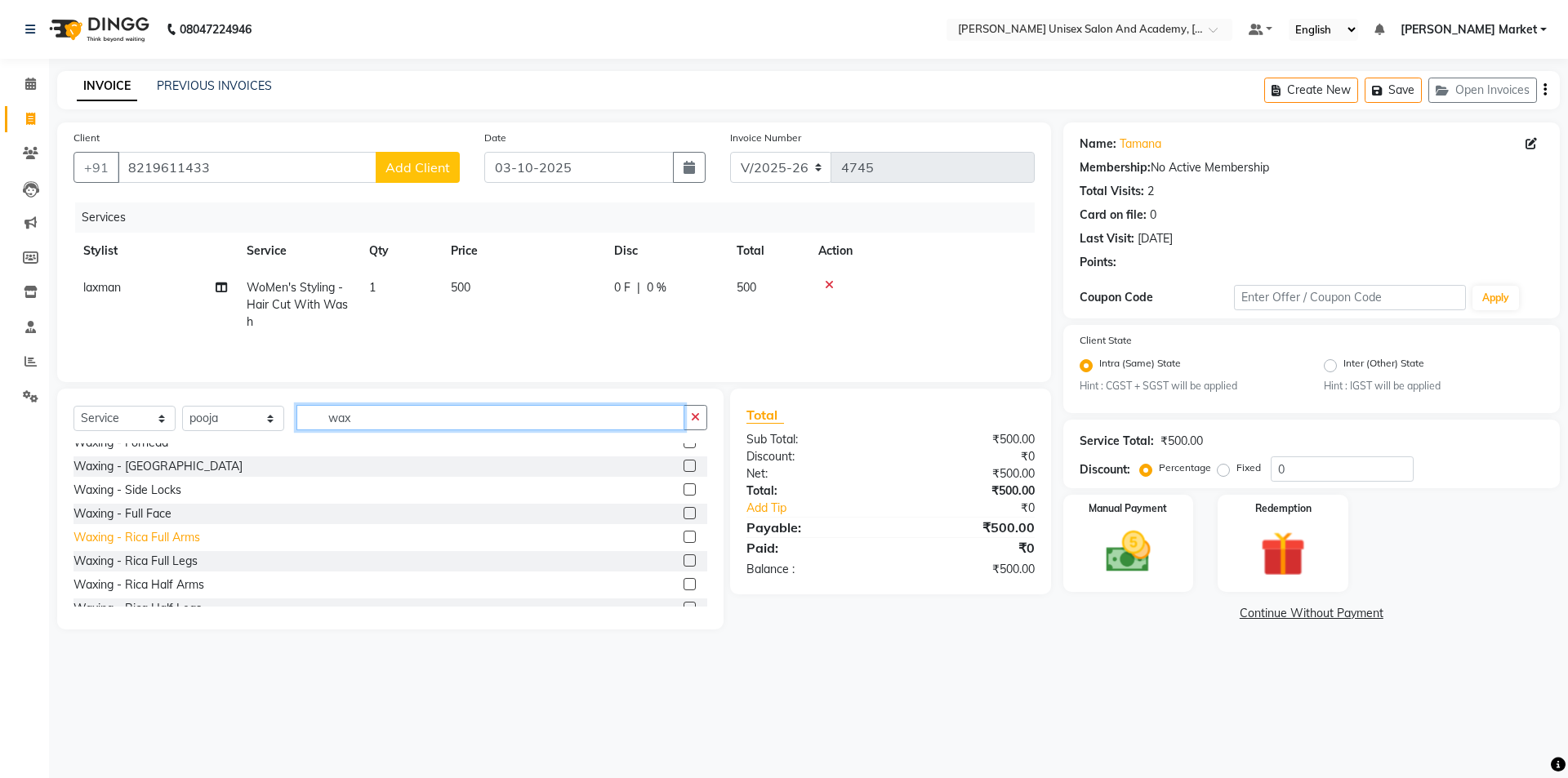
type input "wax"
click at [181, 539] on div "Waxing - Rica Full Arms" at bounding box center [137, 538] width 127 height 17
checkbox input "false"
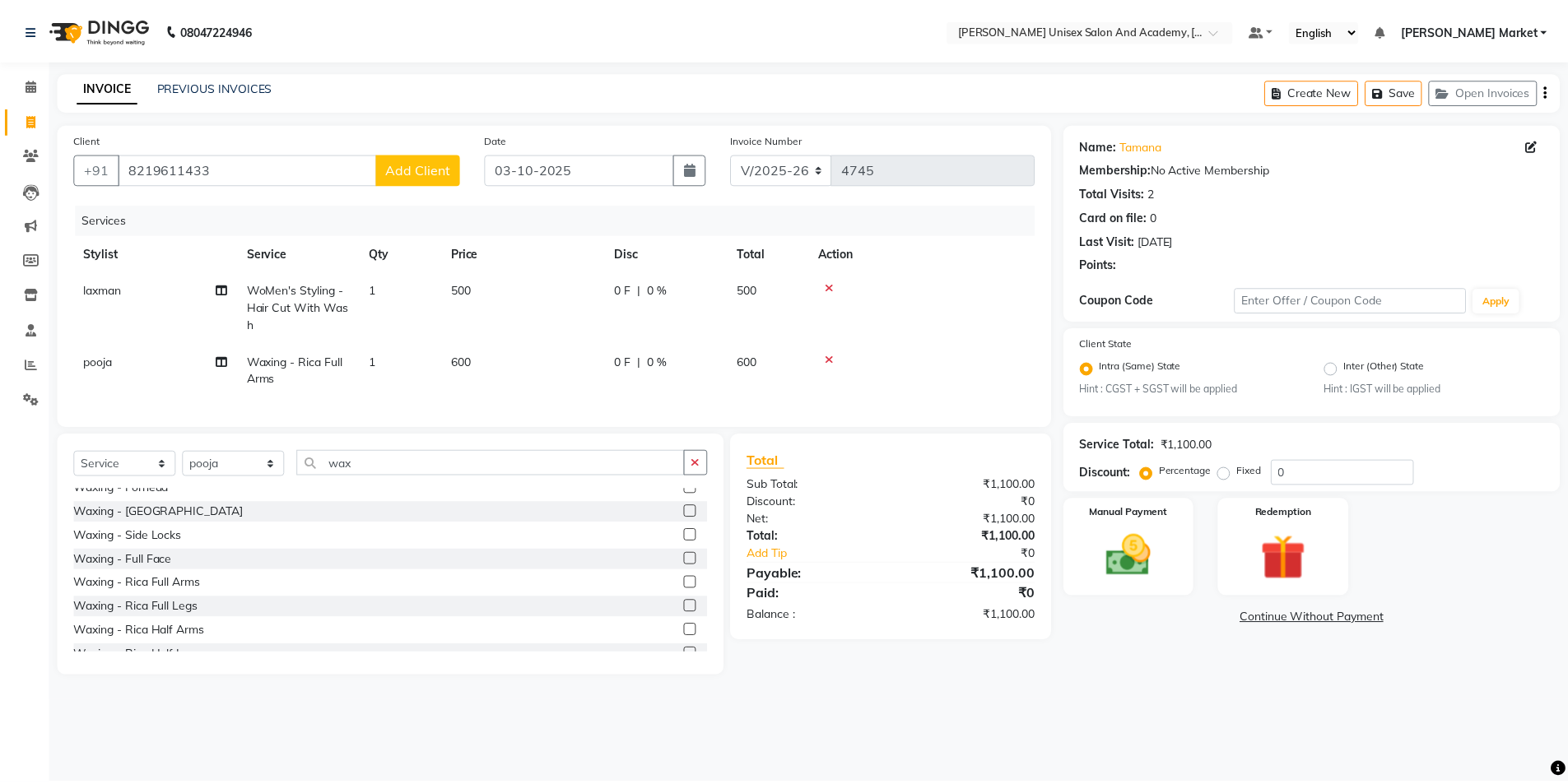
scroll to position [164, 0]
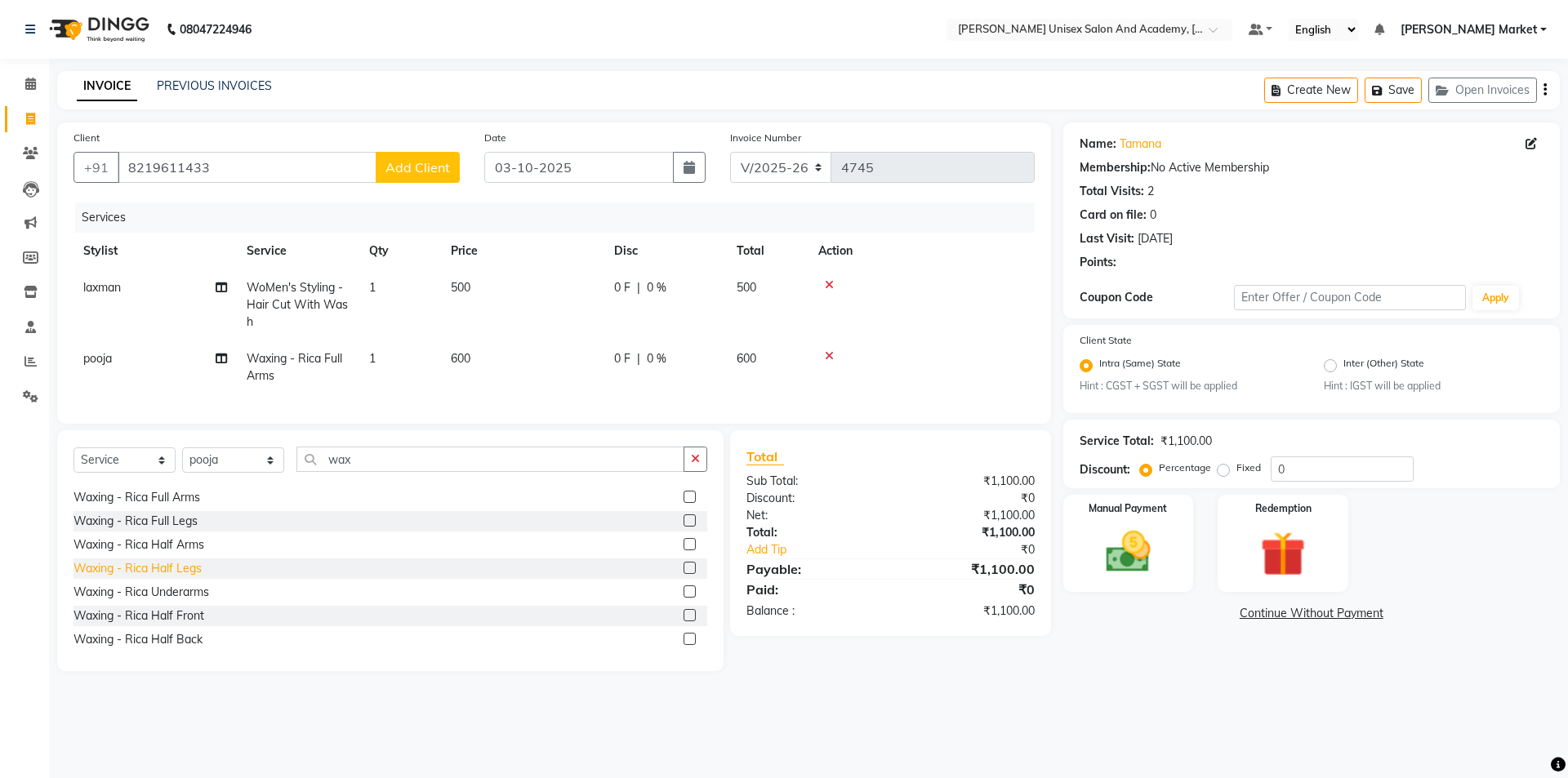
click at [176, 577] on div "Waxing - Rica Half Legs" at bounding box center [138, 568] width 128 height 17
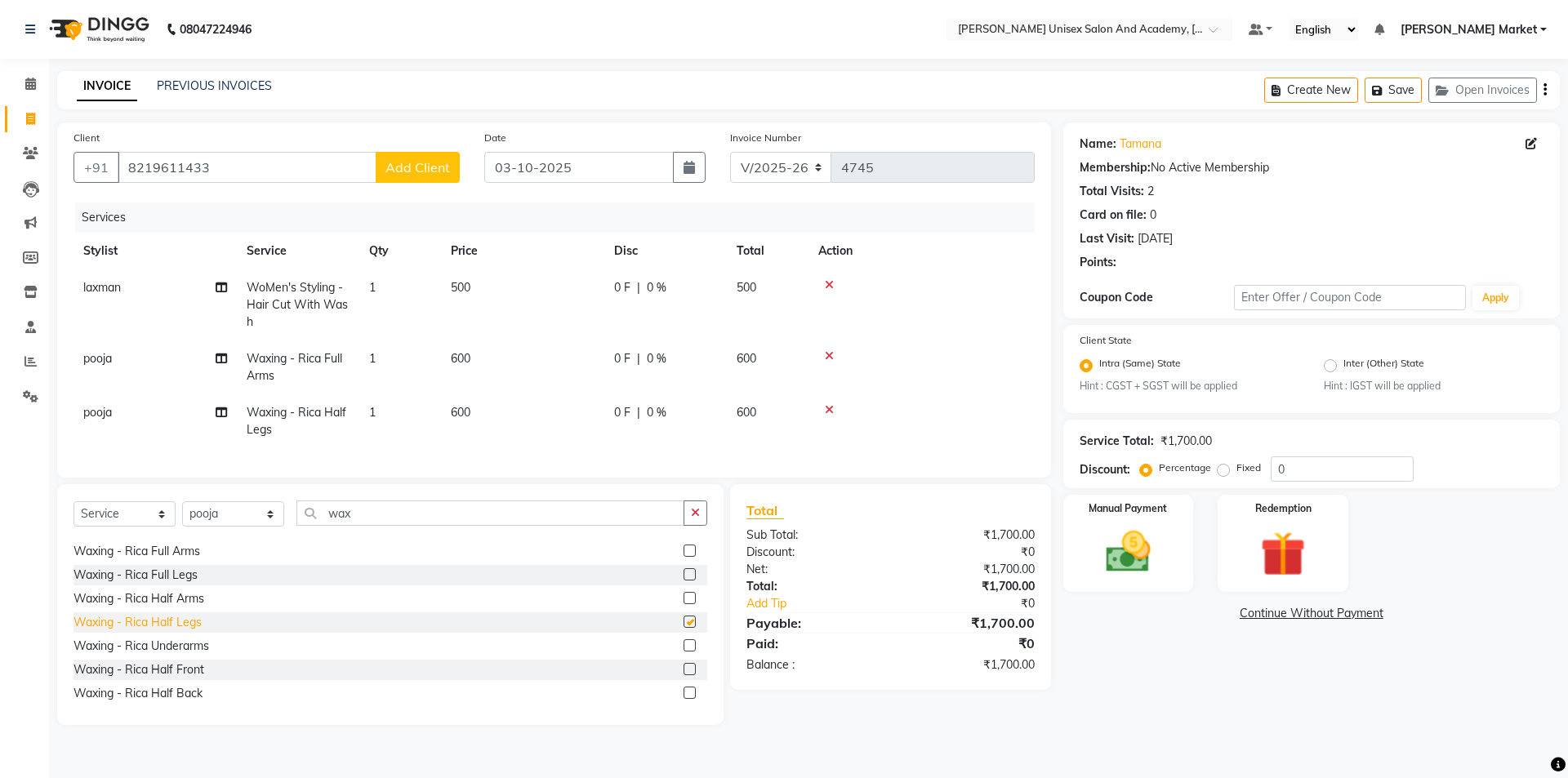
checkbox input "false"
click at [1113, 526] on img at bounding box center [1128, 553] width 76 height 54
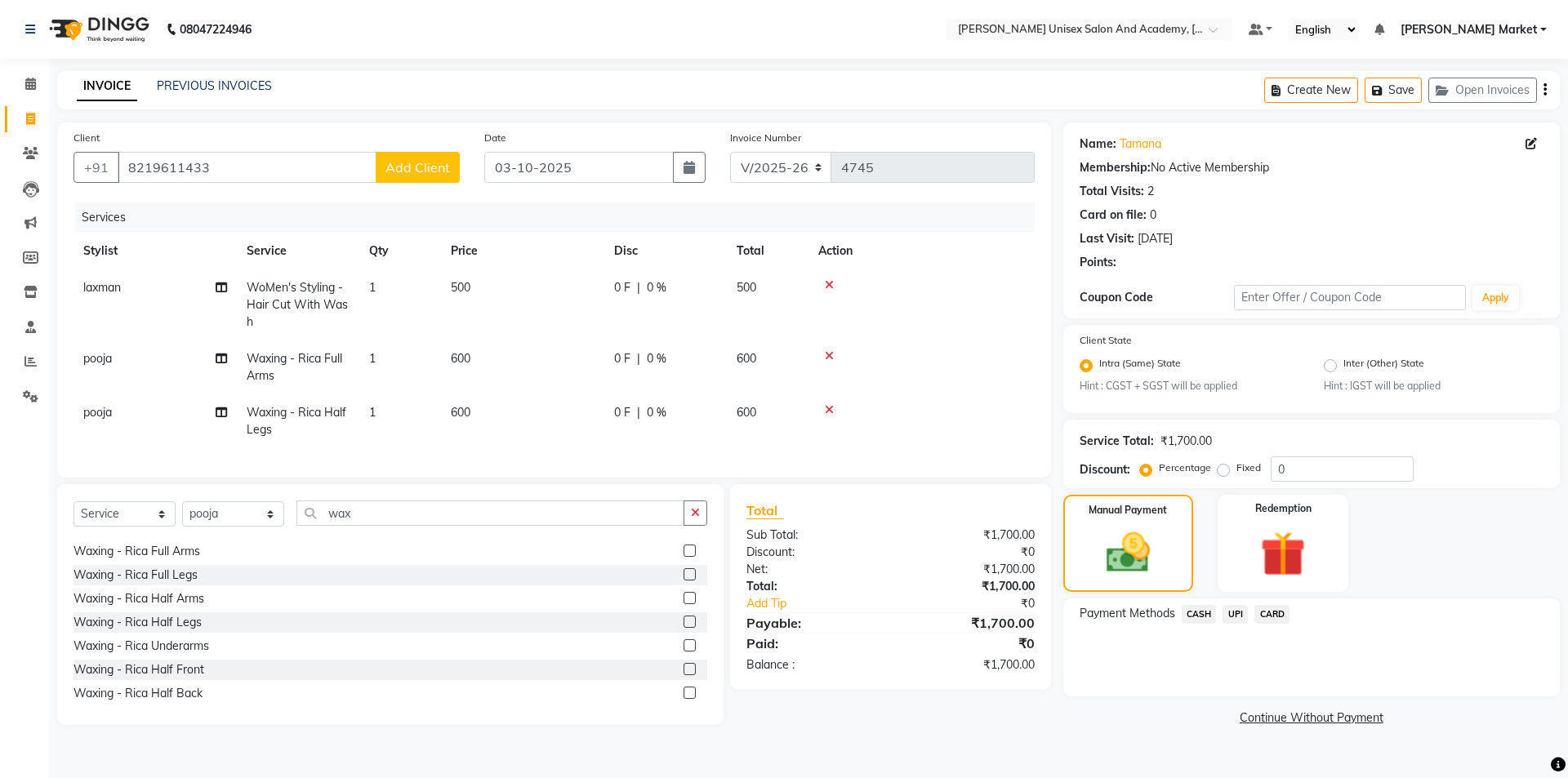
click at [1194, 611] on span "CASH" at bounding box center [1199, 614] width 35 height 19
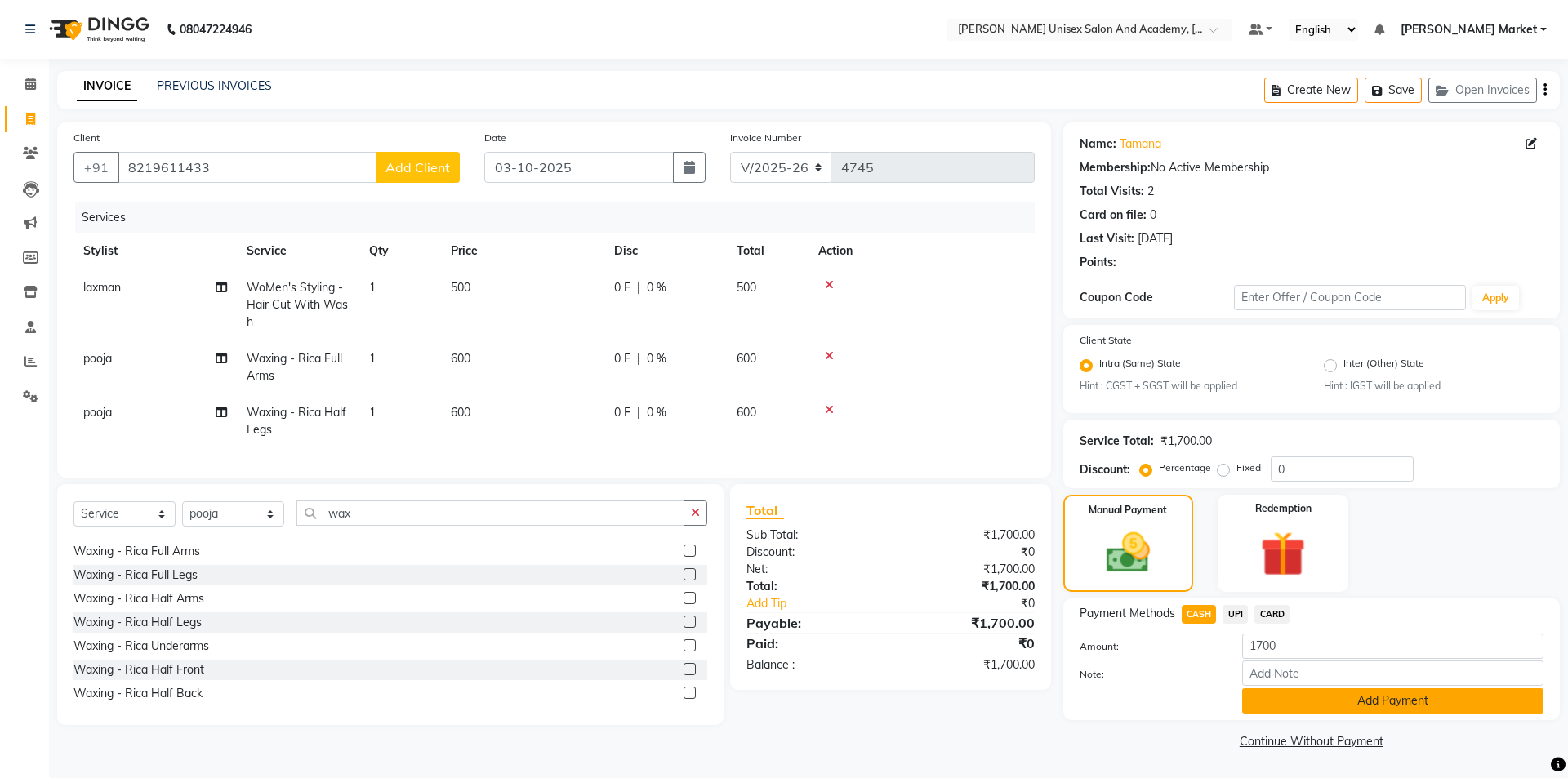
click at [1300, 703] on button "Add Payment" at bounding box center [1392, 701] width 302 height 26
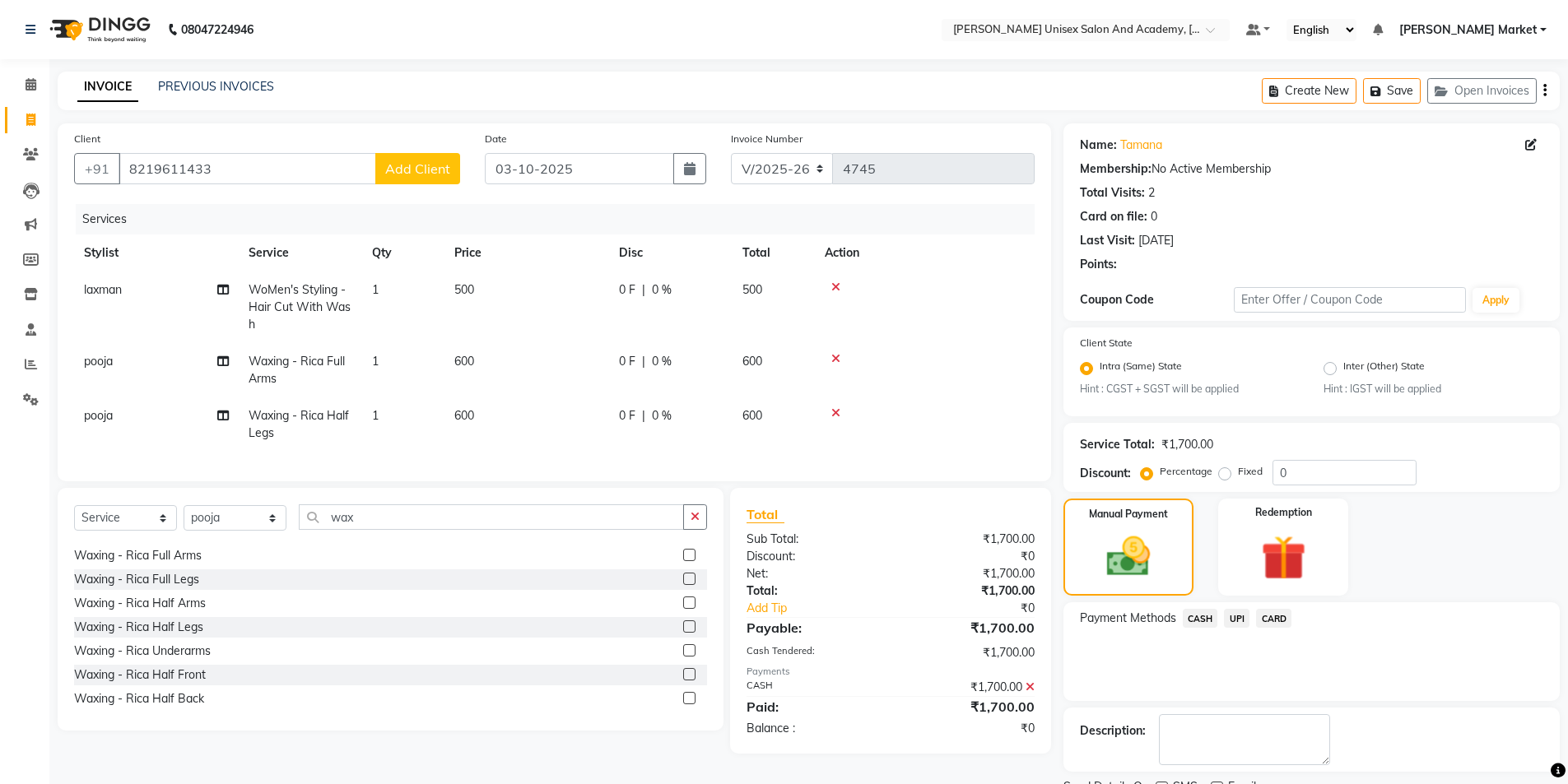
scroll to position [68, 0]
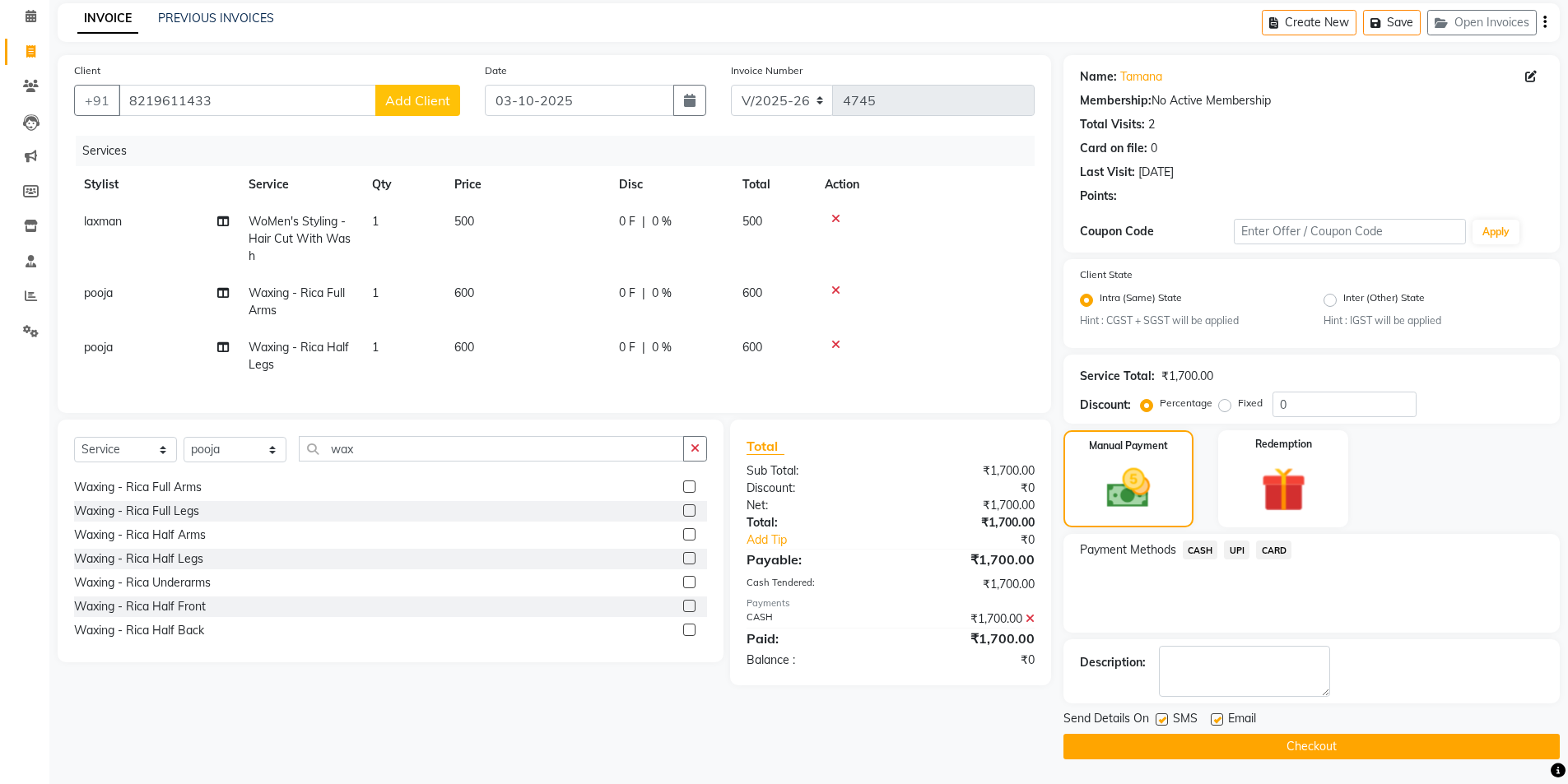
click at [1323, 748] on button "Checkout" at bounding box center [1312, 746] width 496 height 26
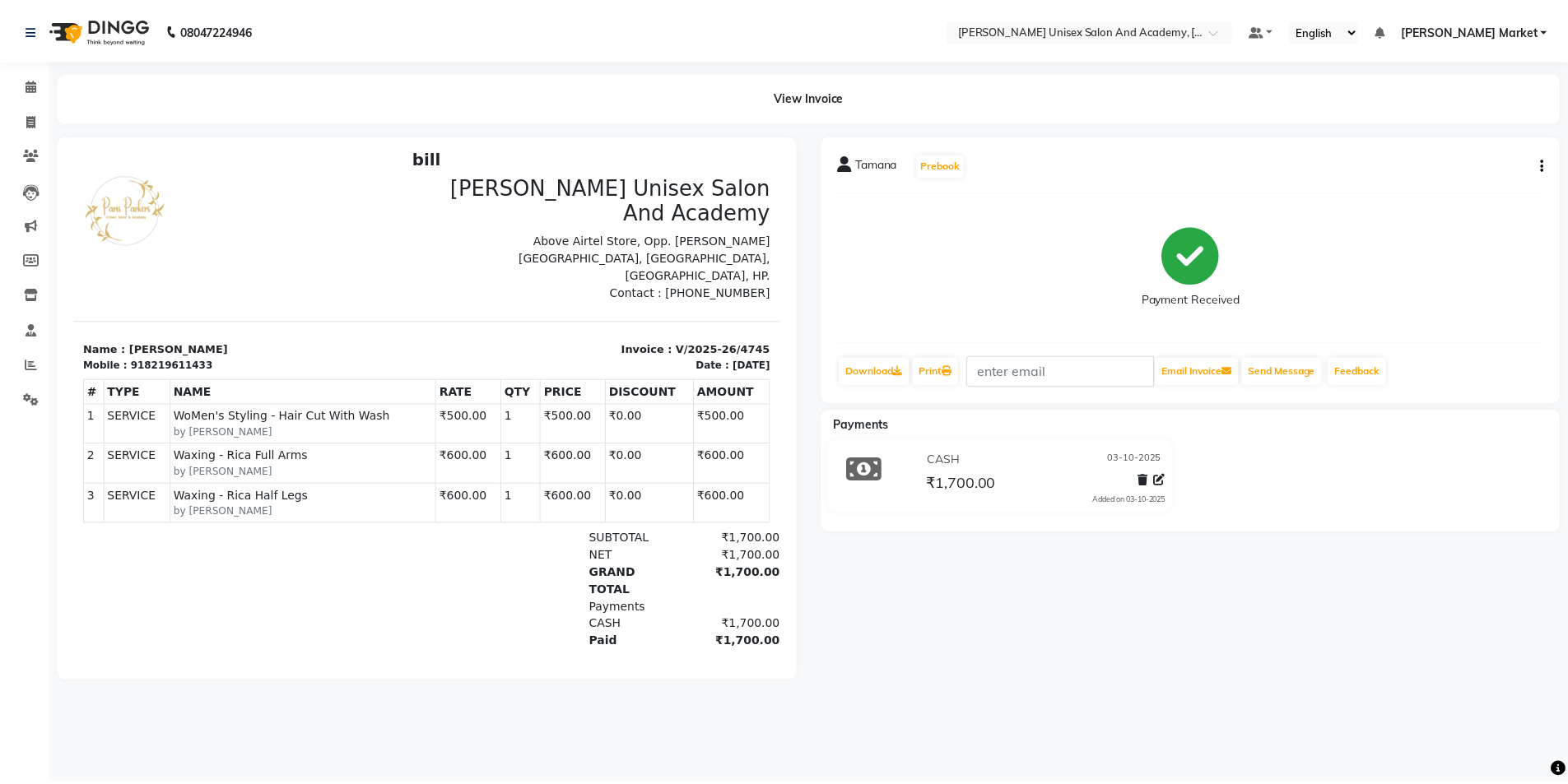
scroll to position [13, 0]
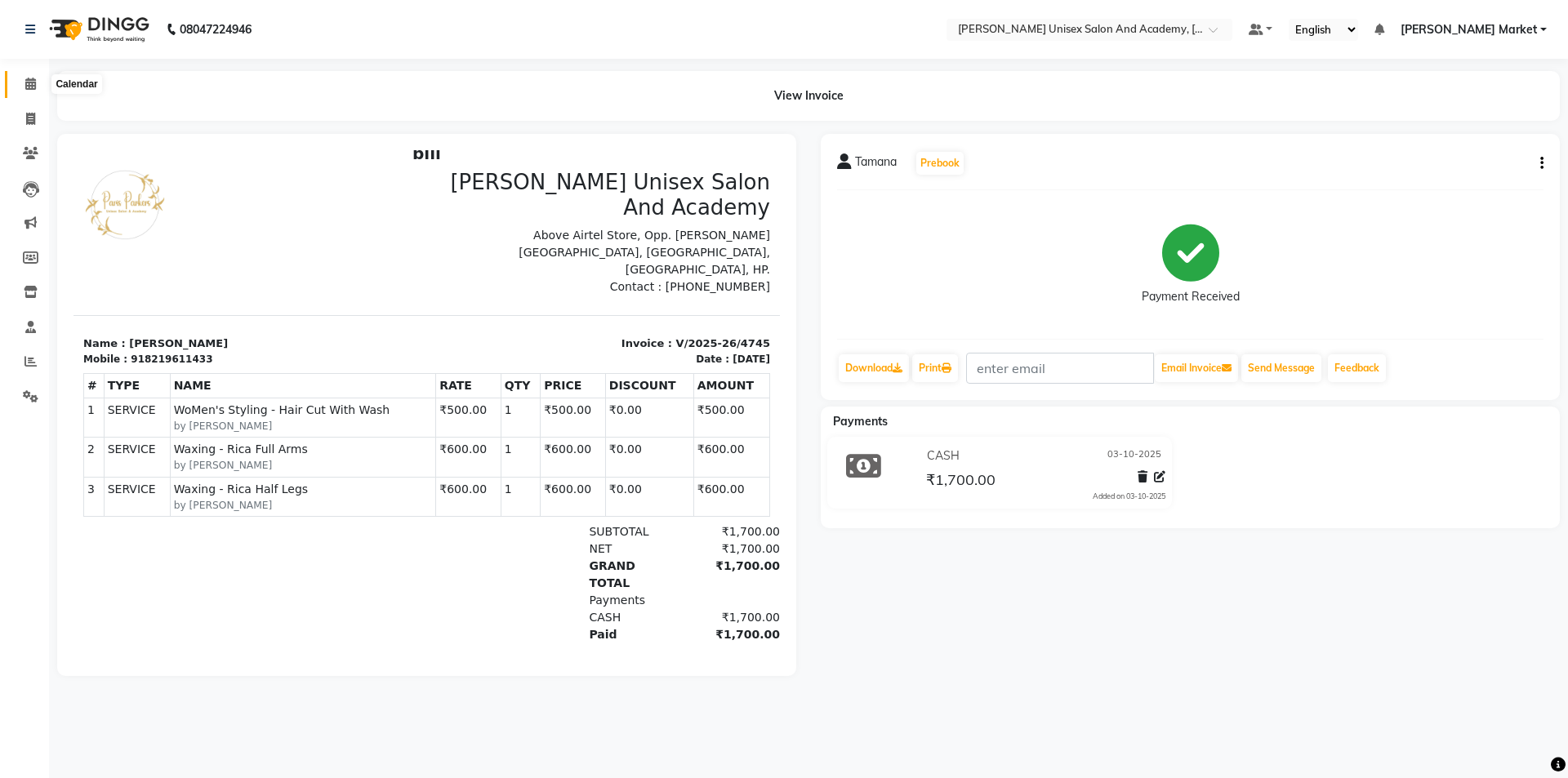
click at [33, 84] on icon at bounding box center [31, 84] width 11 height 12
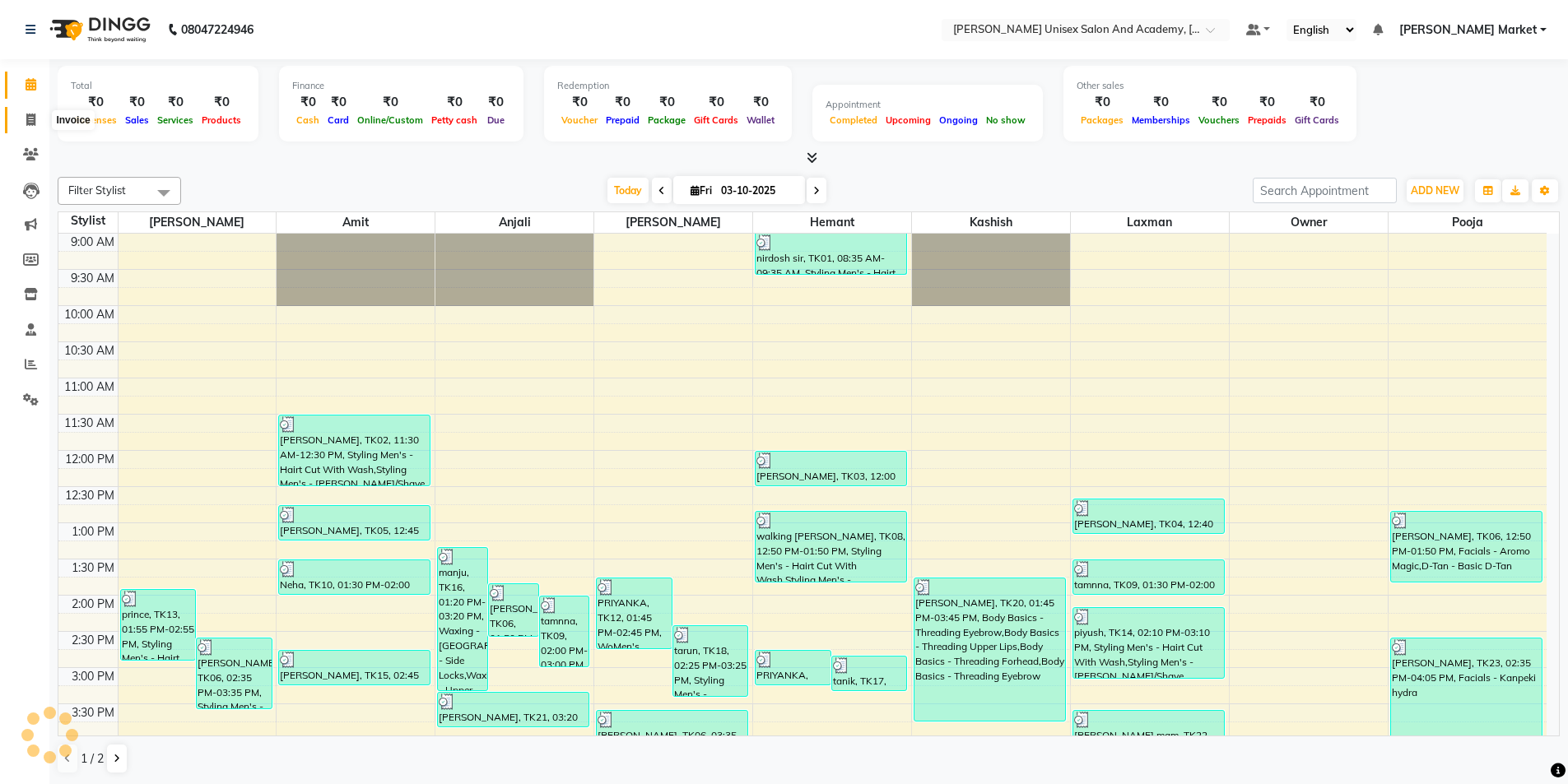
click at [30, 122] on icon at bounding box center [31, 119] width 9 height 13
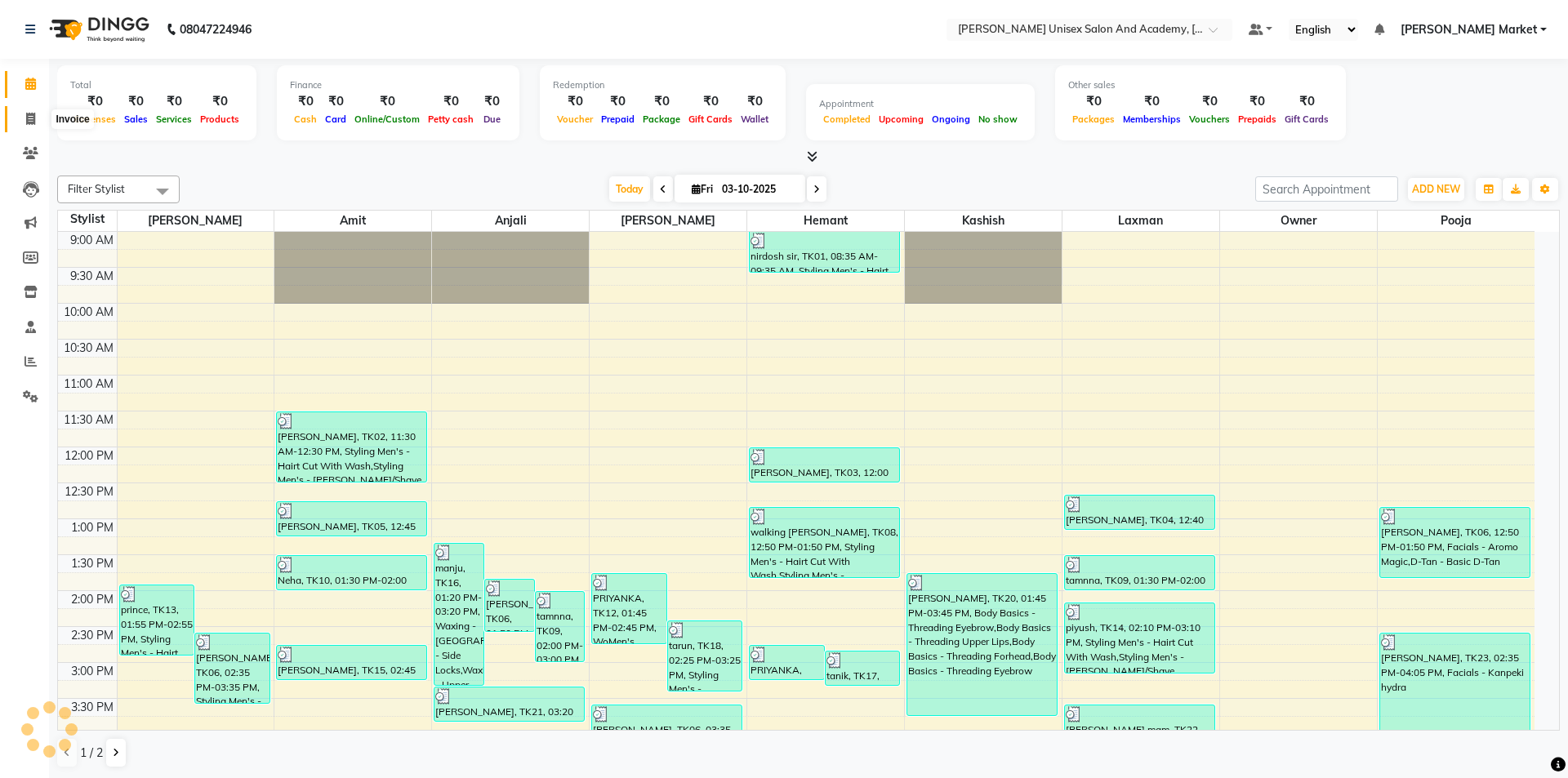
select select "8060"
select select "service"
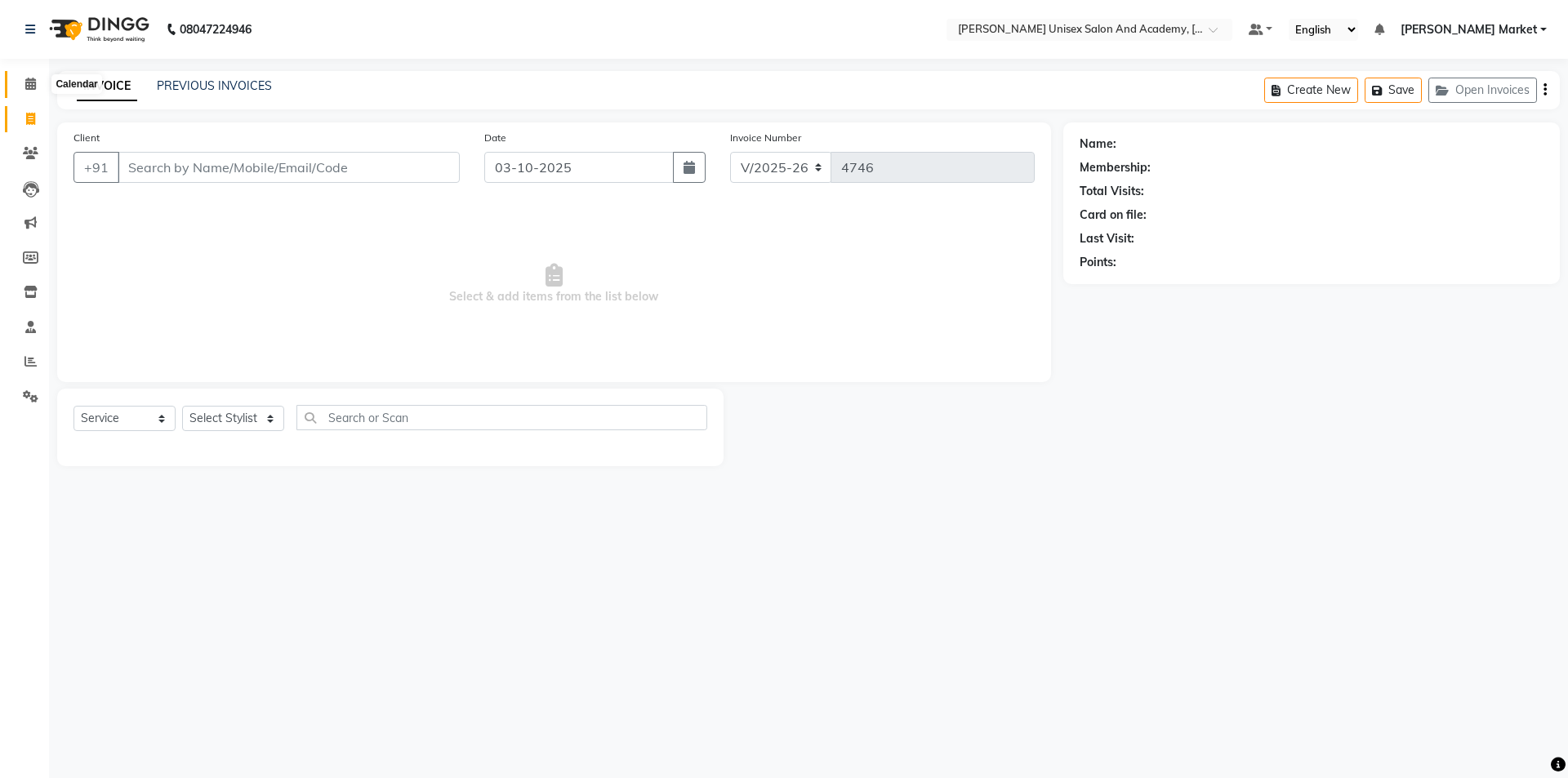
click at [31, 90] on span at bounding box center [31, 85] width 29 height 19
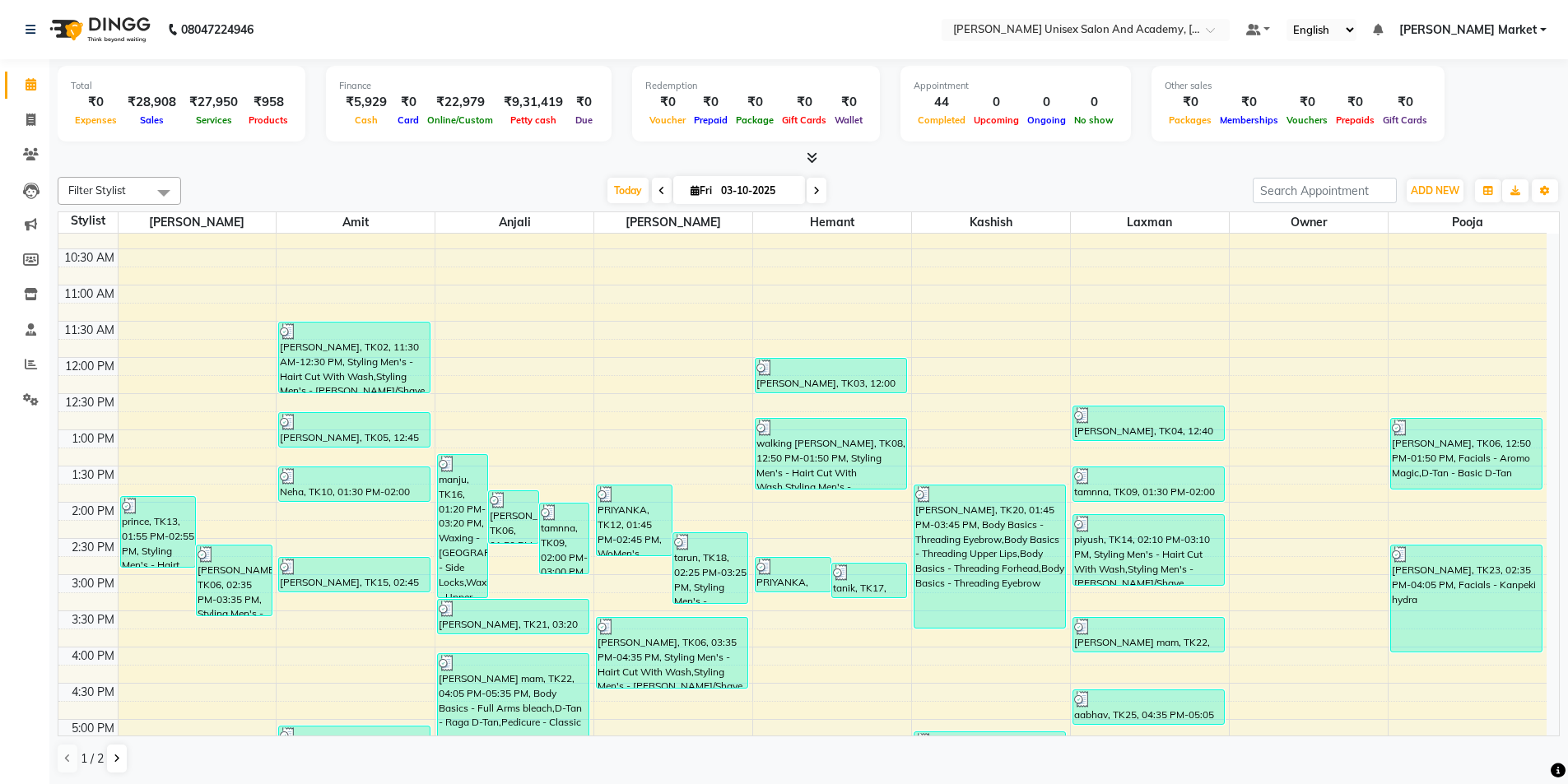
scroll to position [83, 0]
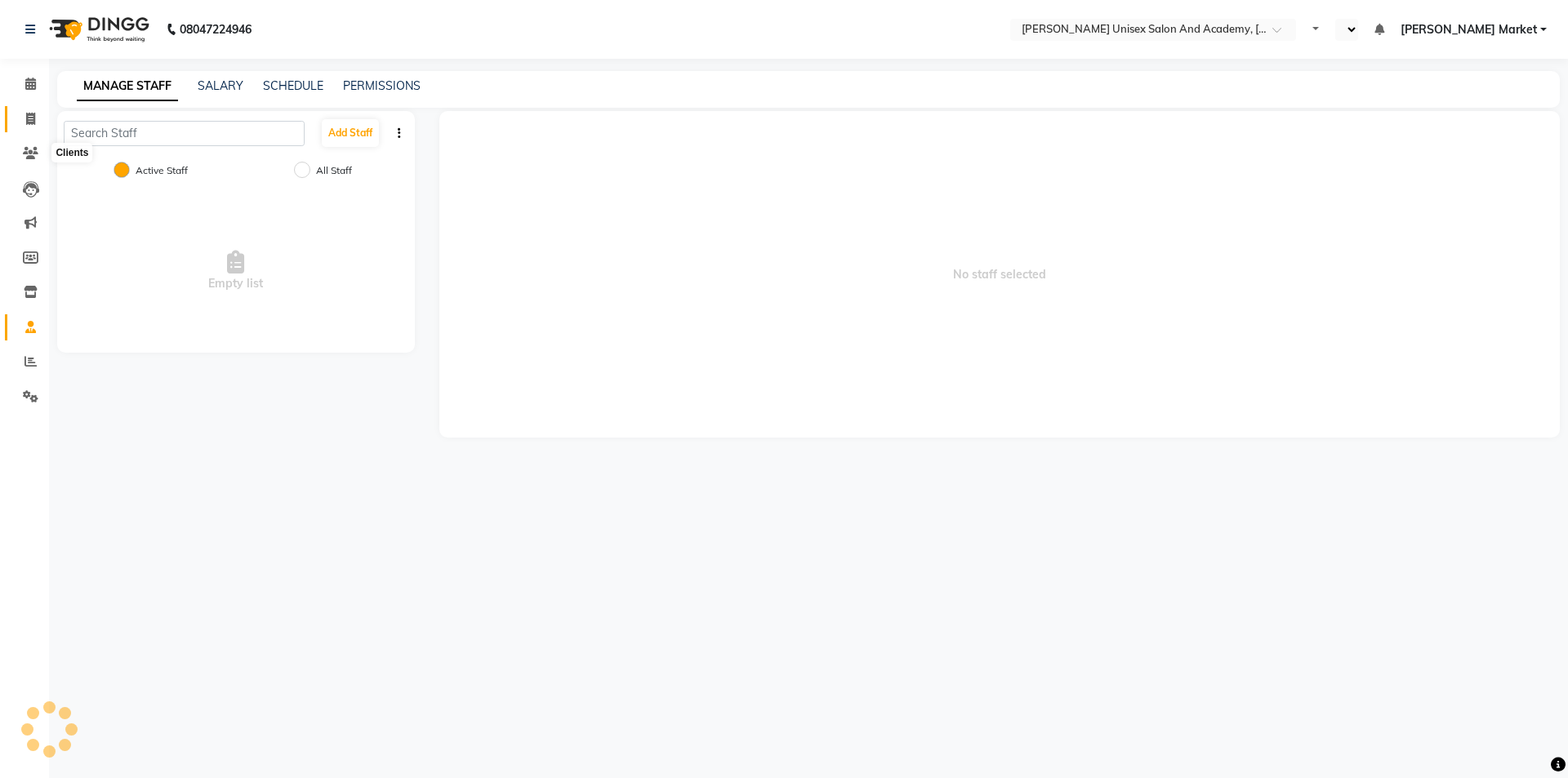
select select "en"
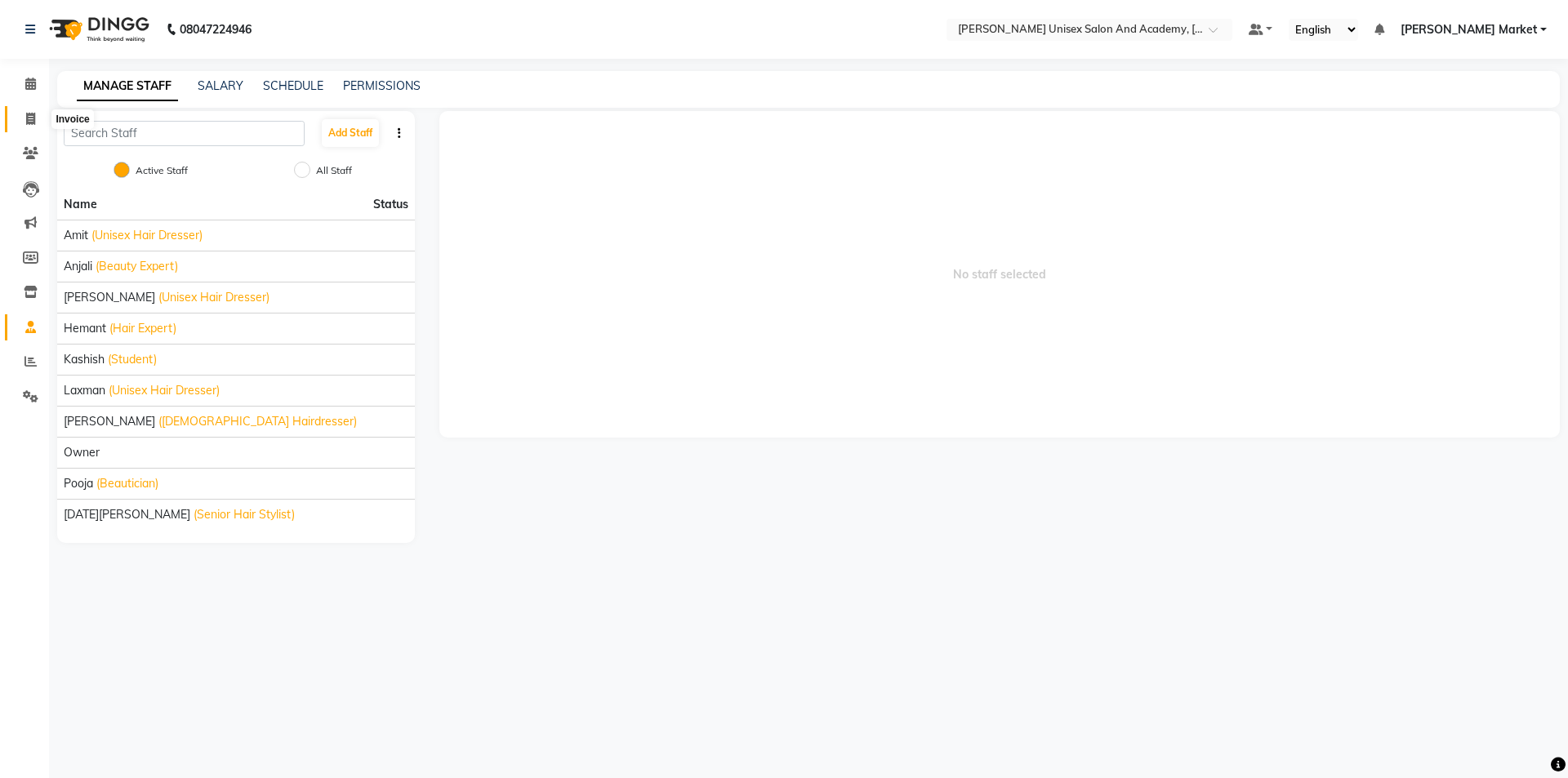
click at [31, 114] on icon at bounding box center [31, 118] width 9 height 12
select select "service"
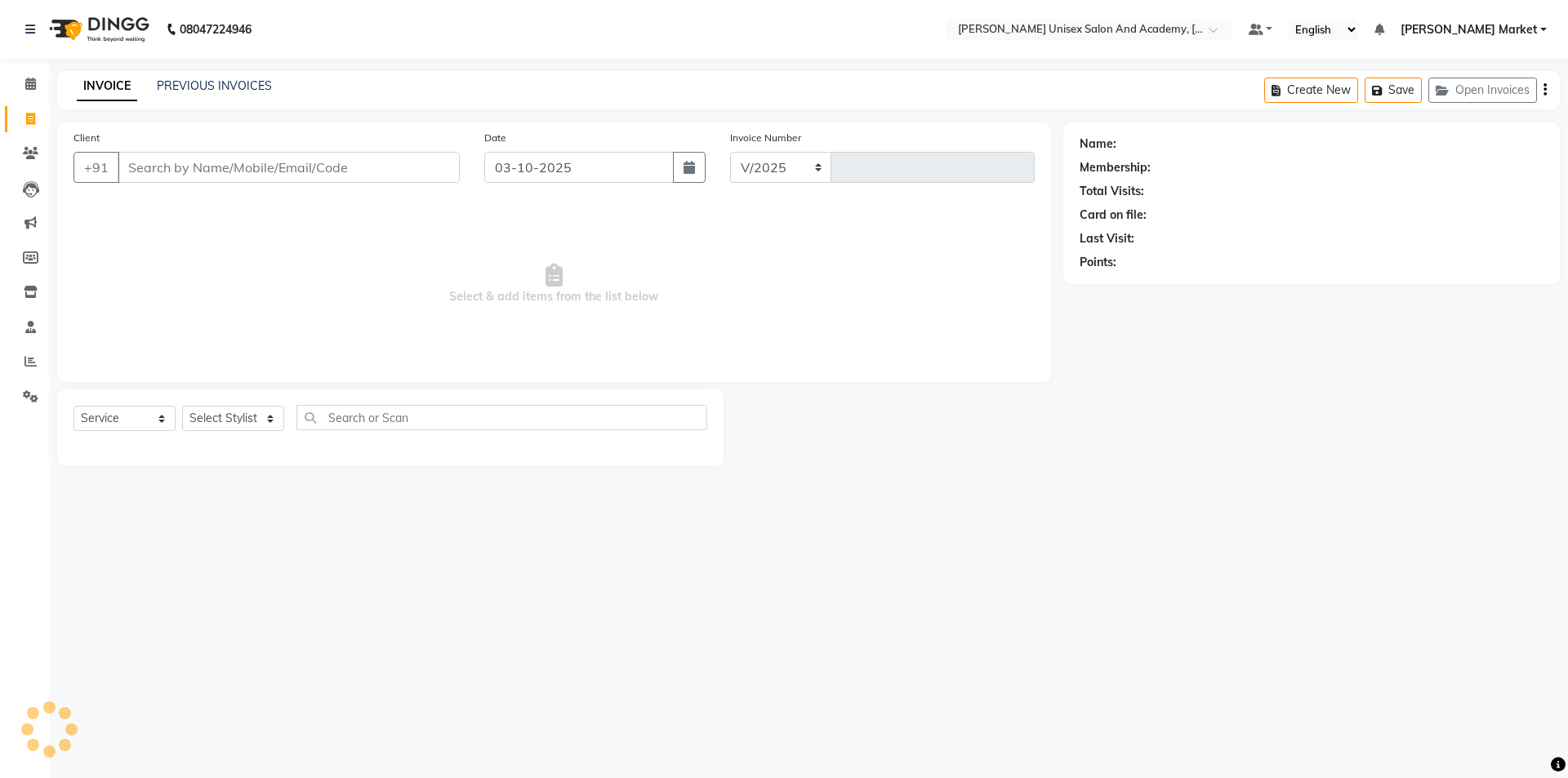
select select "8060"
type input "4740"
click at [196, 161] on input "Client" at bounding box center [288, 167] width 342 height 31
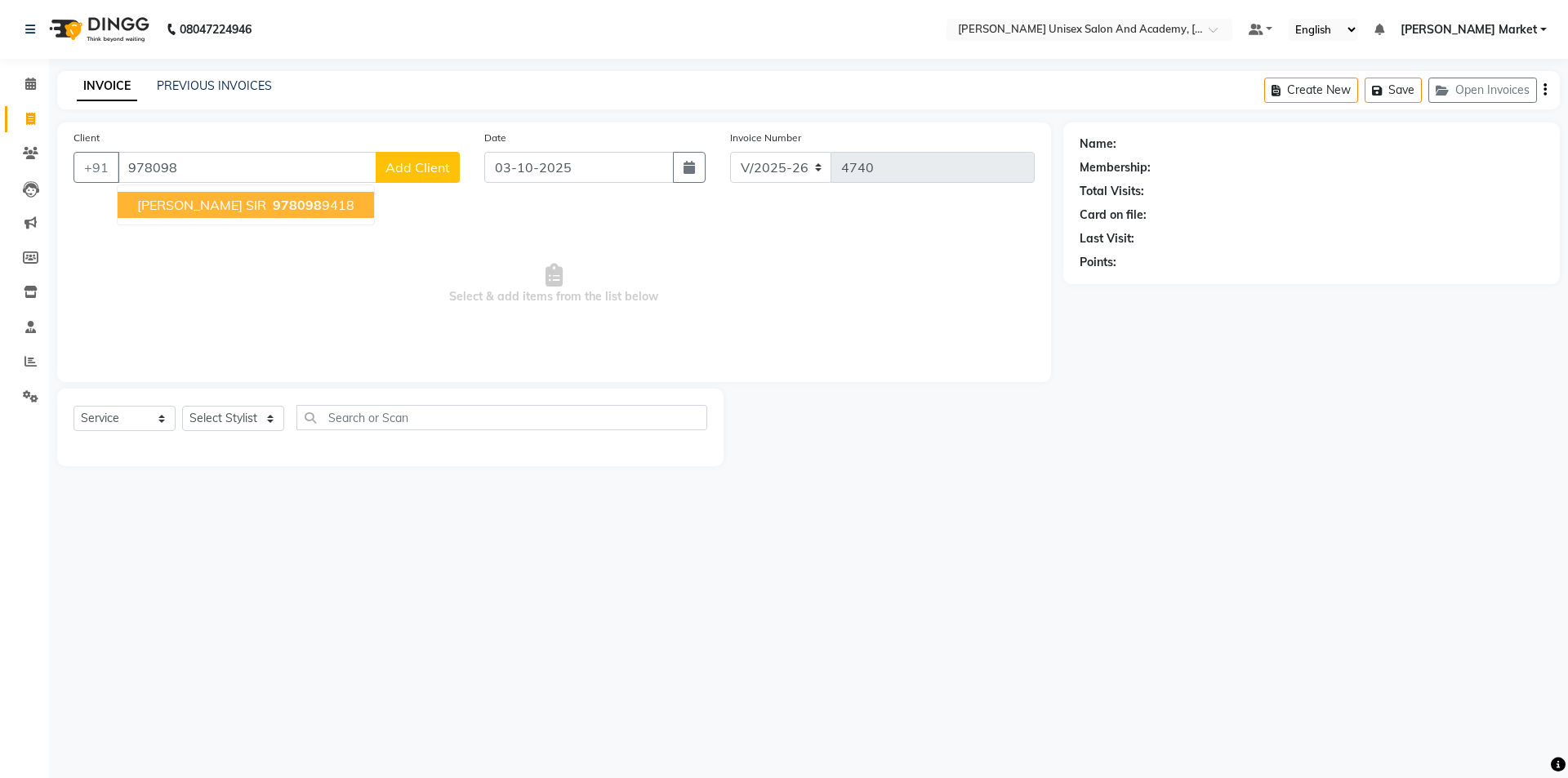
click at [178, 205] on span "abishak SIR" at bounding box center [202, 205] width 129 height 17
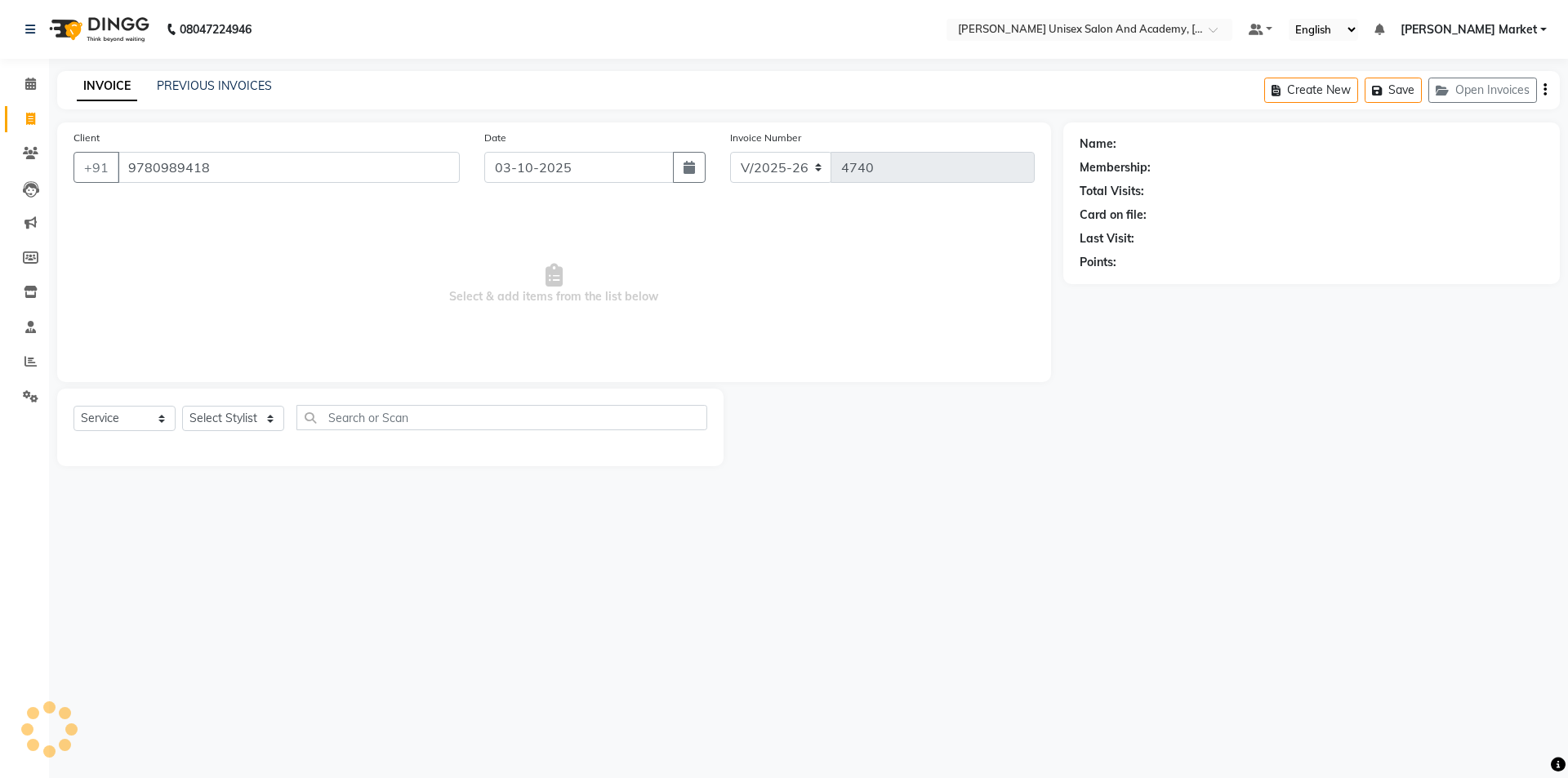
type input "9780989418"
click at [261, 423] on select "Select Stylist Amit anjali [PERSON_NAME] [PERSON_NAME] [PERSON_NAME] [PERSON_NA…" at bounding box center [233, 418] width 102 height 26
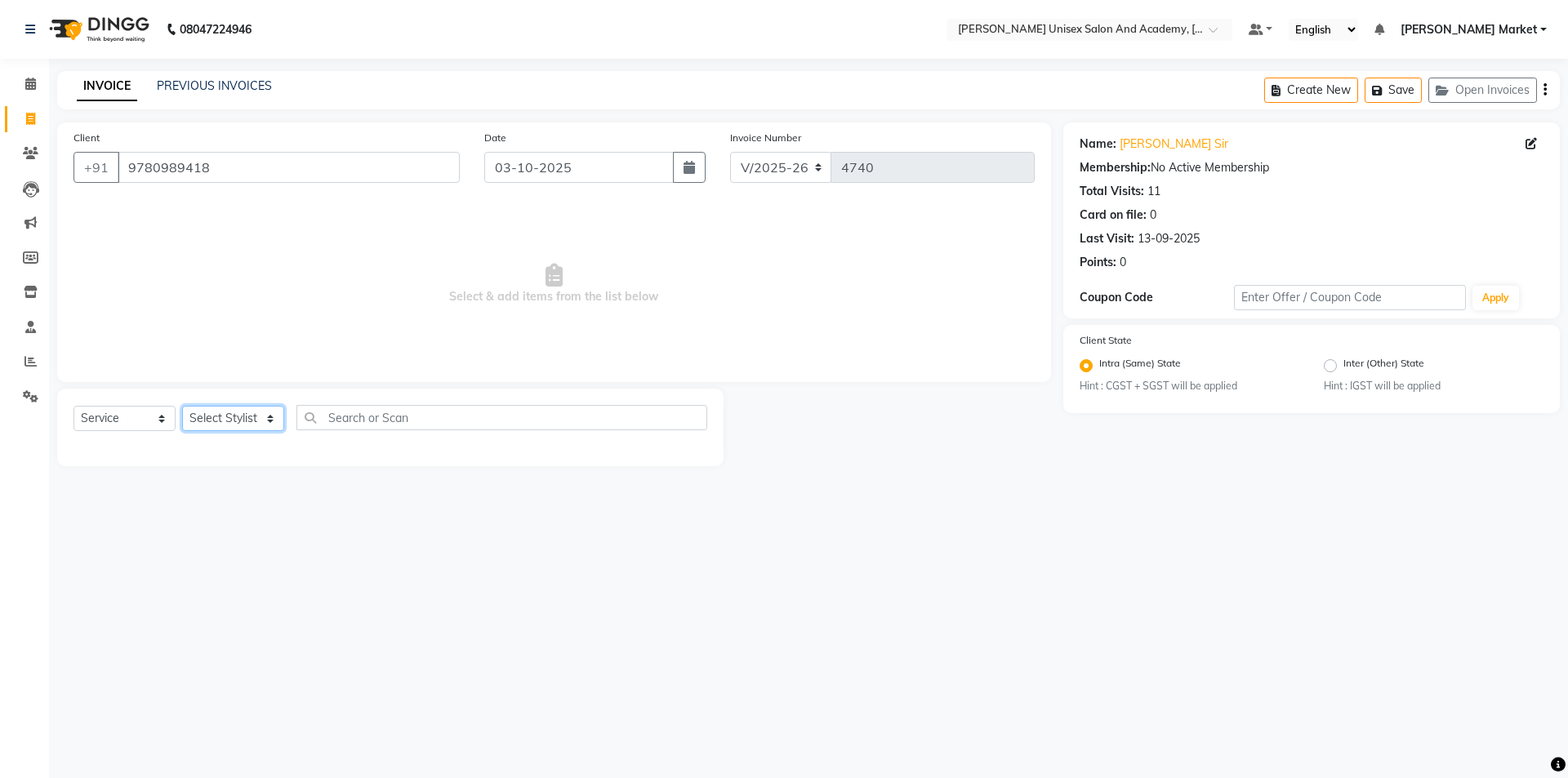
select select "58724"
click at [182, 406] on select "Select Stylist Amit anjali [PERSON_NAME] [PERSON_NAME] [PERSON_NAME] [PERSON_NA…" at bounding box center [233, 418] width 102 height 26
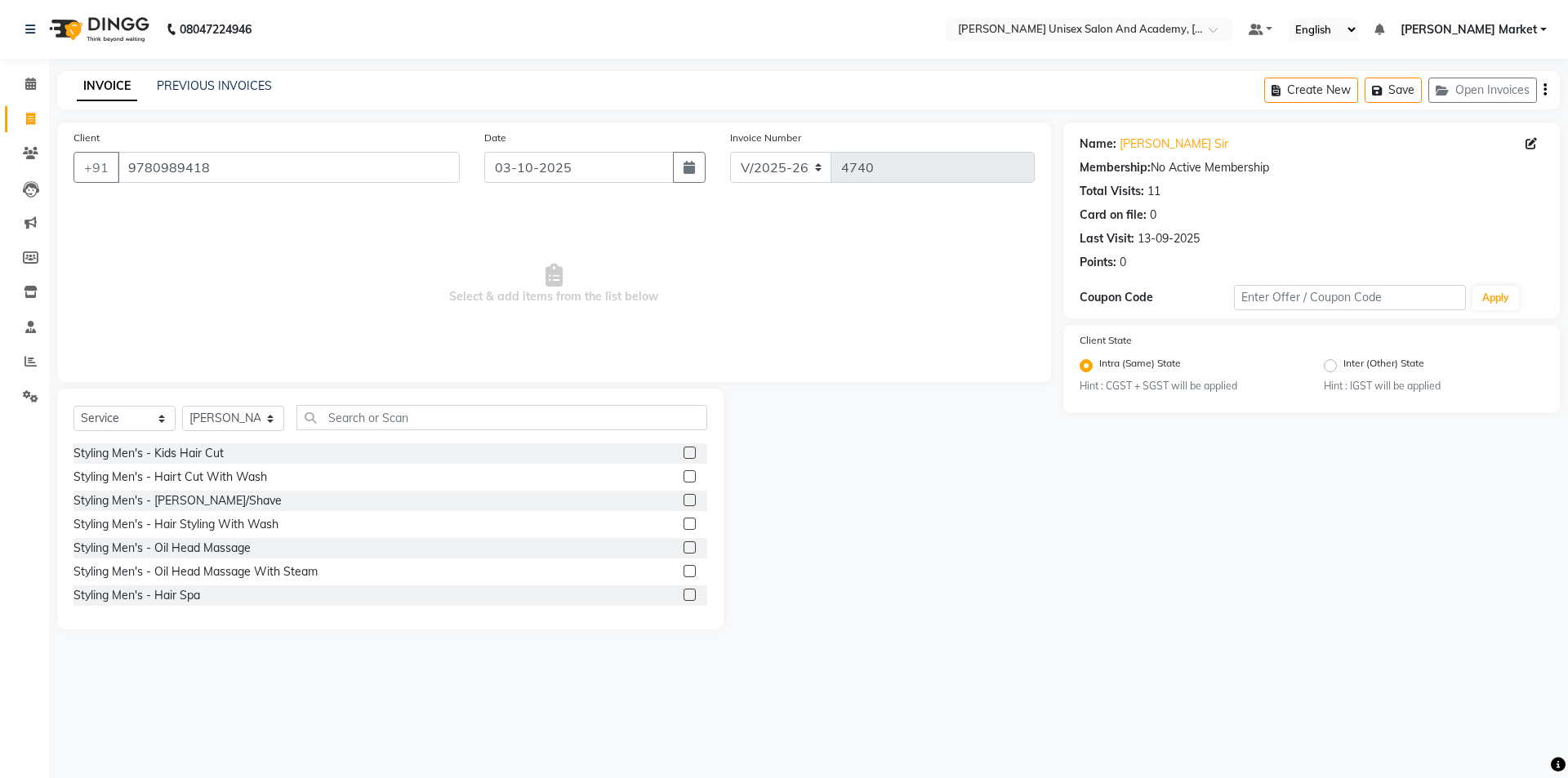
click at [683, 471] on label at bounding box center [689, 476] width 12 height 12
click at [683, 472] on input "checkbox" at bounding box center [688, 477] width 11 height 11
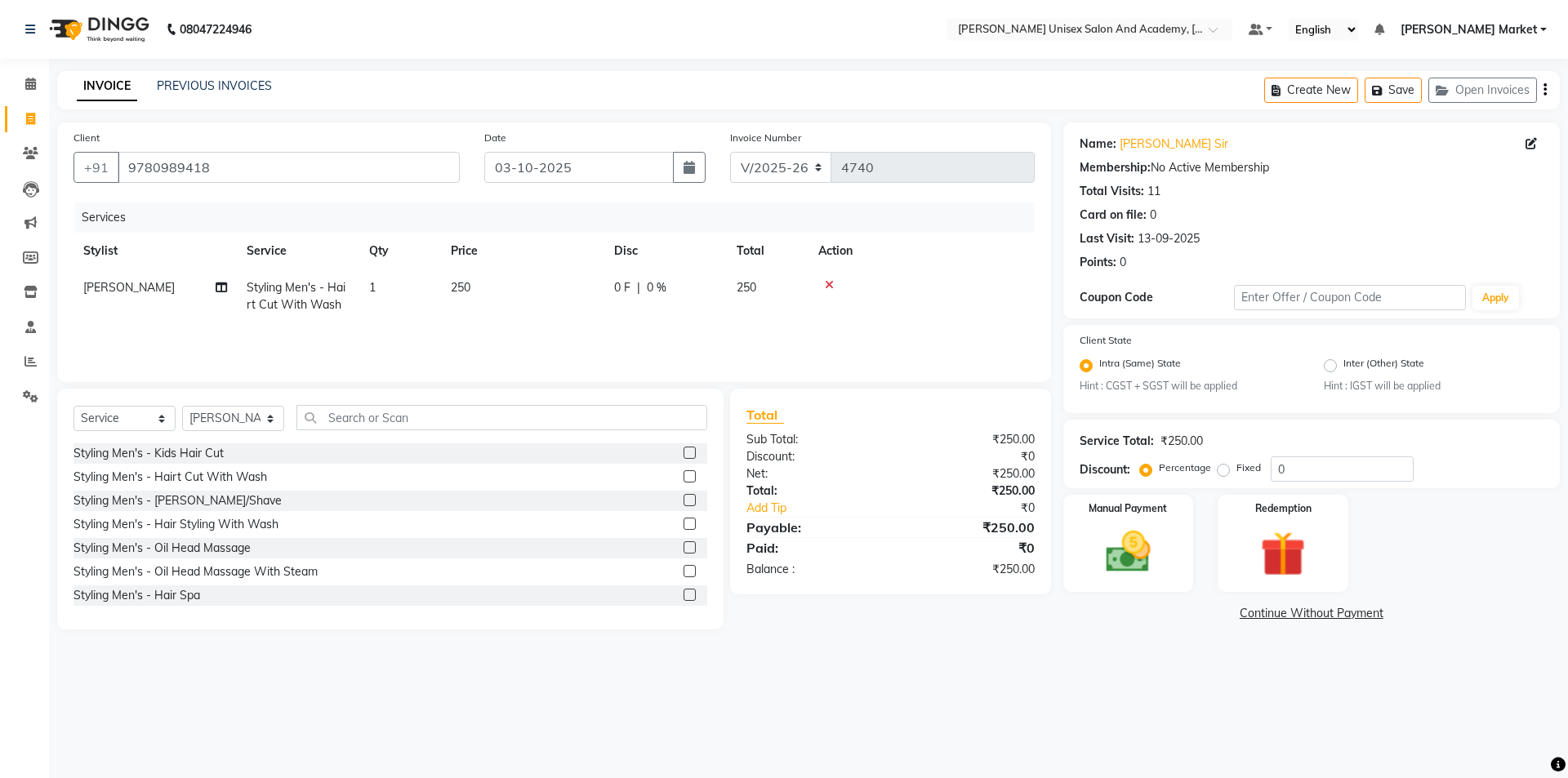
checkbox input "false"
click at [683, 502] on label at bounding box center [689, 500] width 12 height 12
click at [683, 502] on input "checkbox" at bounding box center [688, 500] width 11 height 11
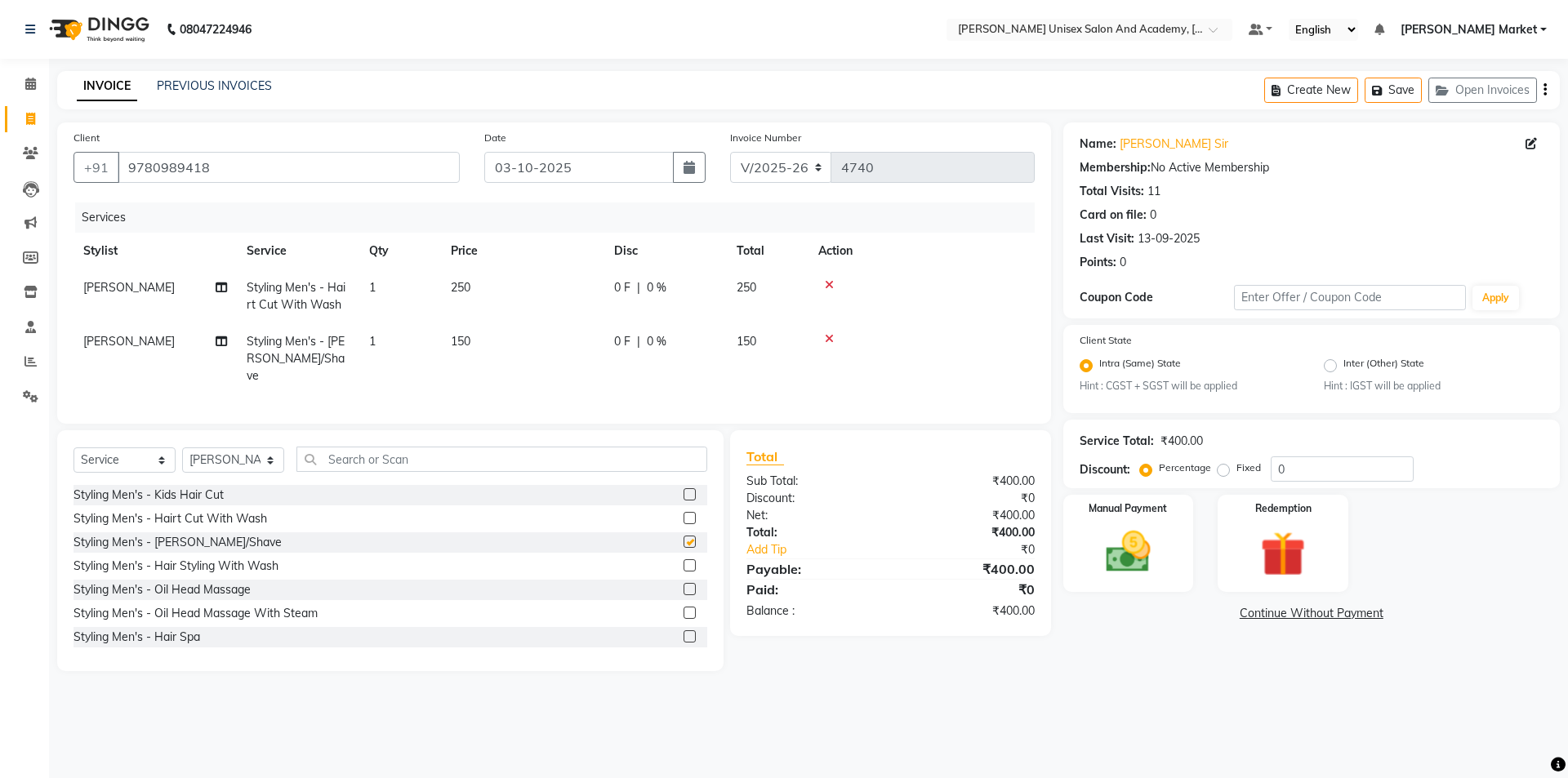
checkbox input "false"
click at [1160, 547] on img at bounding box center [1128, 553] width 76 height 54
click at [1236, 611] on span "UPI" at bounding box center [1235, 614] width 26 height 19
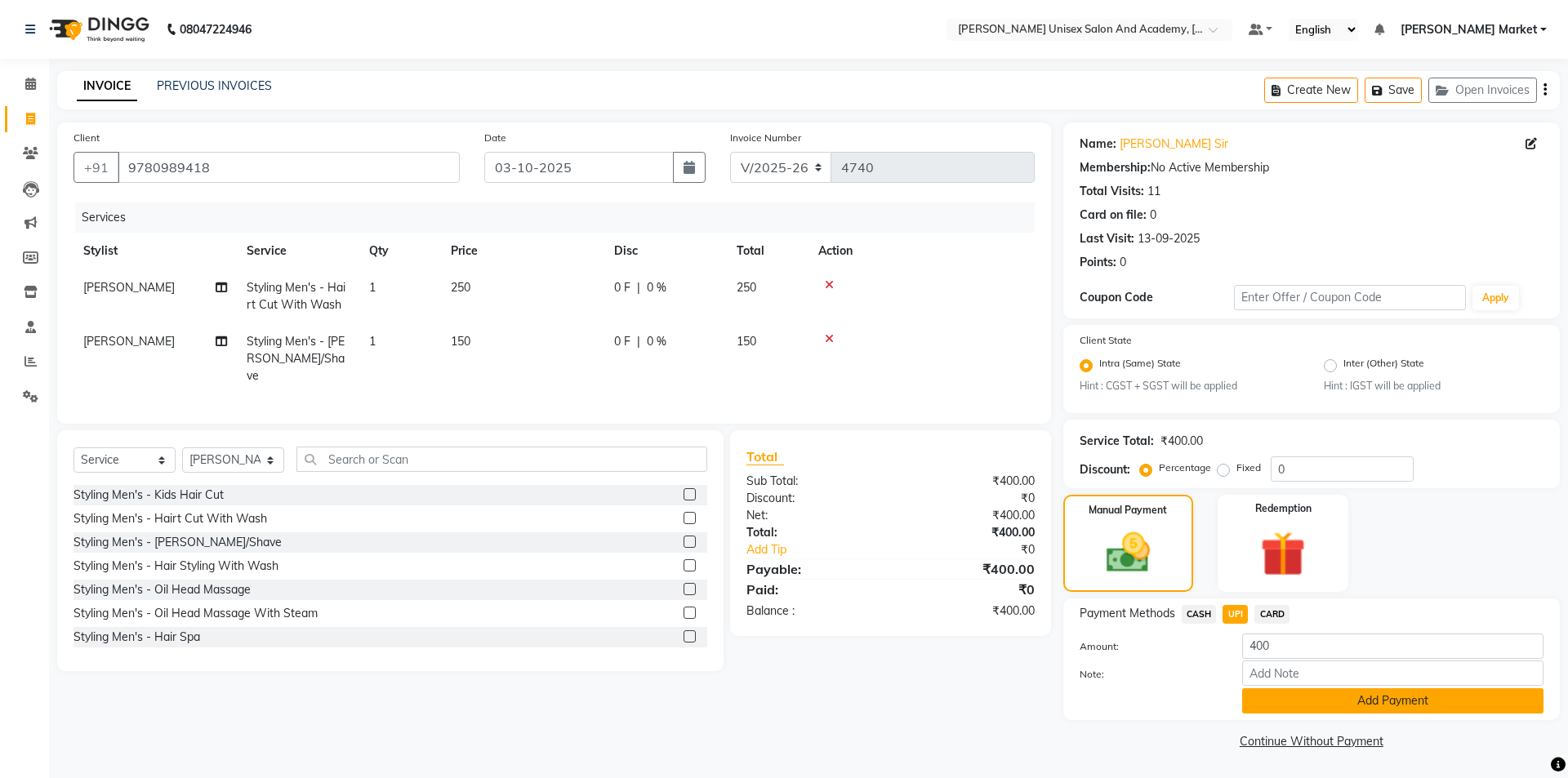
click at [1305, 703] on button "Add Payment" at bounding box center [1392, 701] width 302 height 26
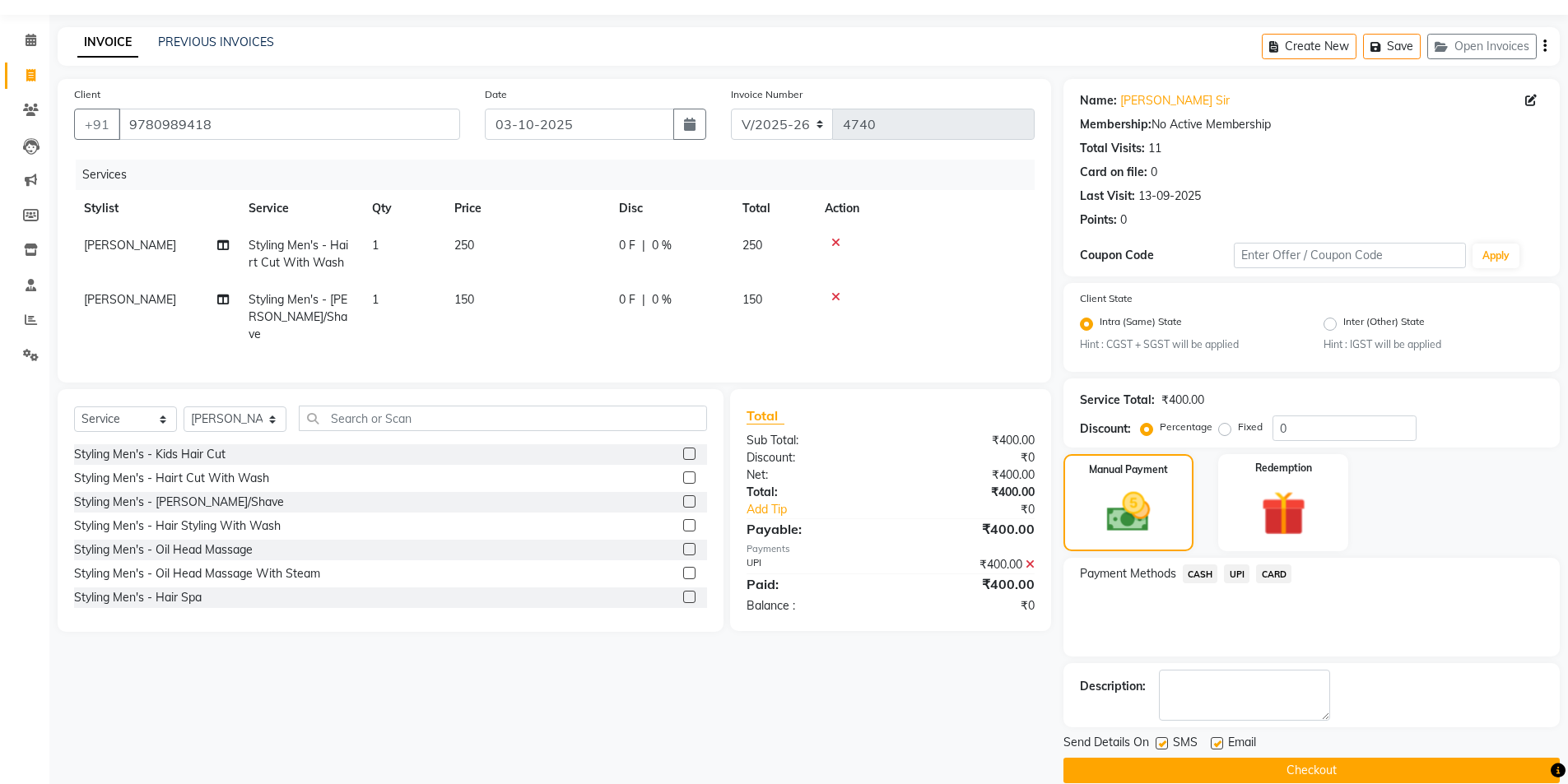
scroll to position [68, 0]
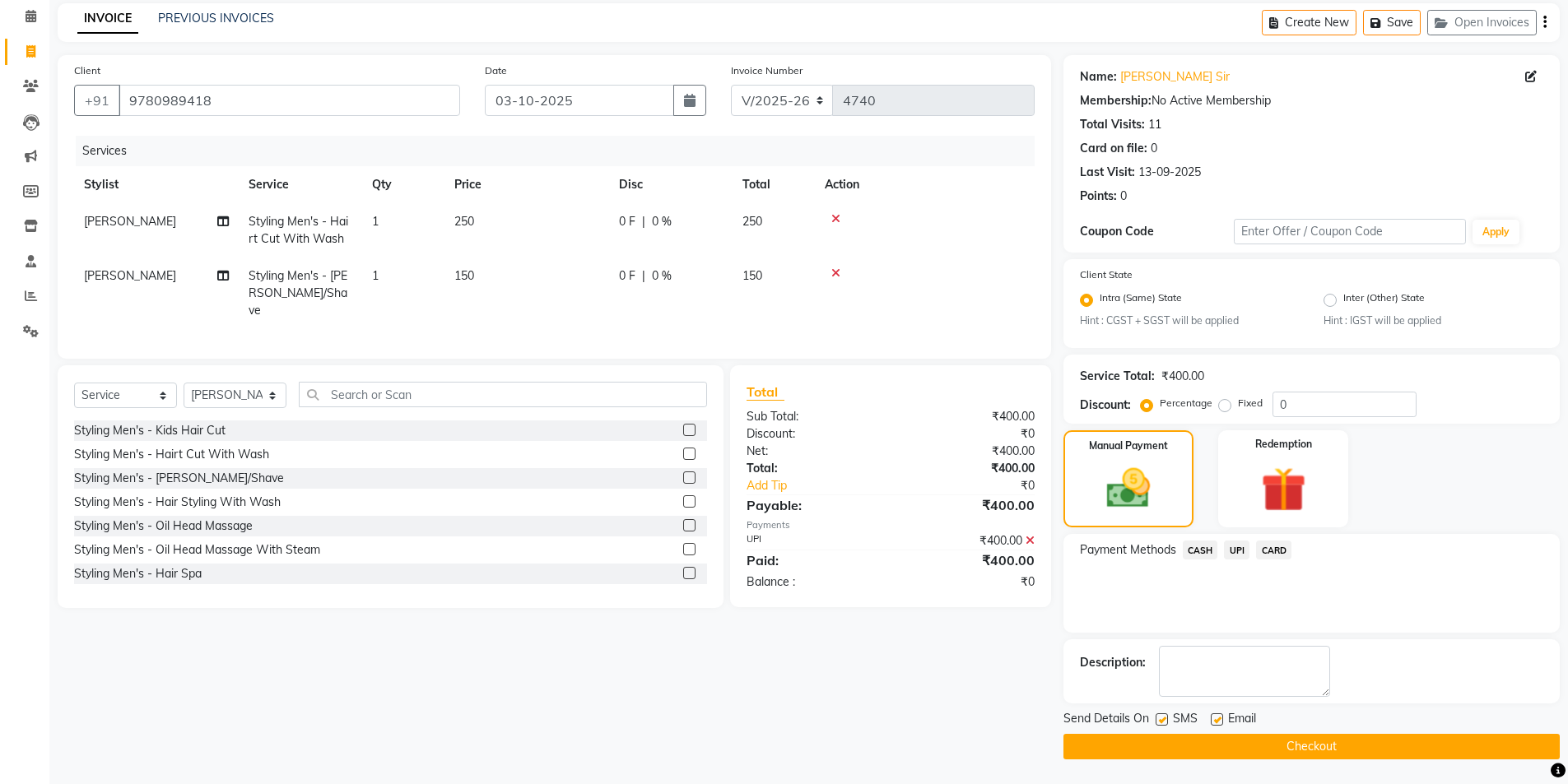
click at [1318, 751] on button "Checkout" at bounding box center [1312, 746] width 496 height 26
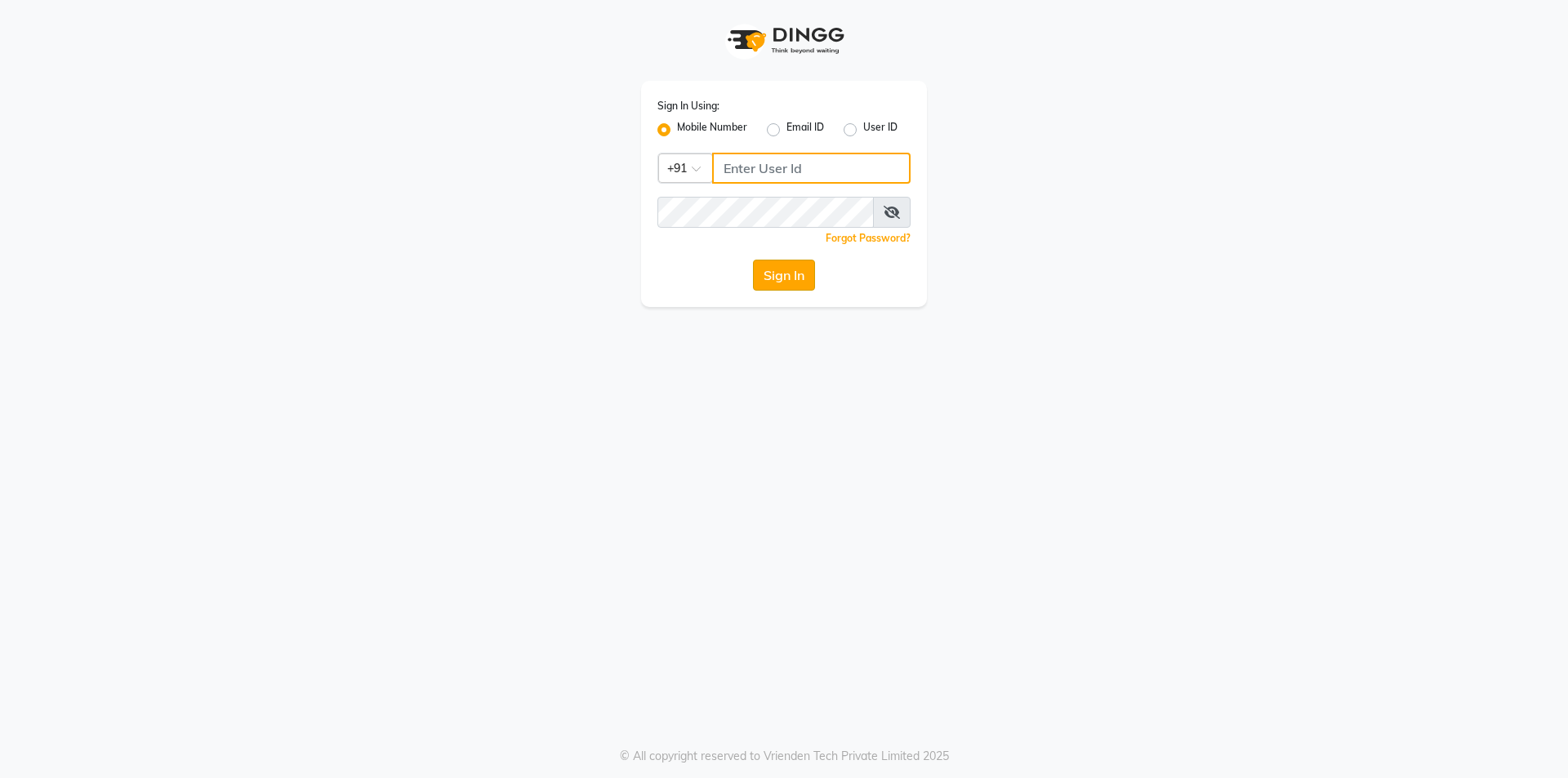
type input "9105819000"
click at [781, 280] on button "Sign In" at bounding box center [784, 274] width 62 height 31
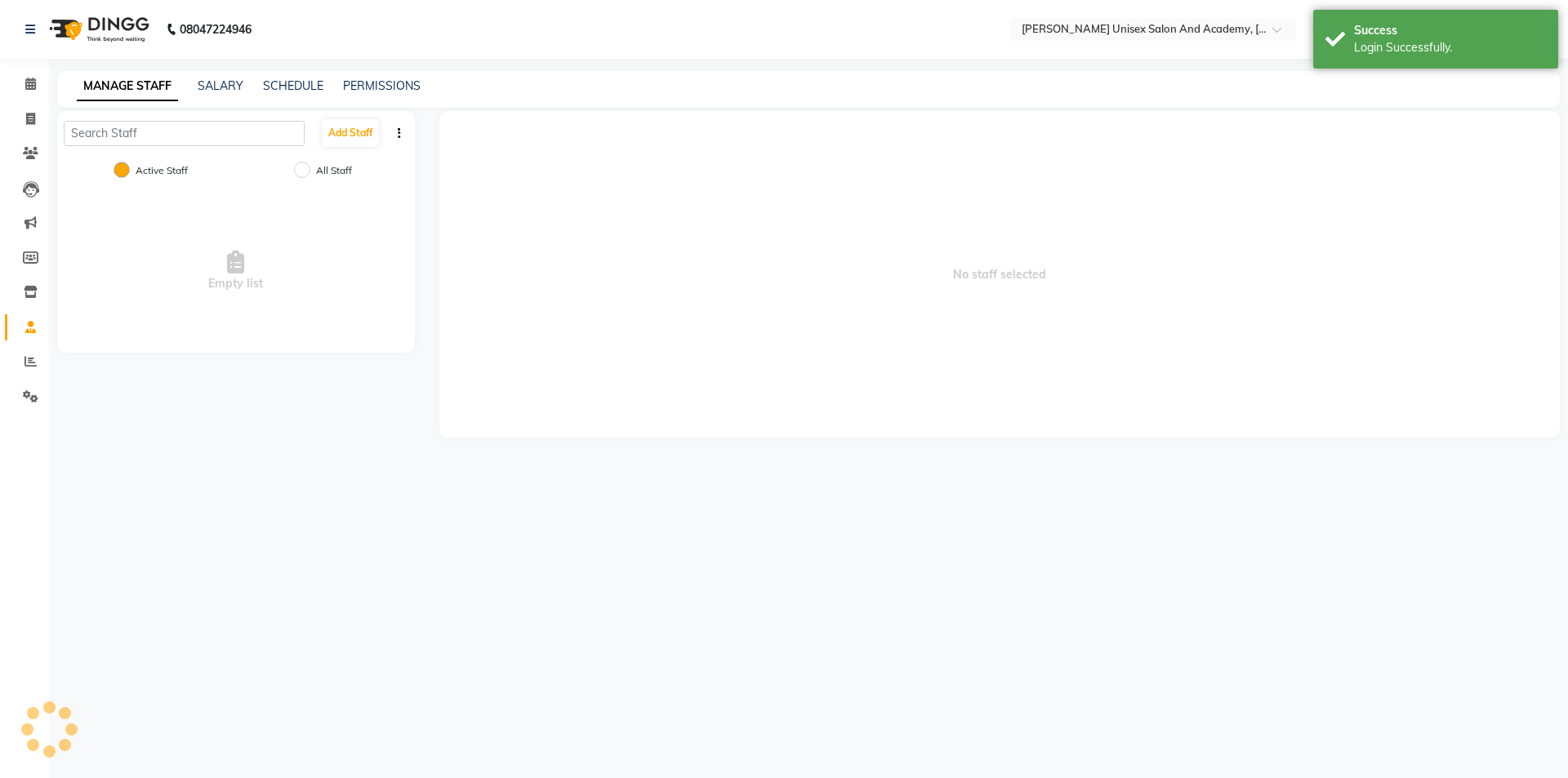
select select "en"
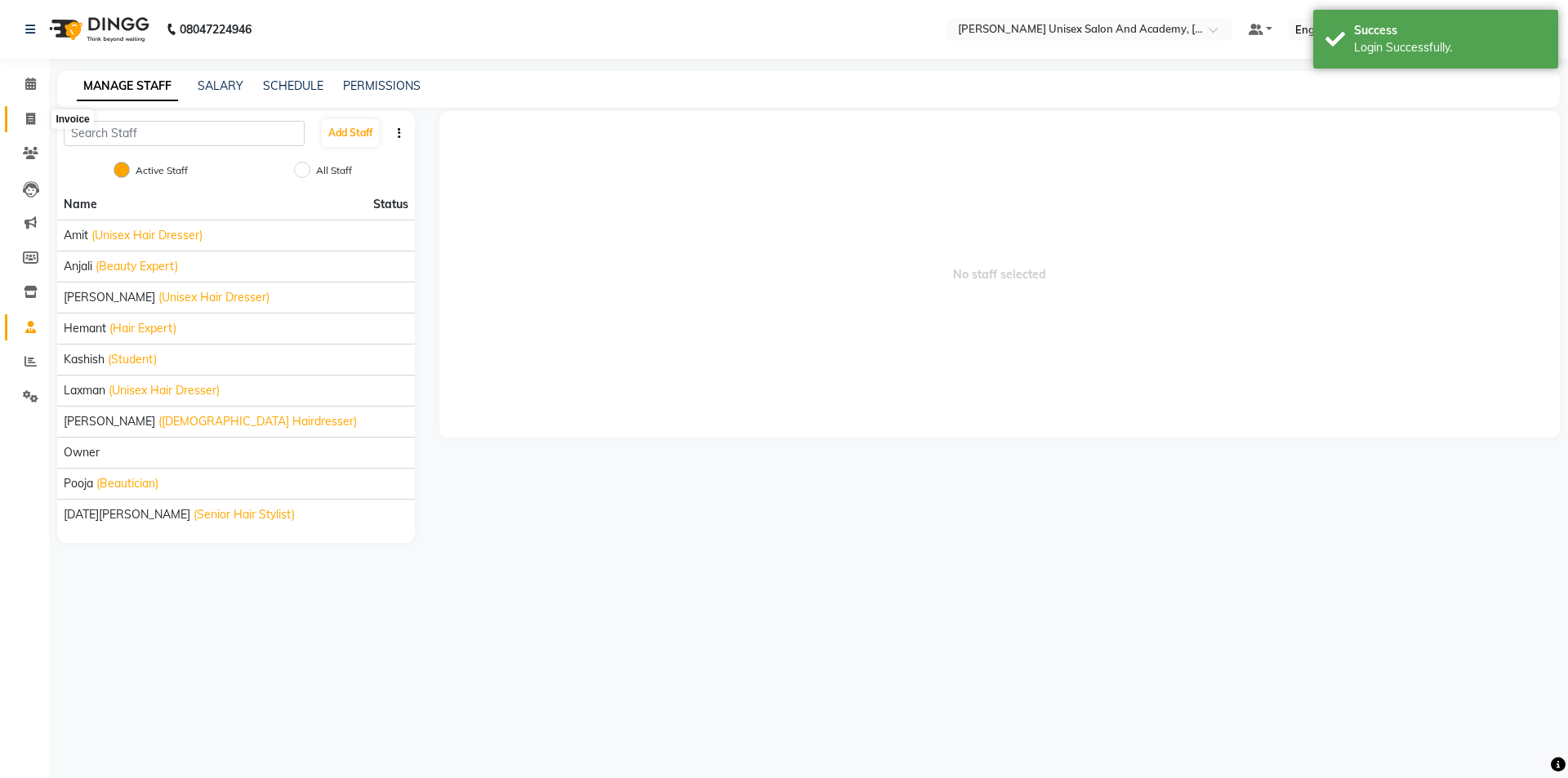
click at [22, 119] on span at bounding box center [31, 119] width 29 height 19
select select "service"
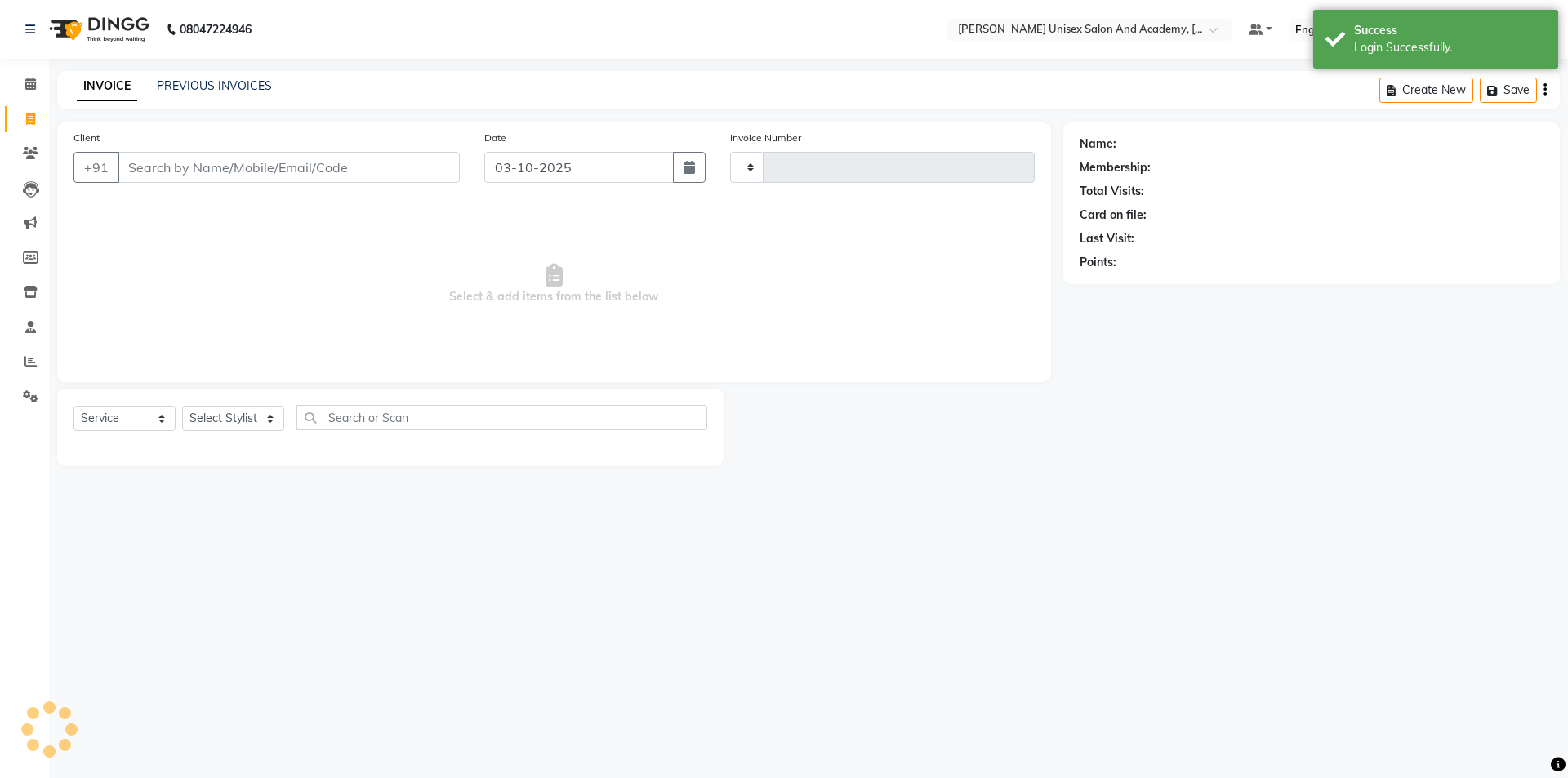
type input "4746"
select select "8060"
click at [133, 161] on input "Client" at bounding box center [288, 167] width 342 height 31
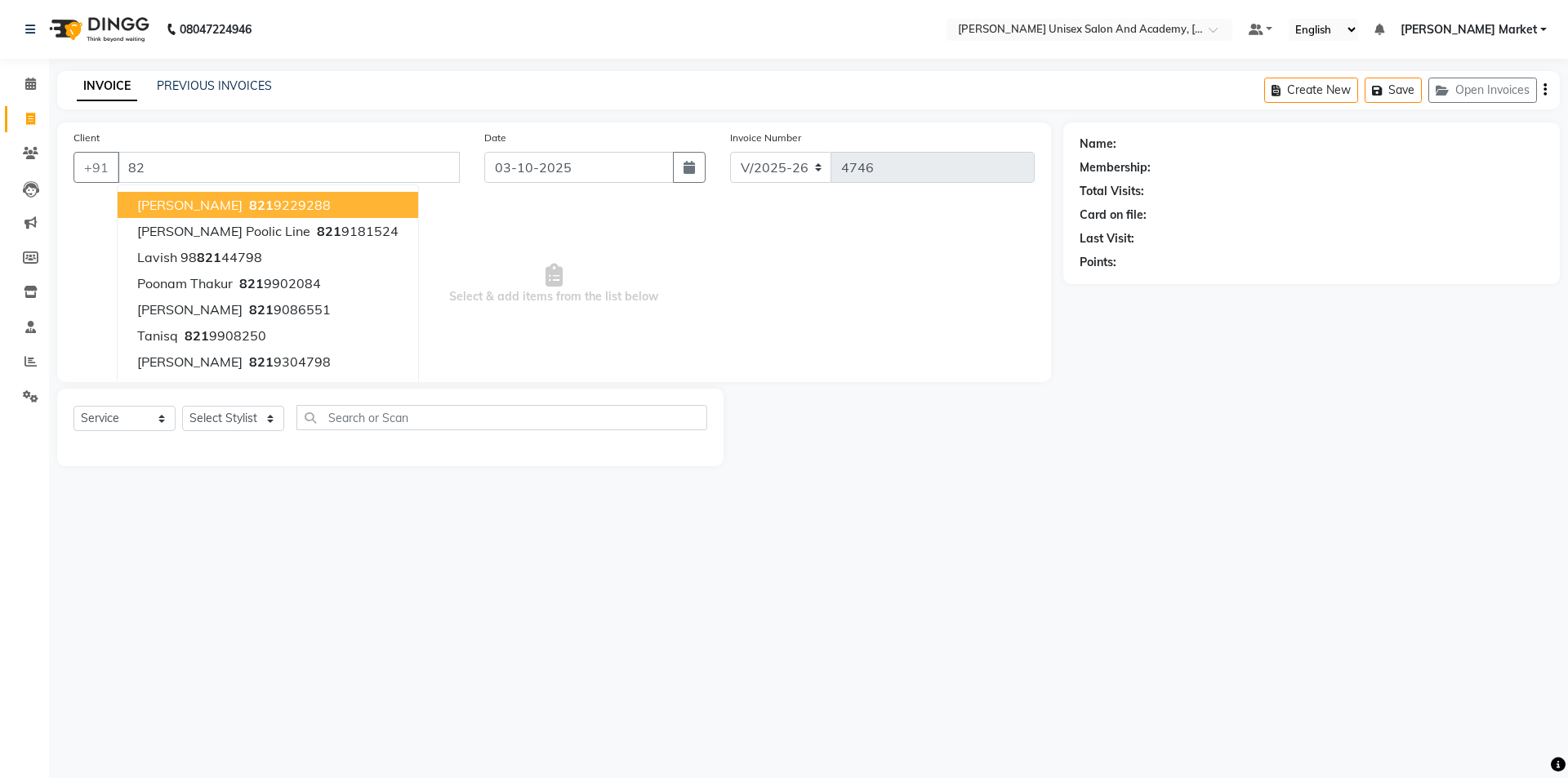
type input "8"
type input "9"
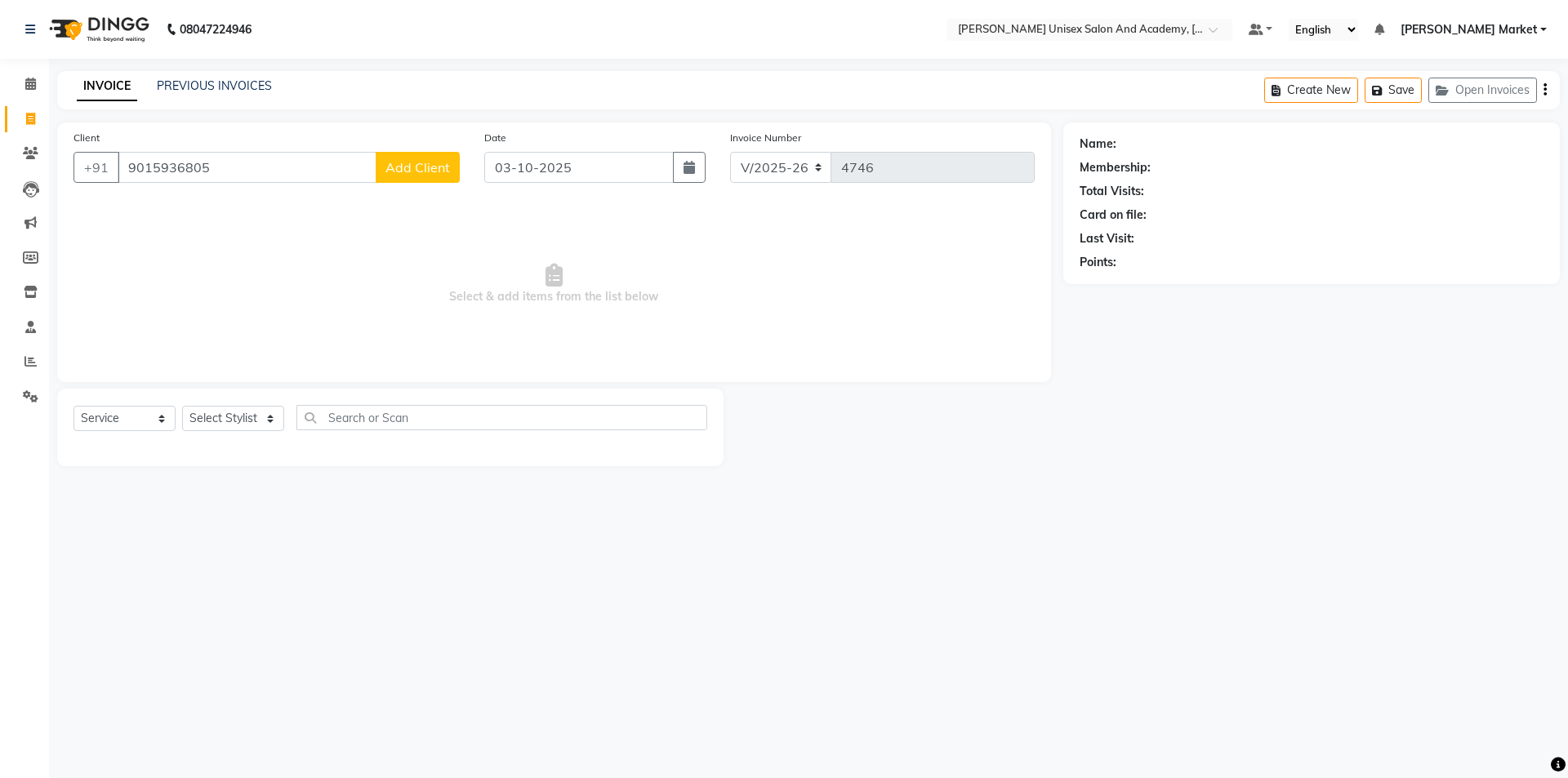
type input "9015936805"
click at [412, 164] on span "Add Client" at bounding box center [417, 167] width 65 height 17
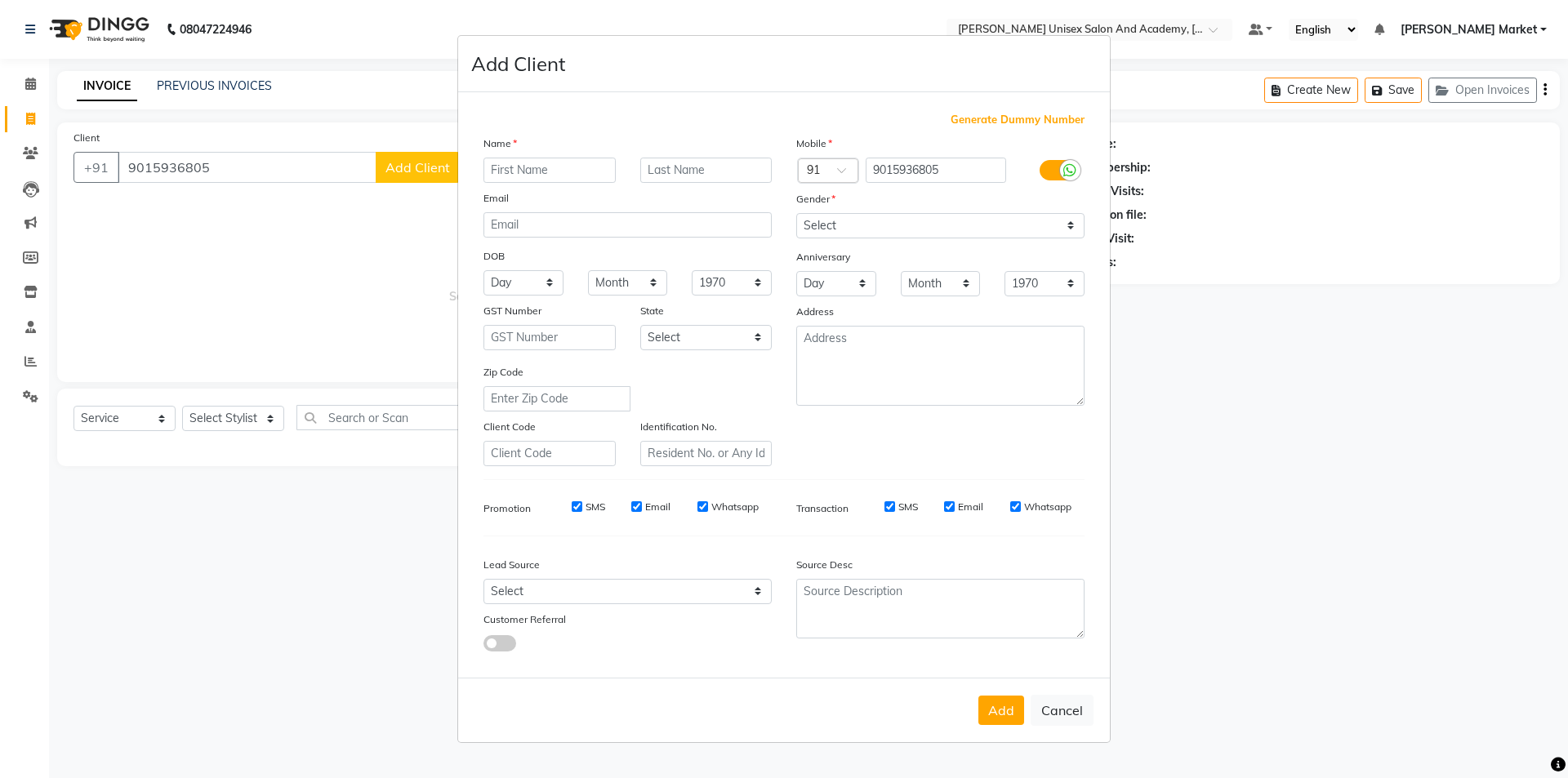
click at [538, 171] on input "text" at bounding box center [550, 170] width 133 height 26
type input "sandhya"
drag, startPoint x: 904, startPoint y: 207, endPoint x: 909, endPoint y: 215, distance: 9.4
click at [905, 207] on div "Gender" at bounding box center [940, 202] width 313 height 23
click at [917, 225] on select "Select [DEMOGRAPHIC_DATA] [DEMOGRAPHIC_DATA] Other Prefer Not To Say" at bounding box center [940, 225] width 288 height 26
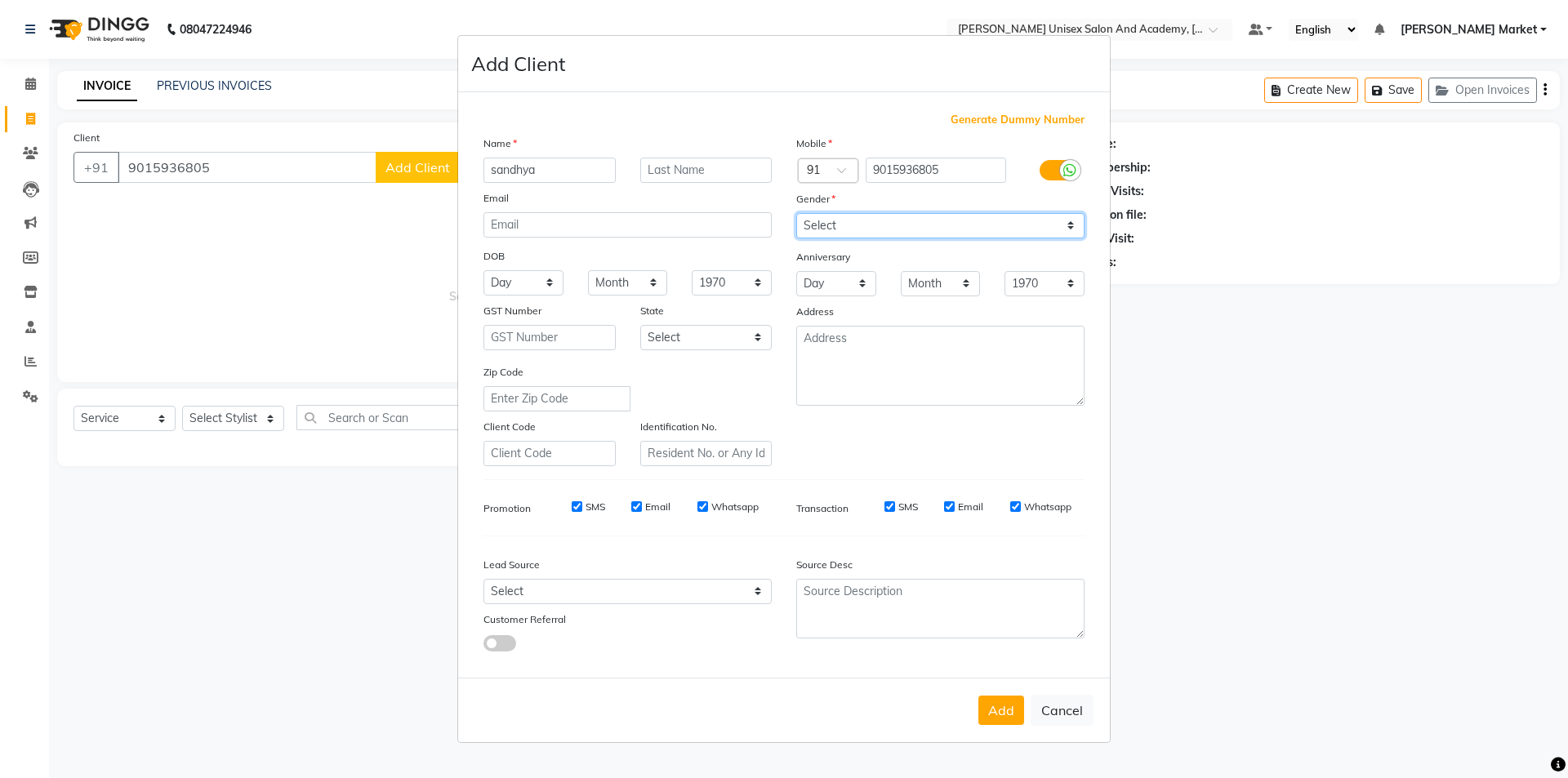
select select "[DEMOGRAPHIC_DATA]"
click at [796, 213] on select "Select [DEMOGRAPHIC_DATA] [DEMOGRAPHIC_DATA] Other Prefer Not To Say" at bounding box center [940, 225] width 288 height 26
click at [1006, 709] on button "Add" at bounding box center [1001, 710] width 46 height 29
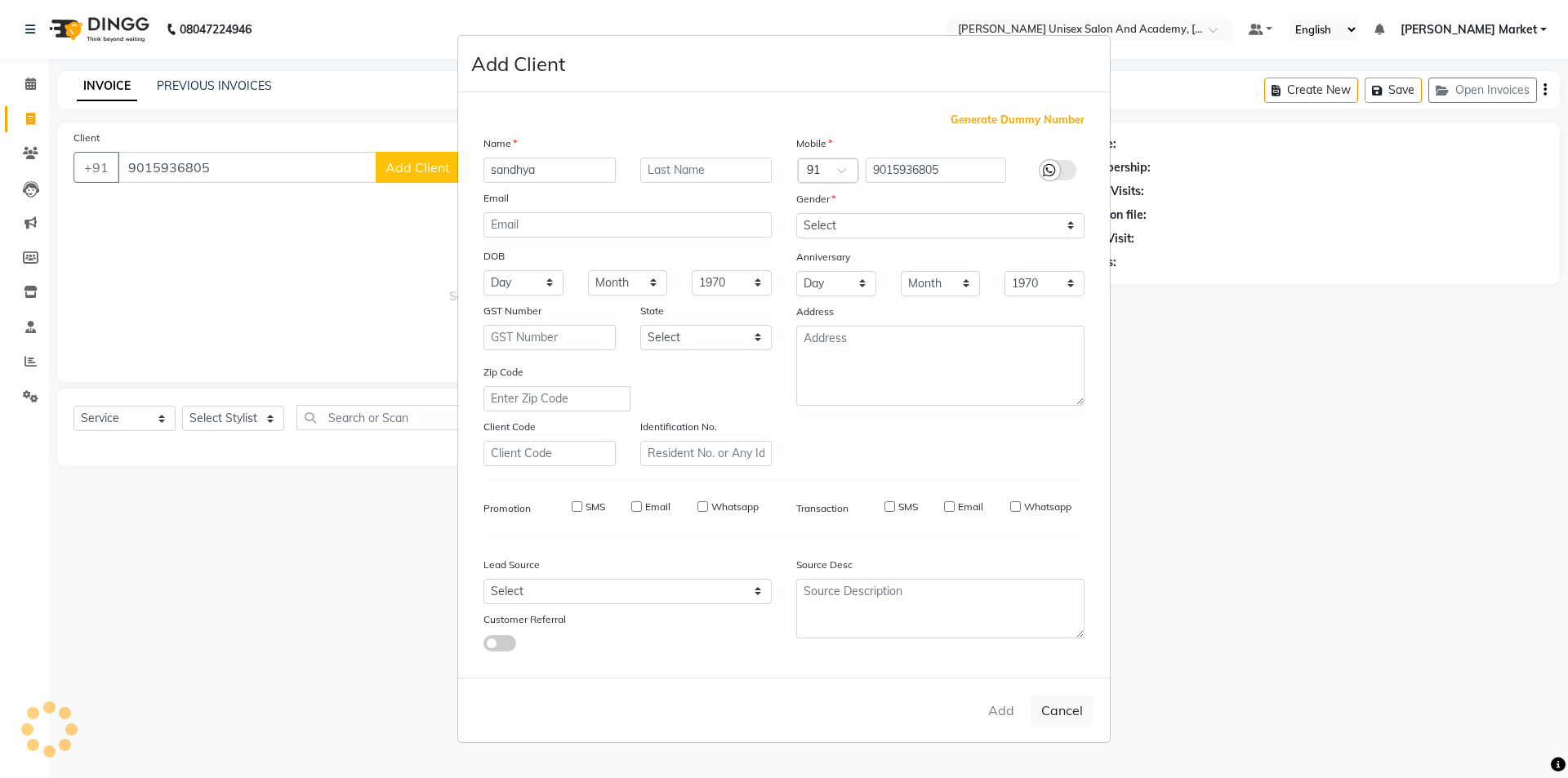
select select
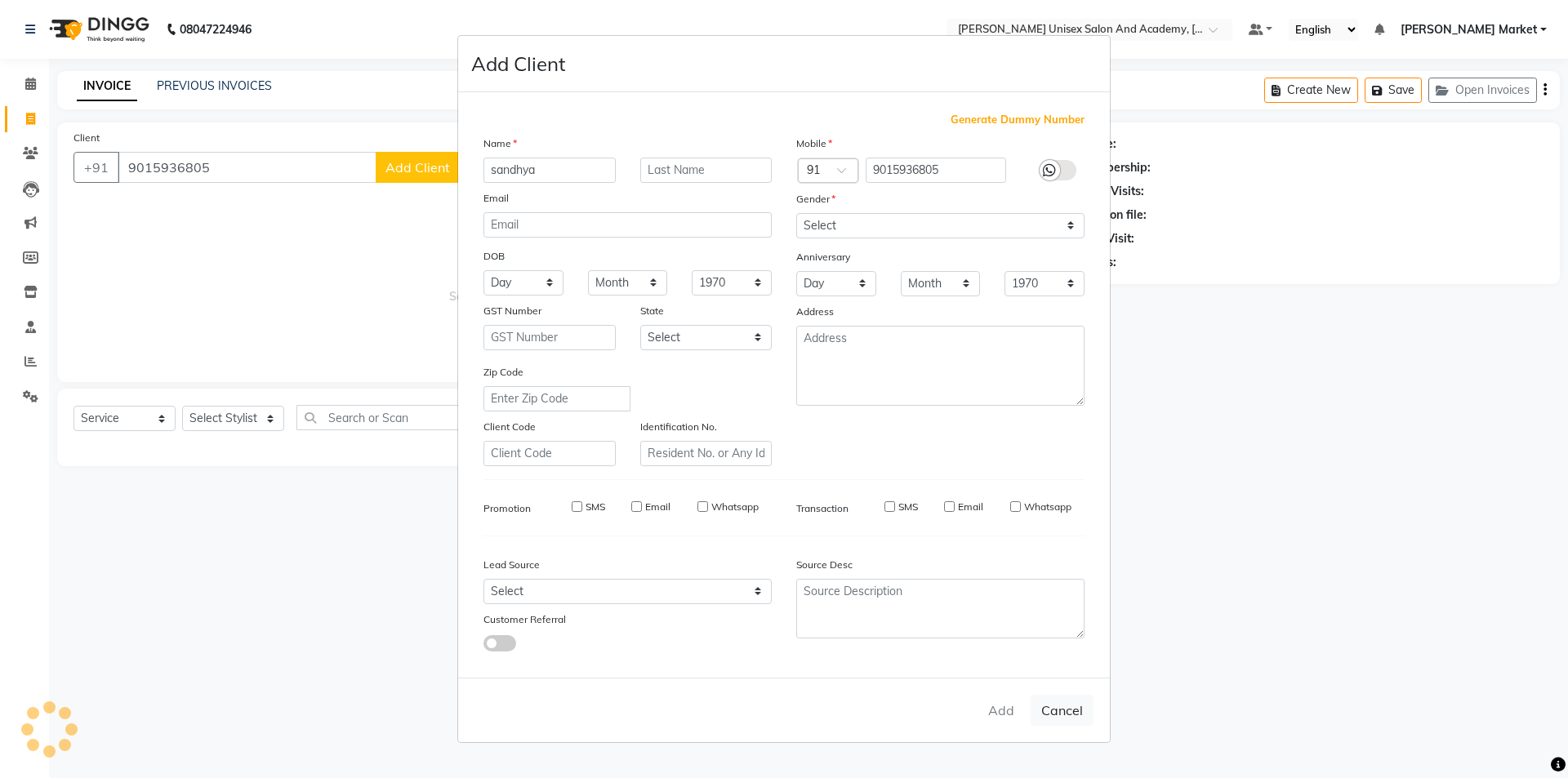
select select
checkbox input "false"
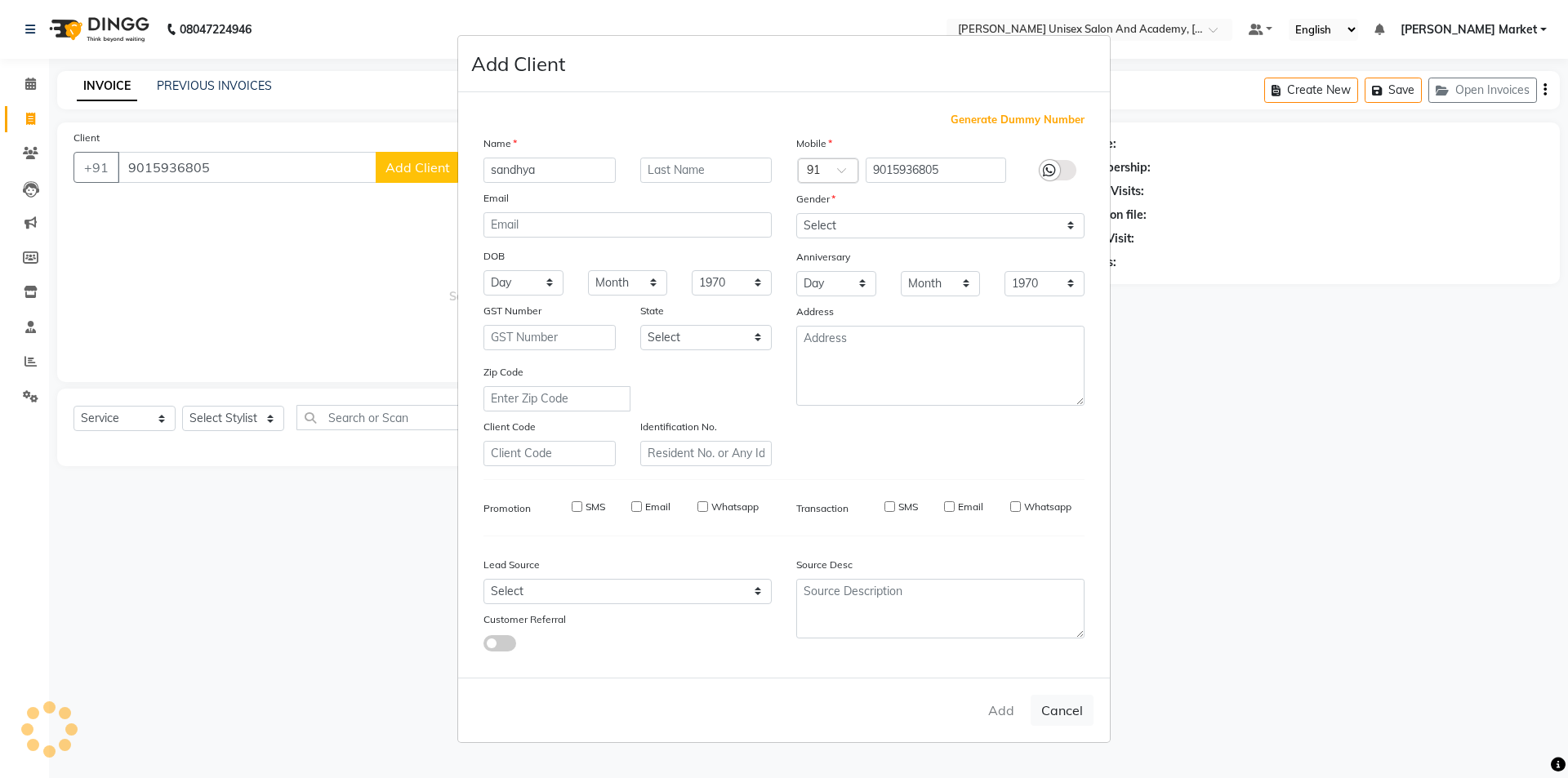
checkbox input "false"
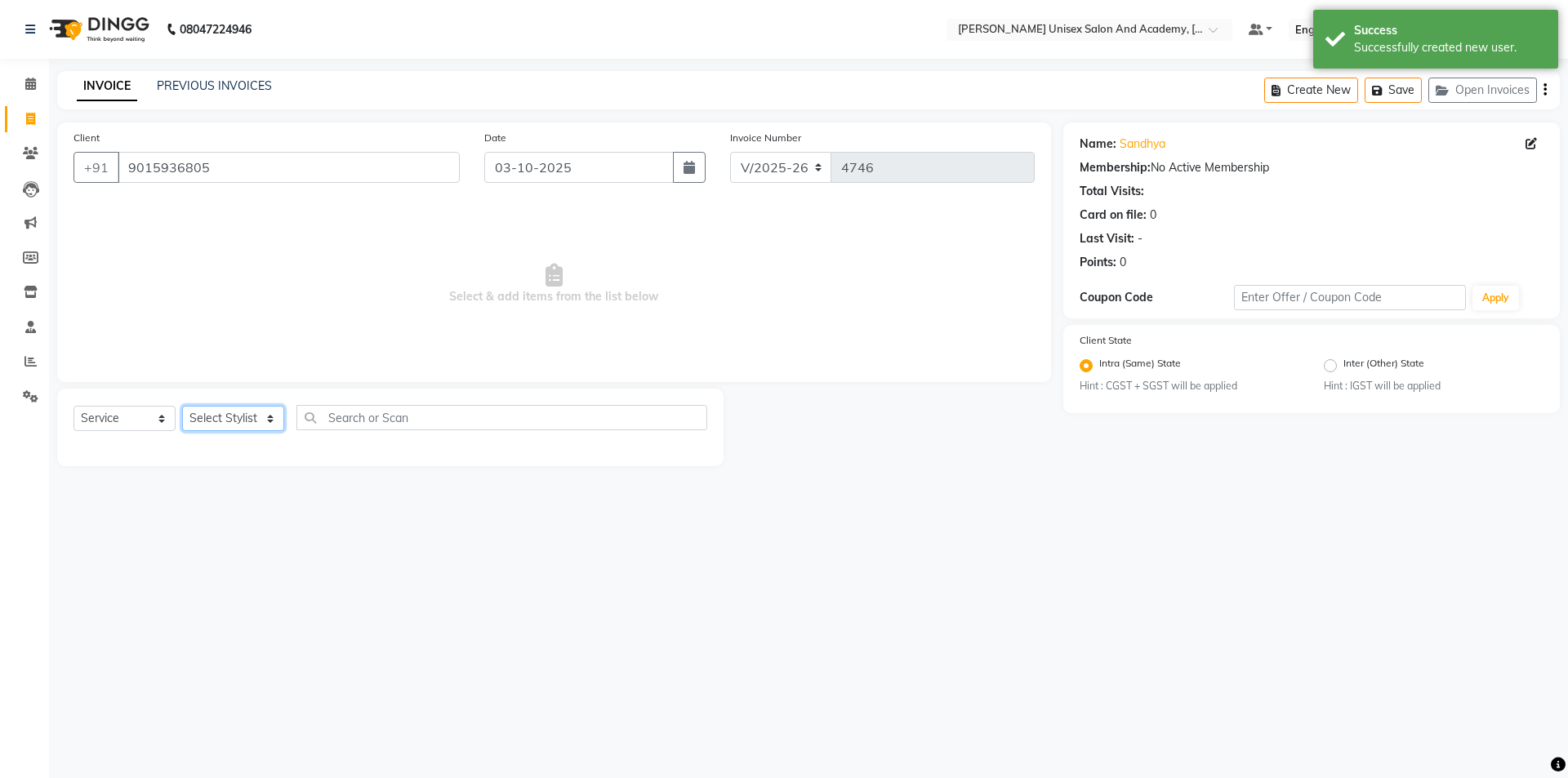
click at [268, 423] on select "Select Stylist Amit anjali [PERSON_NAME] [PERSON_NAME] [PERSON_NAME] [PERSON_NA…" at bounding box center [233, 418] width 102 height 26
select select "75210"
click at [182, 406] on select "Select Stylist Amit anjali [PERSON_NAME] [PERSON_NAME] [PERSON_NAME] [PERSON_NA…" at bounding box center [233, 418] width 102 height 26
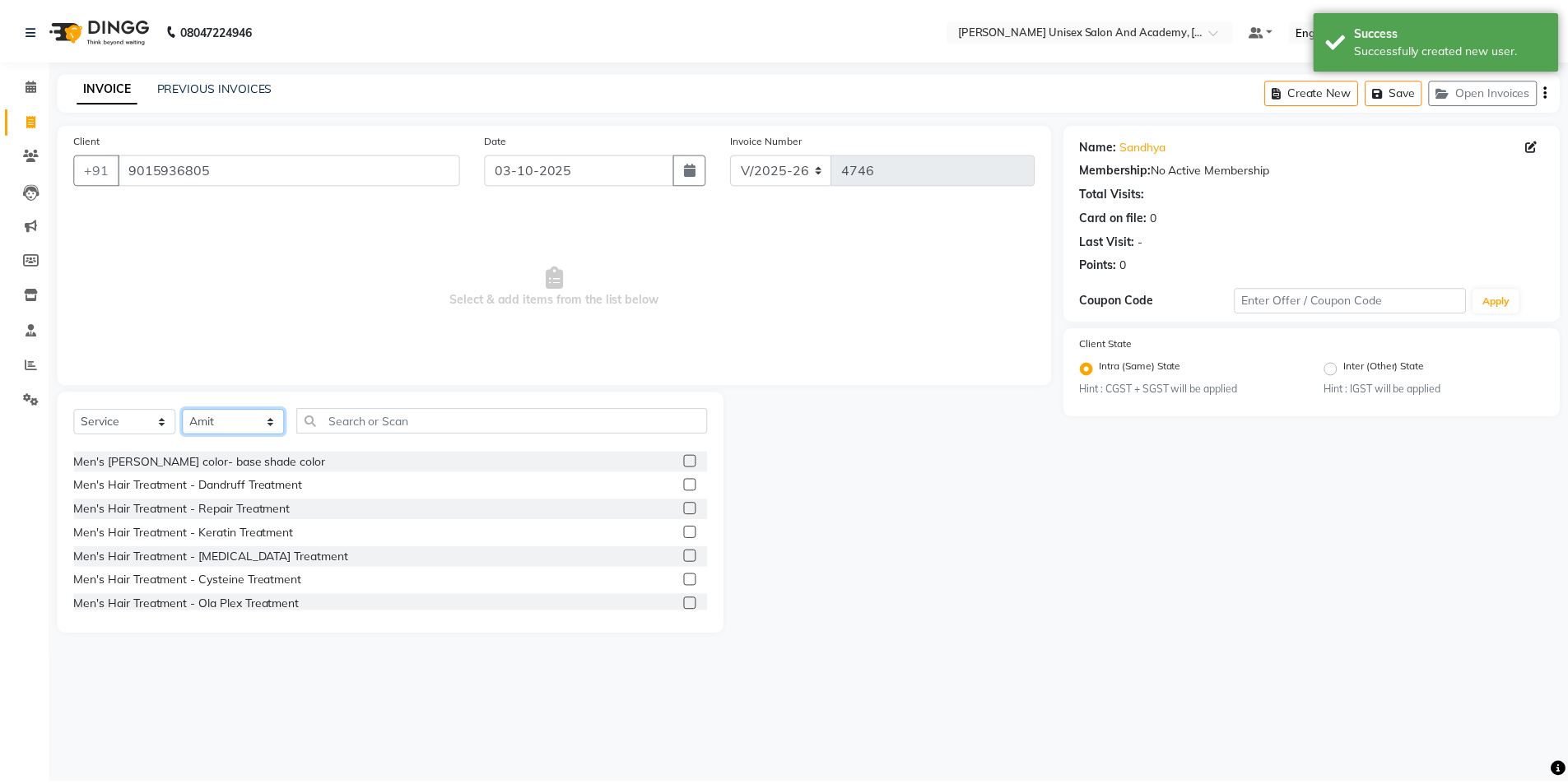
scroll to position [412, 0]
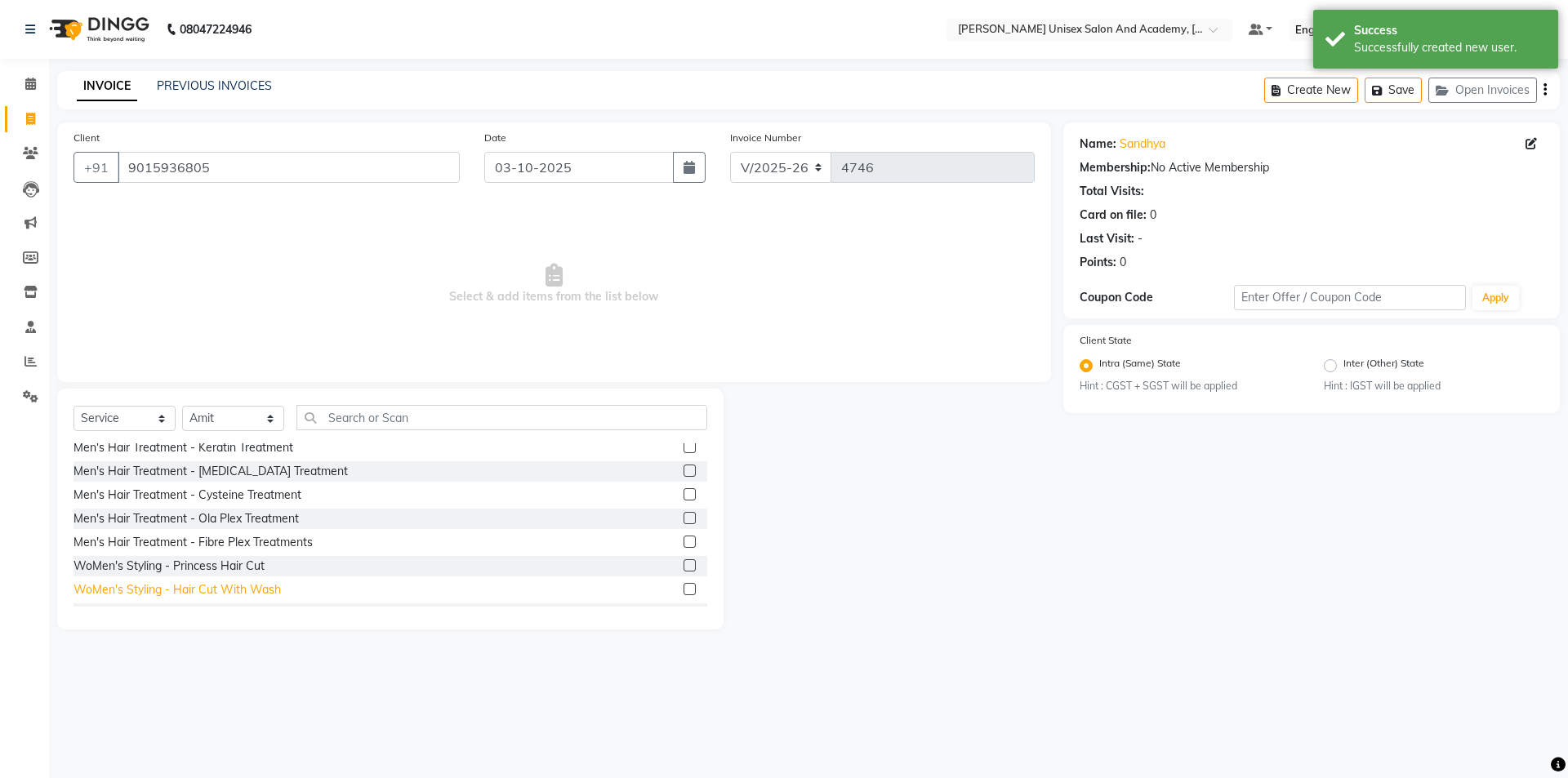
click at [242, 590] on div "WoMen's Styling - Hair Cut With Wash" at bounding box center [177, 590] width 207 height 17
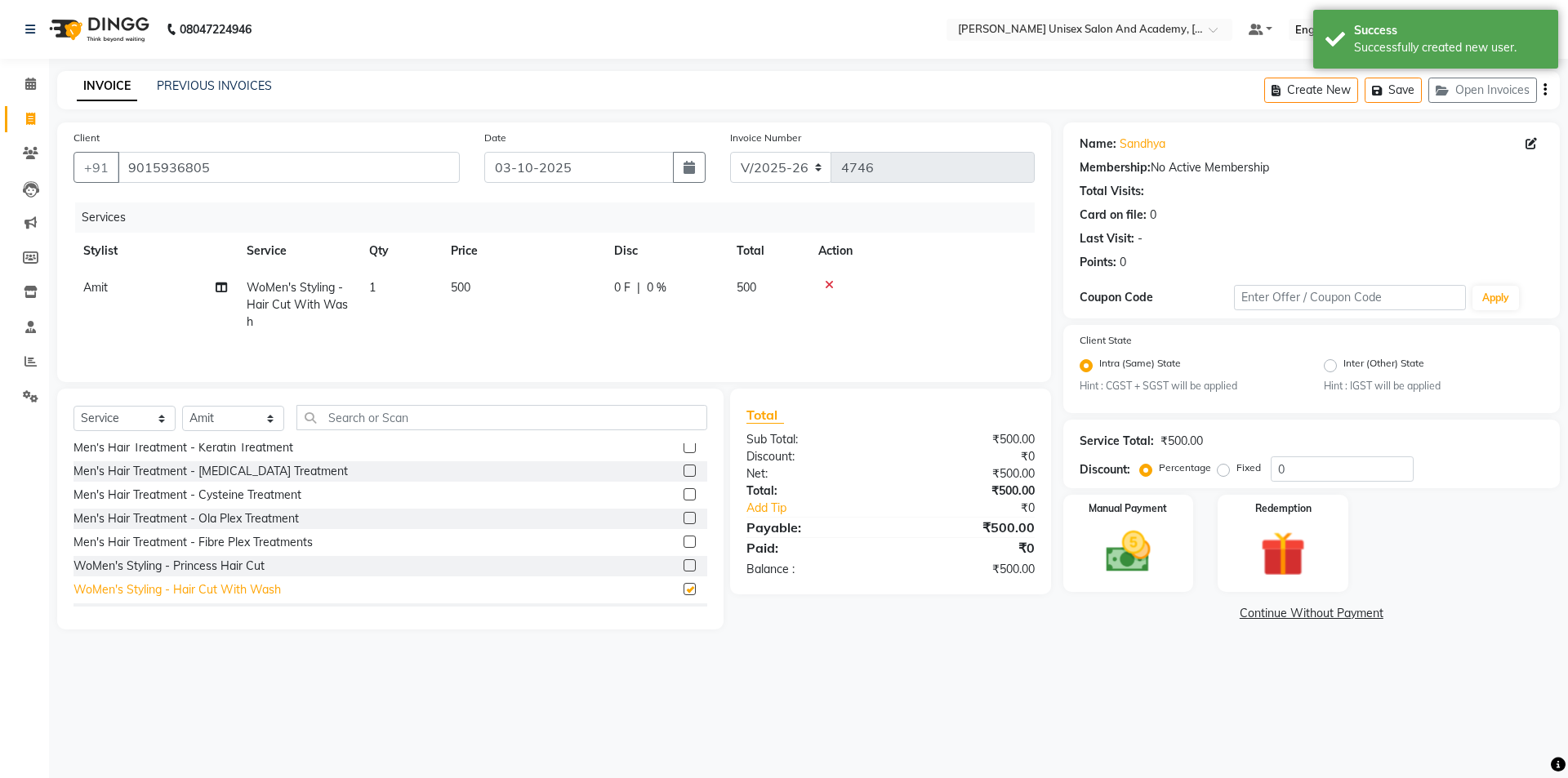
checkbox input "false"
click at [1092, 544] on img at bounding box center [1128, 553] width 76 height 54
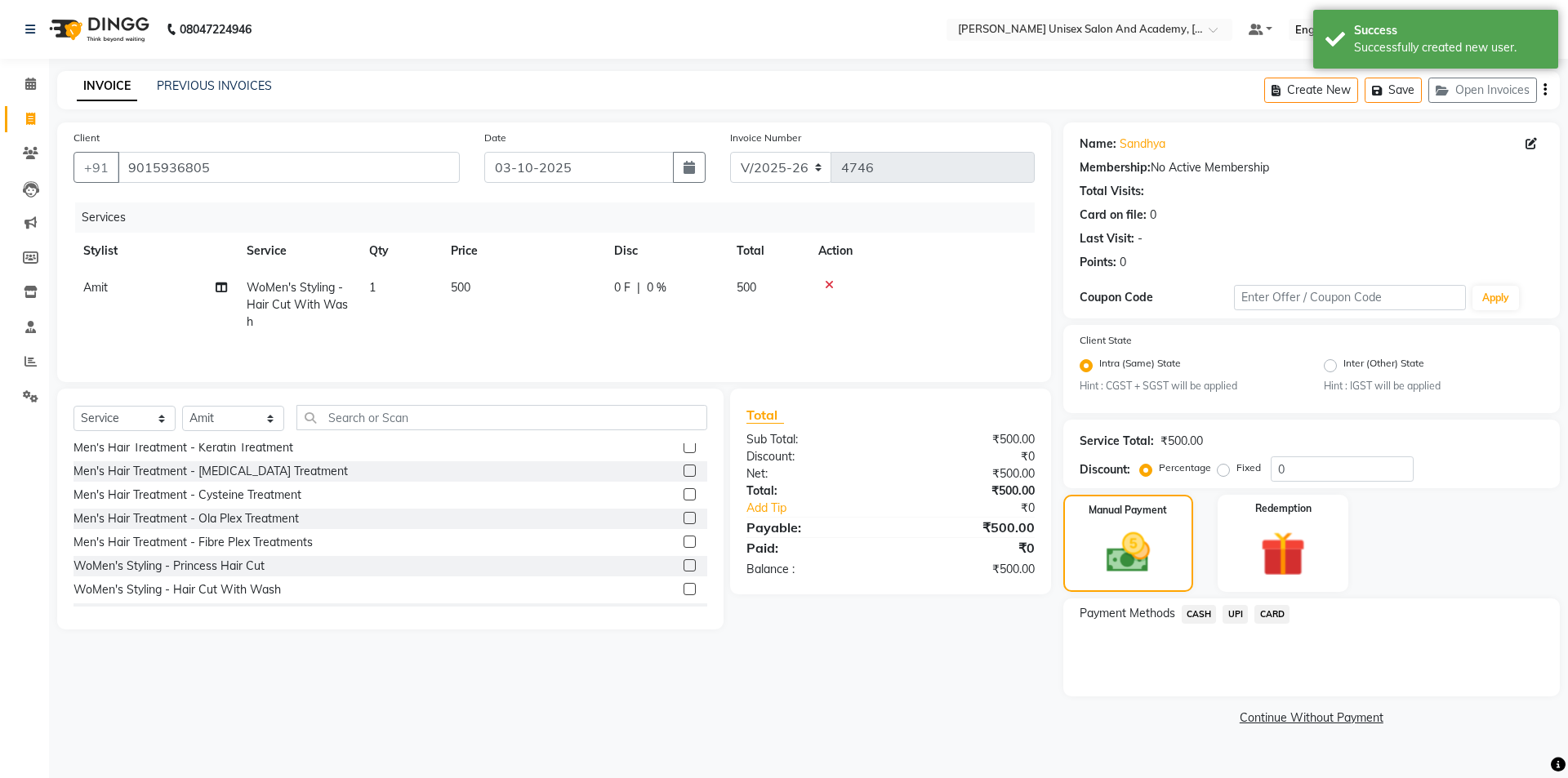
click at [1237, 614] on span "UPI" at bounding box center [1235, 614] width 26 height 19
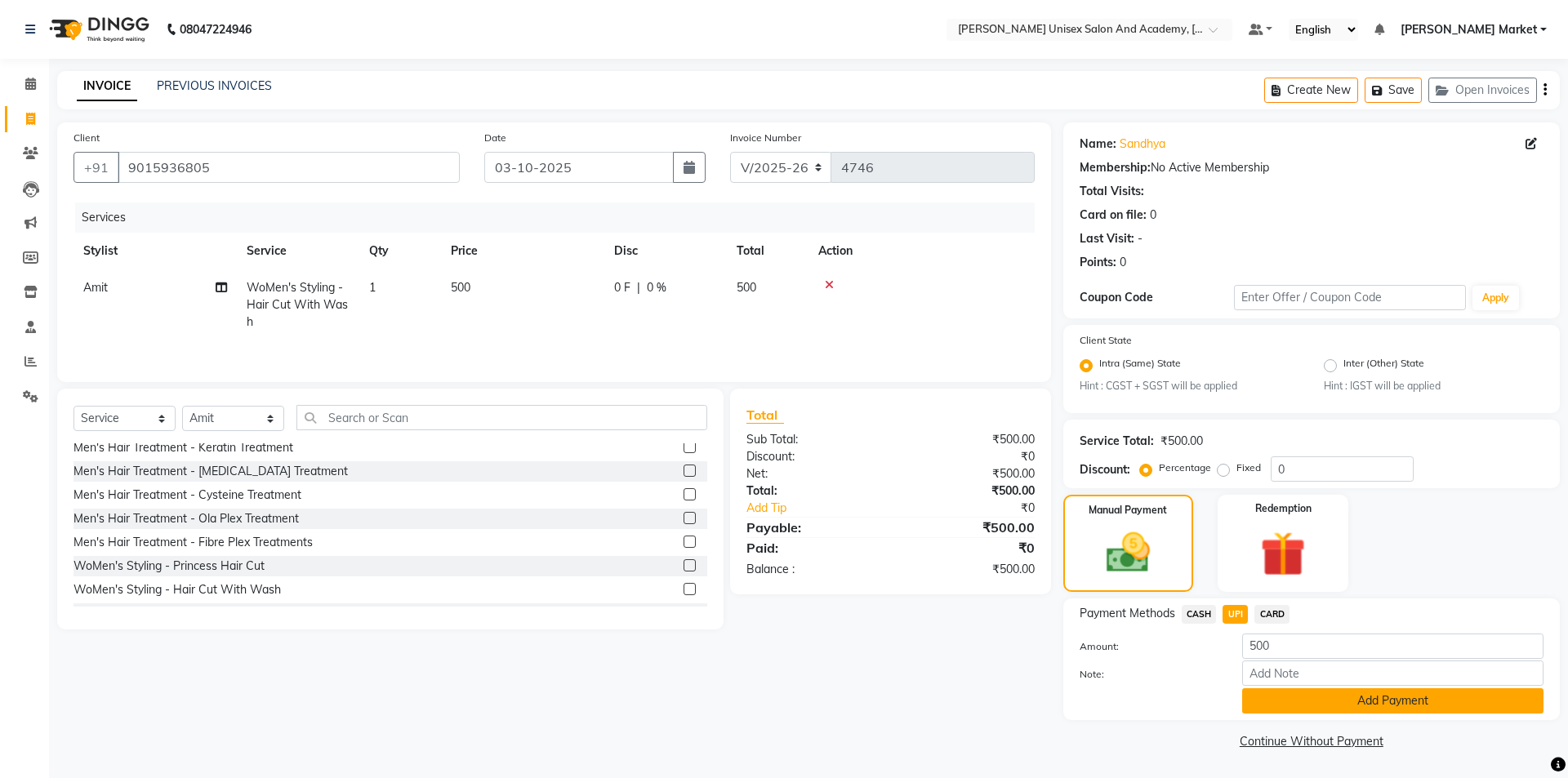
click at [1297, 706] on button "Add Payment" at bounding box center [1392, 701] width 302 height 26
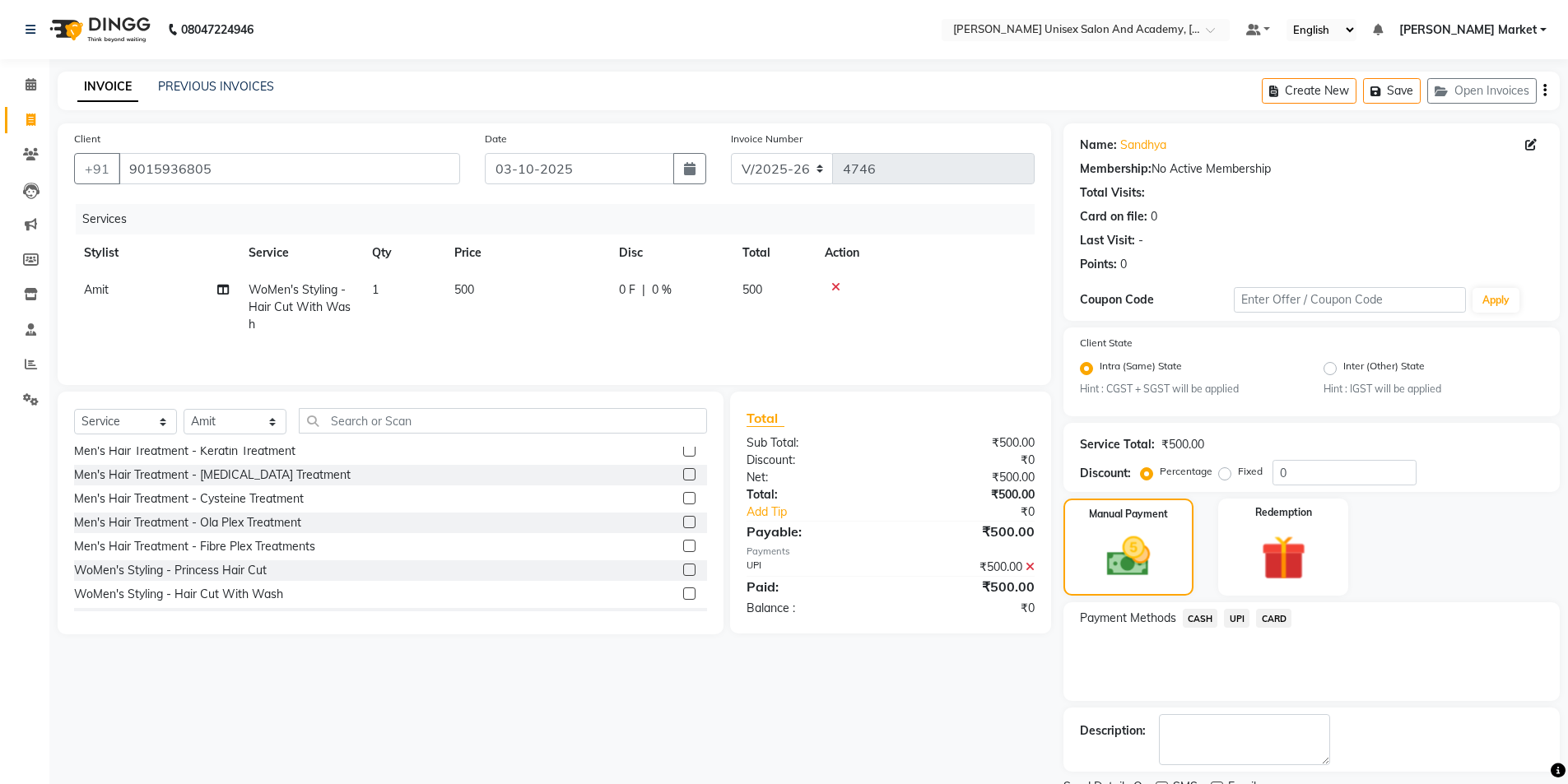
scroll to position [68, 0]
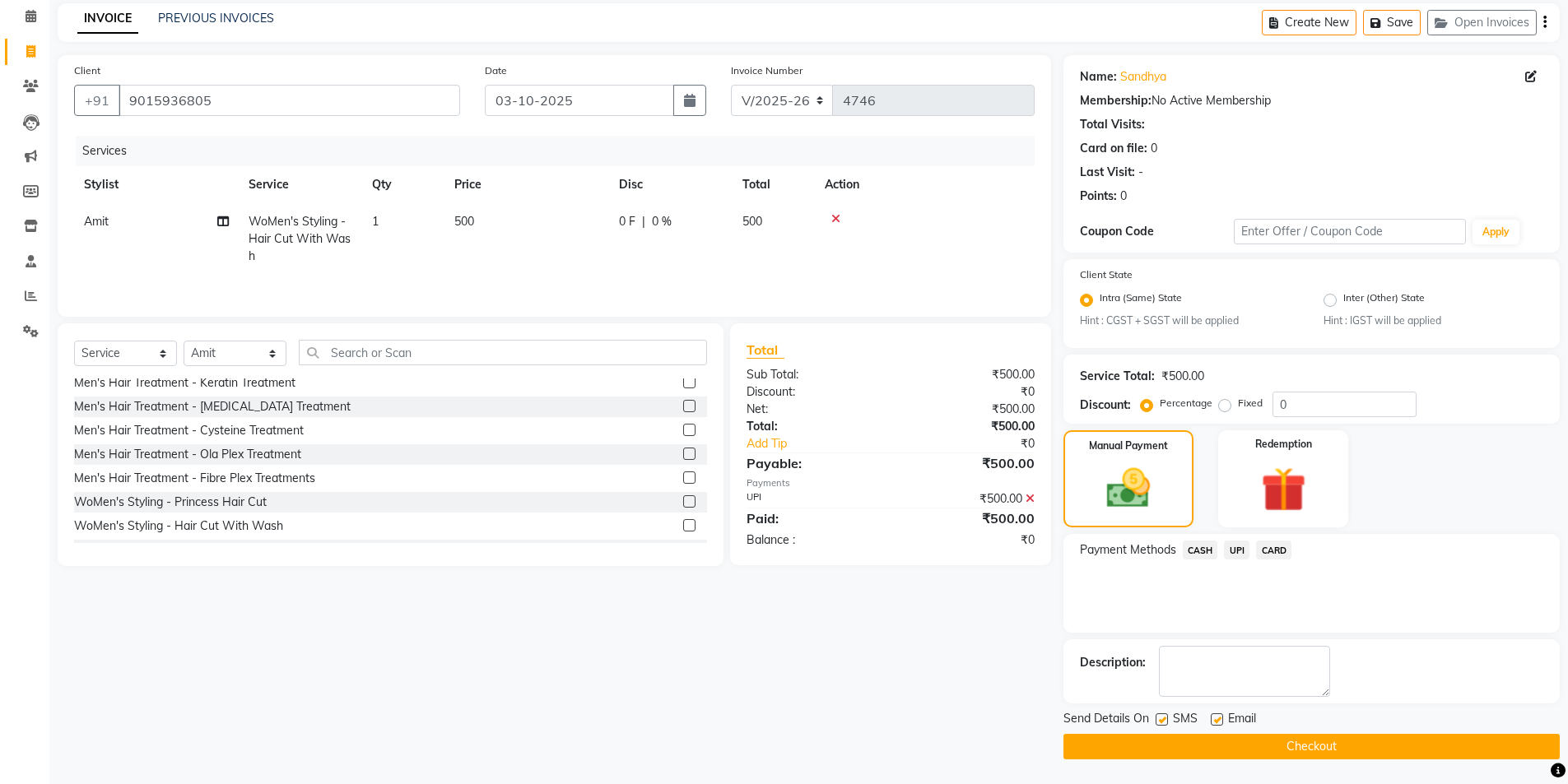
click at [1323, 745] on button "Checkout" at bounding box center [1312, 746] width 496 height 26
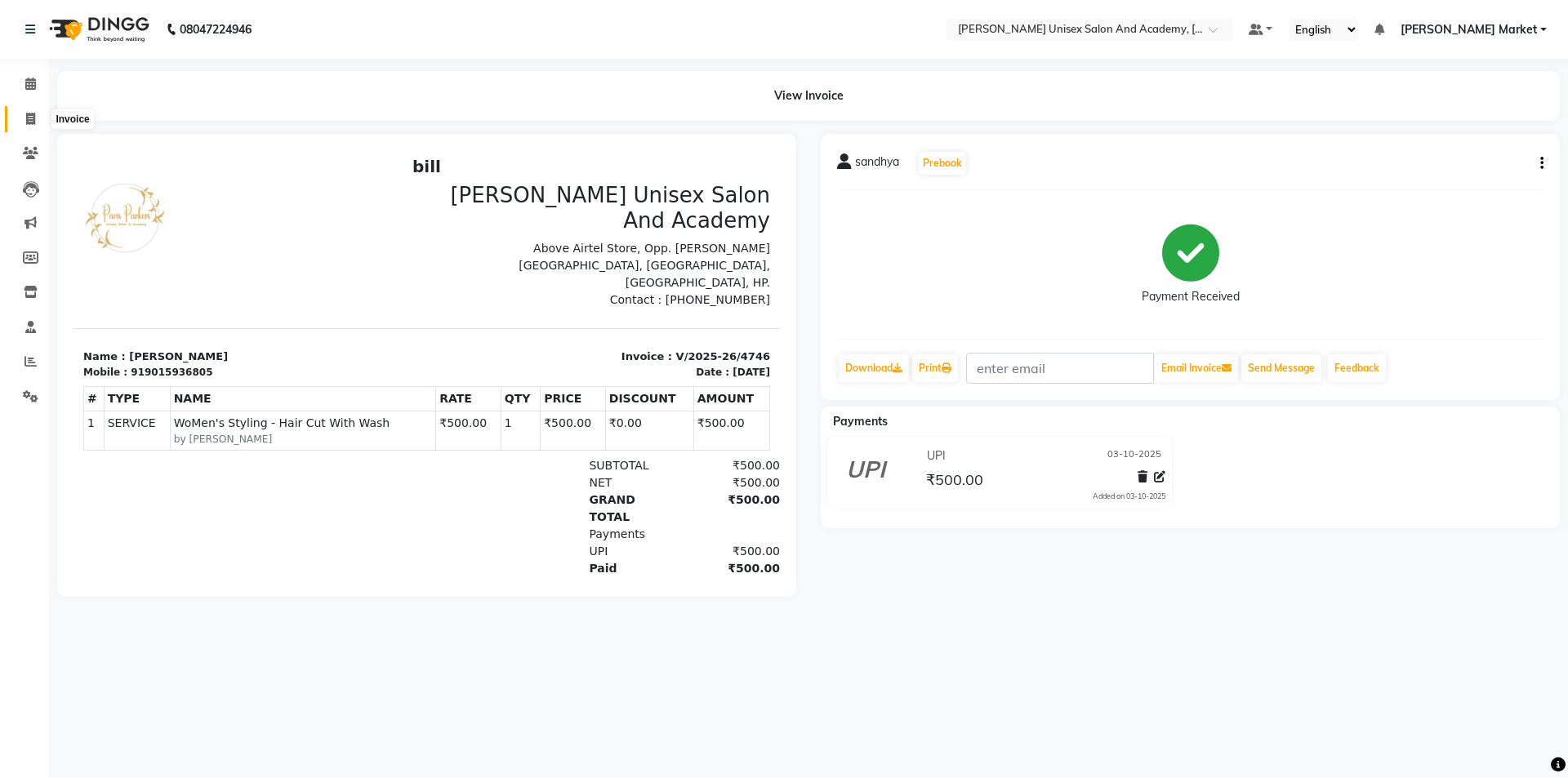
click at [28, 119] on icon at bounding box center [31, 118] width 9 height 12
select select "service"
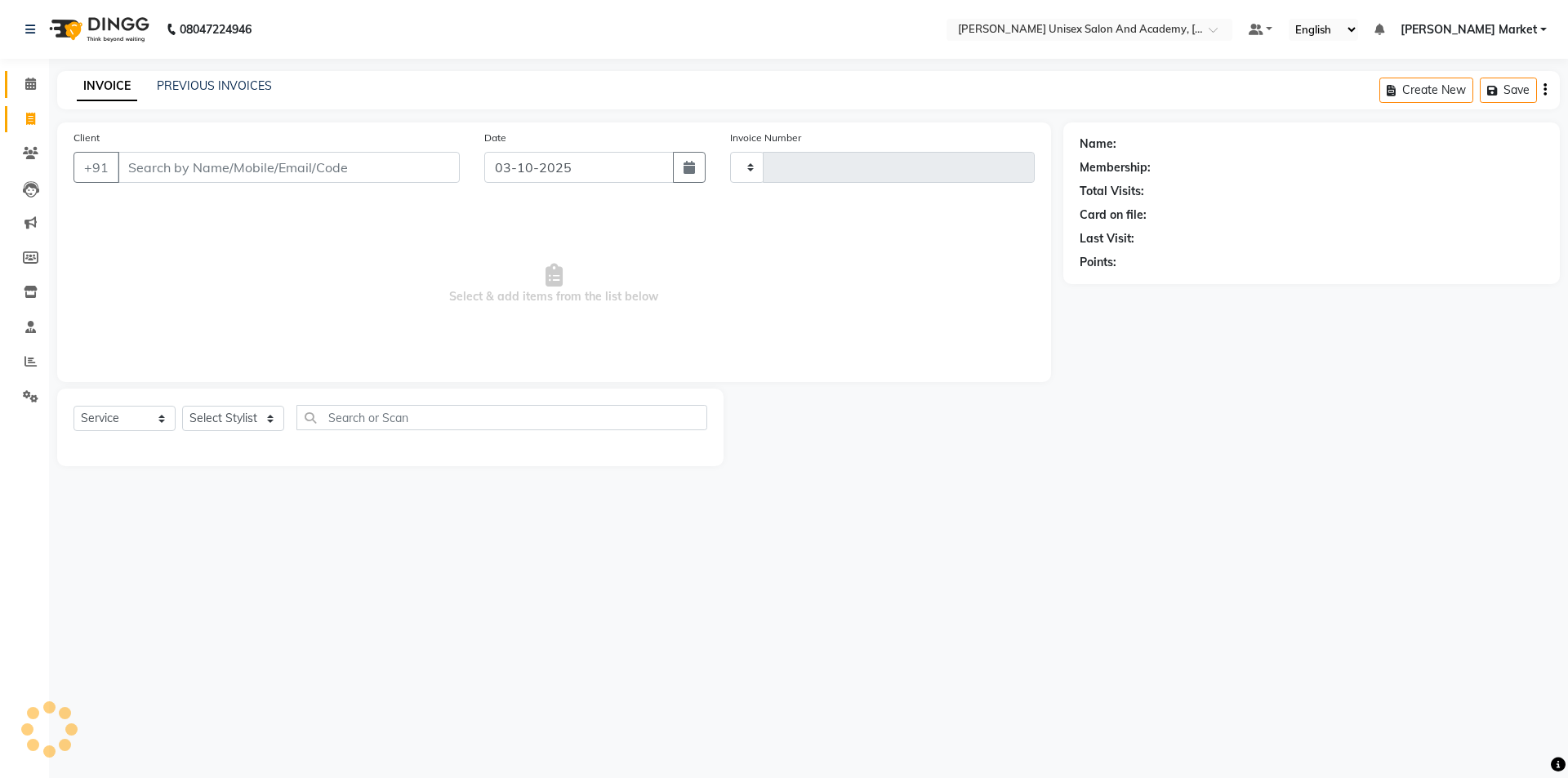
type input "4747"
select select "8060"
click at [31, 84] on icon at bounding box center [31, 84] width 11 height 12
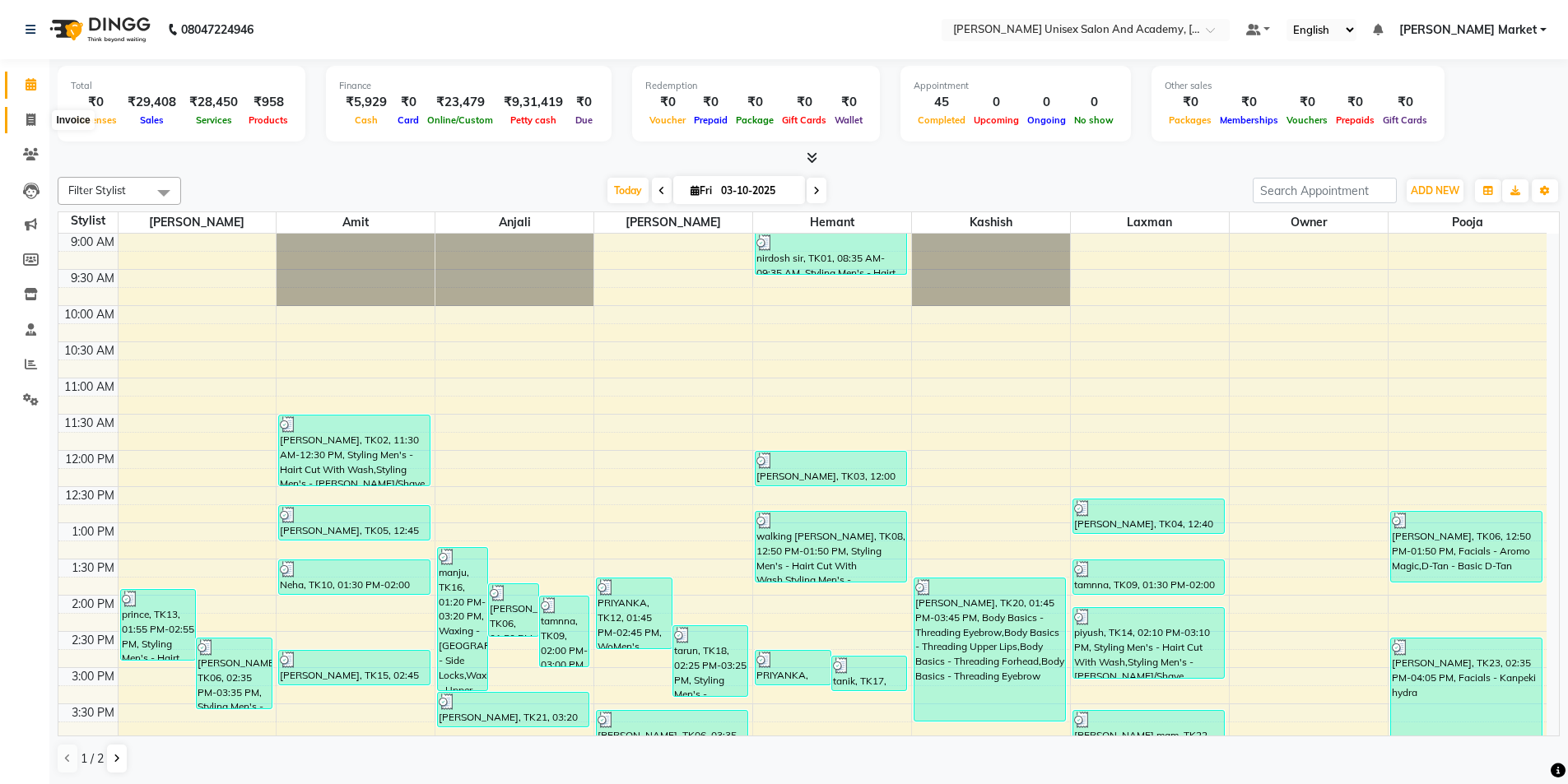
click at [29, 116] on icon at bounding box center [31, 119] width 9 height 13
select select "service"
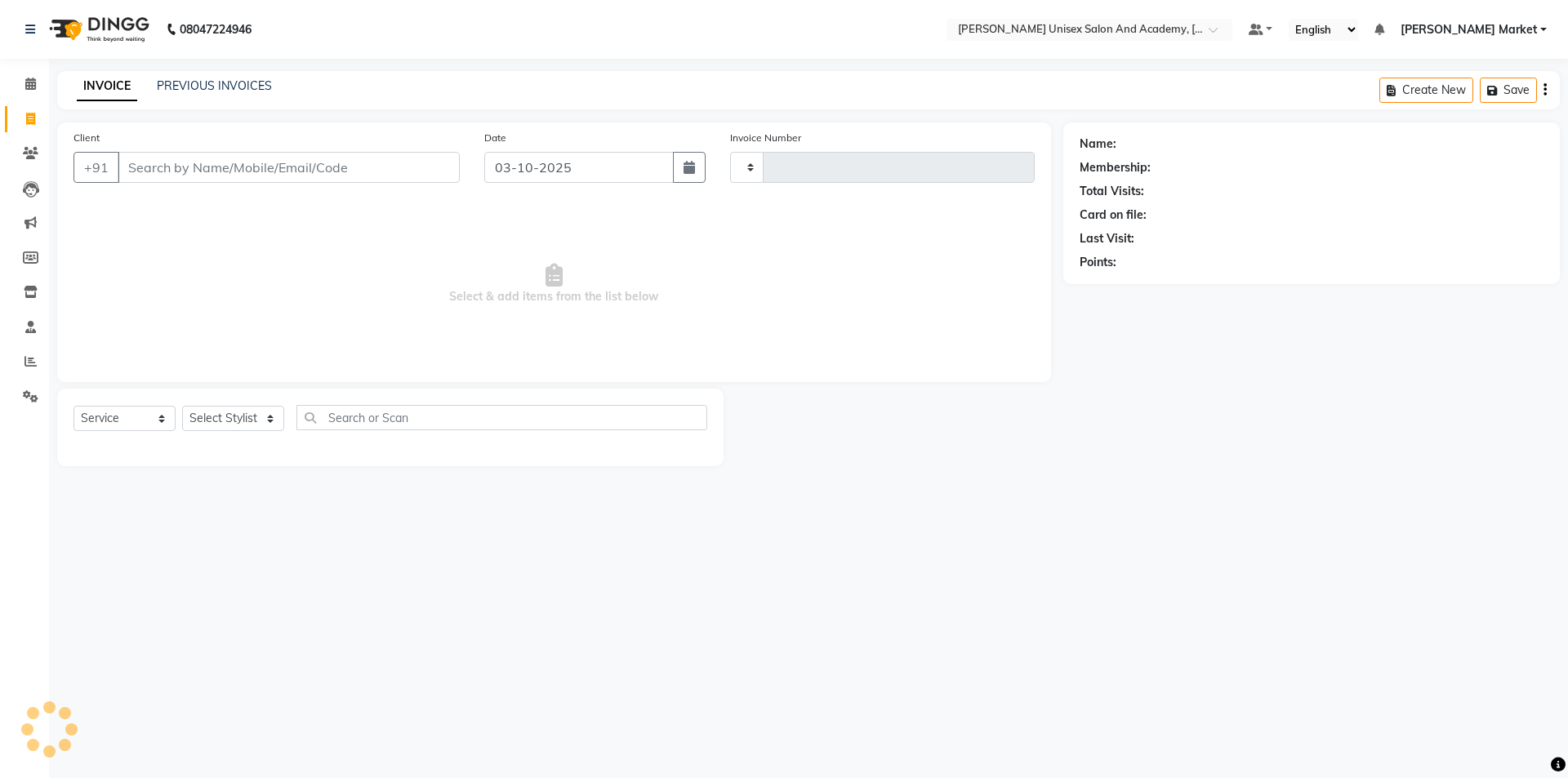
type input "4747"
select select "8060"
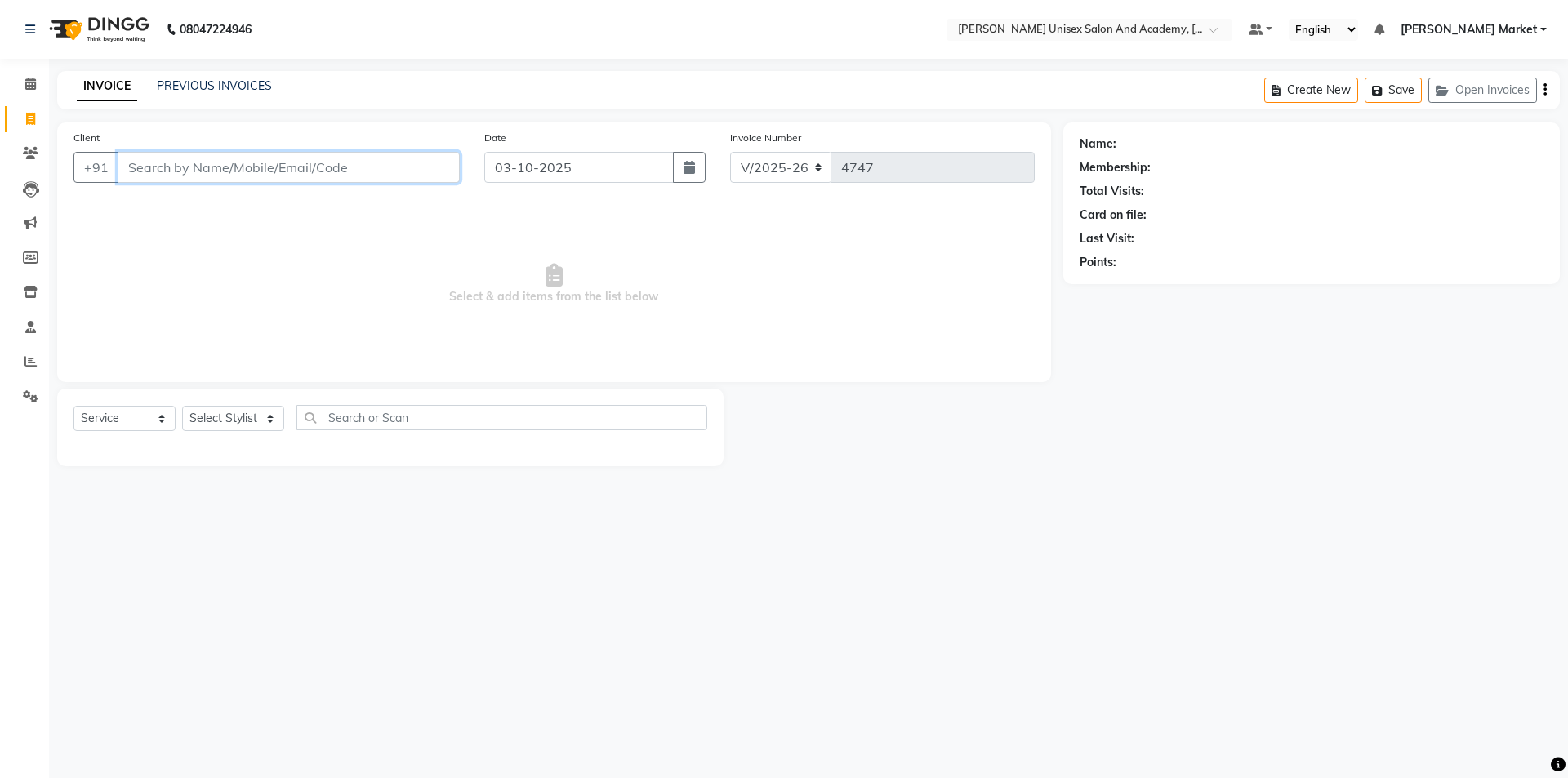
click at [174, 177] on input "Client" at bounding box center [288, 167] width 342 height 31
click at [157, 177] on input "Client" at bounding box center [288, 167] width 342 height 31
click at [269, 408] on select "Select Stylist Amit anjali [PERSON_NAME] [PERSON_NAME] [PERSON_NAME] [PERSON_NA…" at bounding box center [233, 418] width 102 height 26
select select "78754"
click at [182, 406] on select "Select Stylist Amit anjali [PERSON_NAME] [PERSON_NAME] [PERSON_NAME] [PERSON_NA…" at bounding box center [233, 418] width 102 height 26
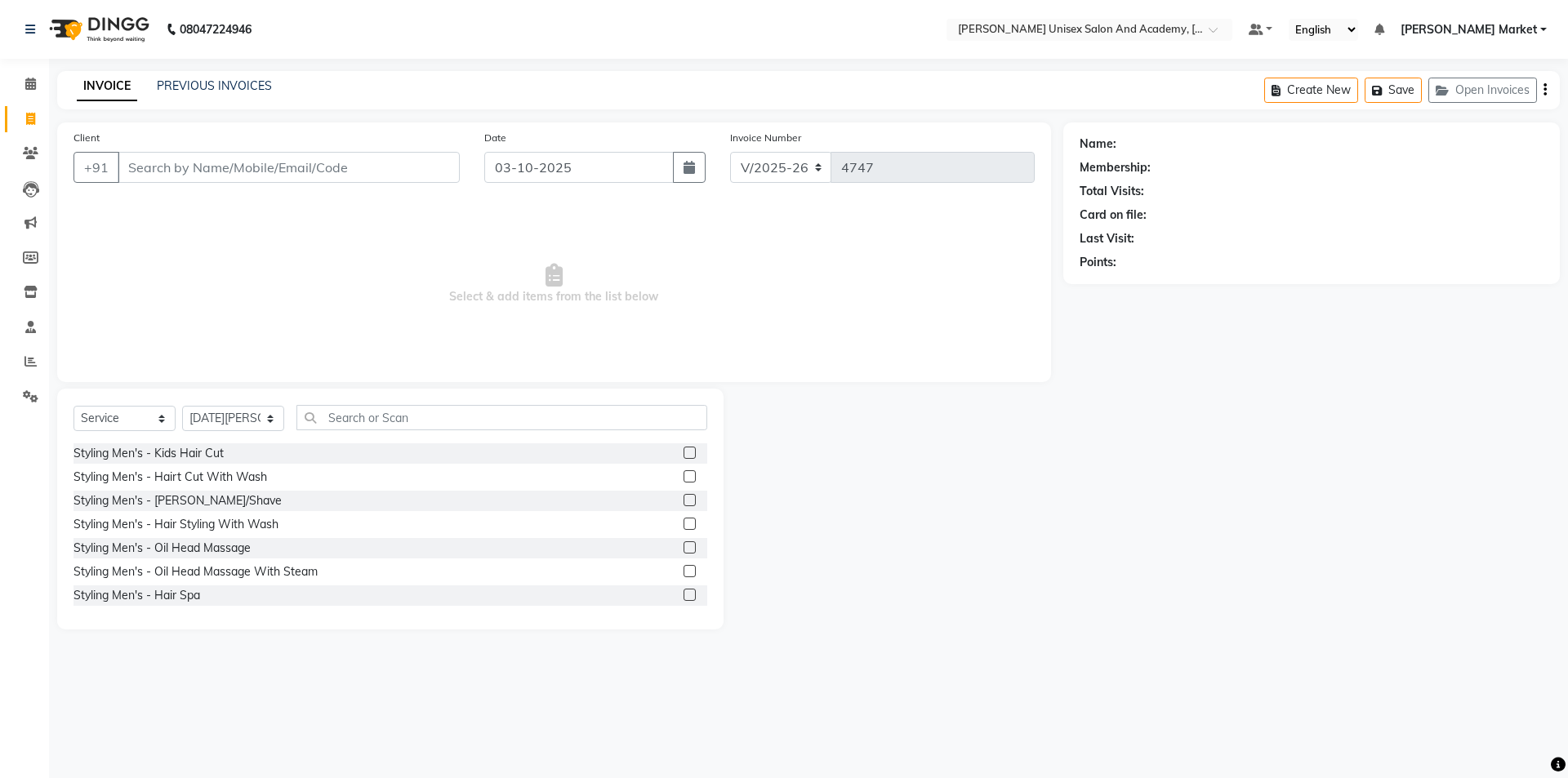
click at [683, 476] on label at bounding box center [689, 476] width 12 height 12
click at [683, 476] on input "checkbox" at bounding box center [688, 477] width 11 height 11
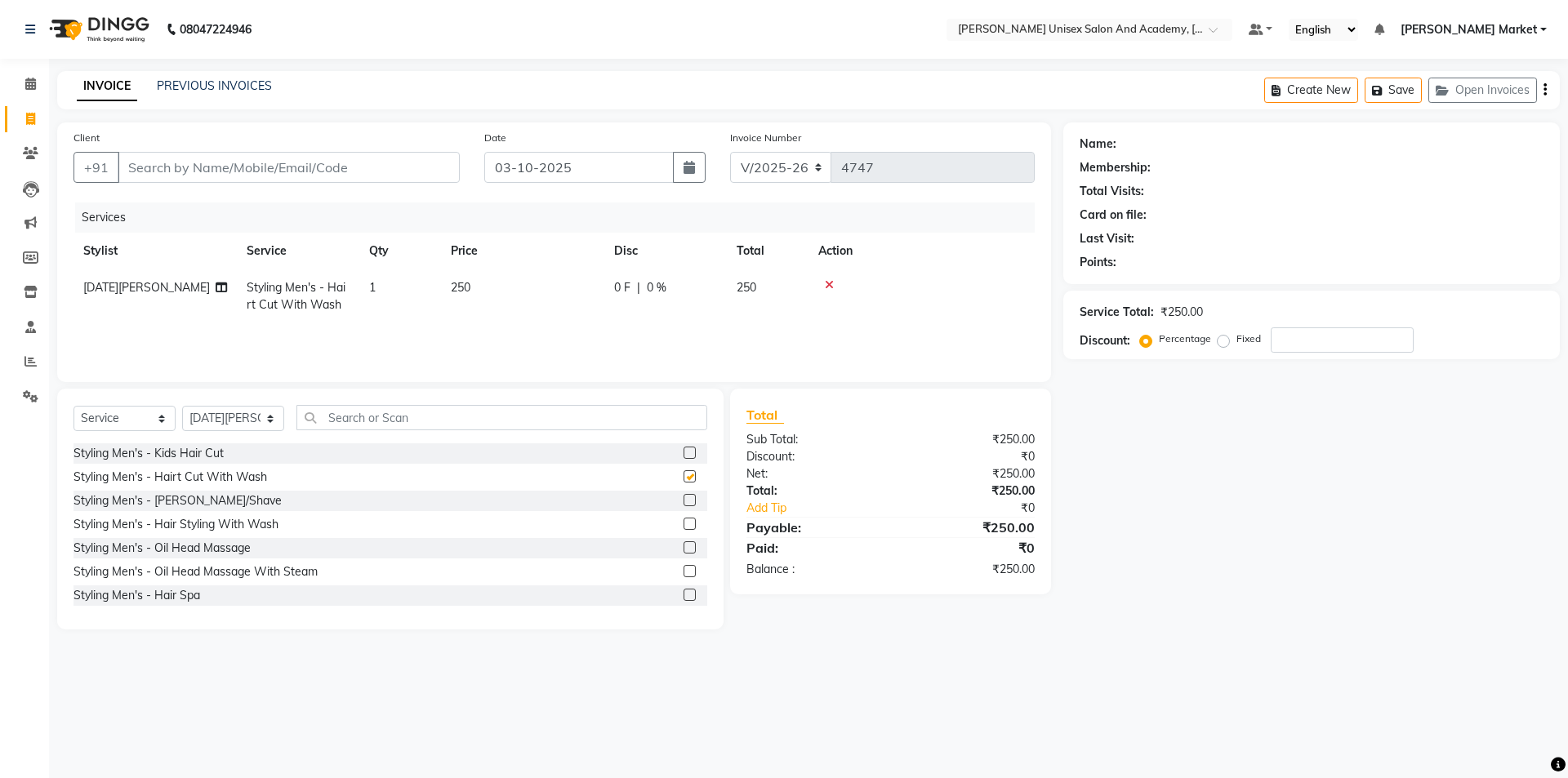
checkbox input "false"
click at [177, 164] on input "Client" at bounding box center [288, 167] width 342 height 31
type input "8"
type input "0"
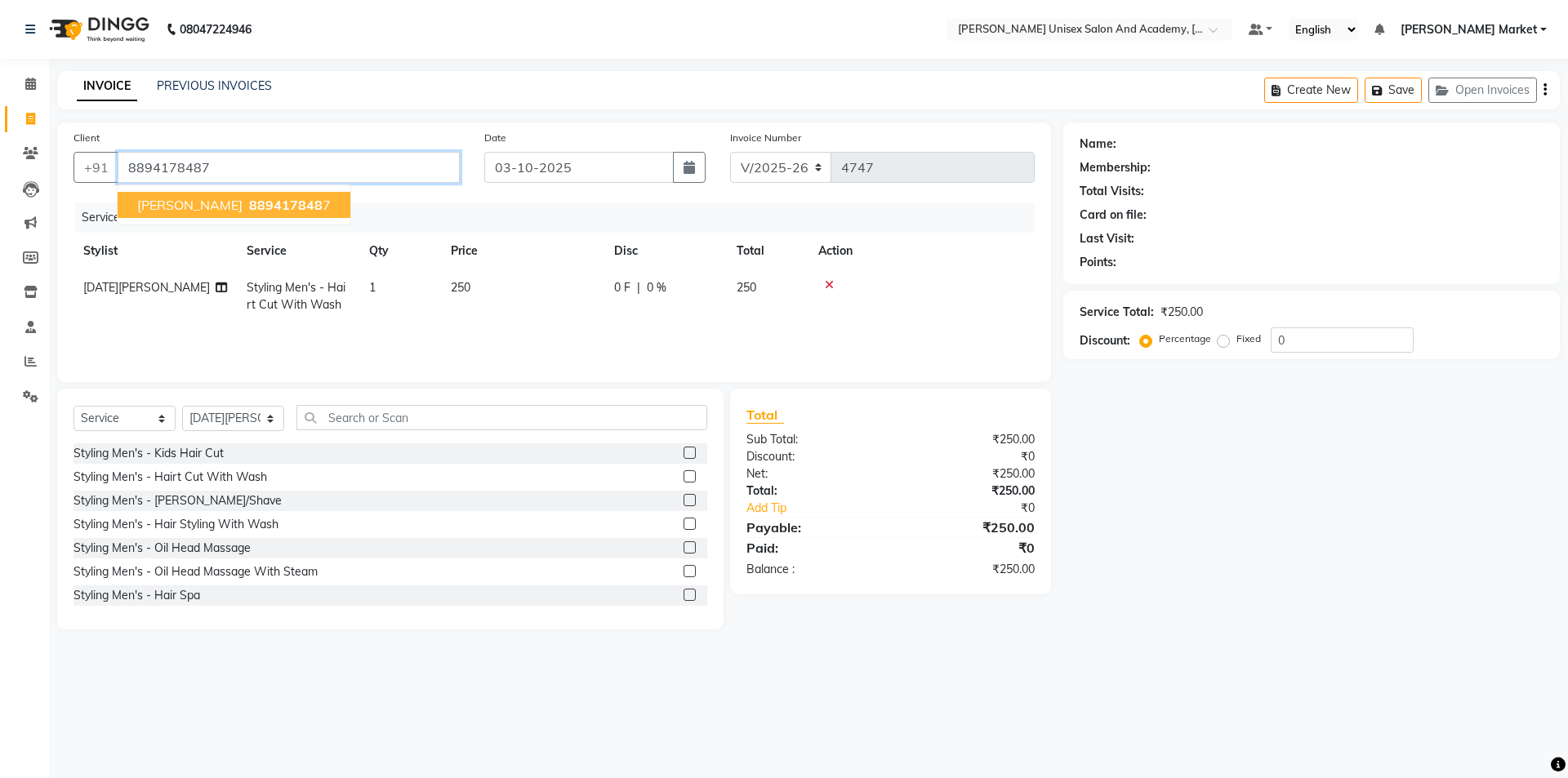
type input "8894178487"
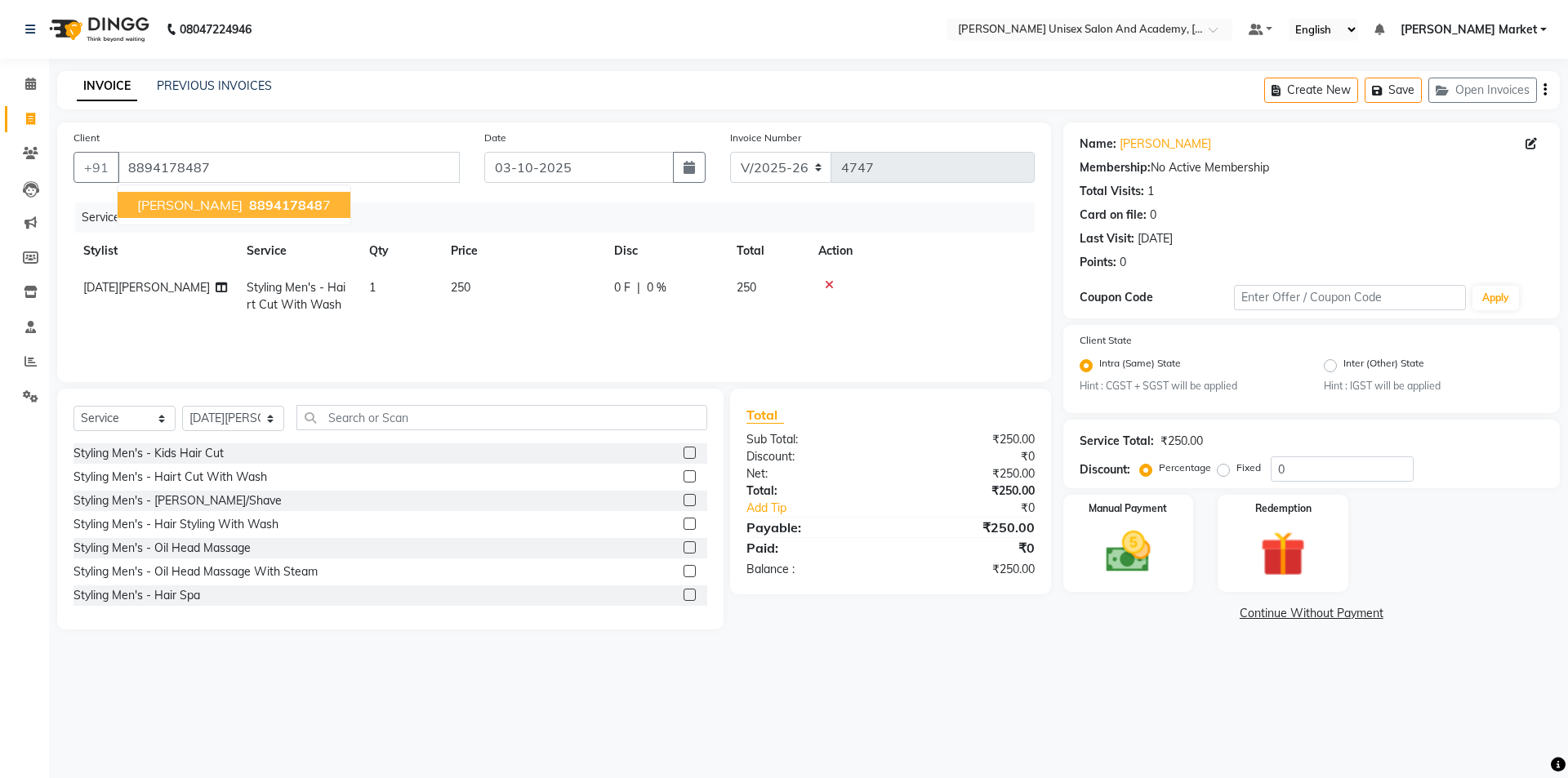
click at [199, 201] on span "akhil khushik" at bounding box center [190, 205] width 105 height 17
click at [685, 474] on div at bounding box center [695, 477] width 24 height 21
click at [1132, 556] on img at bounding box center [1128, 553] width 76 height 54
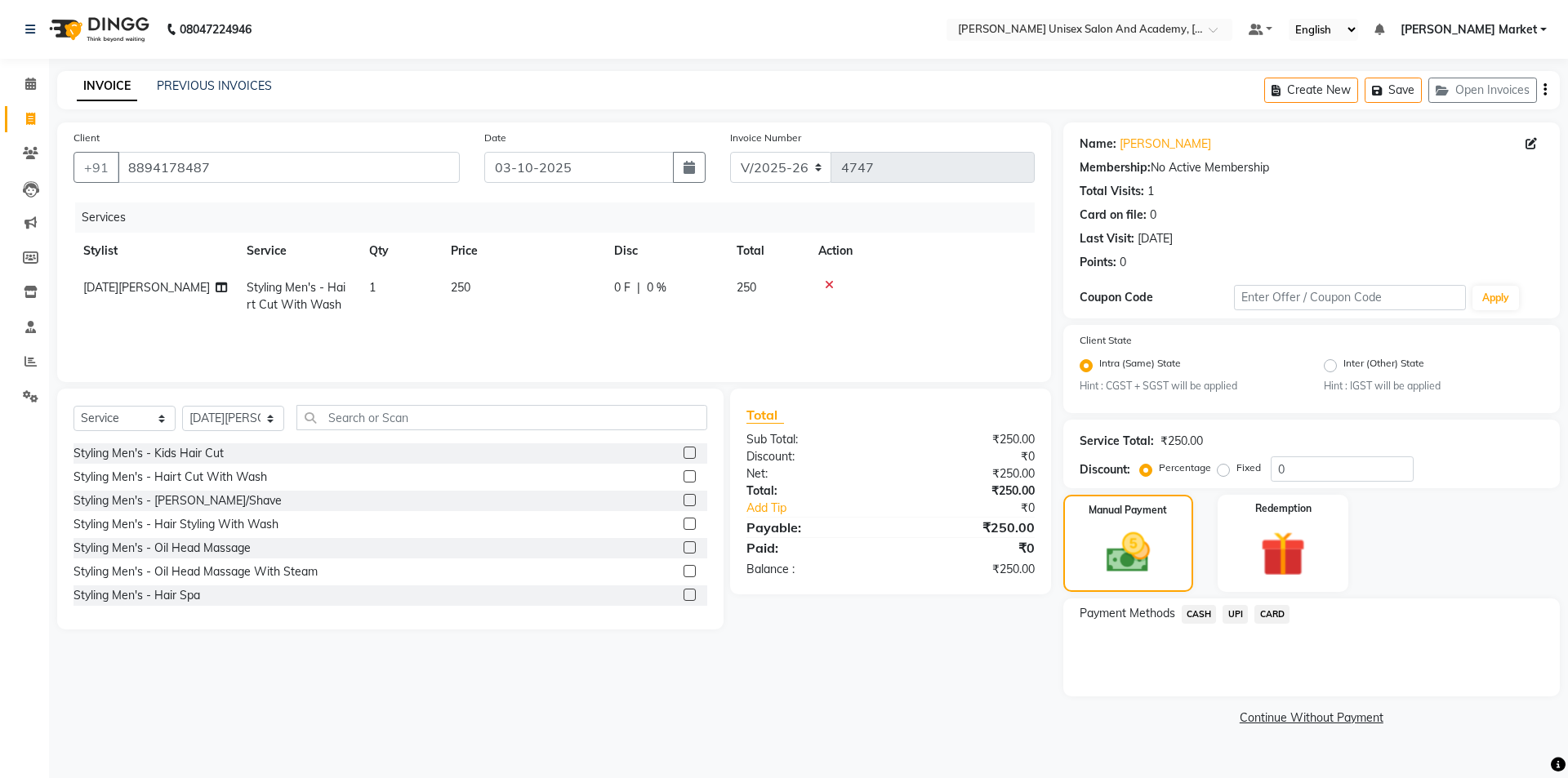
click at [1235, 614] on span "UPI" at bounding box center [1235, 614] width 26 height 19
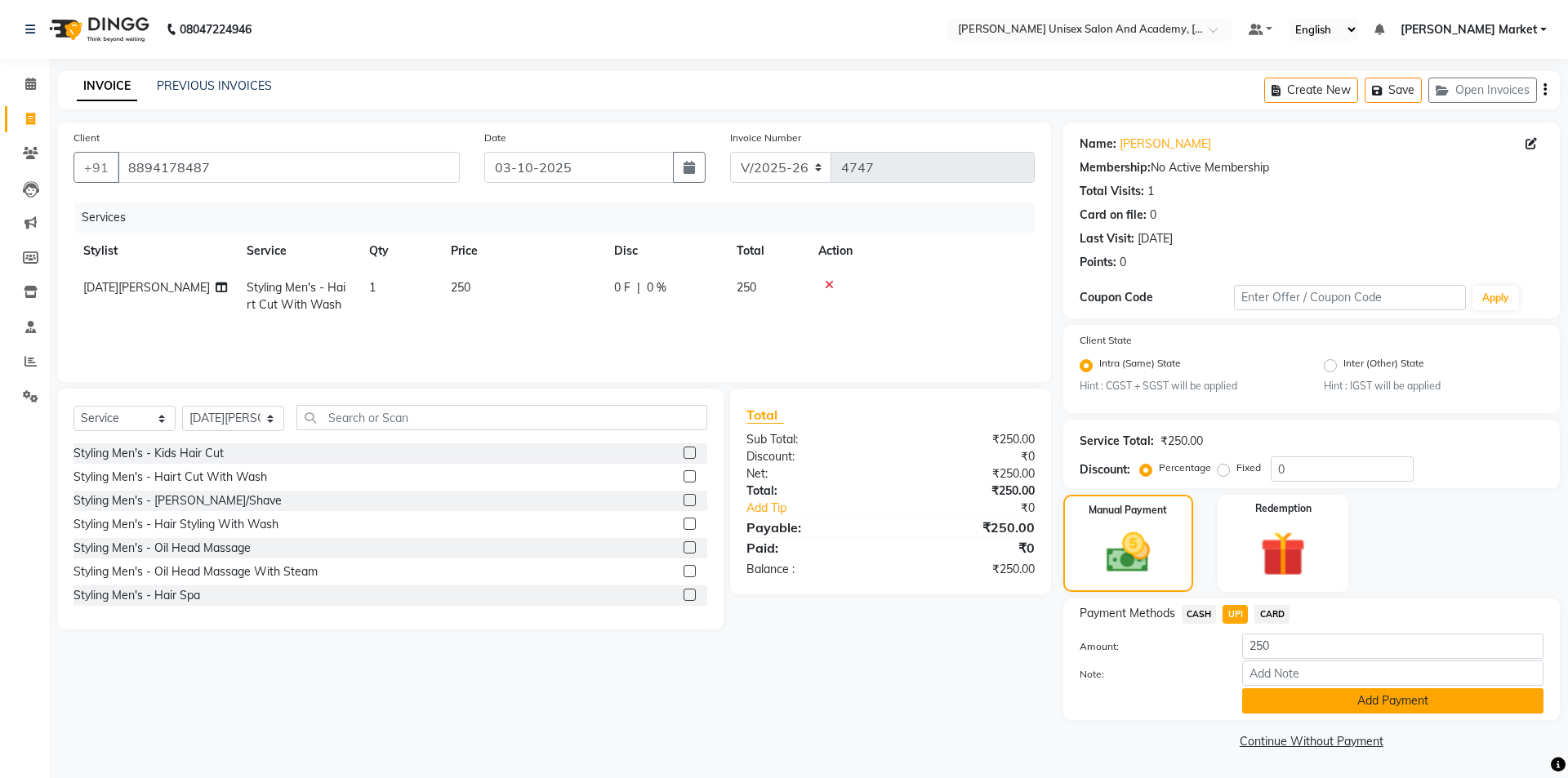
click at [1373, 696] on button "Add Payment" at bounding box center [1392, 701] width 302 height 26
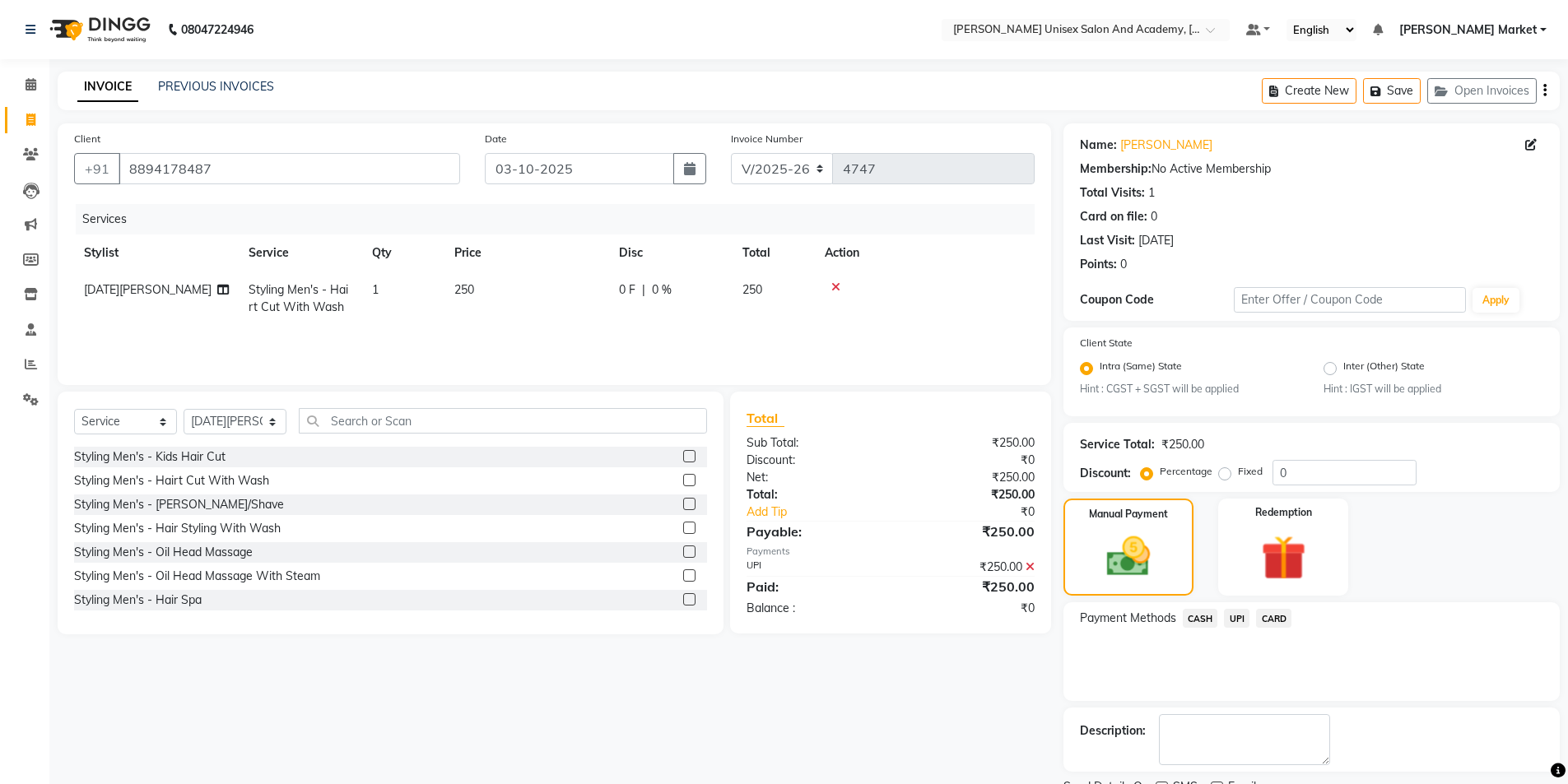
click at [1198, 618] on span "CASH" at bounding box center [1201, 618] width 35 height 19
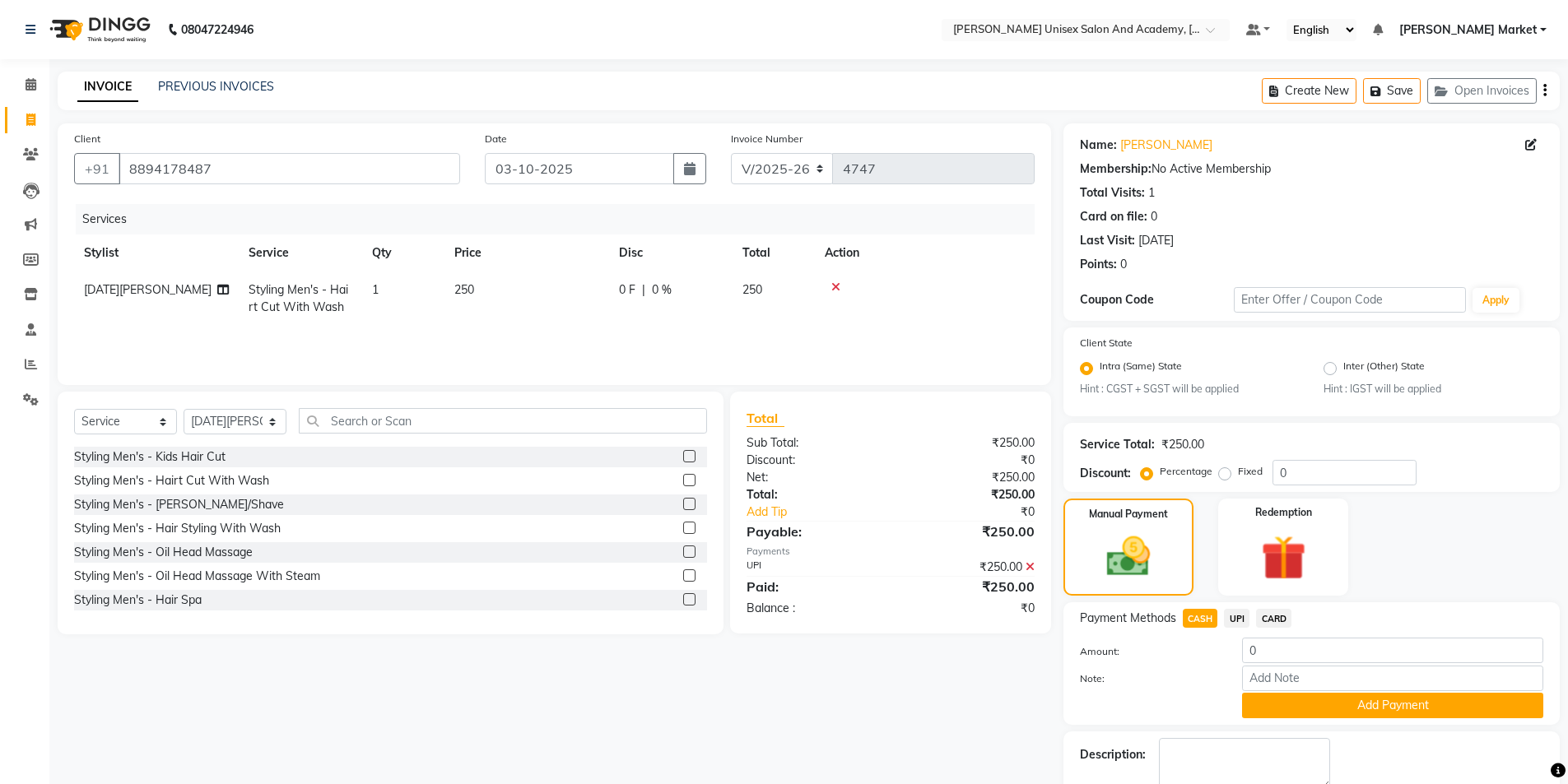
click at [1232, 620] on span "UPI" at bounding box center [1237, 618] width 26 height 19
click at [1348, 703] on button "Add Payment" at bounding box center [1393, 706] width 301 height 26
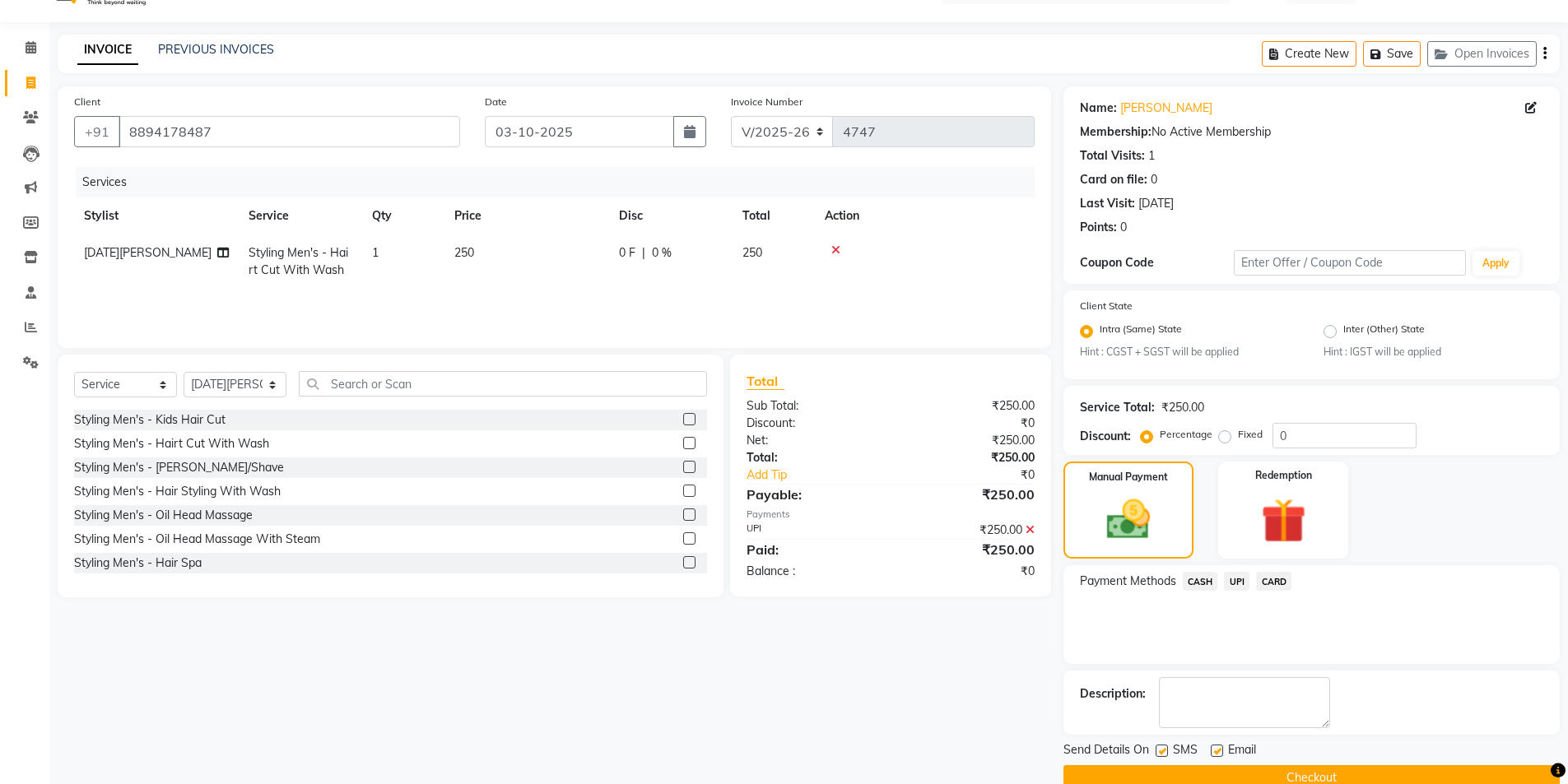
scroll to position [68, 0]
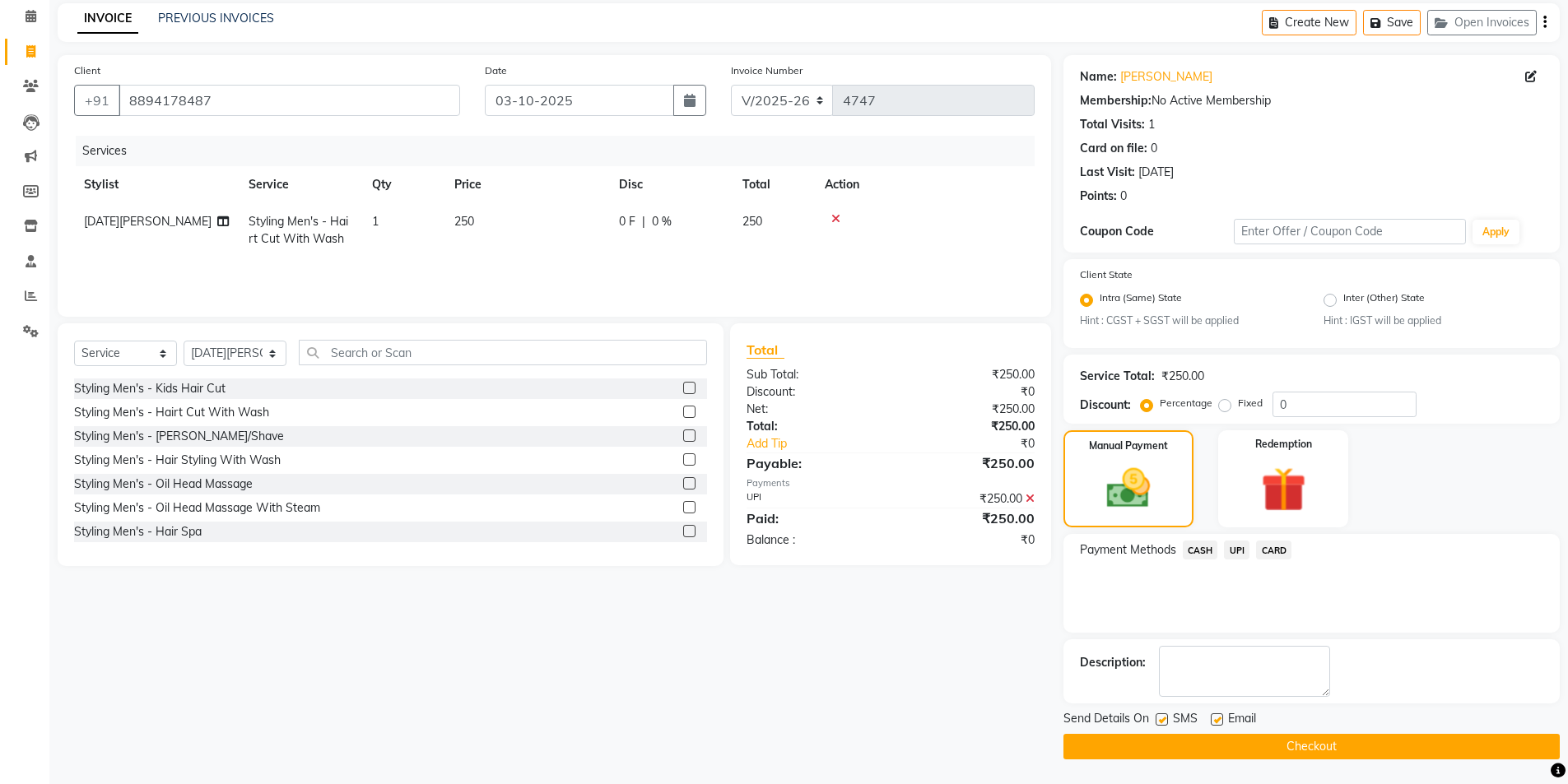
click at [1285, 751] on button "Checkout" at bounding box center [1312, 746] width 496 height 26
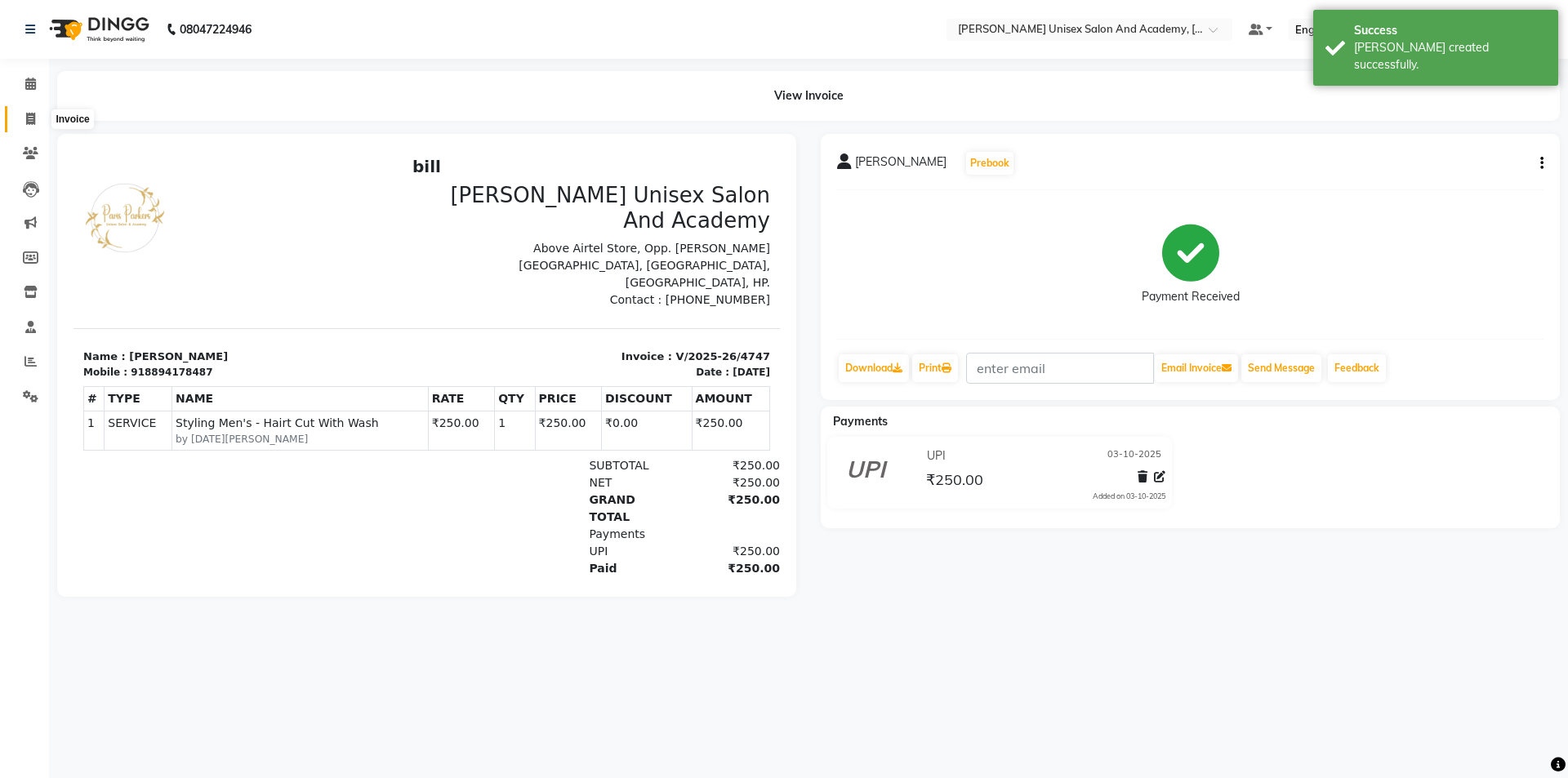
click at [28, 117] on icon at bounding box center [31, 118] width 9 height 12
select select "service"
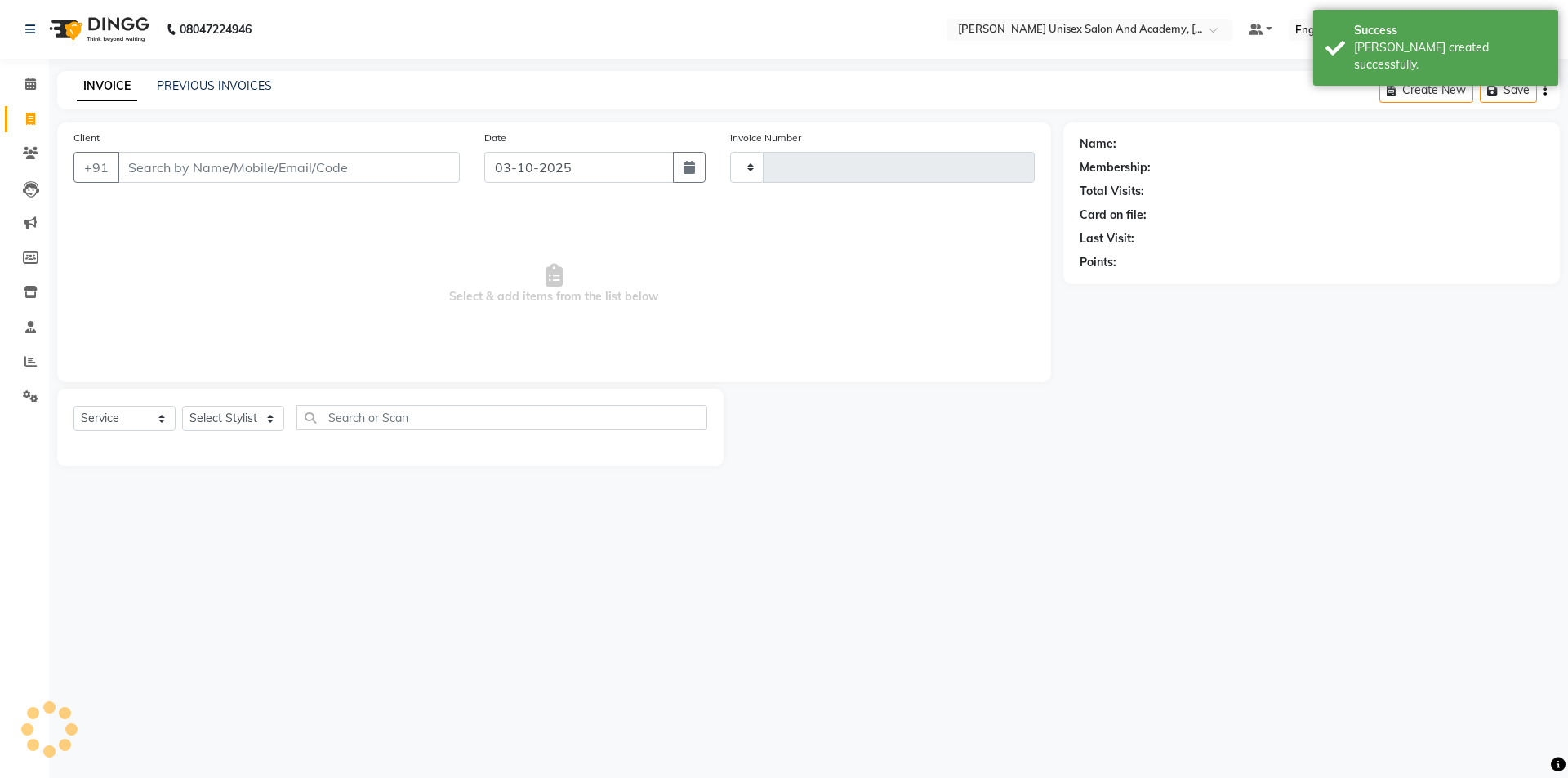
type input "4748"
select select "8060"
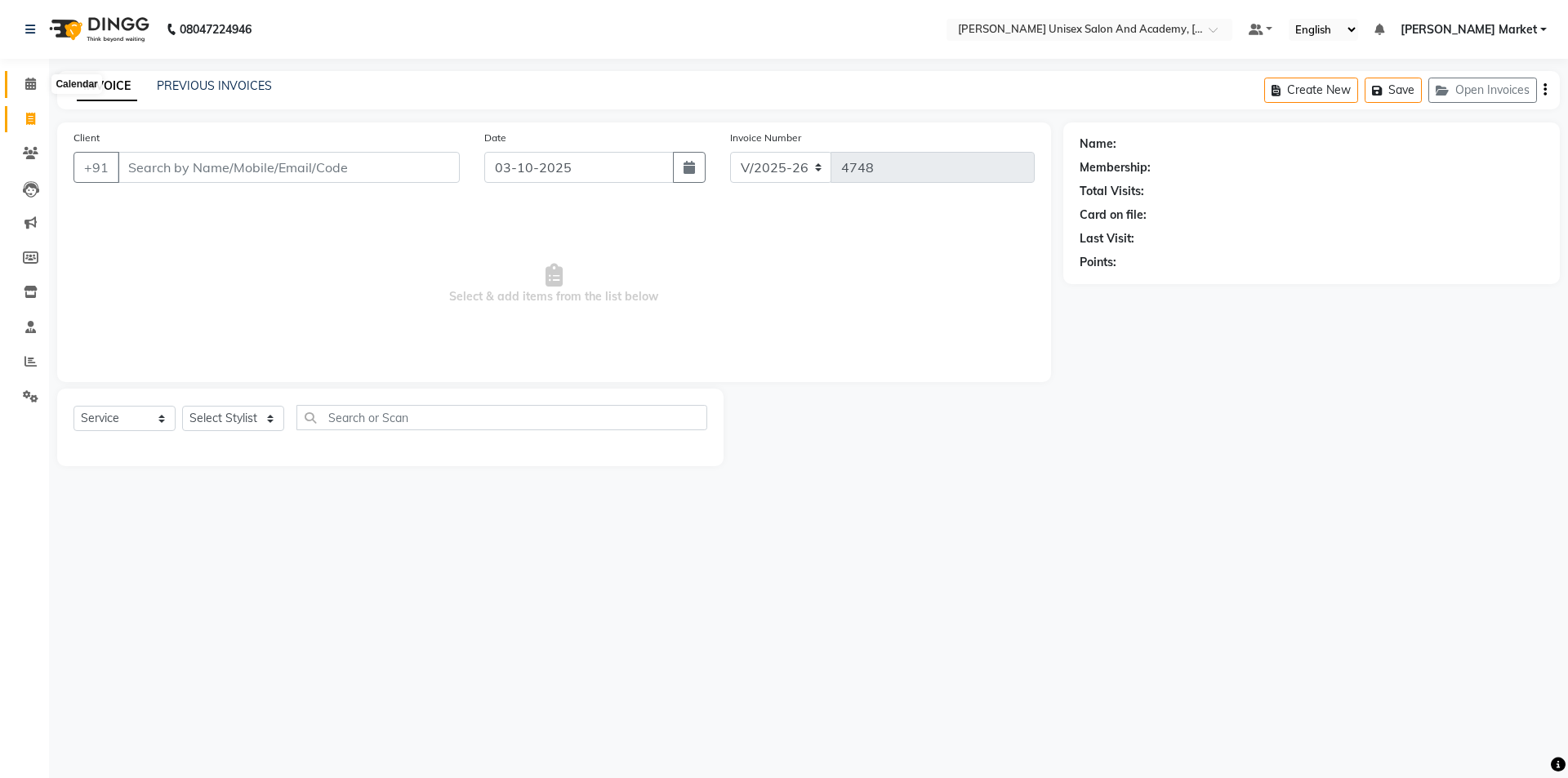
click at [27, 86] on icon at bounding box center [31, 84] width 11 height 12
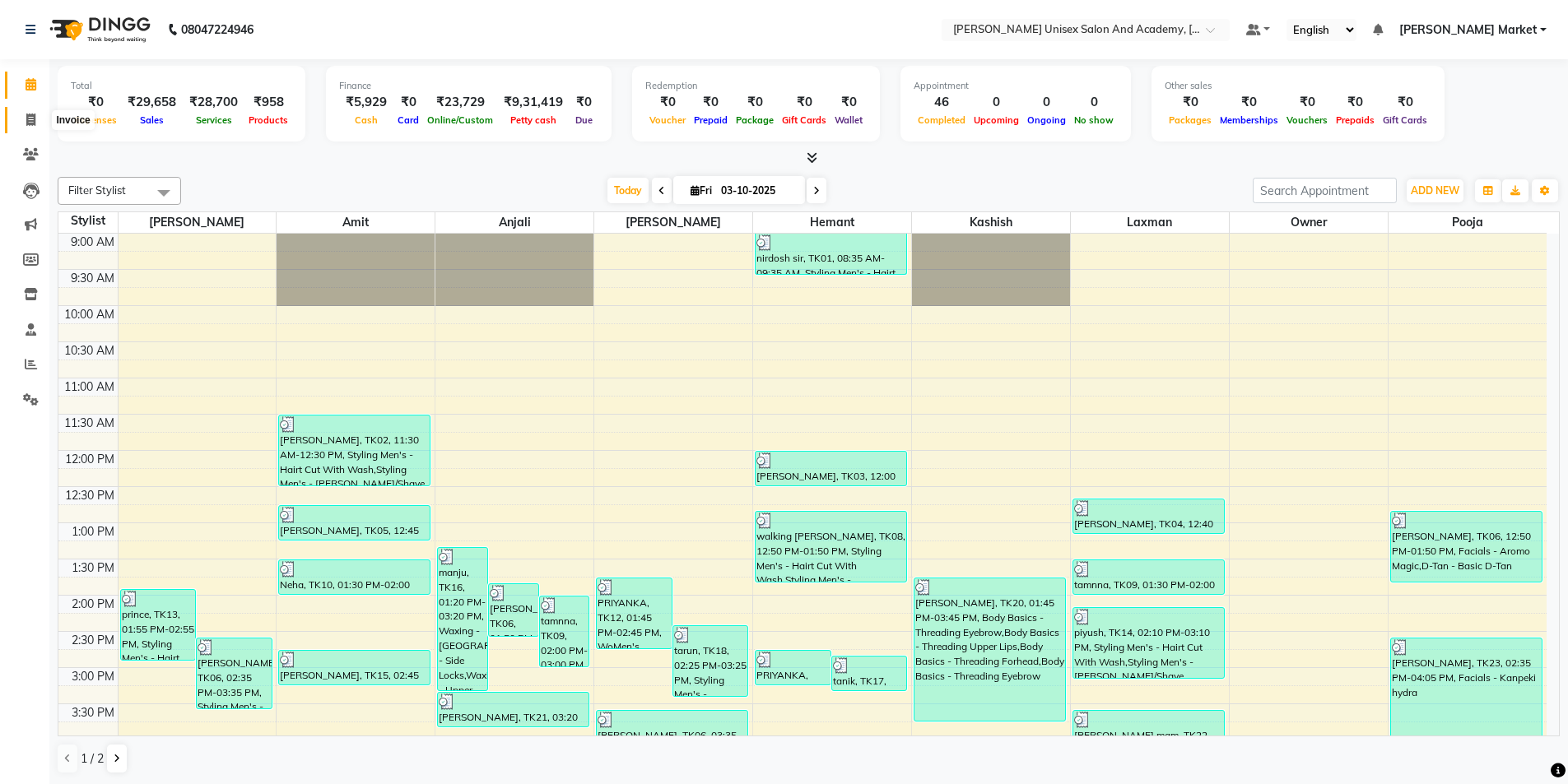
click at [34, 122] on icon at bounding box center [31, 119] width 9 height 13
select select "service"
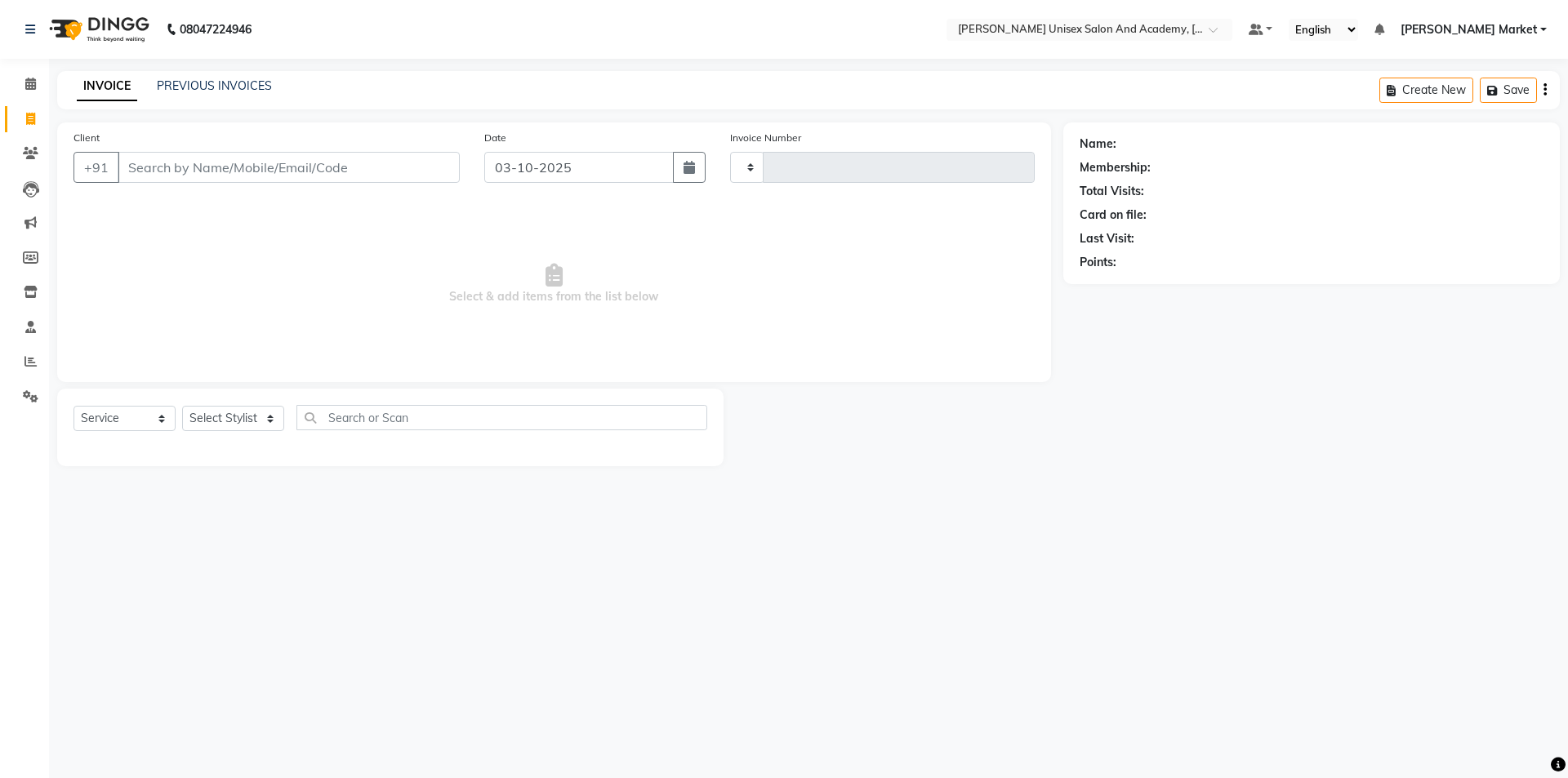
type input "4748"
select select "8060"
click at [138, 171] on input "Client" at bounding box center [288, 167] width 342 height 31
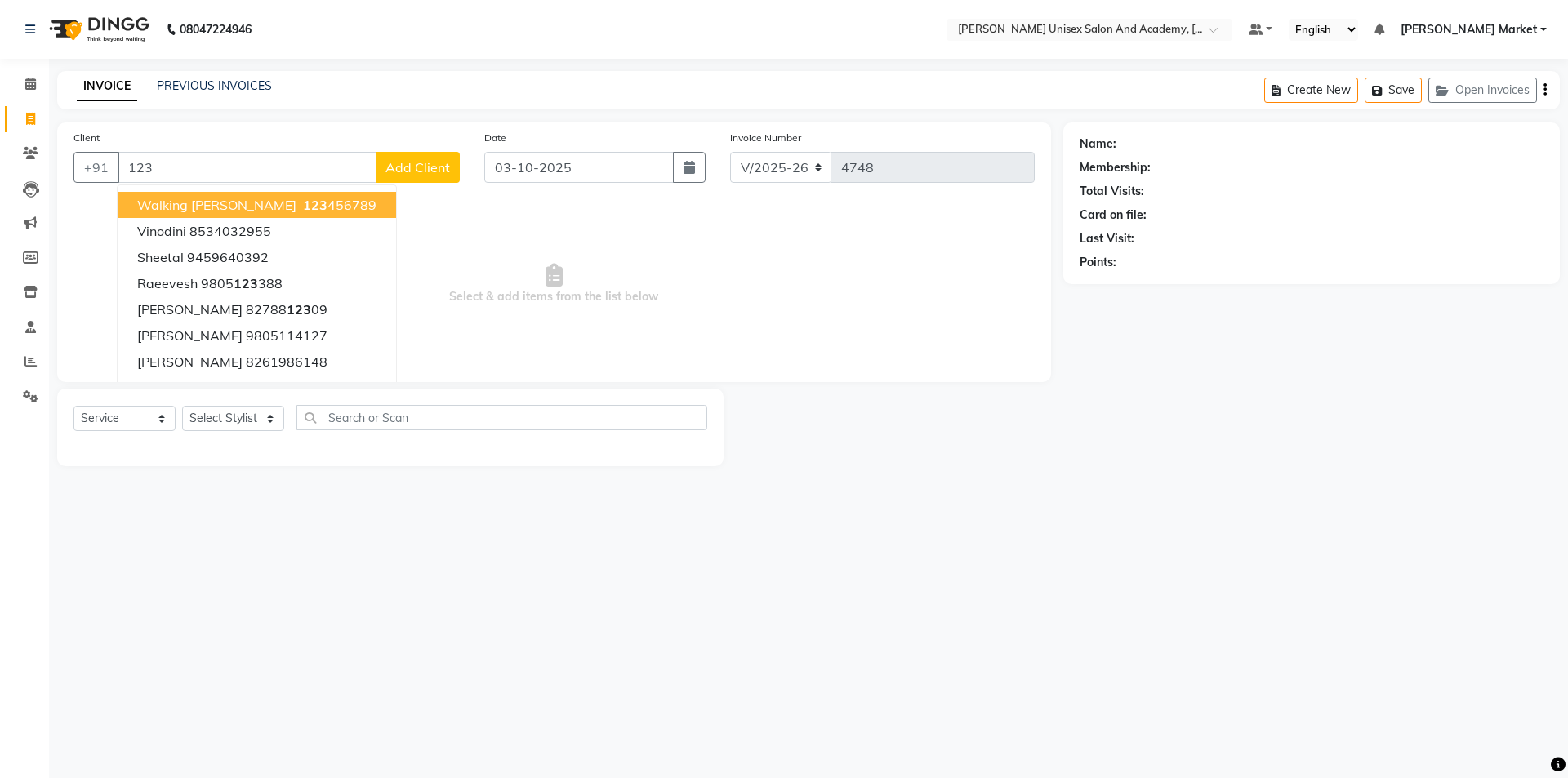
click at [303, 201] on span "123" at bounding box center [316, 205] width 25 height 17
type input "123456789"
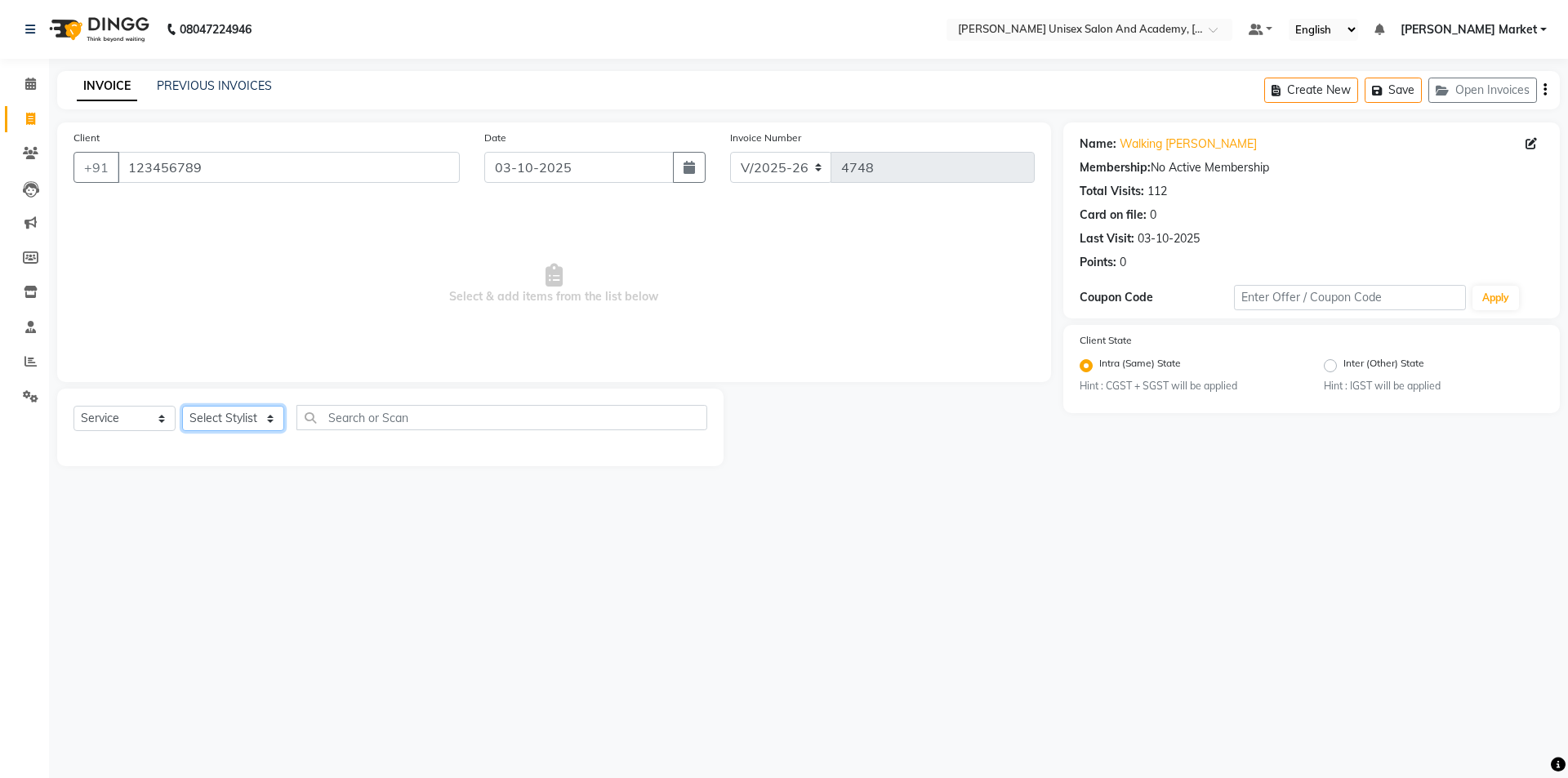
click at [258, 421] on select "Select Stylist Amit anjali [PERSON_NAME] [PERSON_NAME] [PERSON_NAME] [PERSON_NA…" at bounding box center [233, 418] width 102 height 26
select select "58724"
click at [182, 406] on select "Select Stylist Amit anjali [PERSON_NAME] [PERSON_NAME] [PERSON_NAME] [PERSON_NA…" at bounding box center [233, 418] width 102 height 26
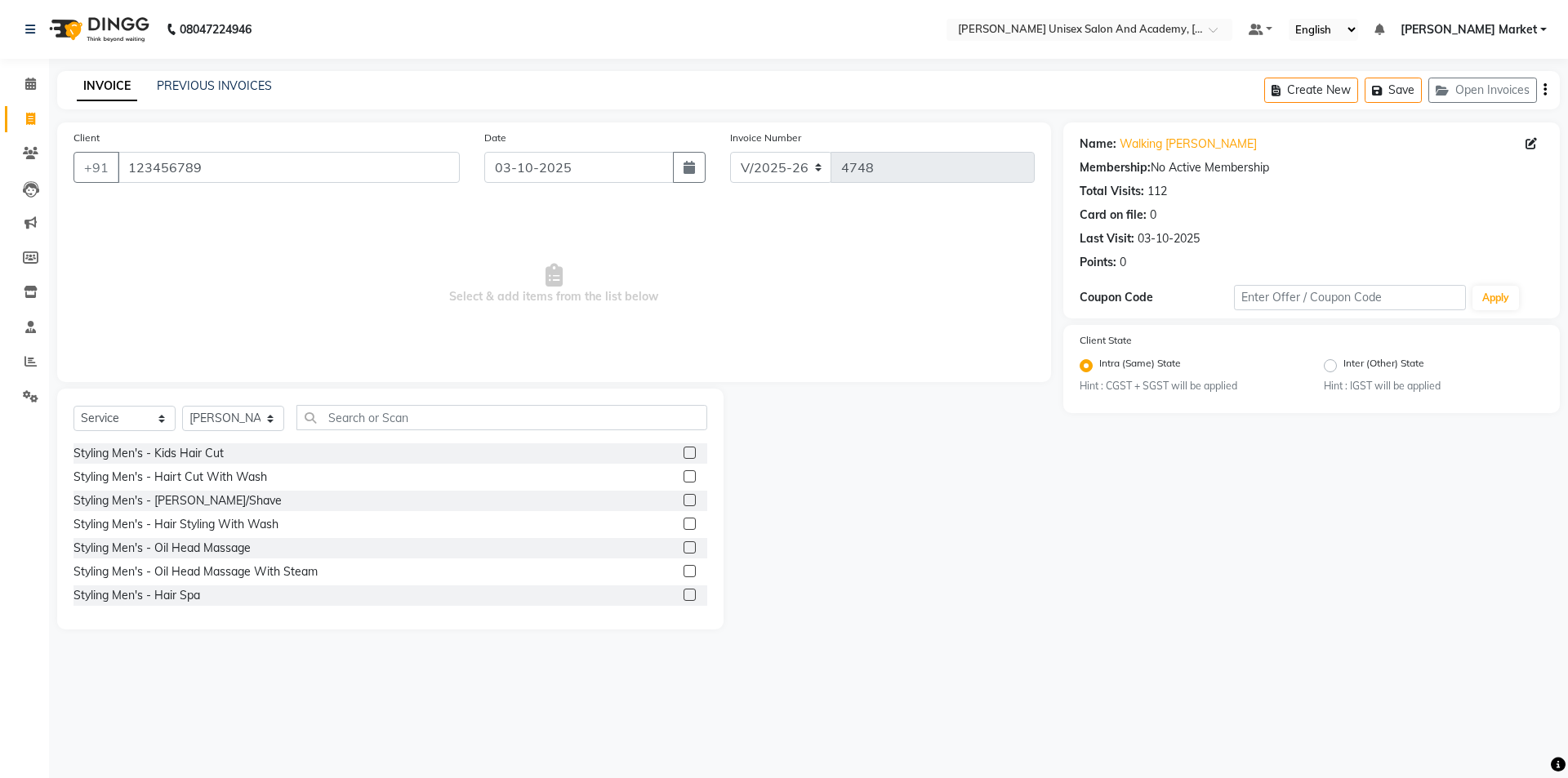
click at [683, 478] on label at bounding box center [689, 476] width 12 height 12
click at [683, 478] on input "checkbox" at bounding box center [688, 477] width 11 height 11
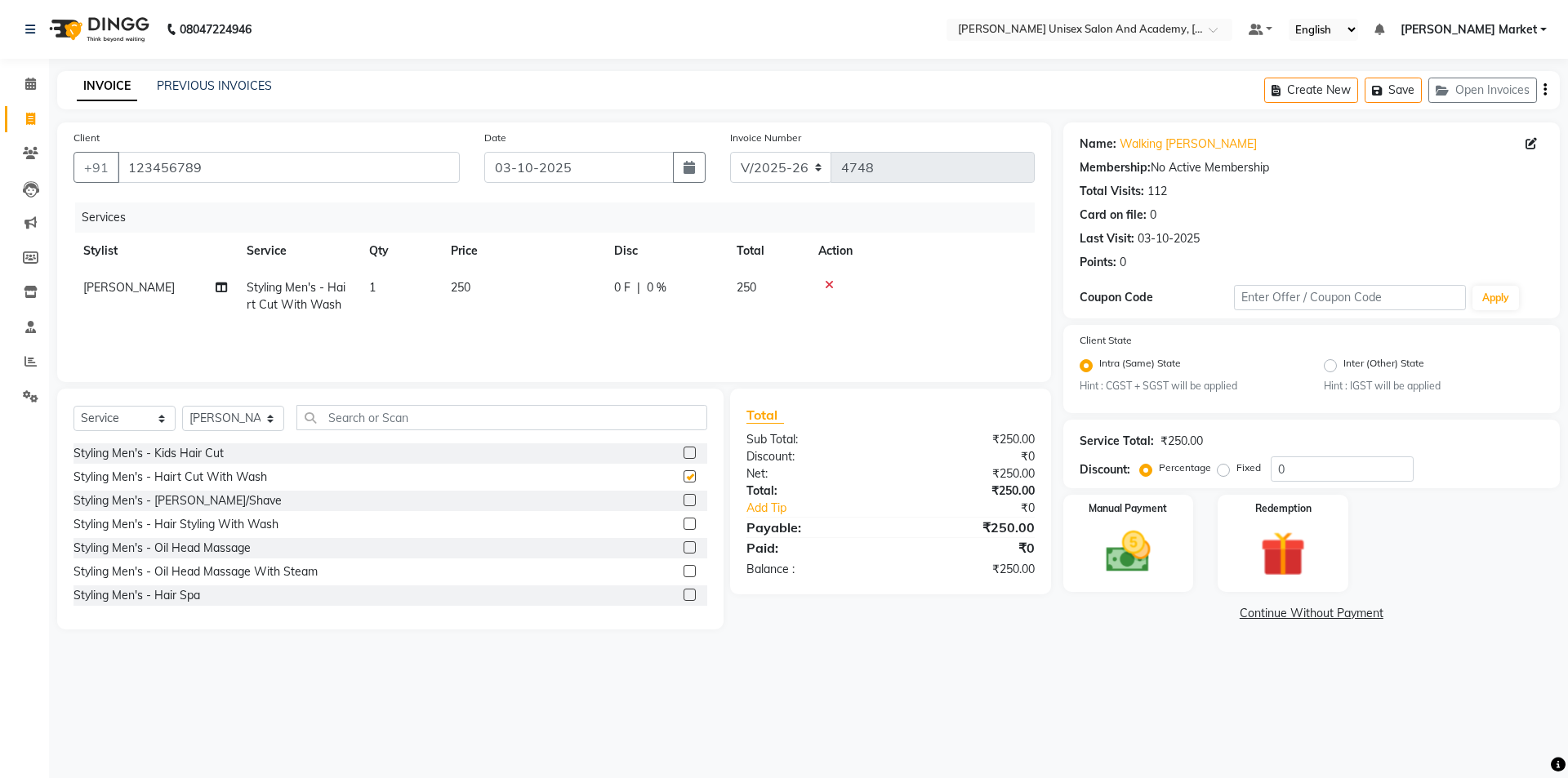
checkbox input "false"
click at [683, 491] on div at bounding box center [695, 500] width 24 height 21
click at [683, 498] on label at bounding box center [689, 500] width 12 height 12
click at [683, 498] on input "checkbox" at bounding box center [688, 500] width 11 height 11
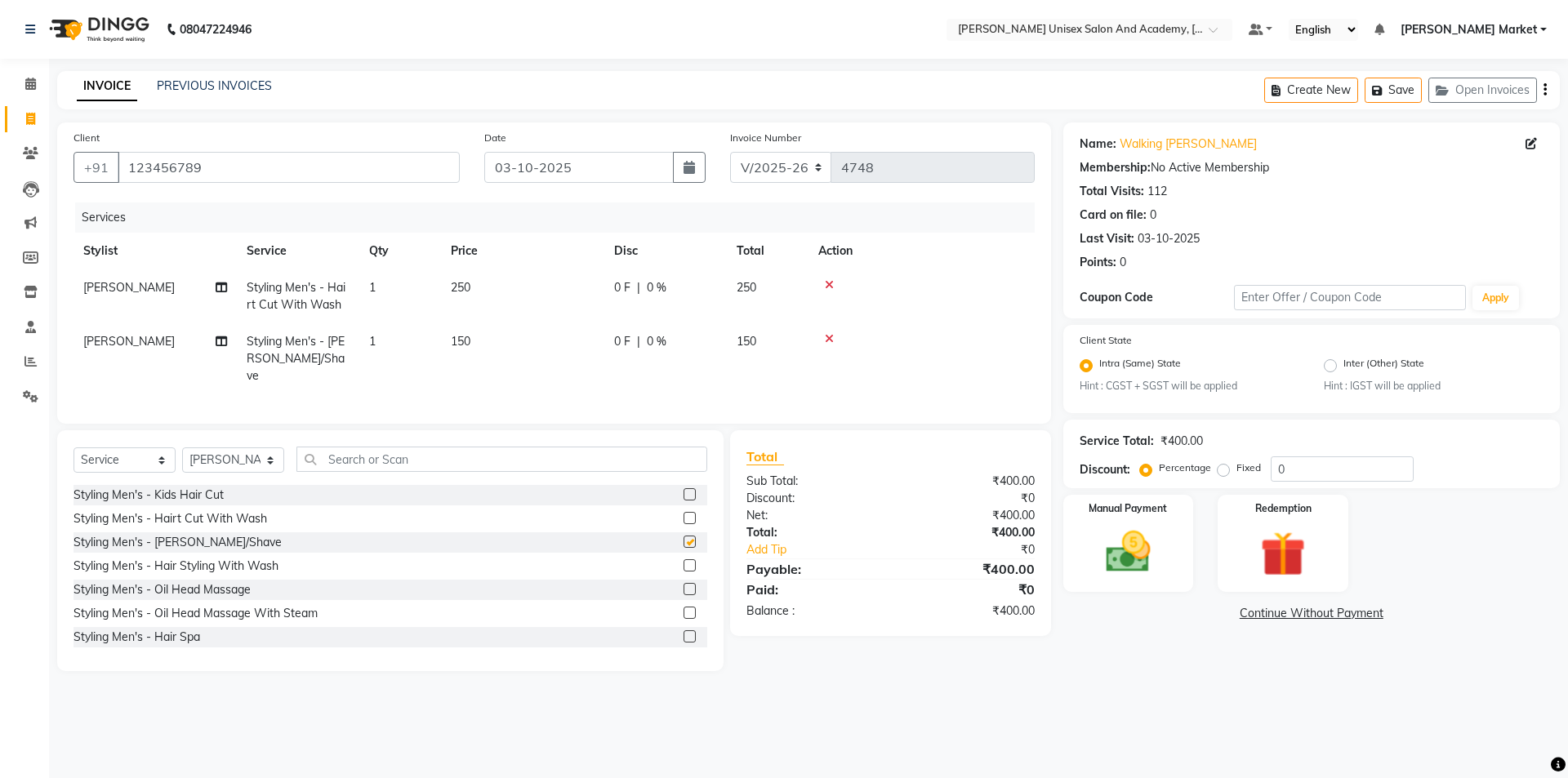
checkbox input "false"
click at [1137, 555] on img at bounding box center [1128, 553] width 76 height 54
click at [1236, 616] on span "UPI" at bounding box center [1235, 614] width 26 height 19
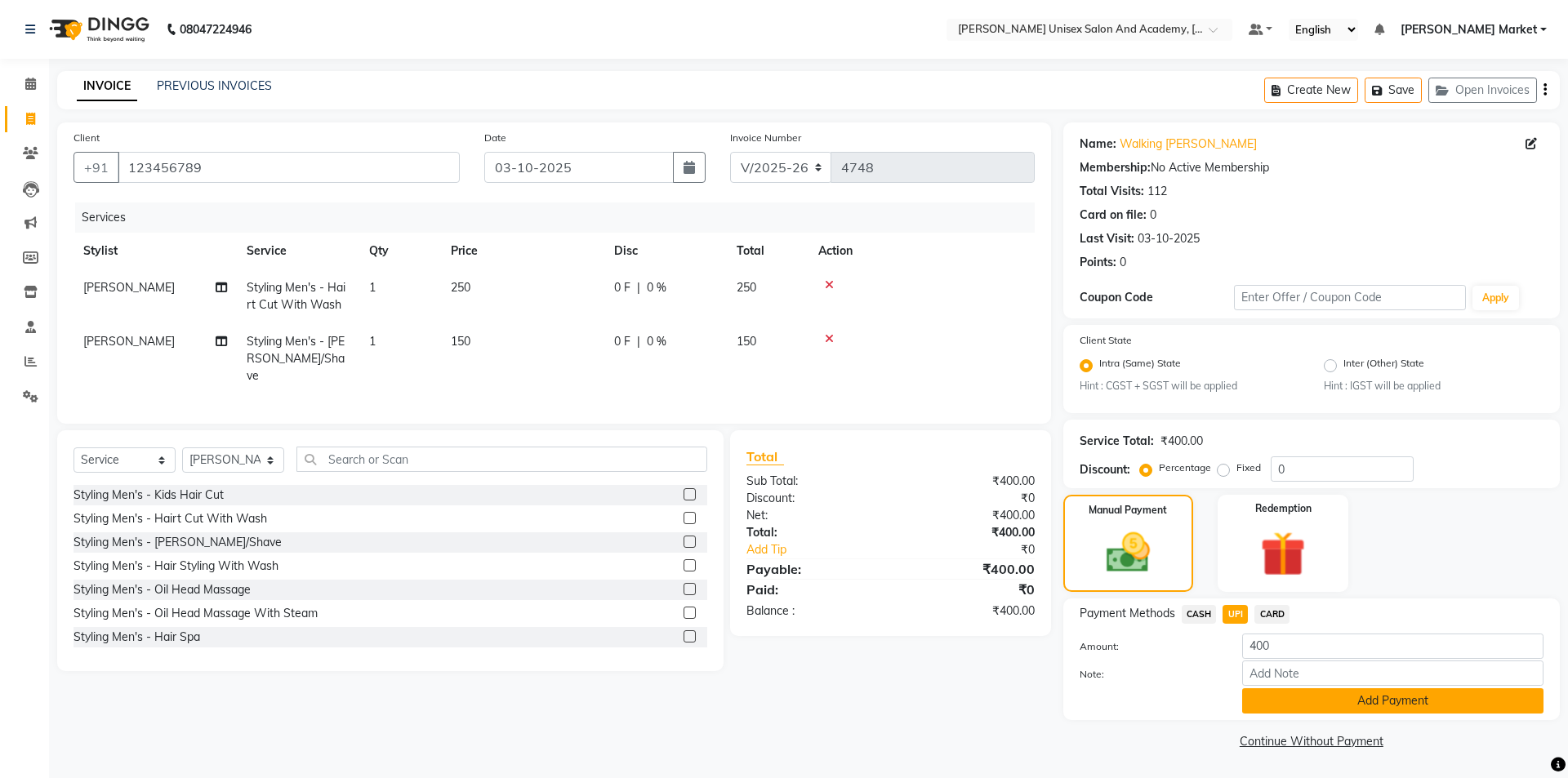
click at [1315, 701] on button "Add Payment" at bounding box center [1392, 701] width 302 height 26
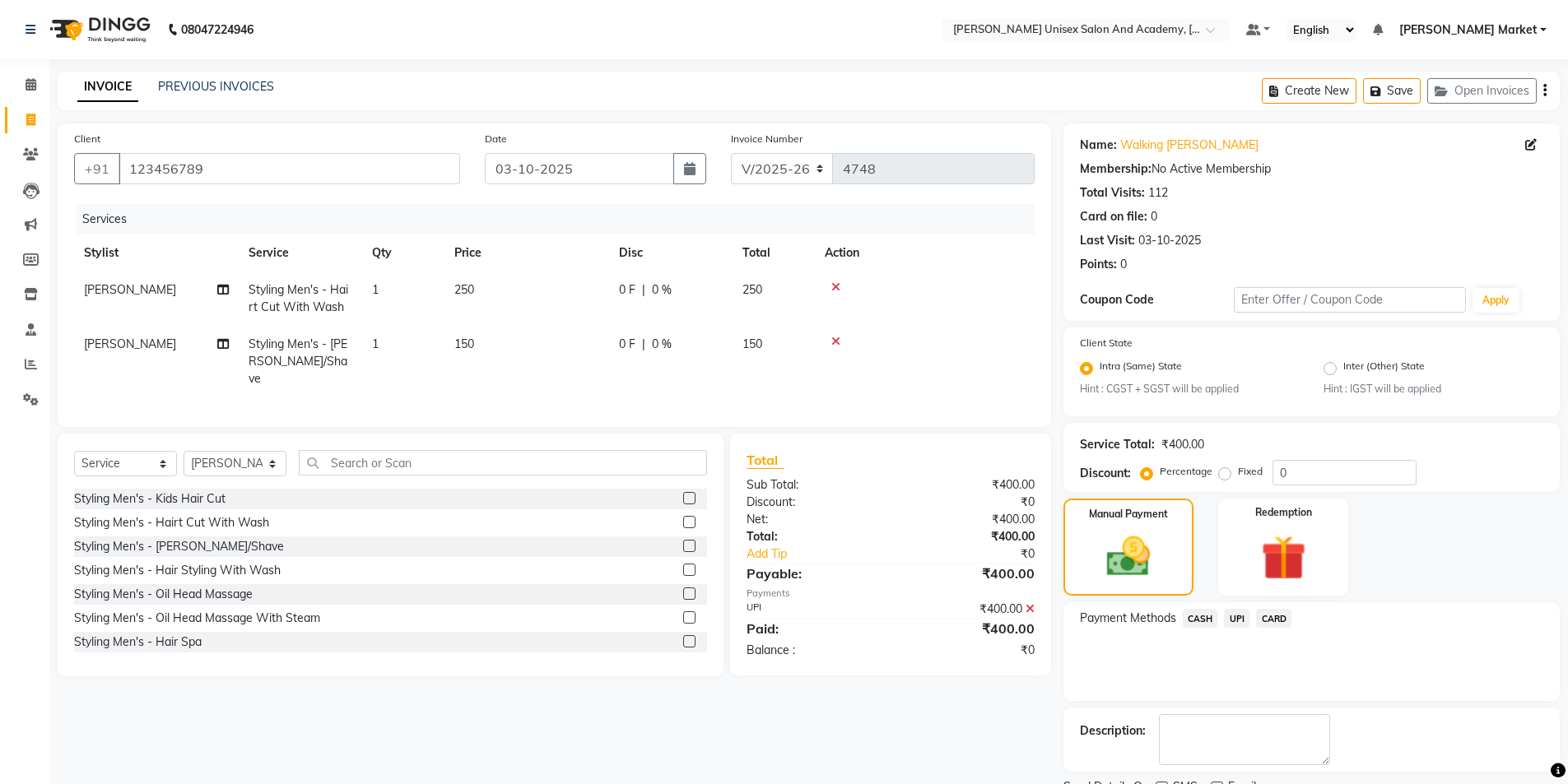
click at [1233, 624] on span "UPI" at bounding box center [1237, 618] width 26 height 19
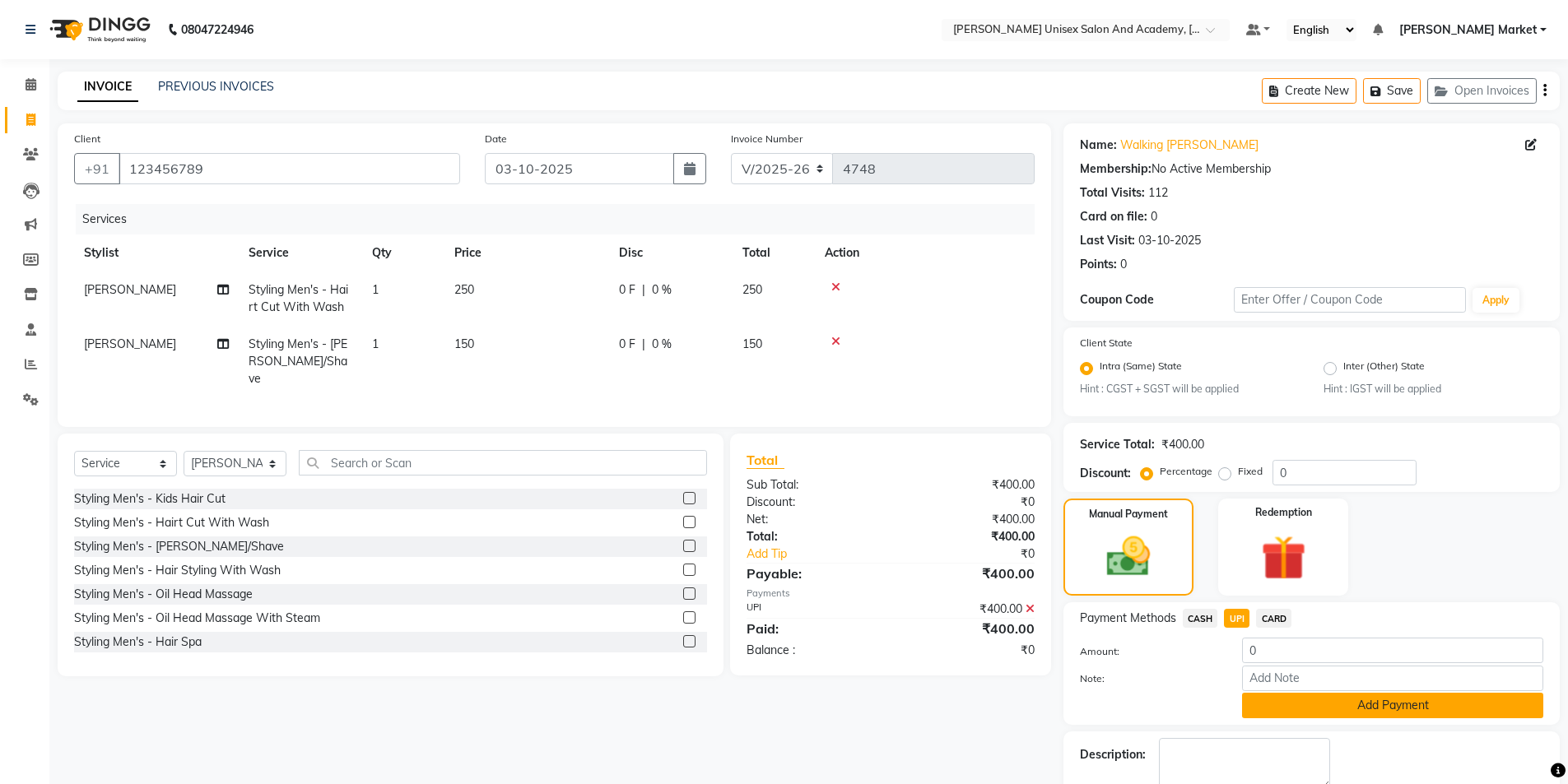
click at [1292, 708] on button "Add Payment" at bounding box center [1393, 706] width 301 height 26
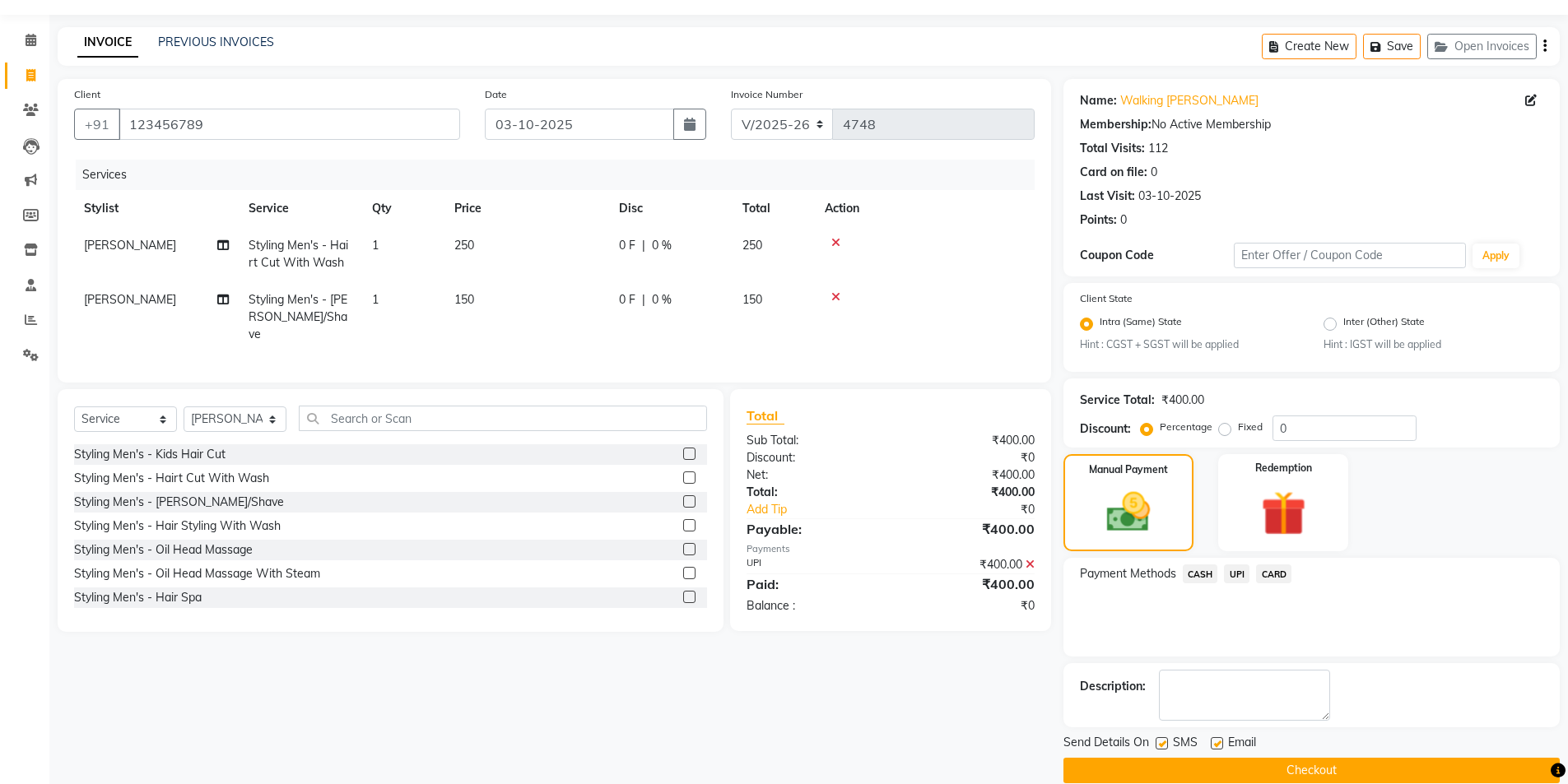
scroll to position [68, 0]
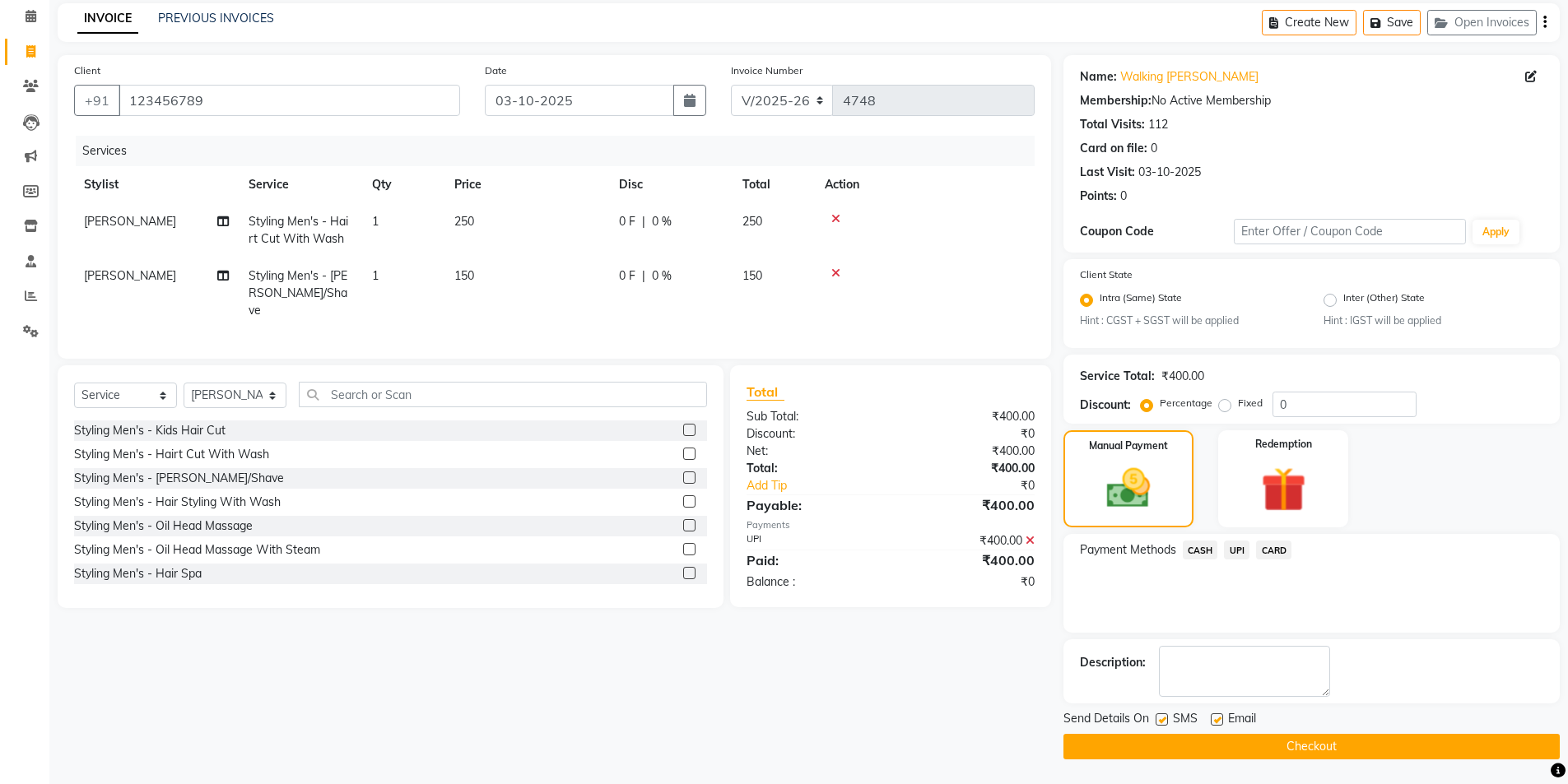
click at [1311, 743] on button "Checkout" at bounding box center [1312, 746] width 496 height 26
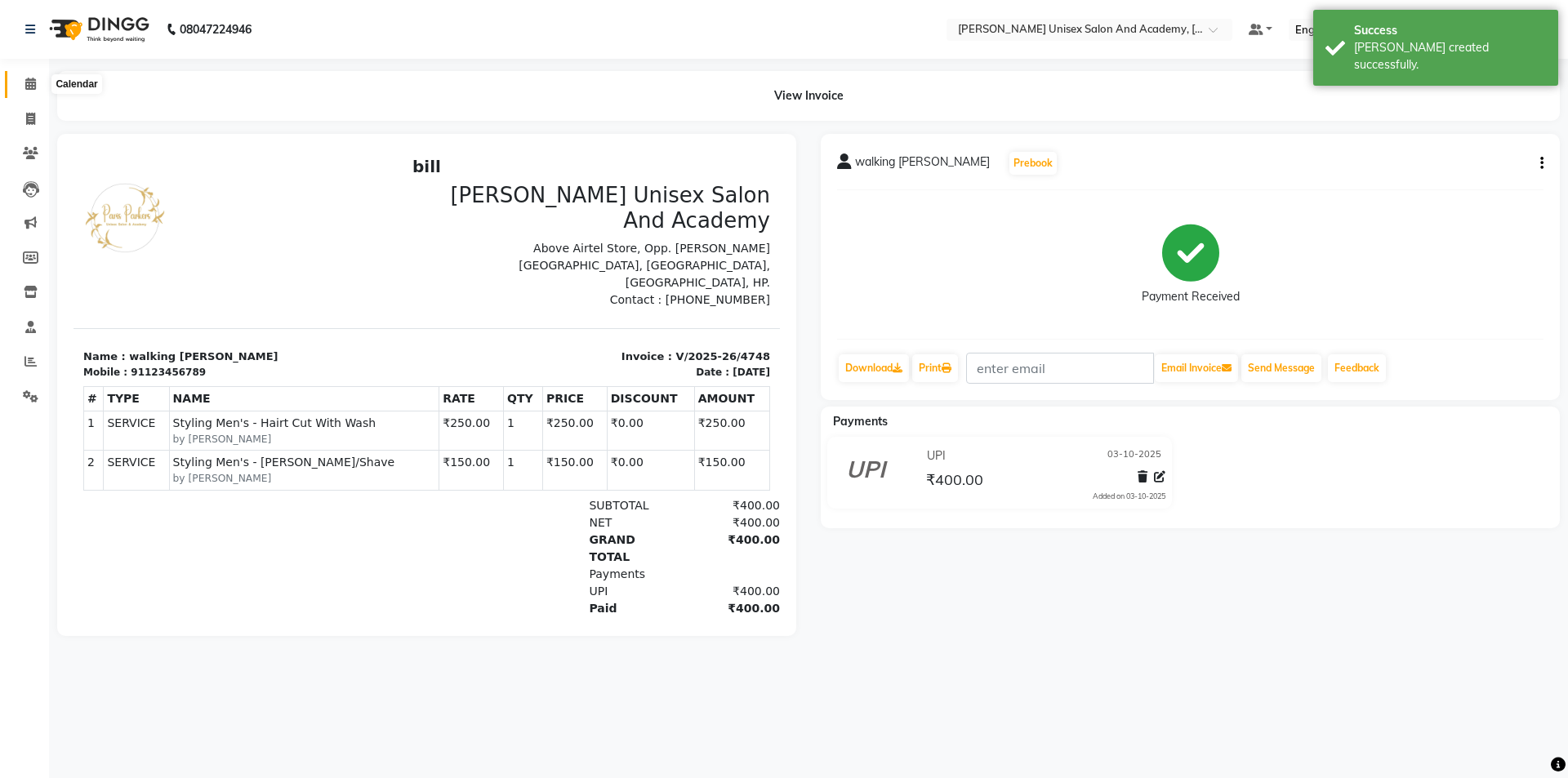
click at [31, 81] on icon at bounding box center [31, 84] width 11 height 12
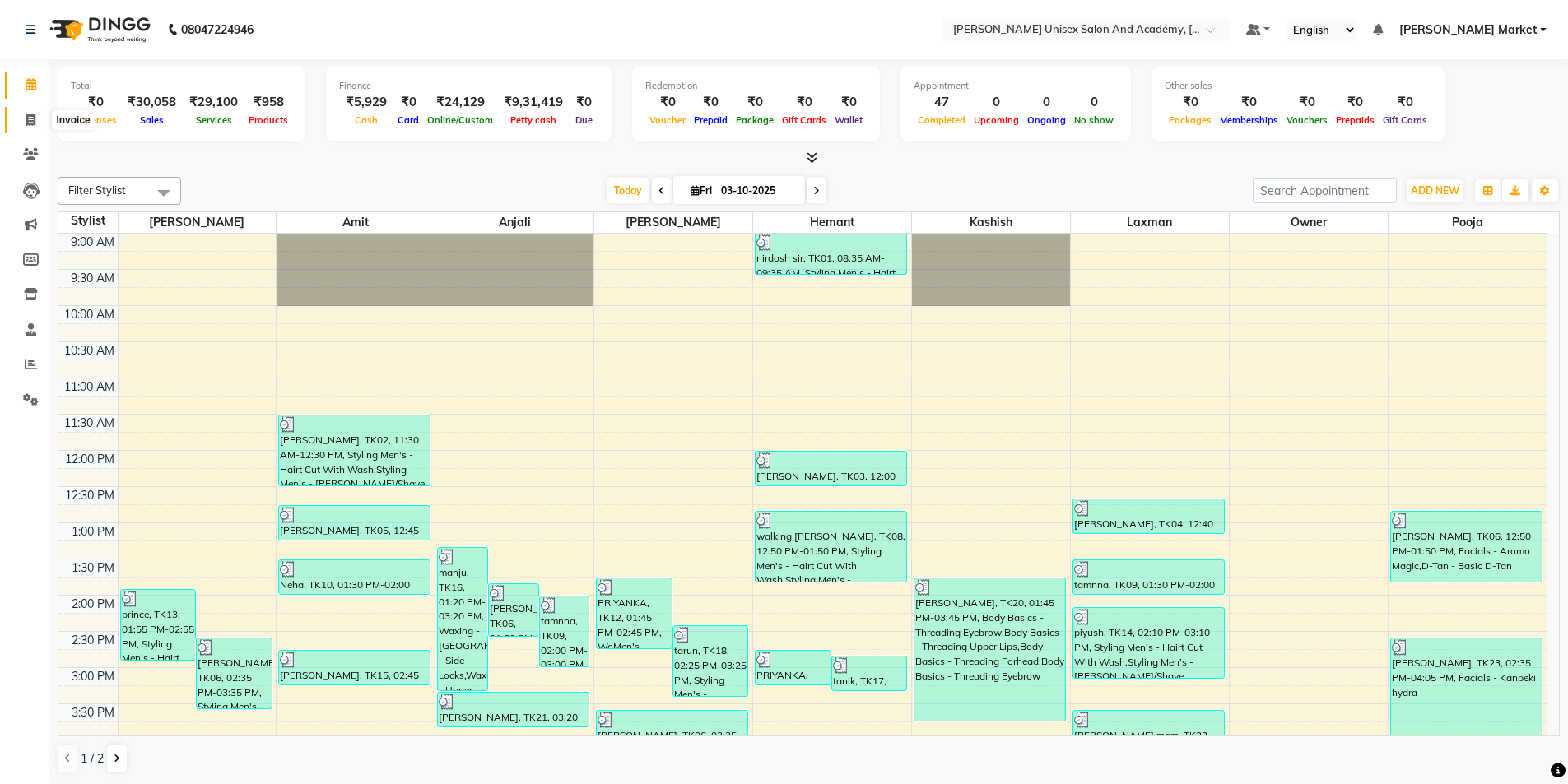
click at [38, 120] on span at bounding box center [31, 120] width 29 height 19
select select "service"
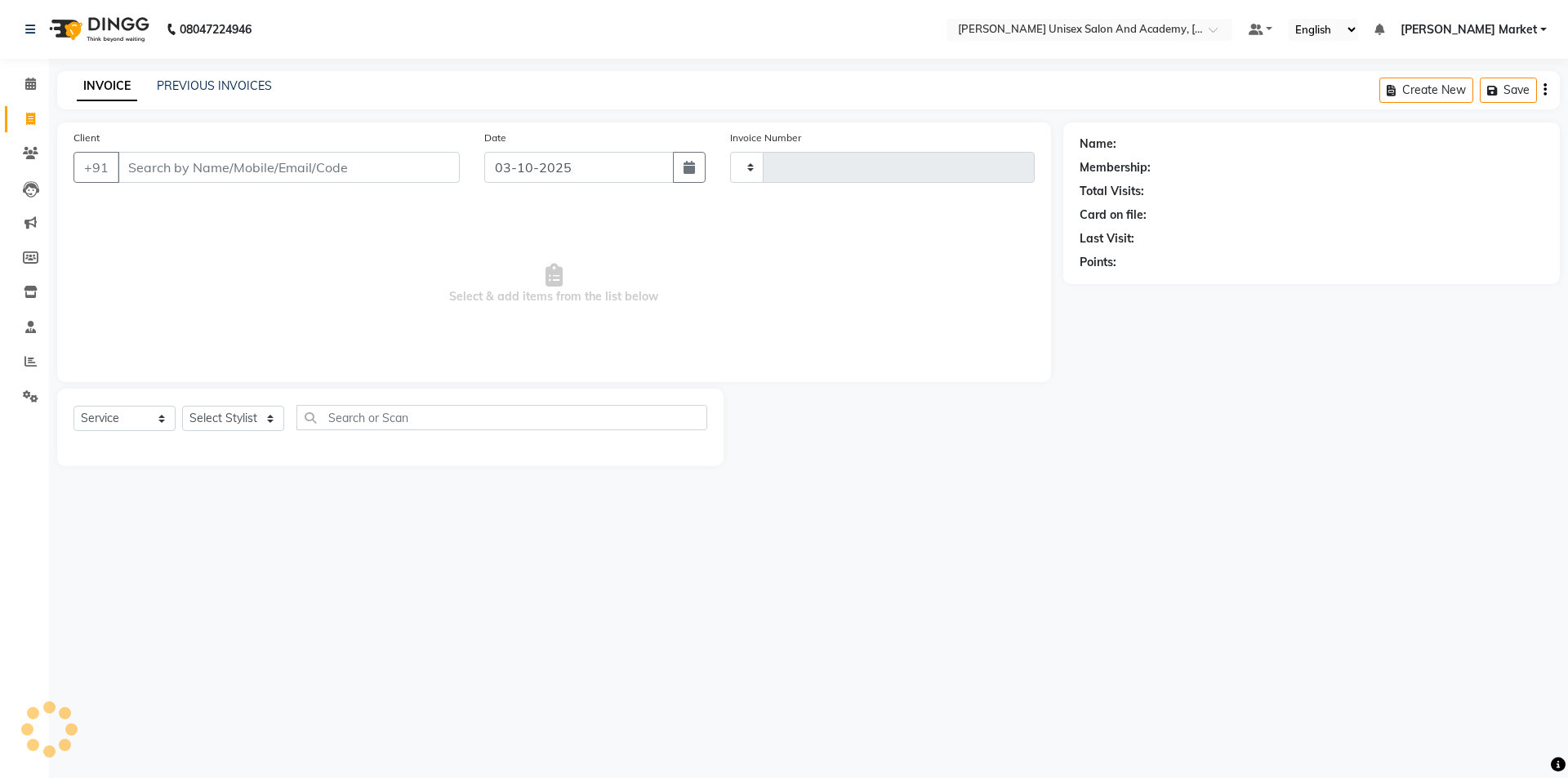
type input "4749"
select select "8060"
click at [164, 163] on input "Client" at bounding box center [288, 167] width 342 height 31
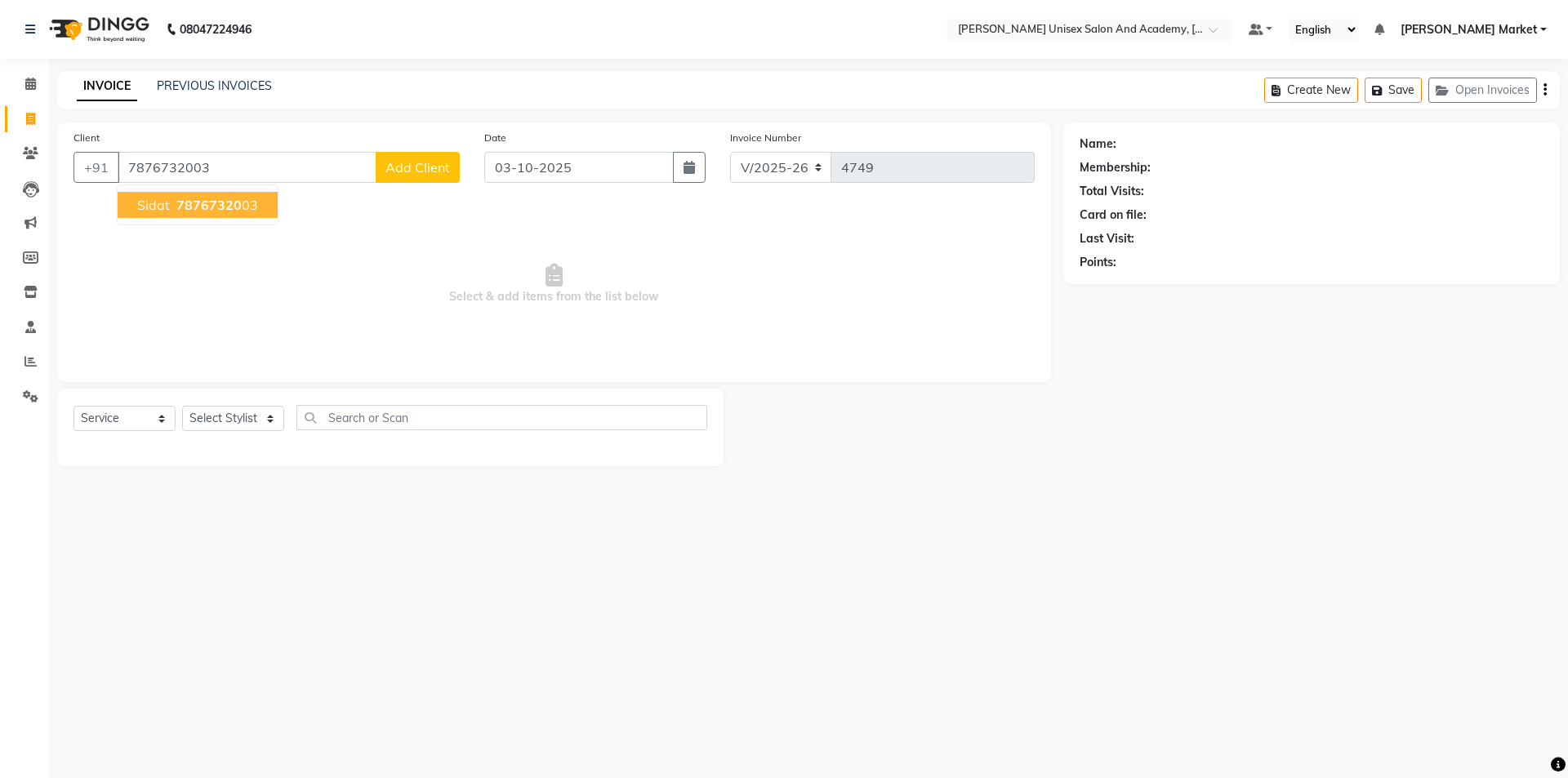
type input "7876732003"
click at [148, 211] on span "sidat" at bounding box center [153, 205] width 32 height 17
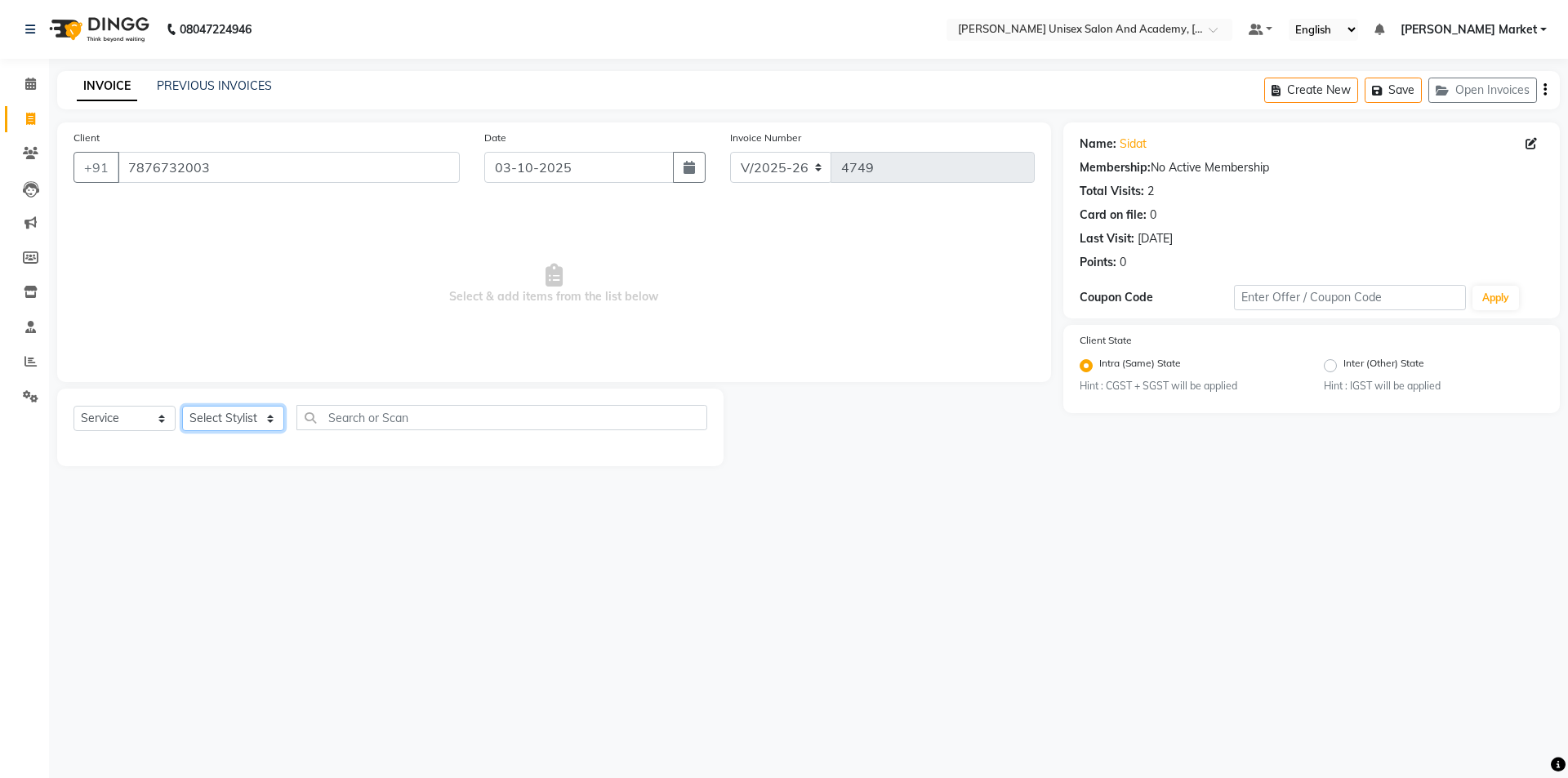
click at [262, 418] on select "Select Stylist Amit anjali [PERSON_NAME] [PERSON_NAME] [PERSON_NAME] [PERSON_NA…" at bounding box center [233, 418] width 102 height 26
select select "73407"
click at [182, 406] on select "Select Stylist Amit anjali [PERSON_NAME] [PERSON_NAME] [PERSON_NAME] [PERSON_NA…" at bounding box center [233, 418] width 102 height 26
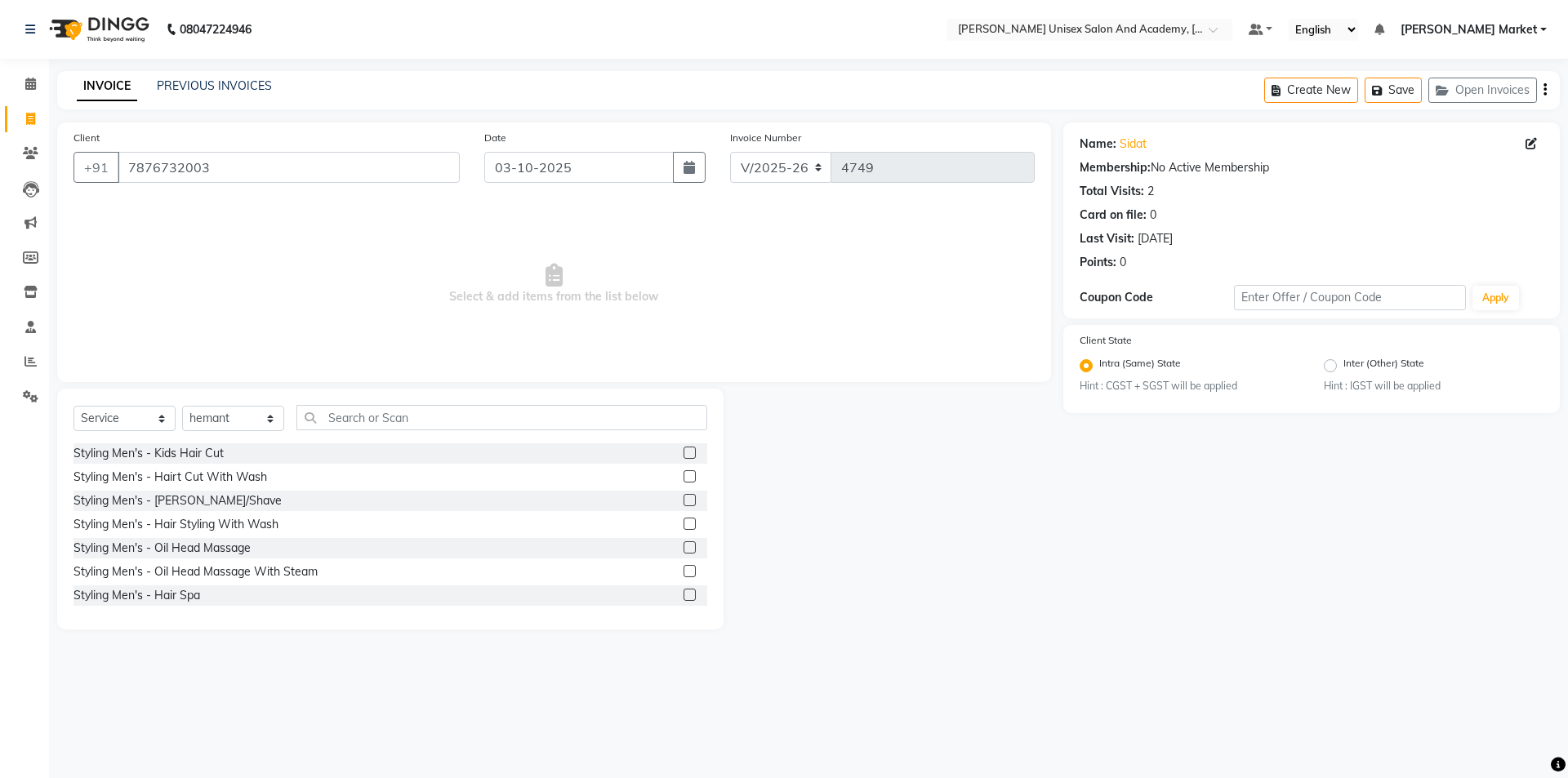
click at [683, 474] on label at bounding box center [689, 476] width 12 height 12
click at [683, 474] on input "checkbox" at bounding box center [688, 477] width 11 height 11
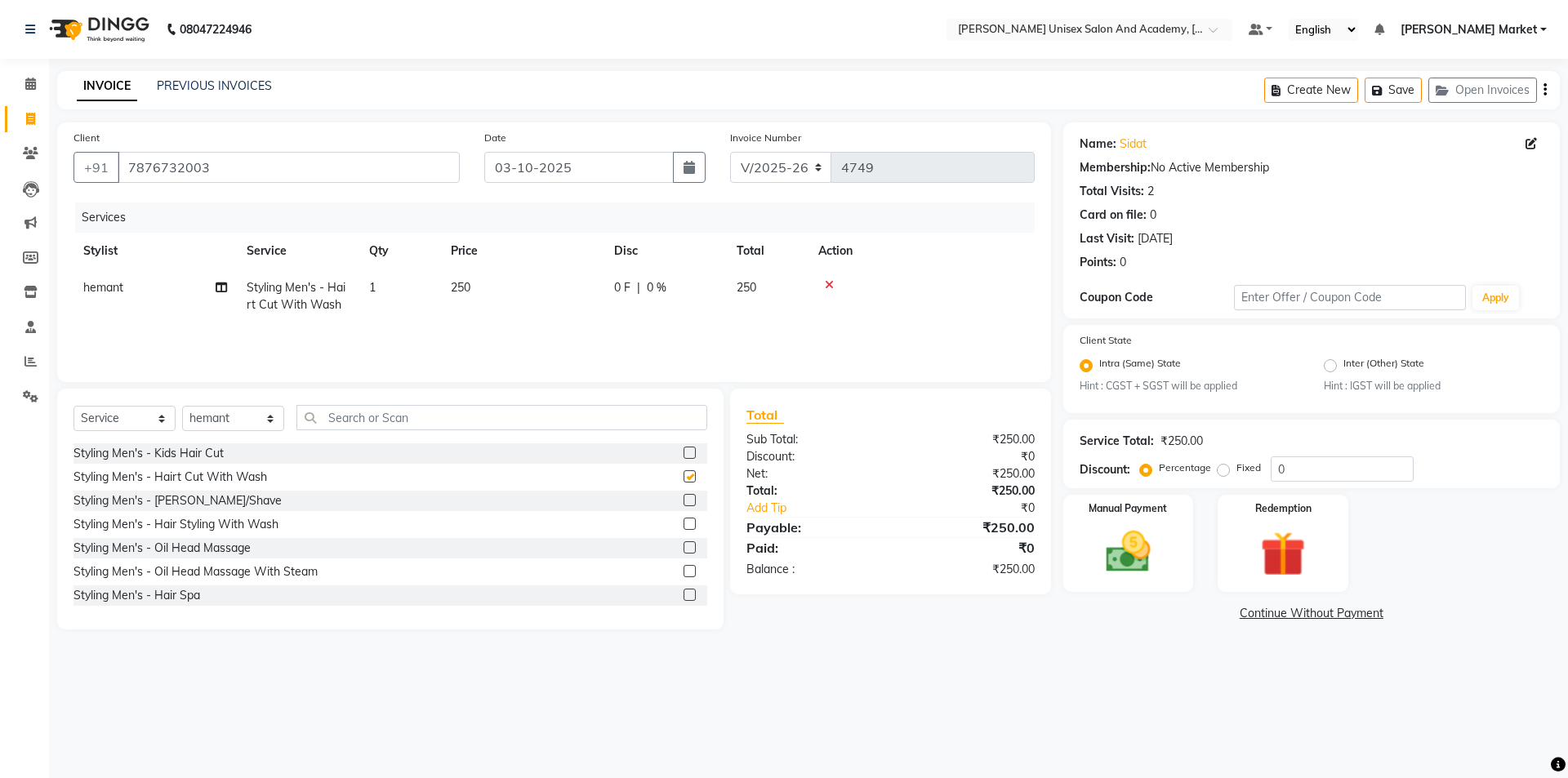
checkbox input "false"
click at [683, 495] on label at bounding box center [689, 500] width 12 height 12
click at [683, 495] on input "checkbox" at bounding box center [688, 500] width 11 height 11
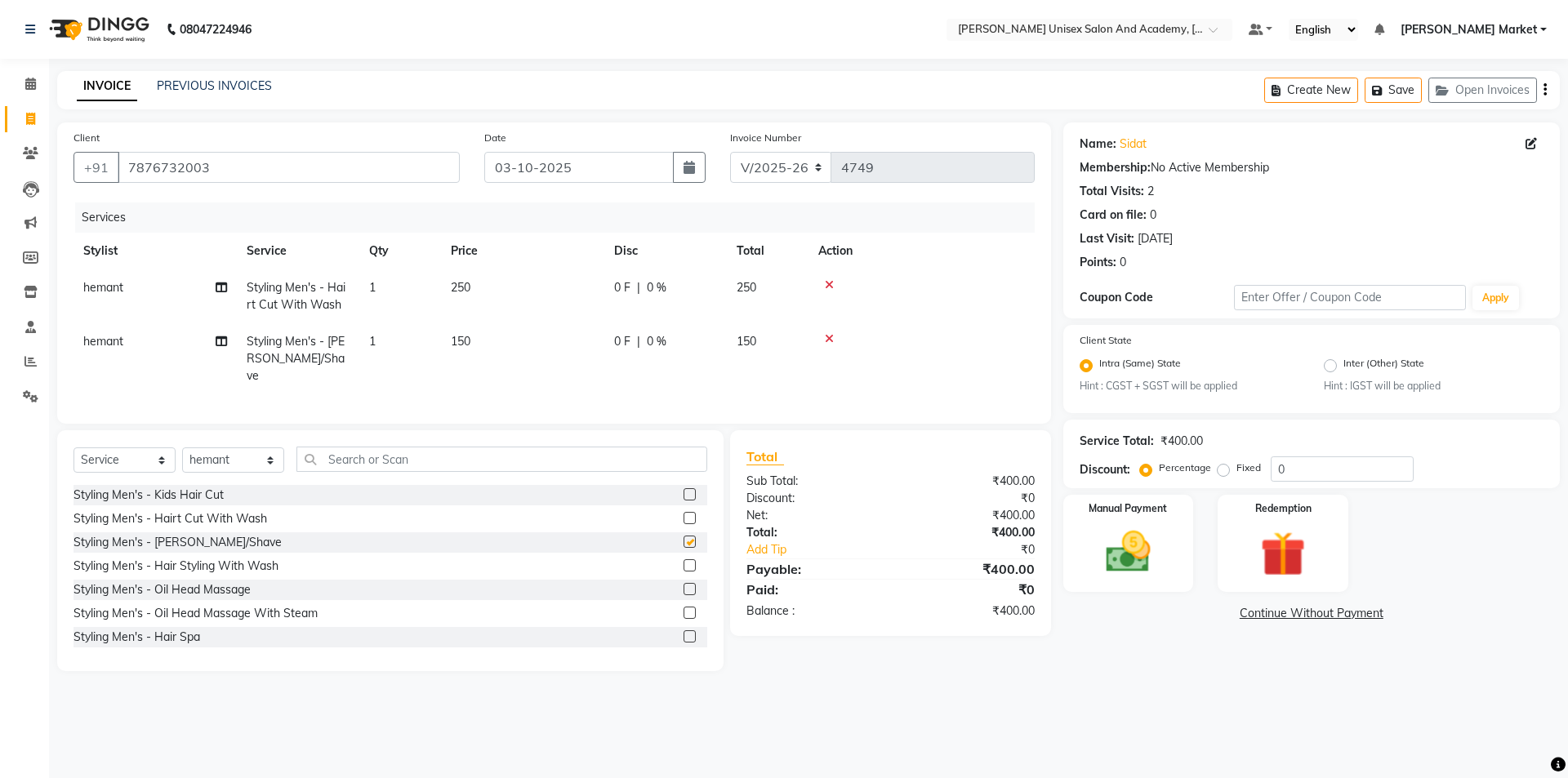
checkbox input "false"
click at [1123, 521] on div "Manual Payment" at bounding box center [1128, 543] width 136 height 100
click at [1229, 612] on span "UPI" at bounding box center [1235, 614] width 26 height 19
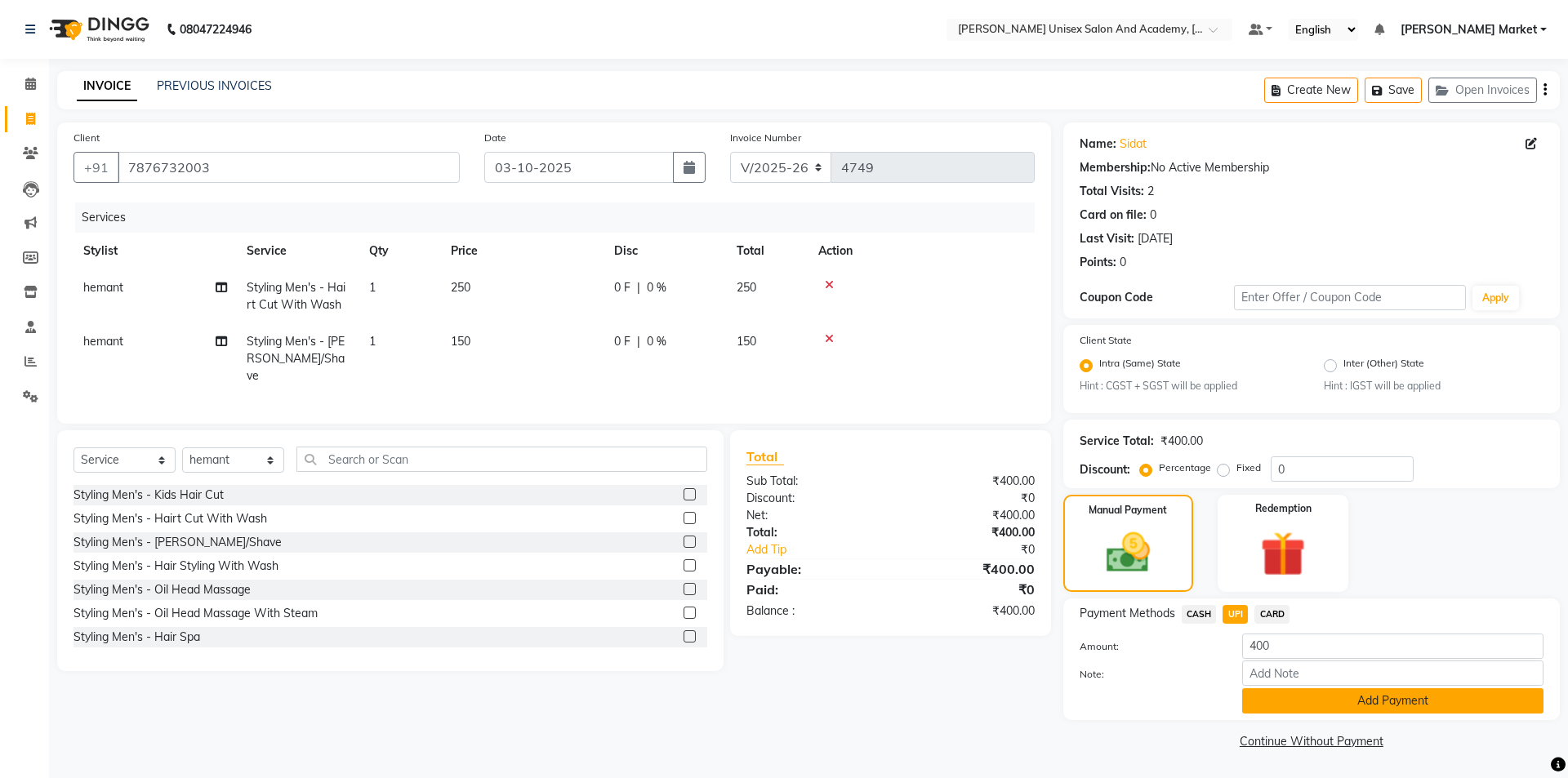
click at [1341, 703] on button "Add Payment" at bounding box center [1392, 701] width 302 height 26
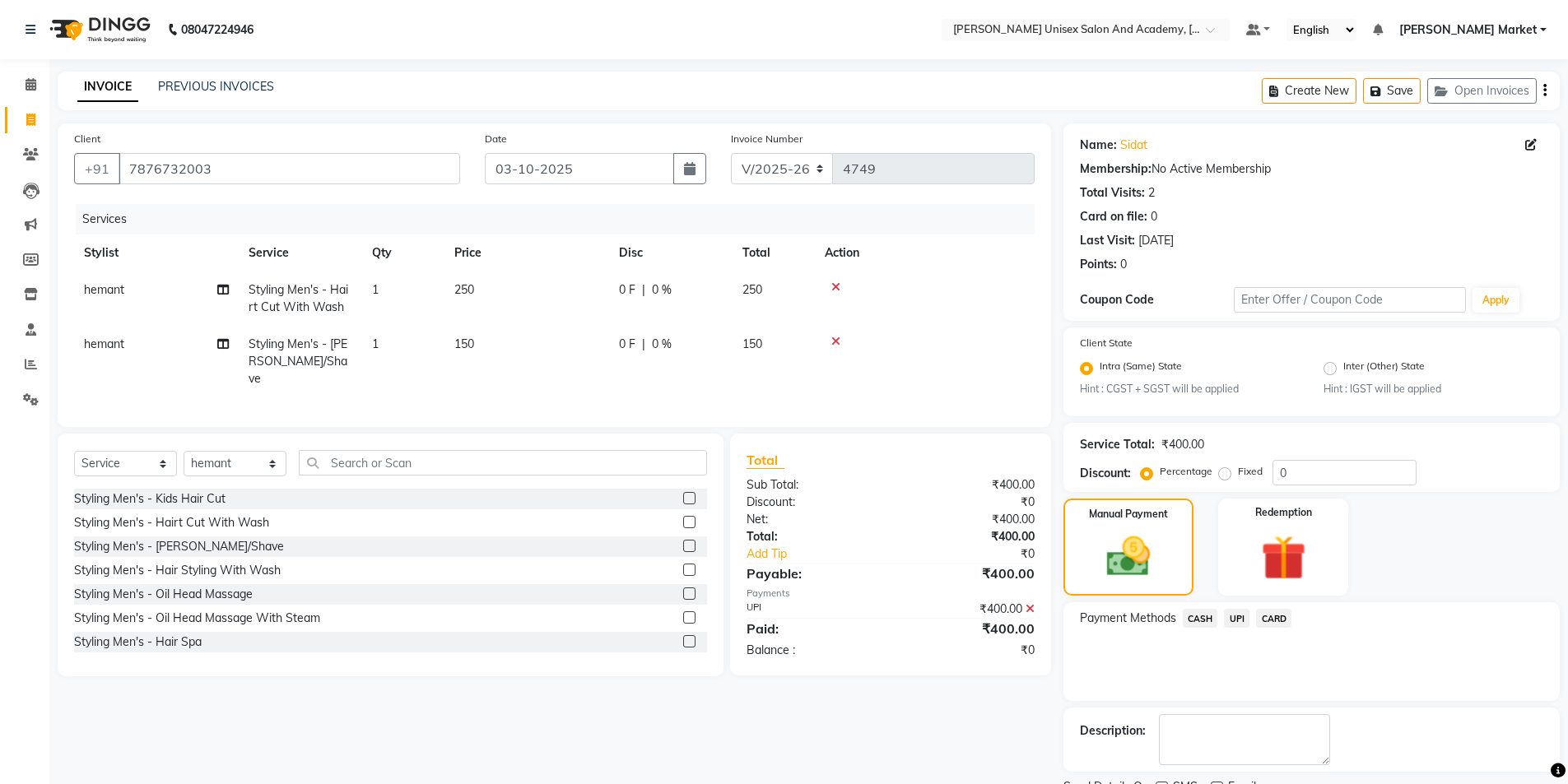
scroll to position [68, 0]
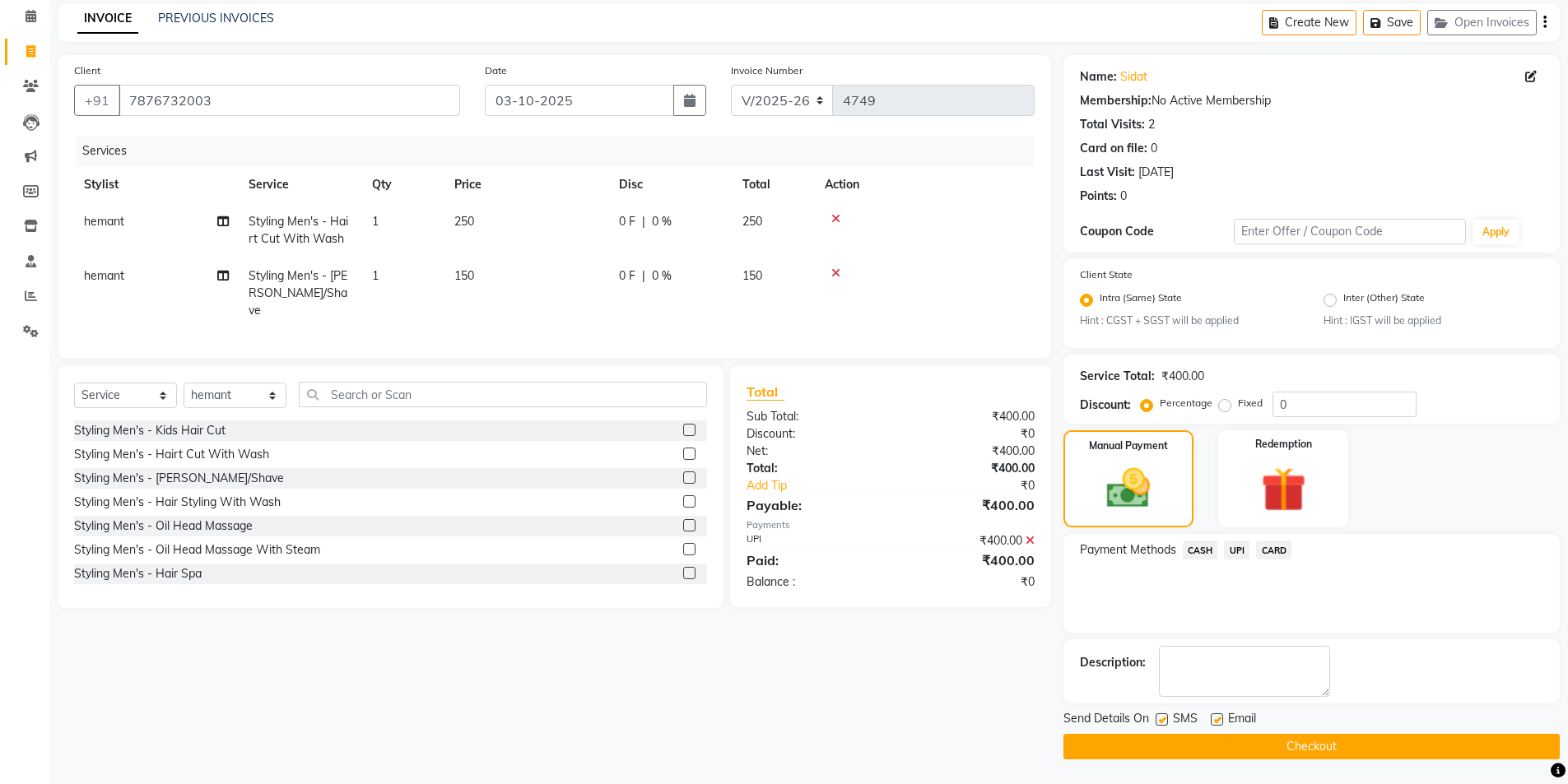
click at [1285, 749] on button "Checkout" at bounding box center [1312, 746] width 496 height 26
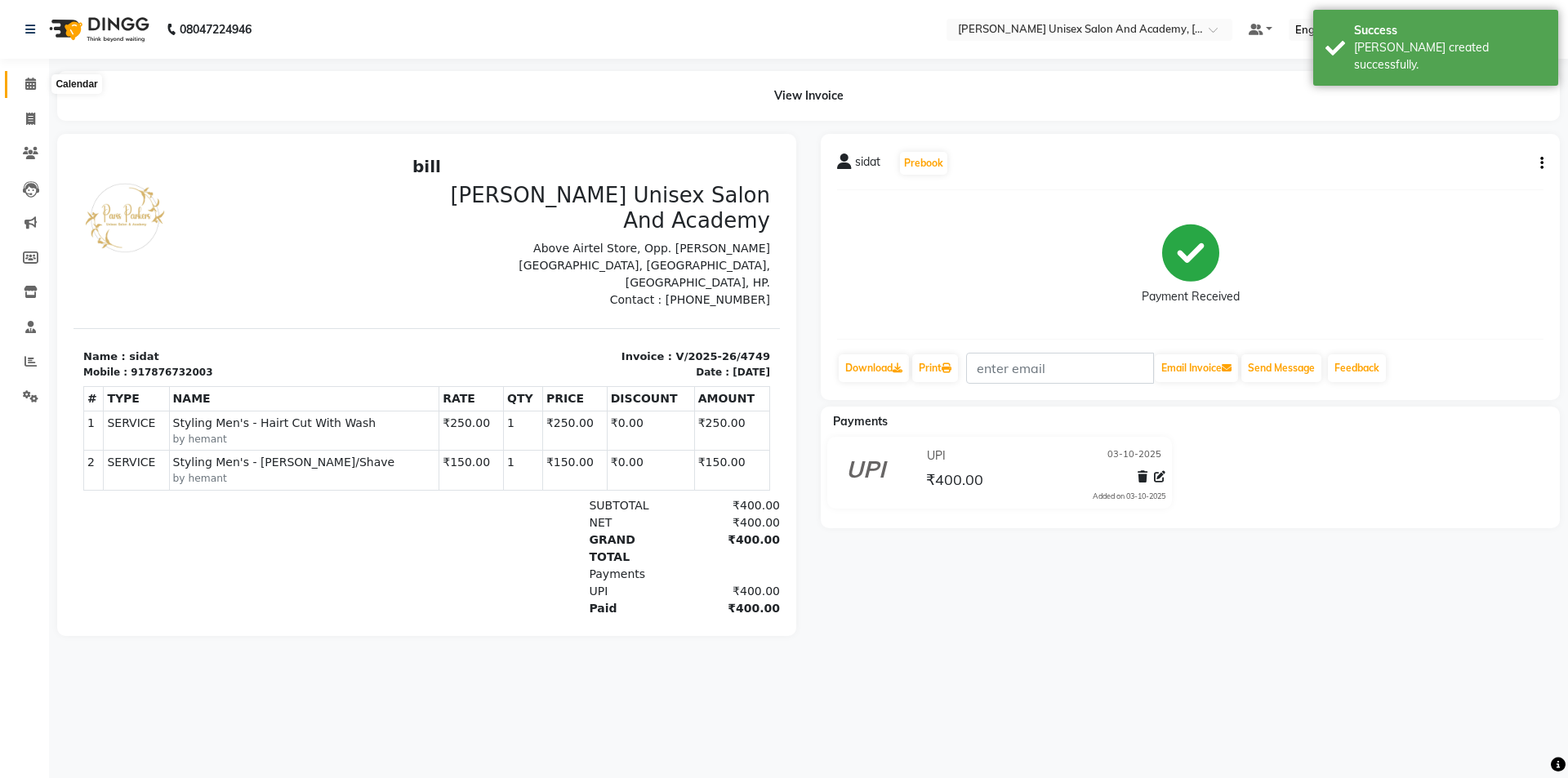
click at [35, 84] on icon at bounding box center [31, 84] width 11 height 12
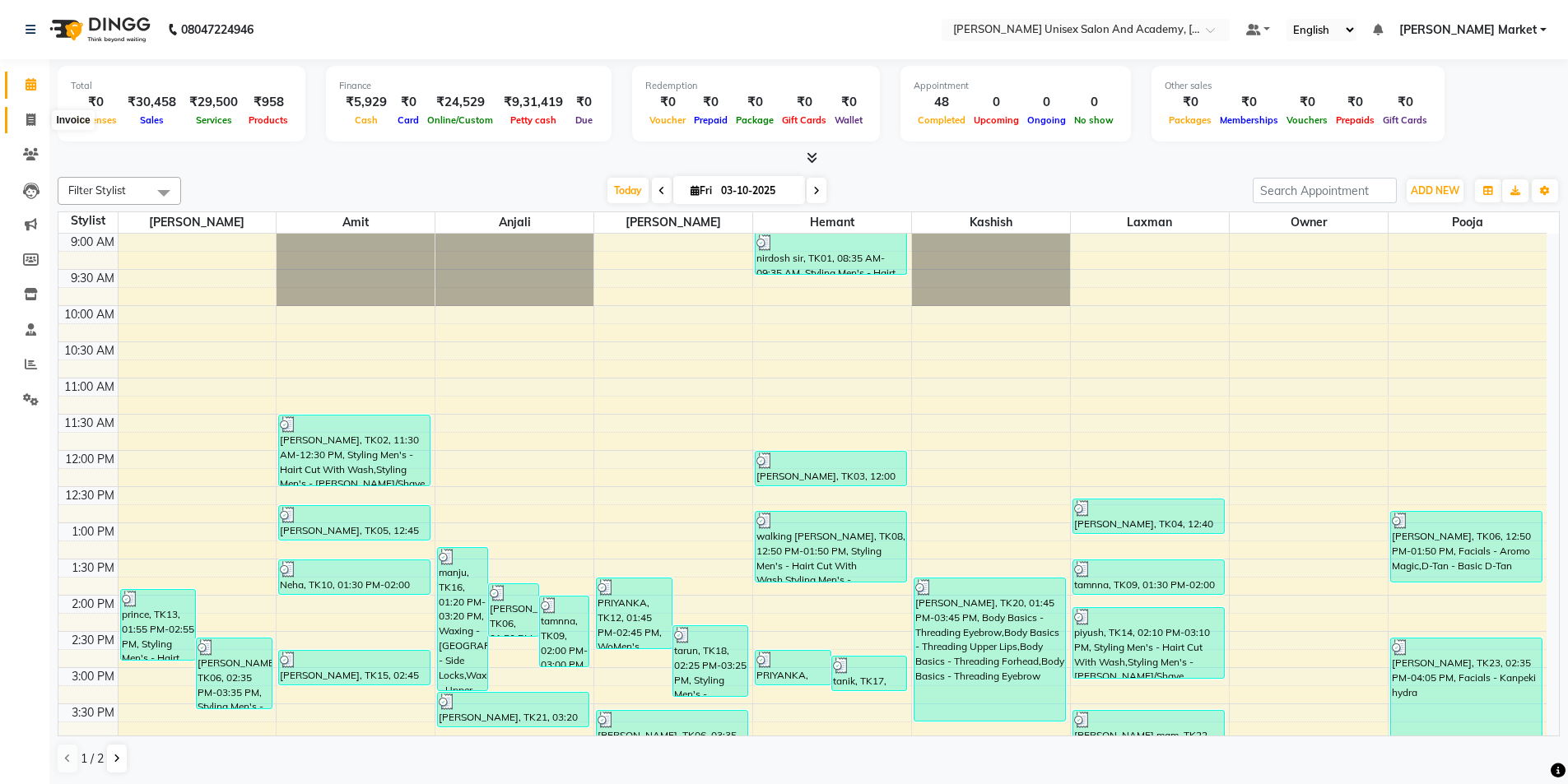
click at [28, 119] on icon at bounding box center [31, 119] width 9 height 13
select select "service"
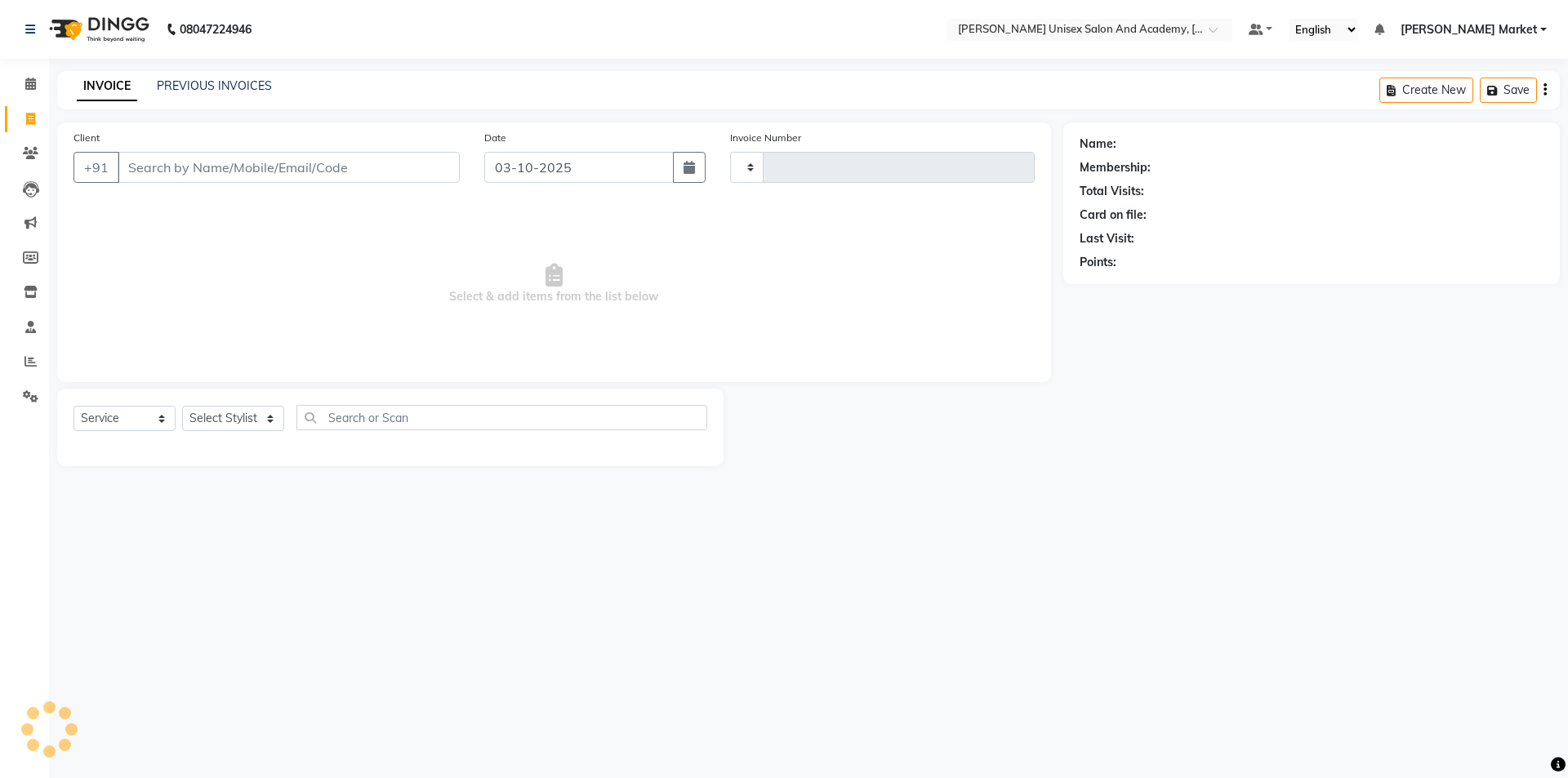
type input "4750"
select select "8060"
